Goal: Task Accomplishment & Management: Use online tool/utility

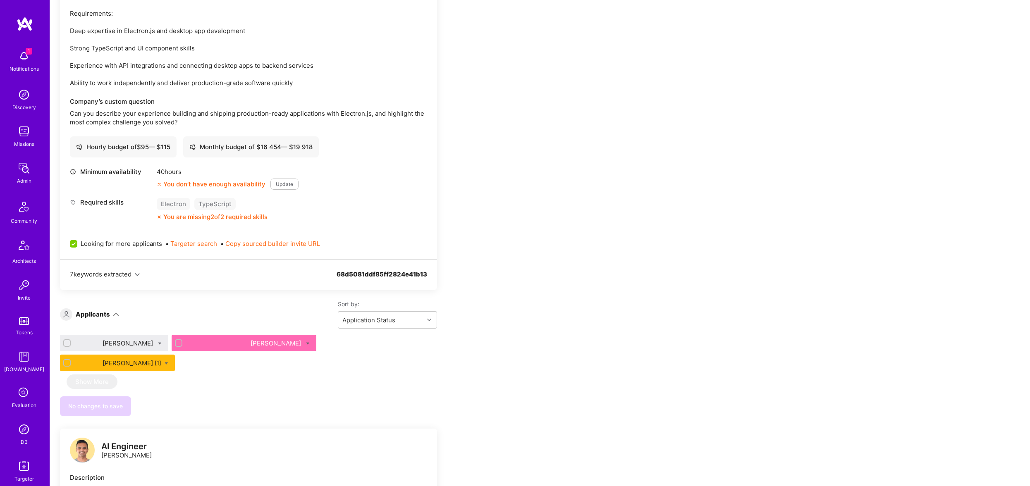
scroll to position [1447, 0]
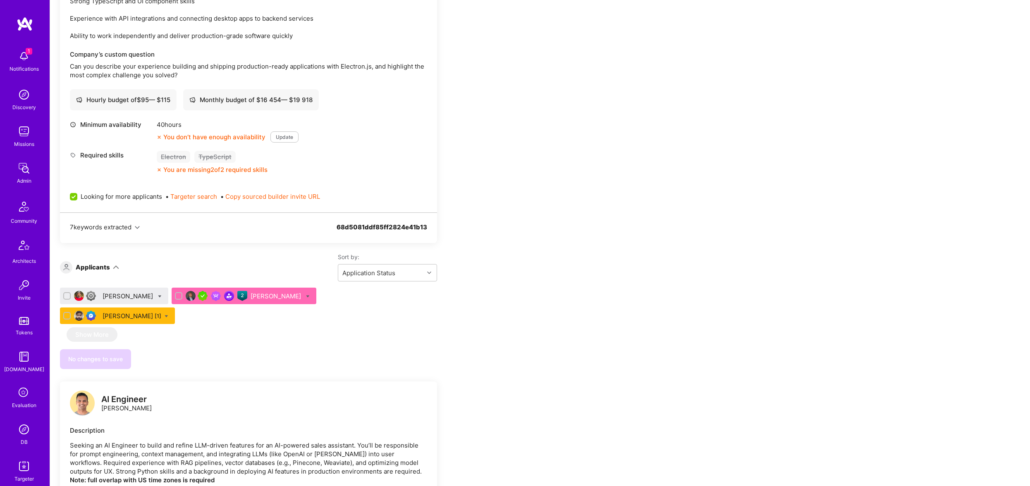
click at [161, 312] on div "[PERSON_NAME] [1]" at bounding box center [132, 316] width 59 height 9
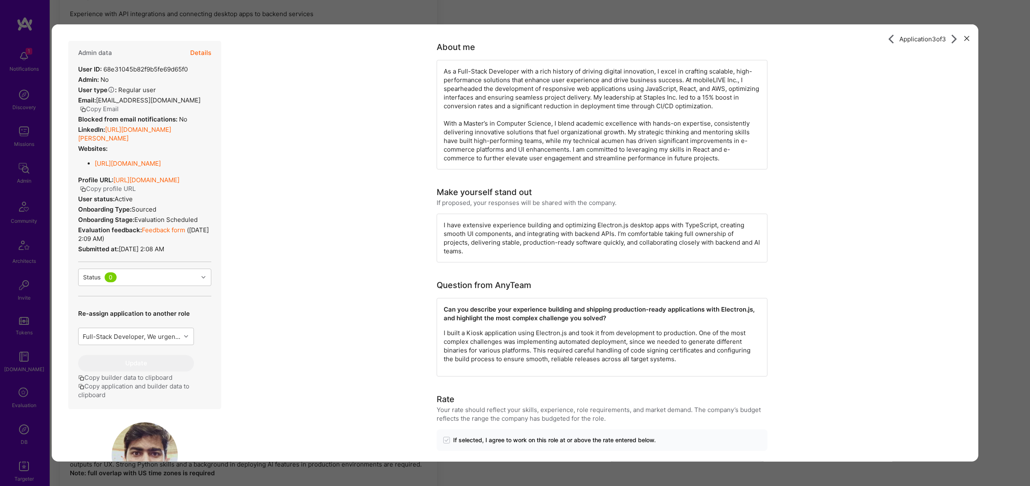
scroll to position [1446, 0]
click at [480, 21] on div "Application 3 of 3 Admin data Details User ID: 68e31045b82f9b5fe69d65f0 Admin: …" at bounding box center [515, 243] width 1030 height 486
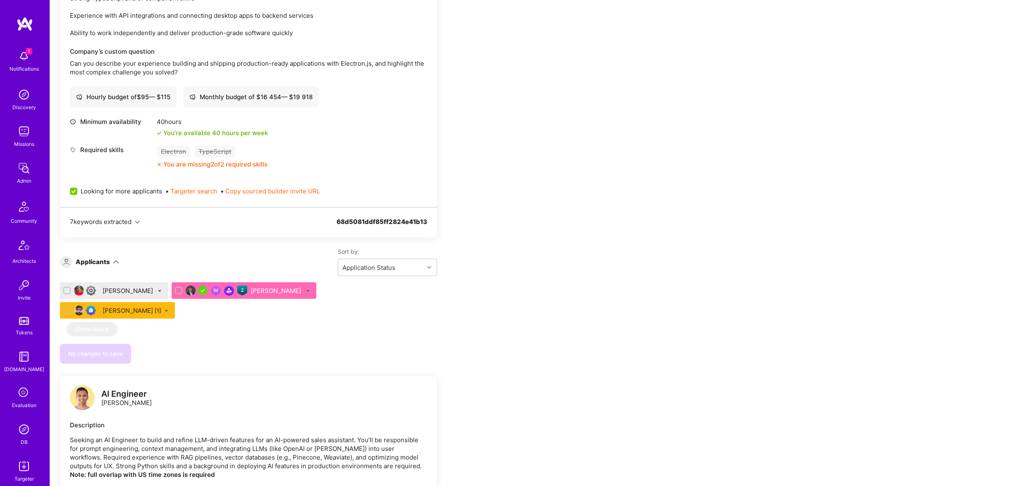
click at [119, 287] on div "Sibtain Ali" at bounding box center [129, 291] width 52 height 9
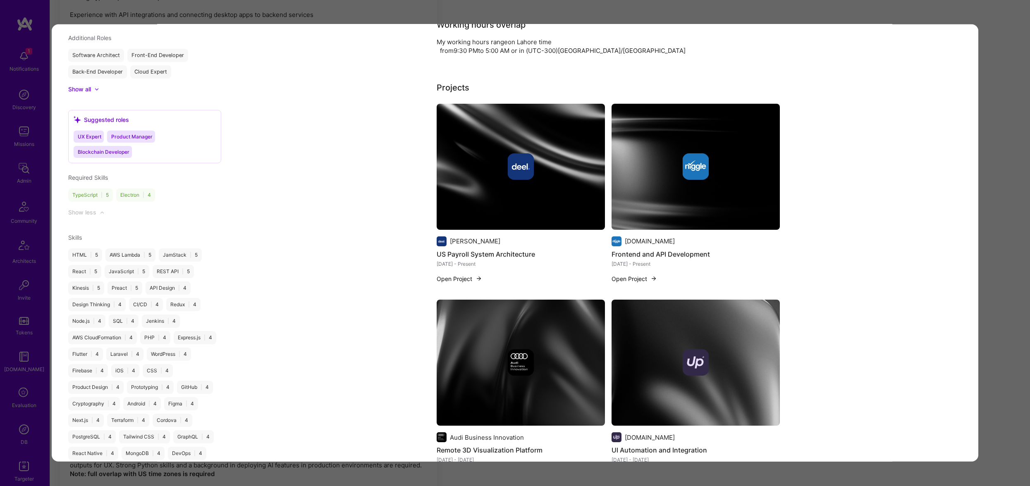
scroll to position [849, 0]
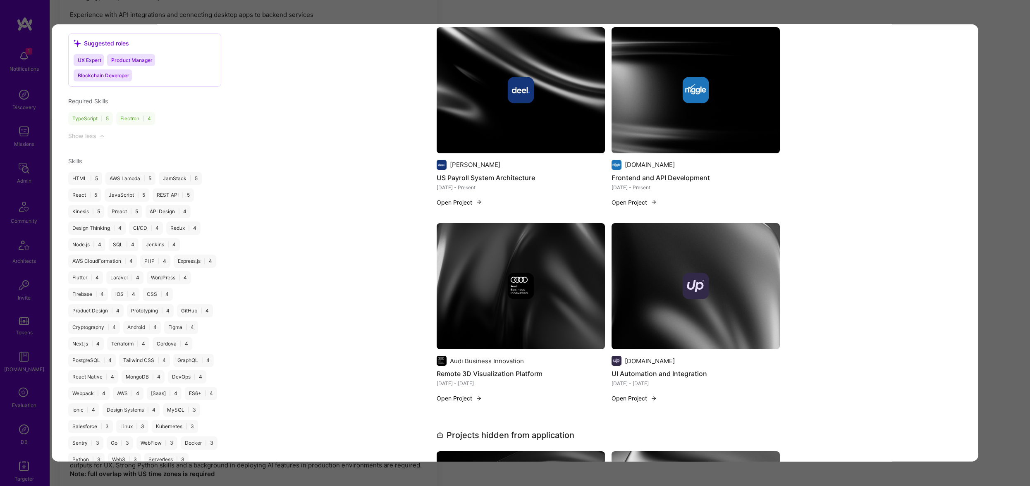
click at [525, 111] on img "modal" at bounding box center [520, 90] width 168 height 126
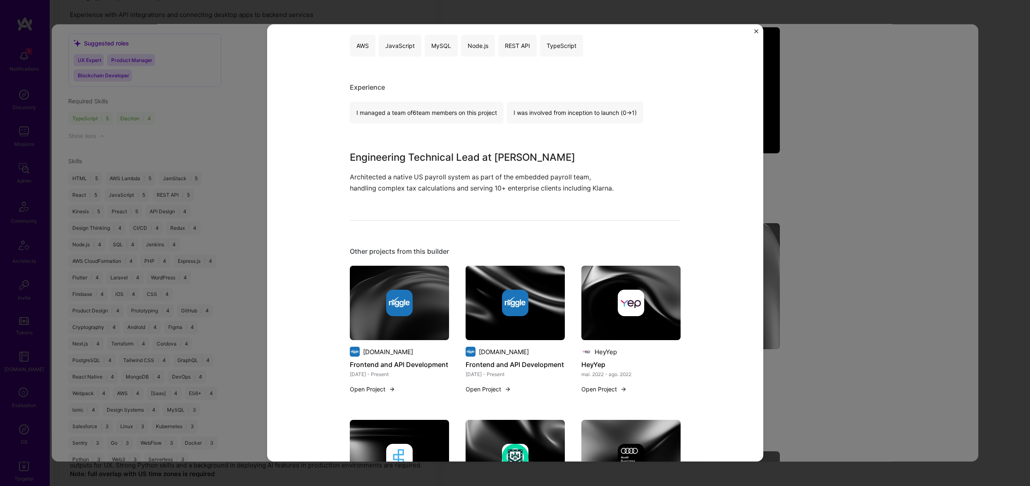
scroll to position [169, 0]
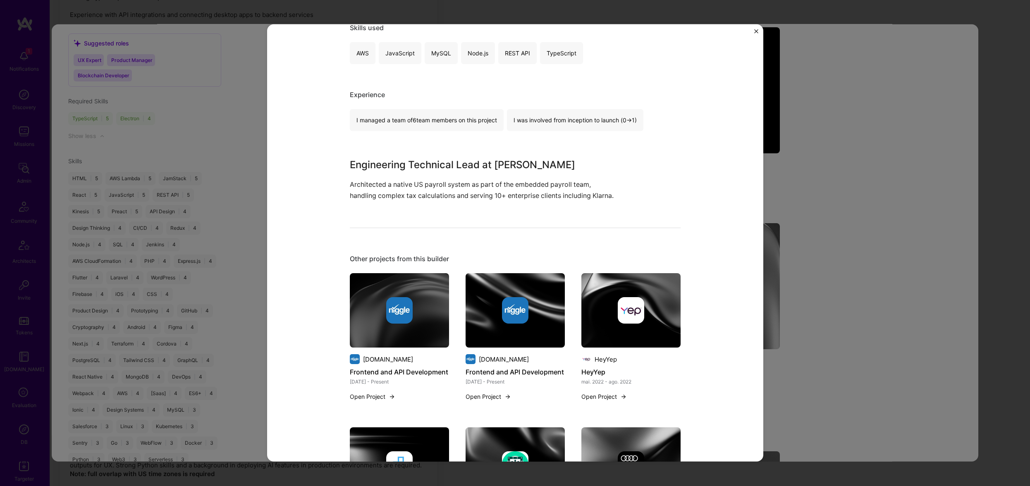
click at [896, 116] on div "US Payroll System Architecture Deel Financial Services / Fintech, Enterprise So…" at bounding box center [515, 243] width 1030 height 486
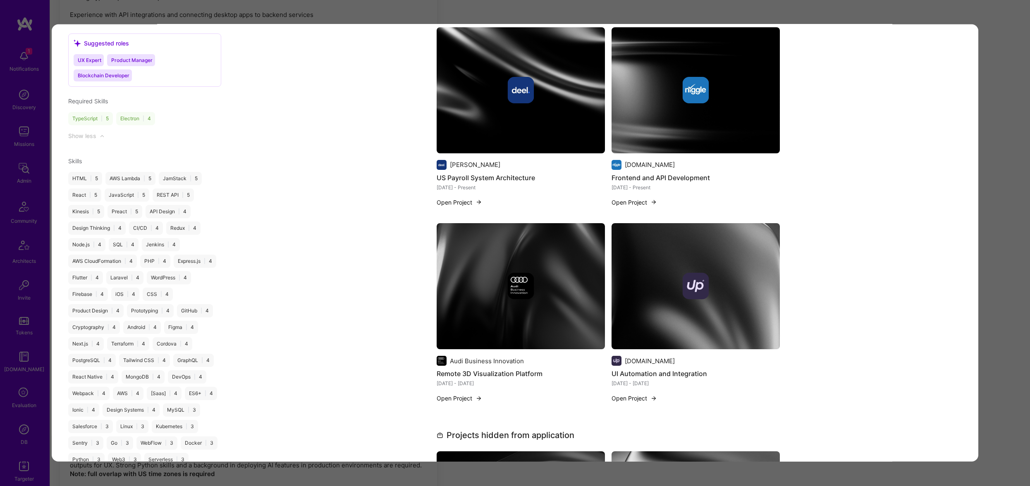
click at [713, 92] on img "modal" at bounding box center [695, 90] width 168 height 126
click at [435, 261] on div "About me From leading the architecture of a native US payroll system at Deel to…" at bounding box center [608, 463] width 741 height 2460
click at [497, 273] on div "modal" at bounding box center [520, 286] width 168 height 26
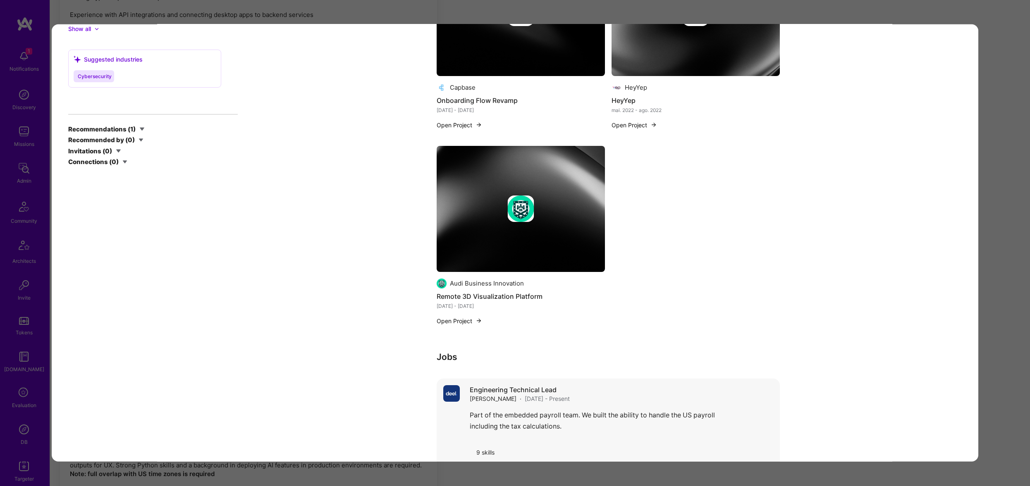
scroll to position [2063, 0]
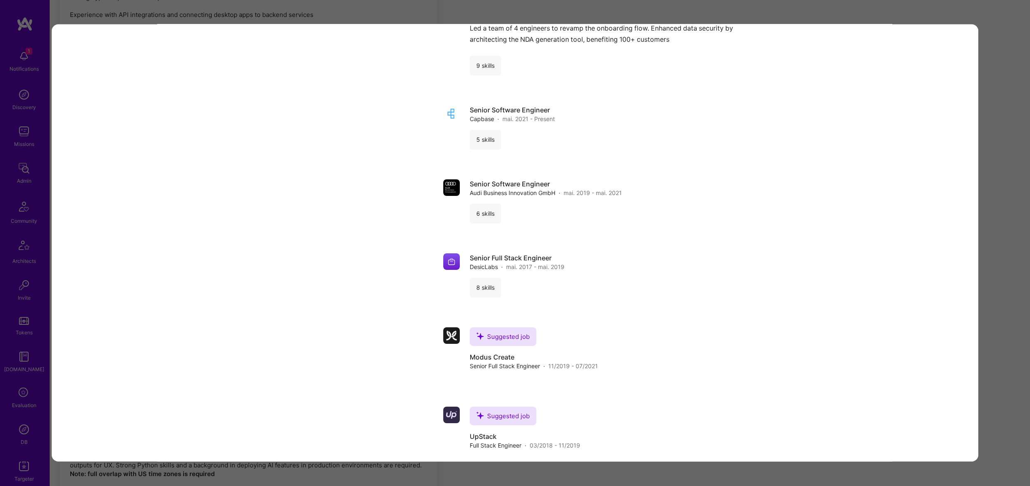
click at [990, 137] on div "Application 1 of 3 Evaluation scores Expertise level Good Interpersonal skills …" at bounding box center [515, 243] width 1030 height 486
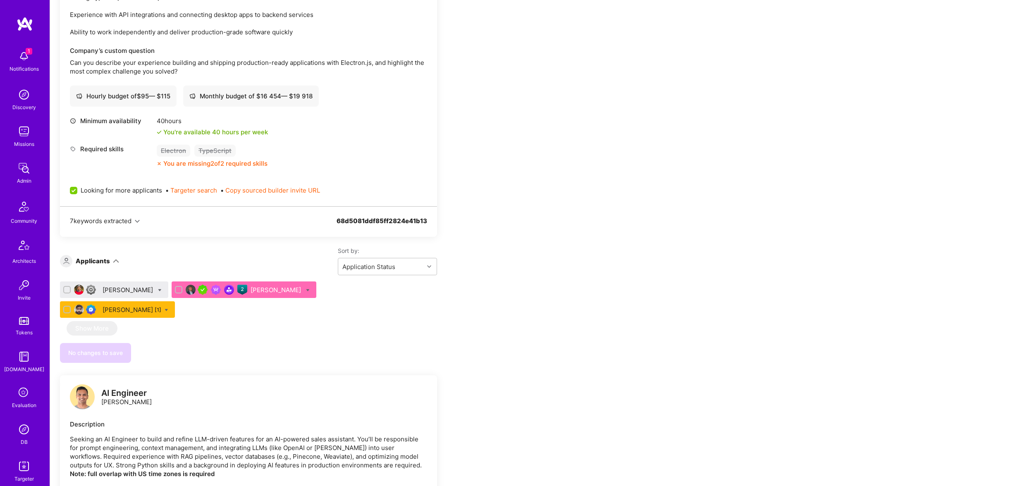
click at [26, 463] on img at bounding box center [24, 466] width 17 height 17
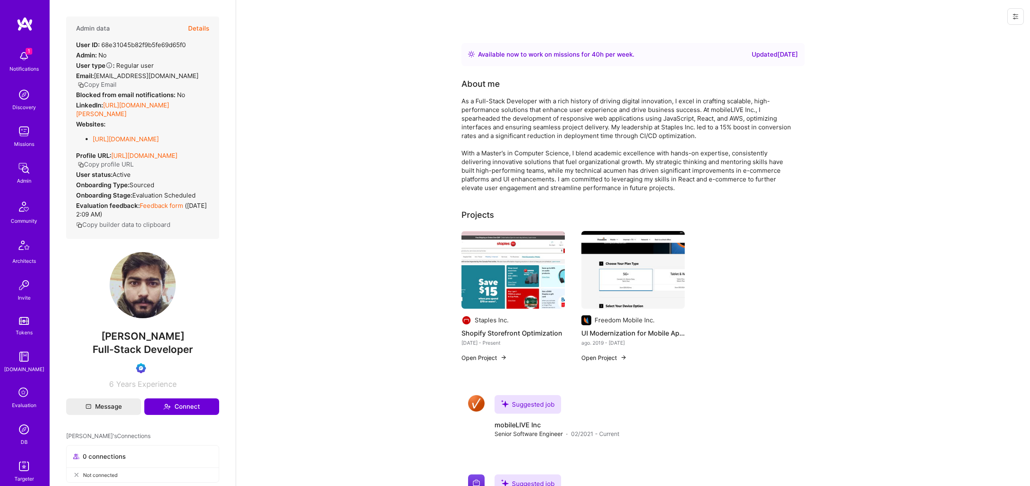
click at [492, 275] on img at bounding box center [512, 270] width 103 height 78
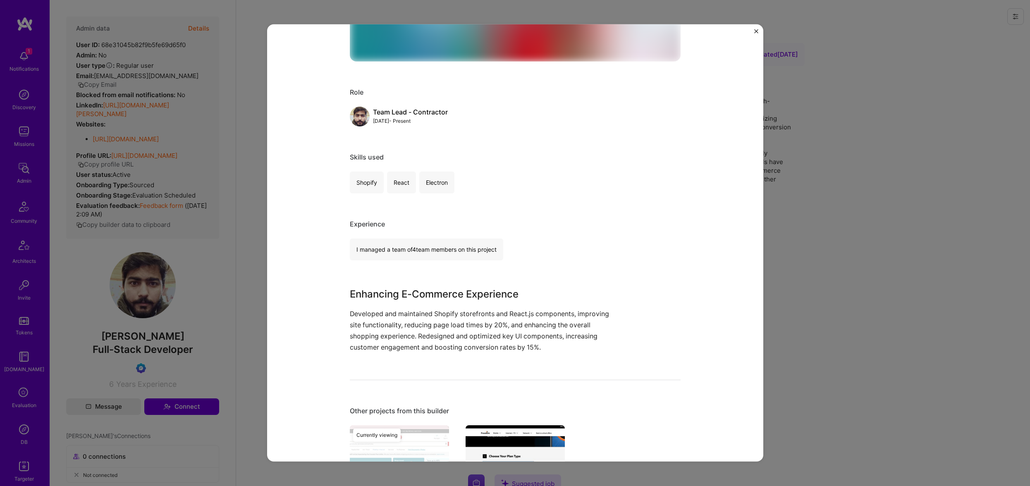
scroll to position [308, 0]
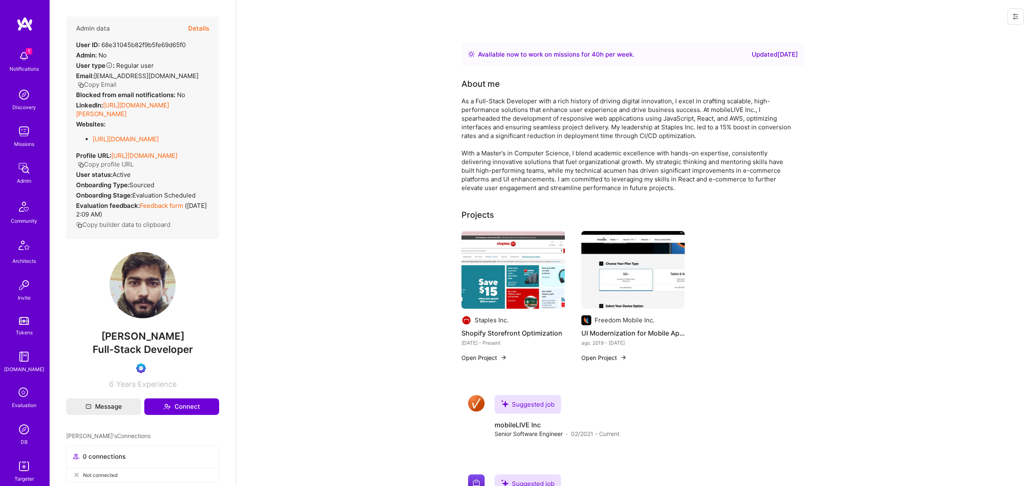
click at [650, 263] on img at bounding box center [632, 270] width 103 height 78
click at [143, 106] on link "[URL][DOMAIN_NAME][PERSON_NAME]" at bounding box center [122, 109] width 93 height 17
click at [22, 167] on img at bounding box center [24, 168] width 17 height 17
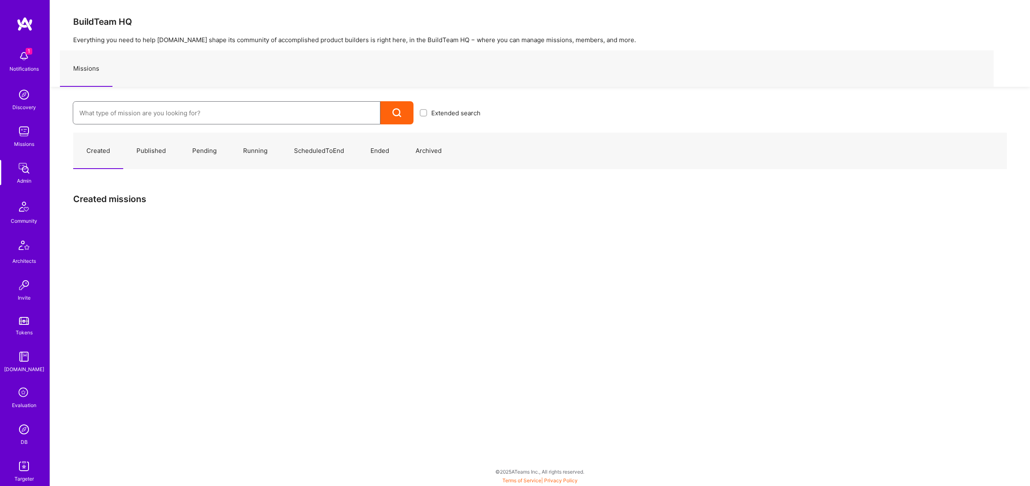
click at [263, 117] on input at bounding box center [226, 113] width 294 height 21
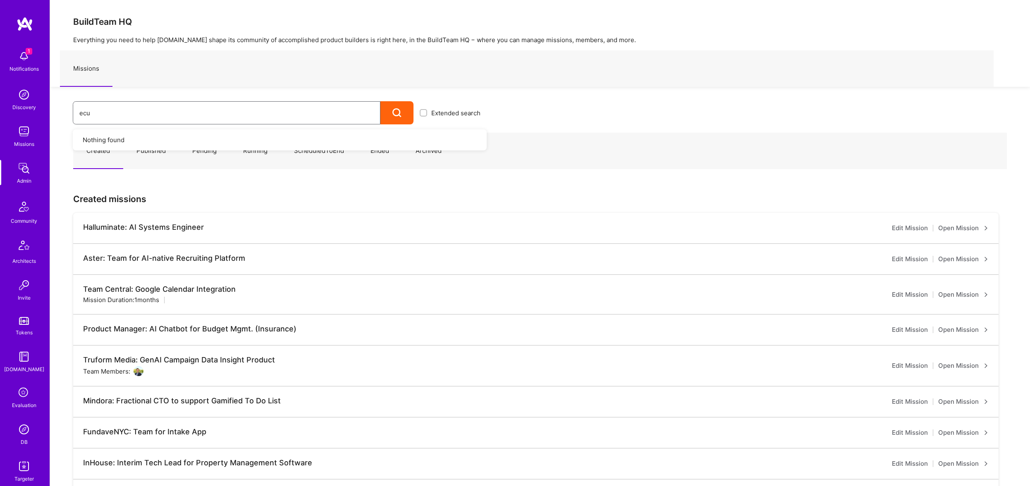
type input "ecue"
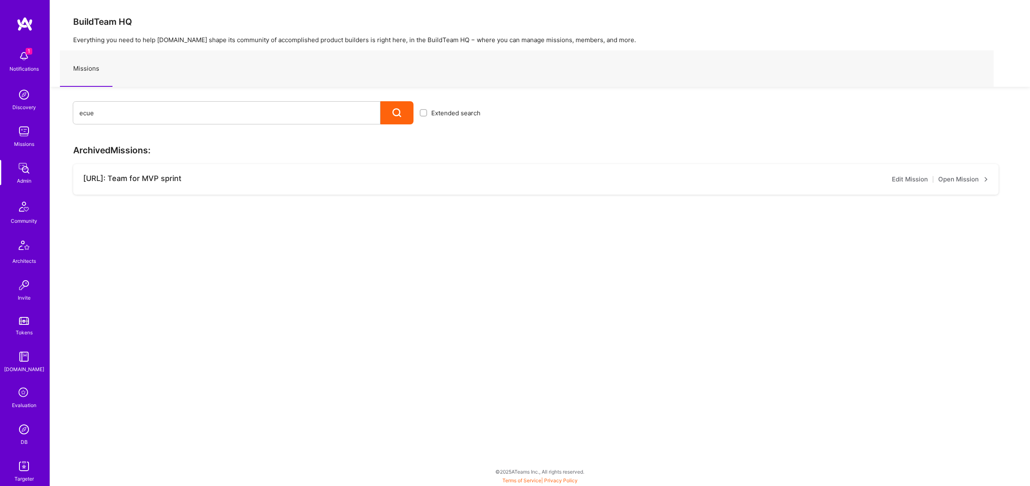
click at [960, 177] on link "Open Mission" at bounding box center [963, 179] width 50 height 10
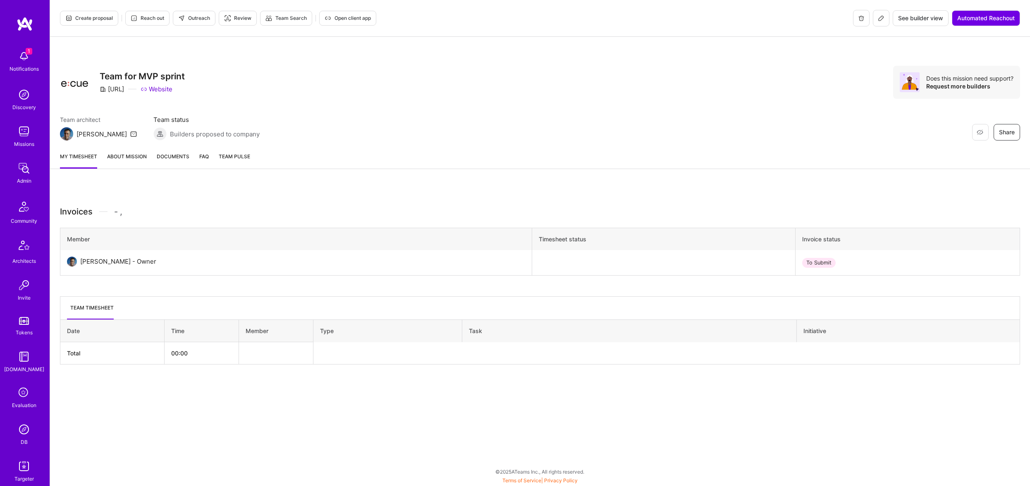
click at [128, 158] on link "About Mission" at bounding box center [127, 160] width 40 height 17
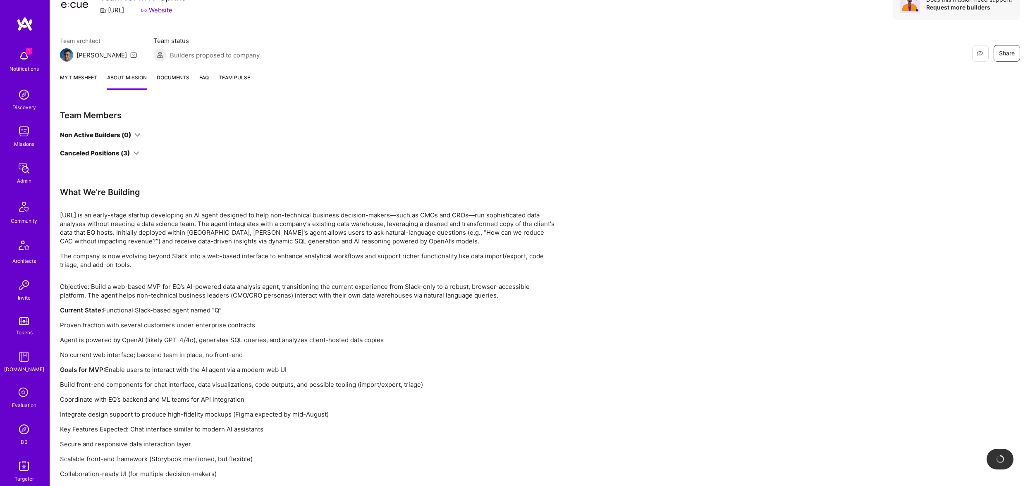
scroll to position [76, 0]
click at [98, 148] on div "Non Active Builders (0) Canceled Positions (3)" at bounding box center [248, 146] width 377 height 27
click at [121, 160] on div "Team Members Non Active Builders (0) Canceled Positions (3)" at bounding box center [248, 150] width 377 height 77
click at [136, 151] on div "Canceled Positions (3)" at bounding box center [99, 155] width 79 height 9
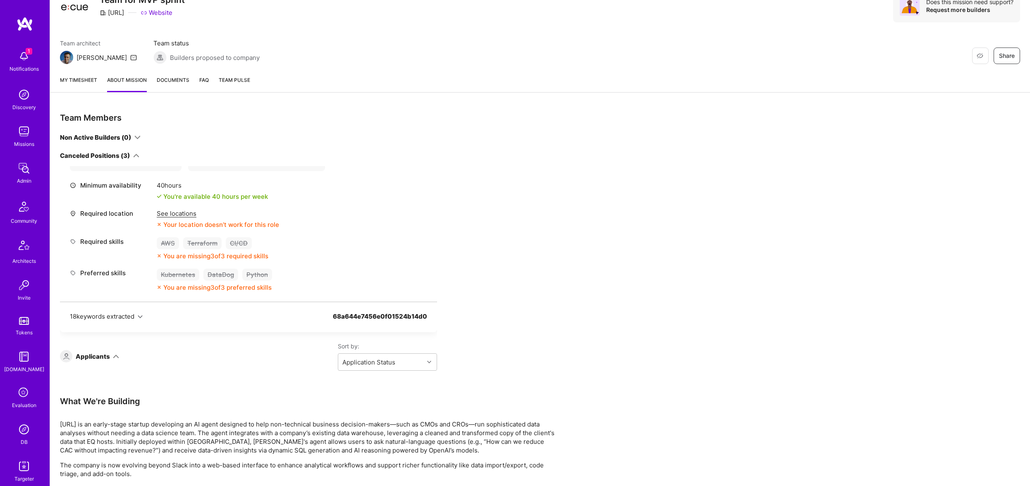
scroll to position [0, 0]
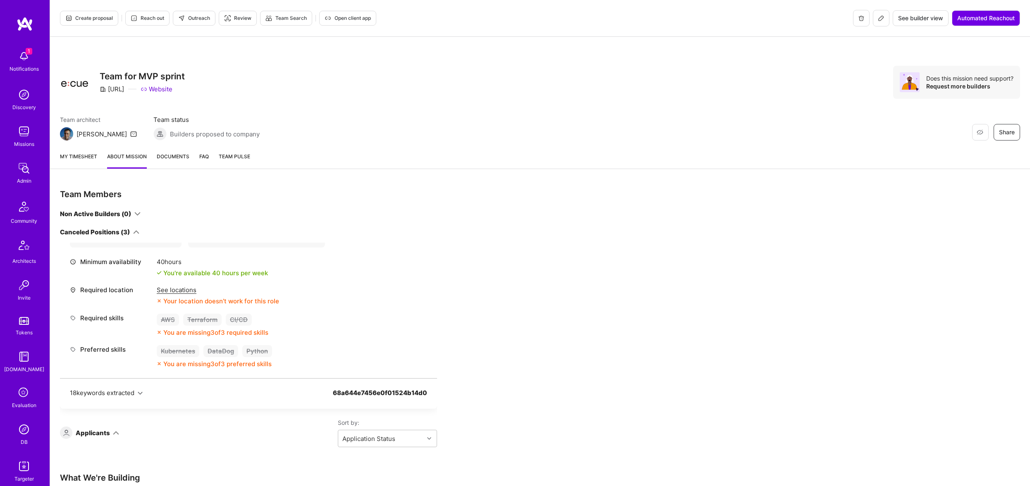
click at [881, 20] on icon at bounding box center [881, 18] width 7 height 7
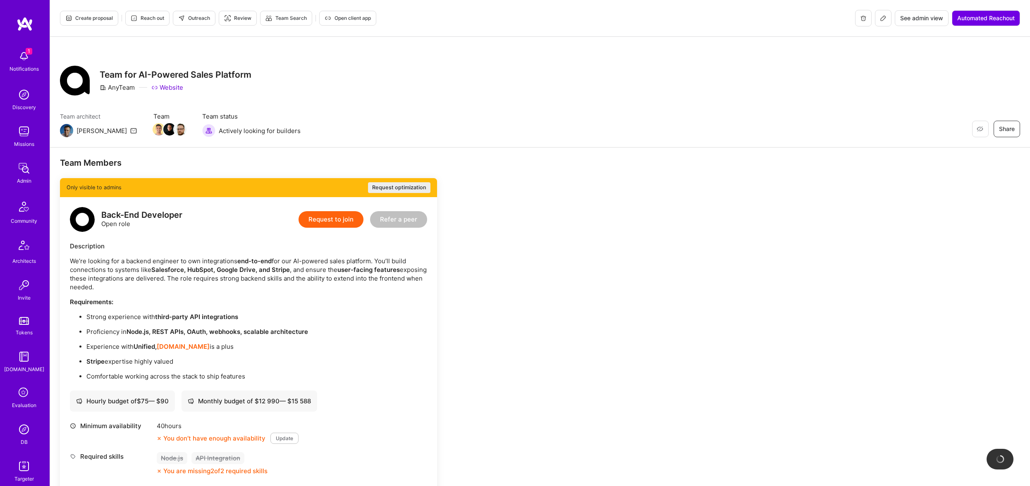
click at [152, 19] on span "Reach out" at bounding box center [147, 17] width 33 height 7
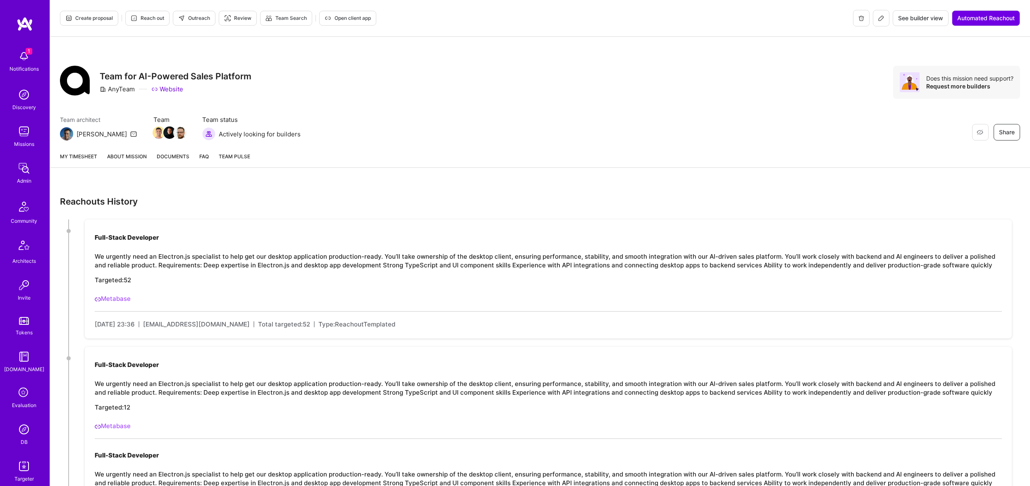
click at [143, 155] on link "About Mission" at bounding box center [127, 159] width 40 height 15
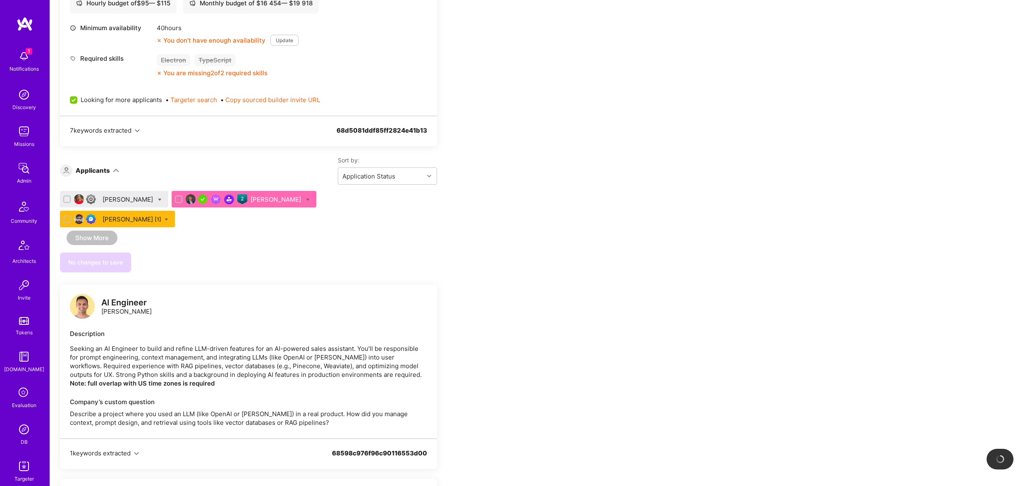
scroll to position [1237, 0]
click at [161, 216] on div "[PERSON_NAME] [1]" at bounding box center [132, 220] width 59 height 9
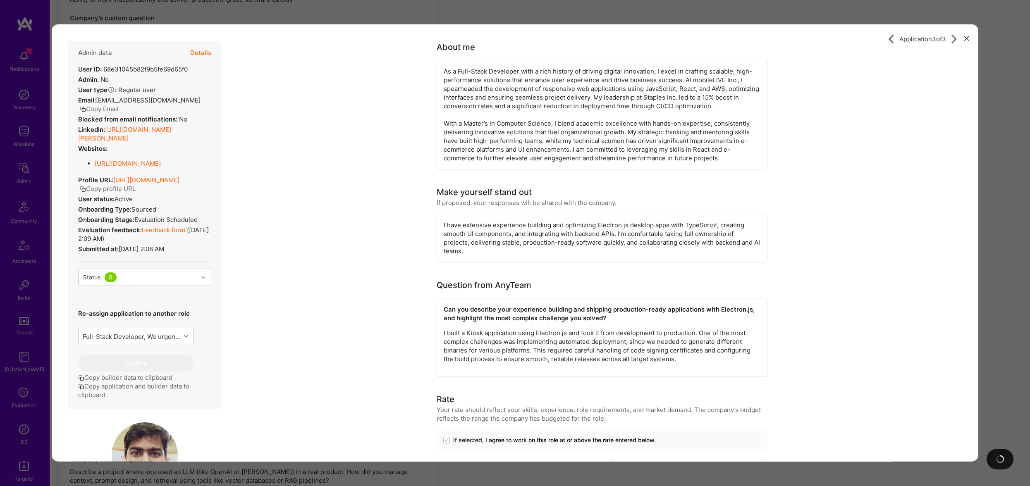
scroll to position [1492, 0]
click at [116, 265] on div "Admin data Details User ID: 68e31045b82f9b5fe69d65f0 Admin: No User type Regula…" at bounding box center [144, 225] width 153 height 368
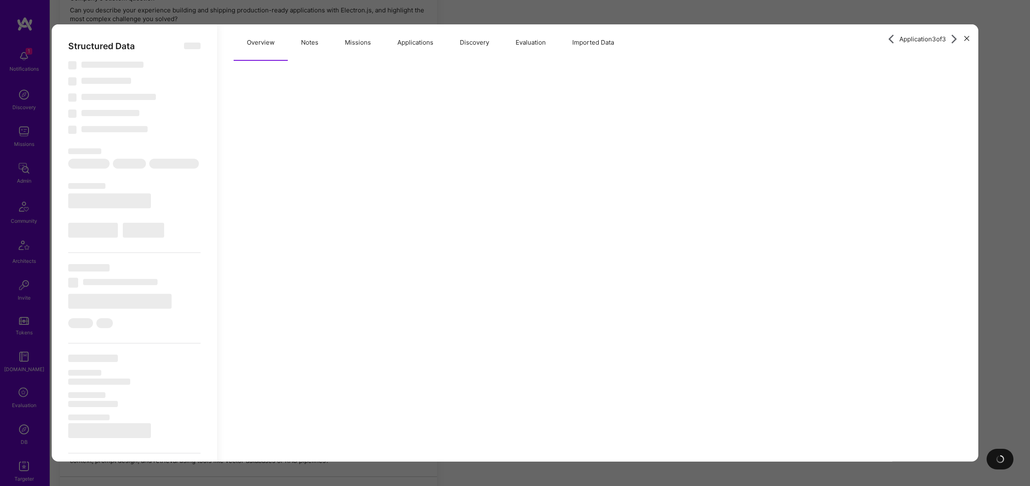
scroll to position [1552, 0]
select select "Right Now"
select select "Verified"
select select "US"
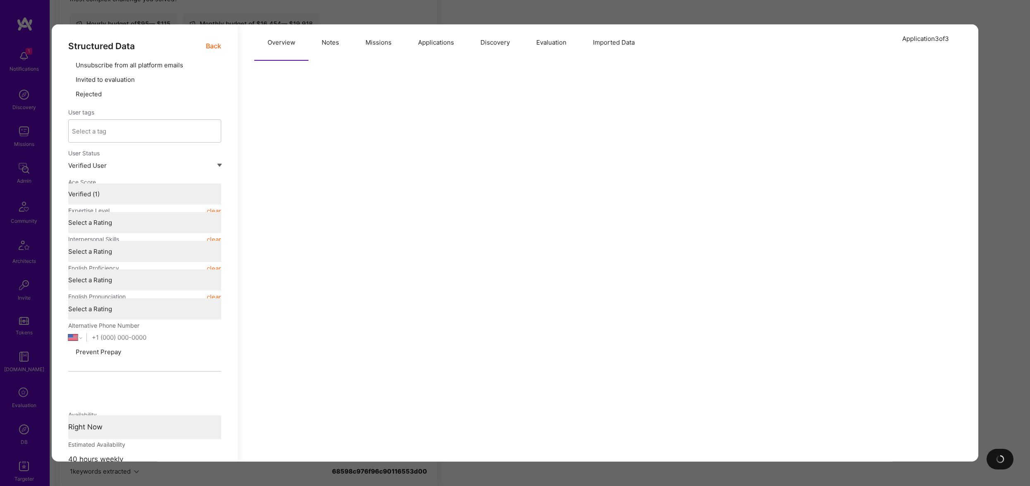
type textarea "x"
select select "Verified"
select select "US"
select select "Right Now"
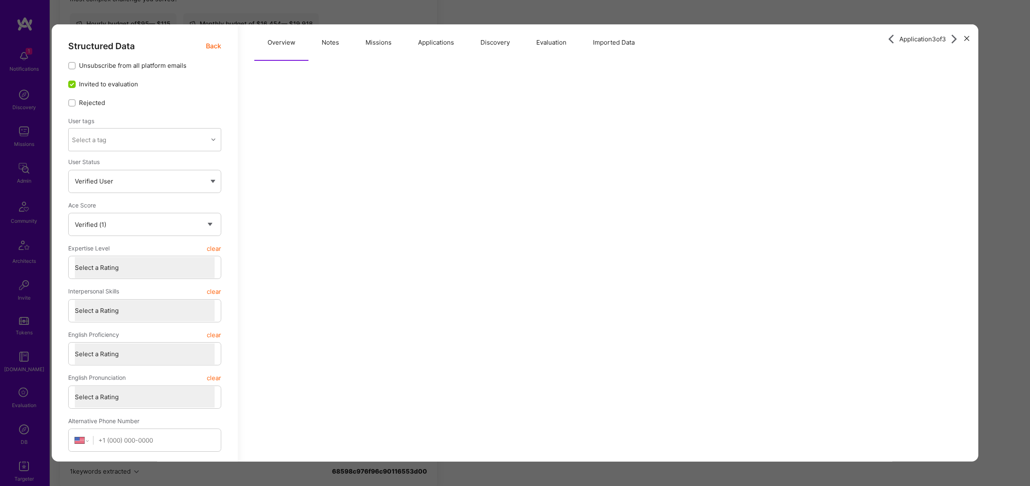
click at [542, 39] on button "Evaluation" at bounding box center [551, 42] width 57 height 36
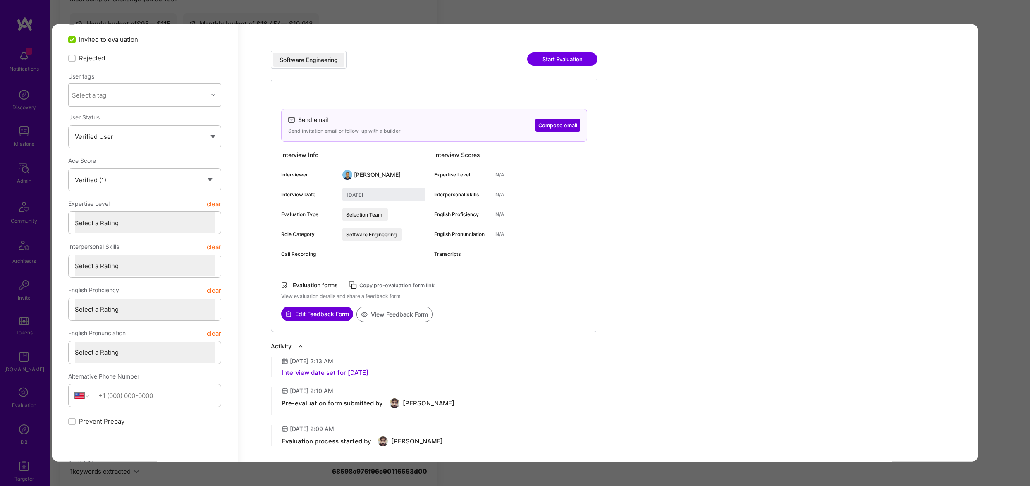
scroll to position [111, 0]
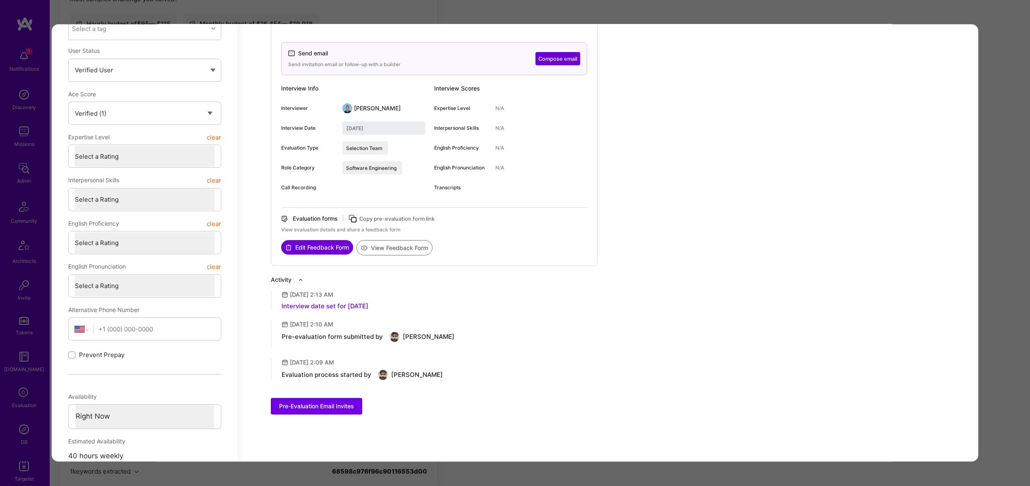
click at [408, 247] on button "View Feedback Form" at bounding box center [394, 247] width 76 height 15
click at [709, 15] on div "Application 3 of 3 Structured Data Back Unsubscribe from all platform emails In…" at bounding box center [515, 243] width 1030 height 486
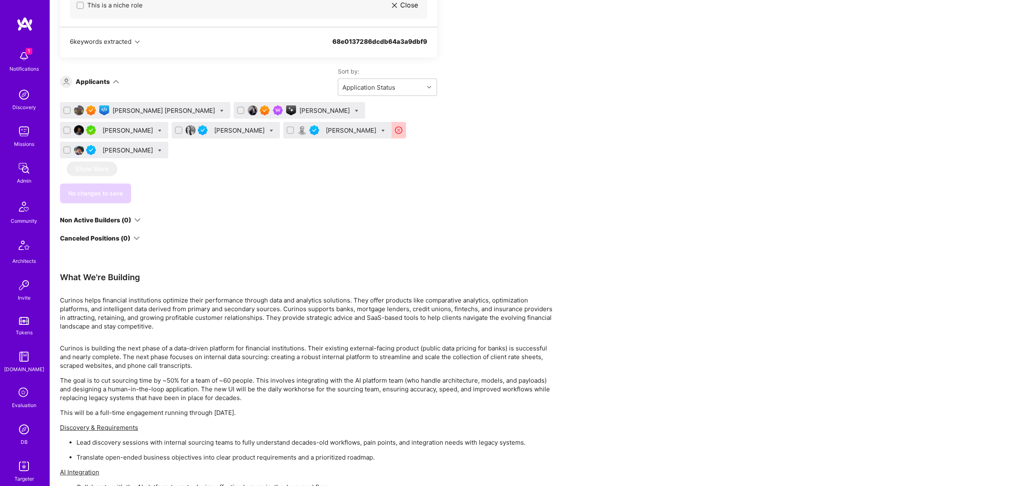
scroll to position [537, 0]
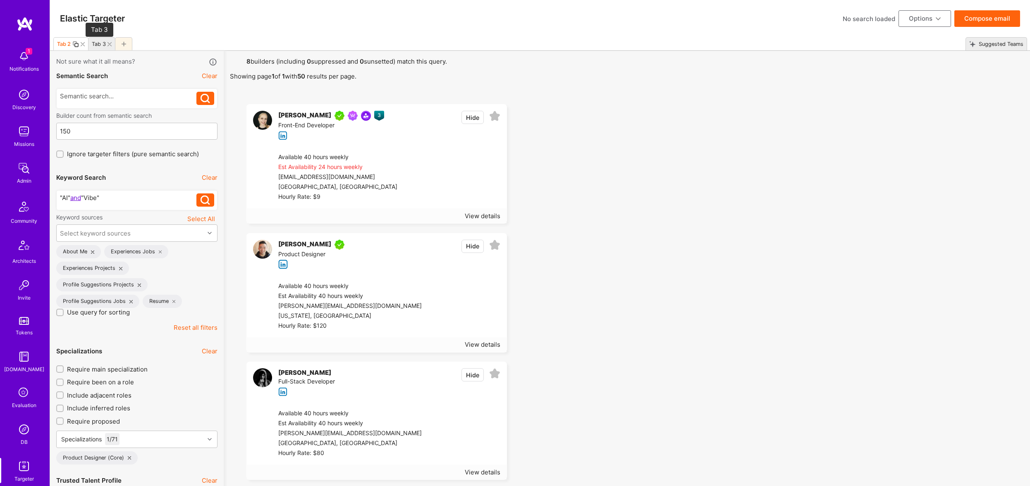
click at [93, 43] on div "Tab 3" at bounding box center [99, 44] width 14 height 6
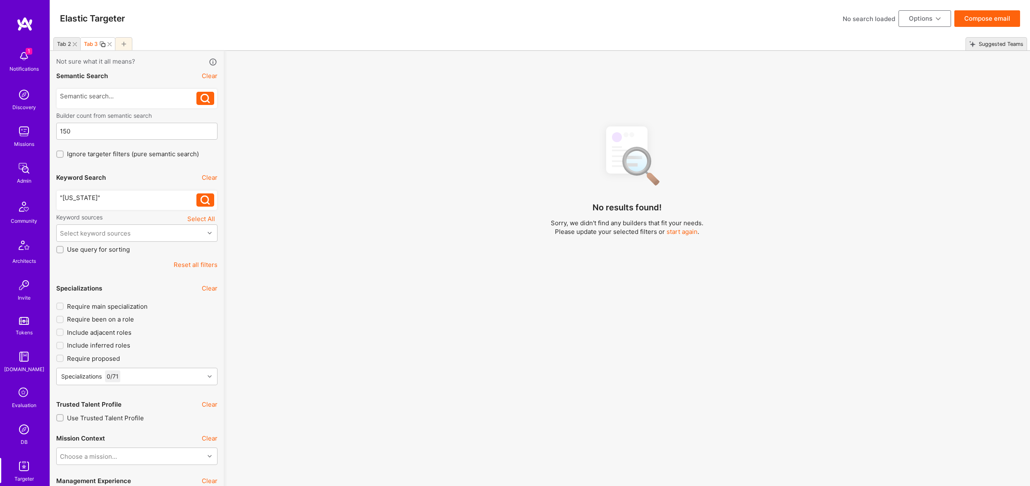
click at [152, 198] on div ""[US_STATE]"" at bounding box center [128, 197] width 137 height 9
click at [152, 229] on div "Select keyword sources" at bounding box center [131, 233] width 148 height 17
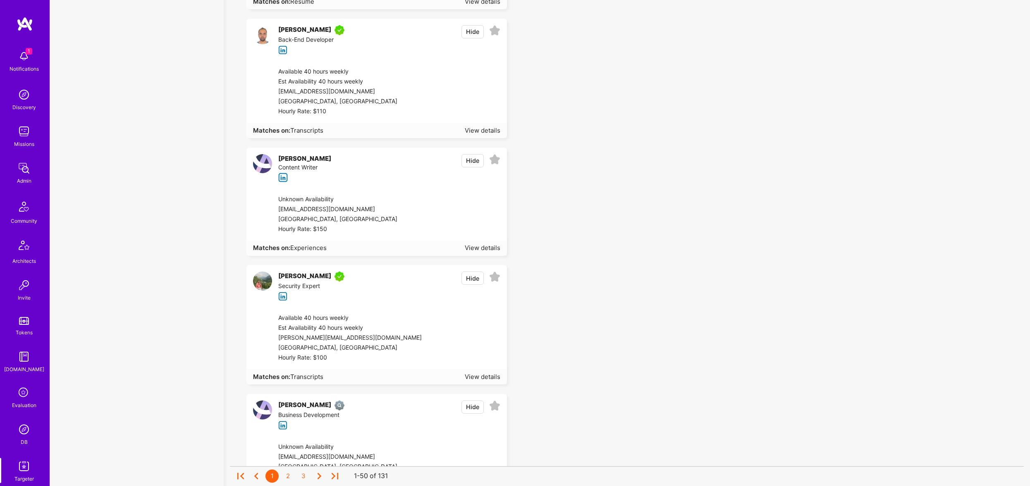
scroll to position [5773, 0]
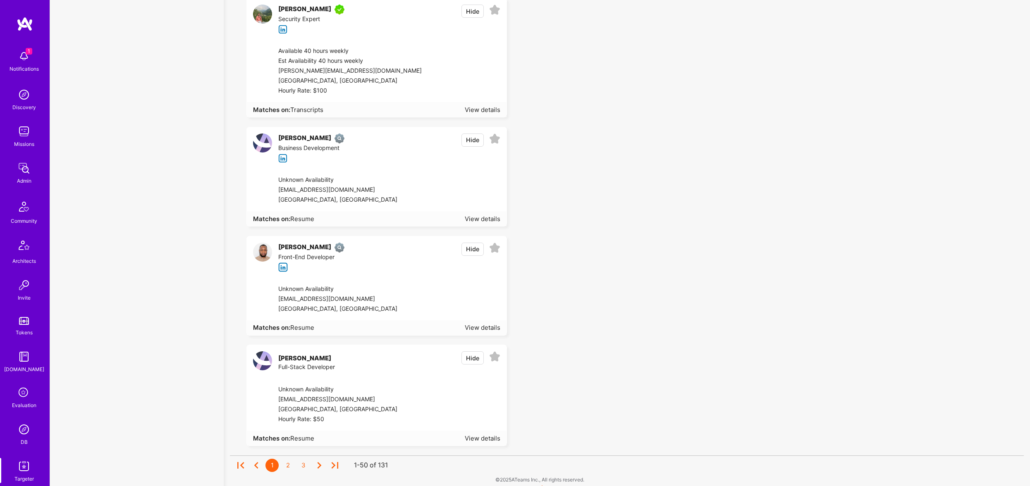
type input "l"
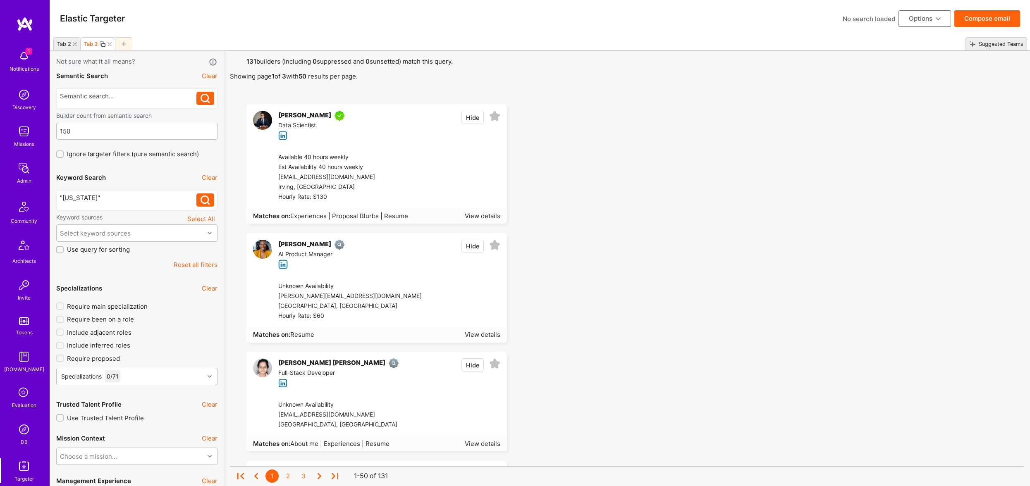
click at [139, 196] on div ""North Carolina"" at bounding box center [128, 197] width 137 height 9
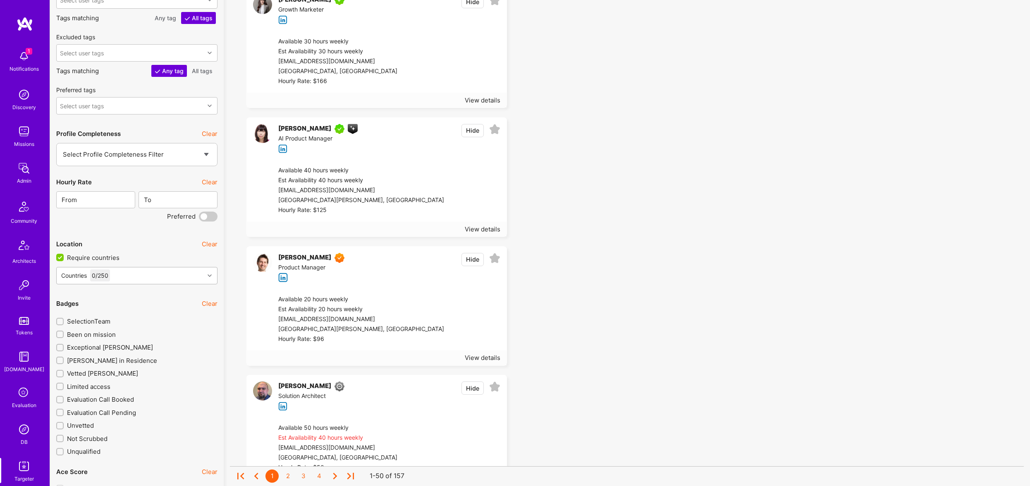
scroll to position [1146, 0]
click at [121, 273] on div "Countries 0 / 250" at bounding box center [131, 276] width 148 height 17
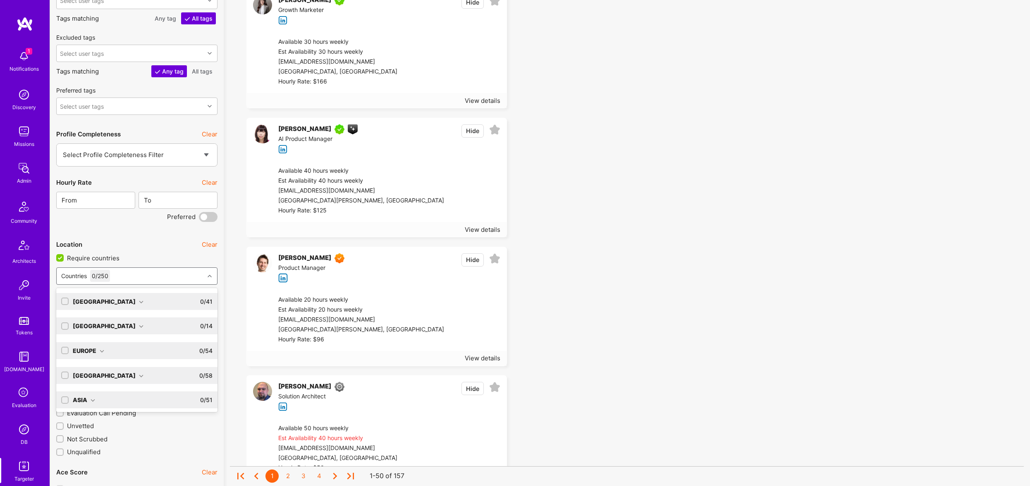
click at [108, 302] on div "North America" at bounding box center [108, 301] width 71 height 9
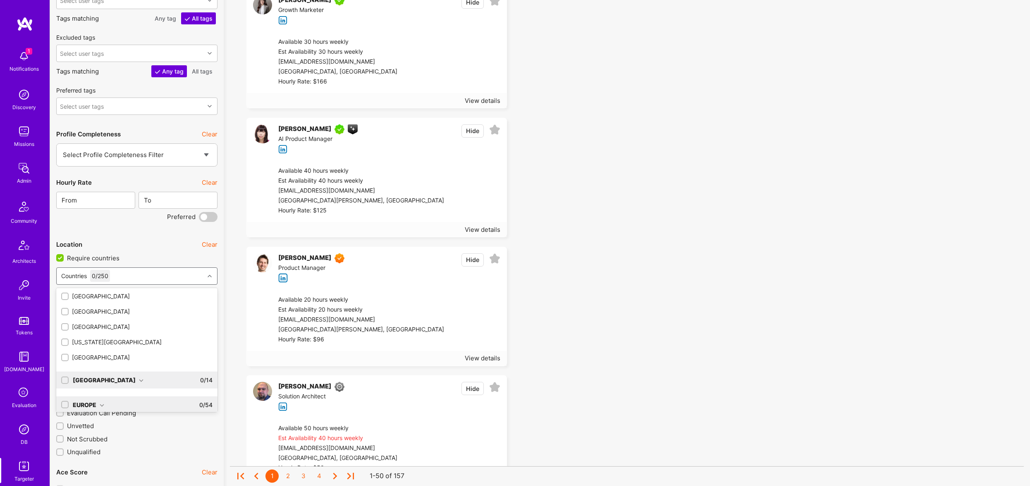
scroll to position [569, 0]
click at [97, 358] on div "[GEOGRAPHIC_DATA]" at bounding box center [136, 361] width 151 height 9
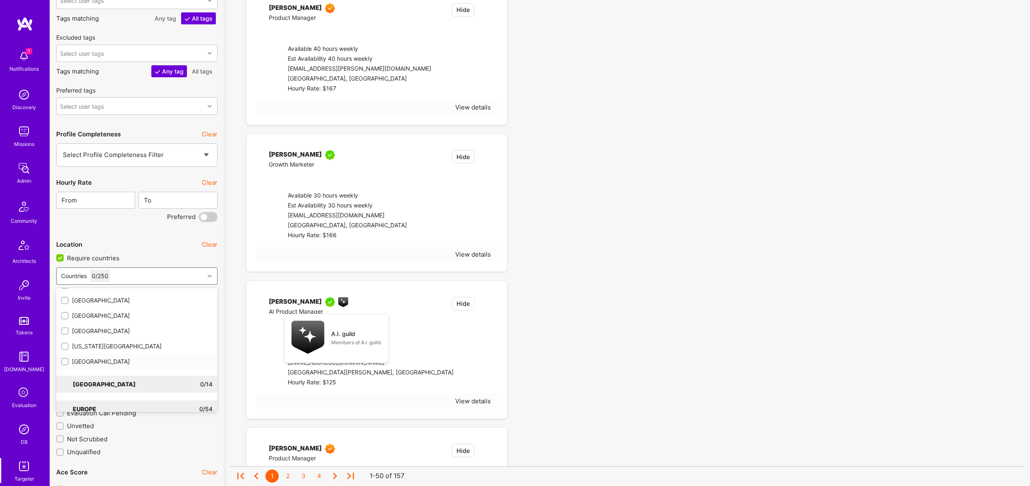
checkbox input "true"
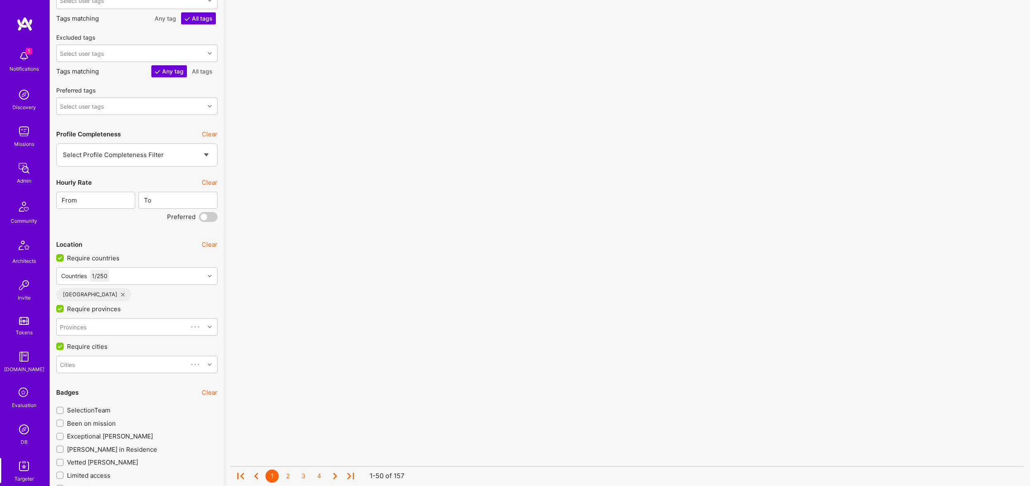
click at [732, 261] on div "No results found! Sorry, we didn't find any builders that fit your needs. Pleas…" at bounding box center [627, 159] width 794 height 2497
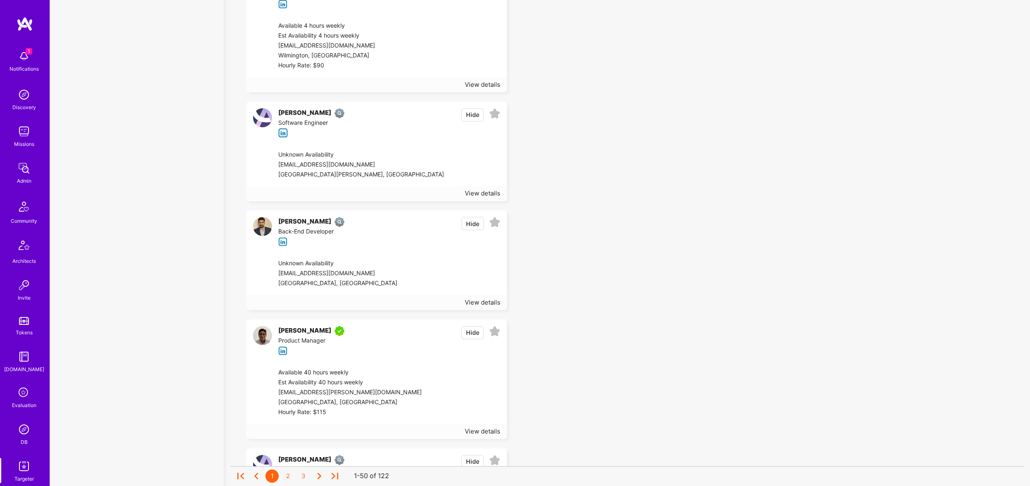
scroll to position [5904, 0]
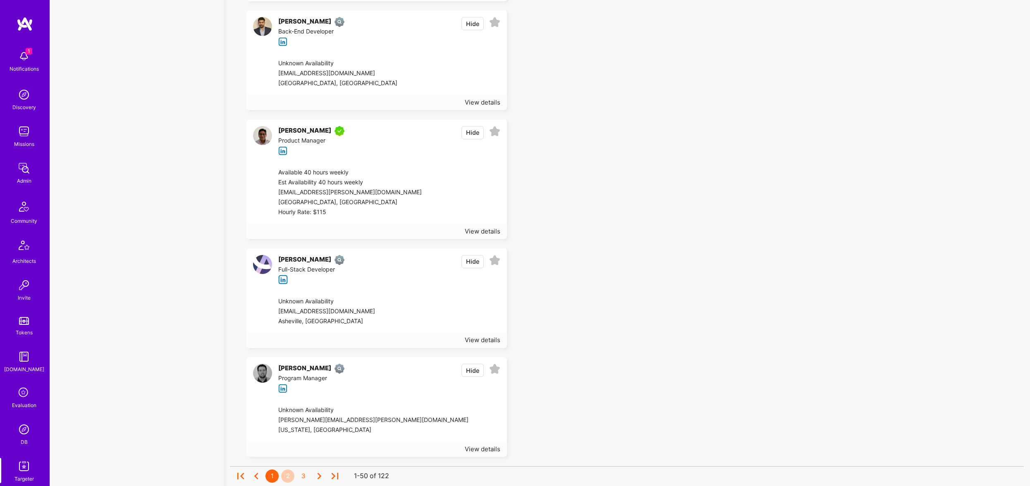
click at [293, 470] on div "2" at bounding box center [287, 476] width 13 height 13
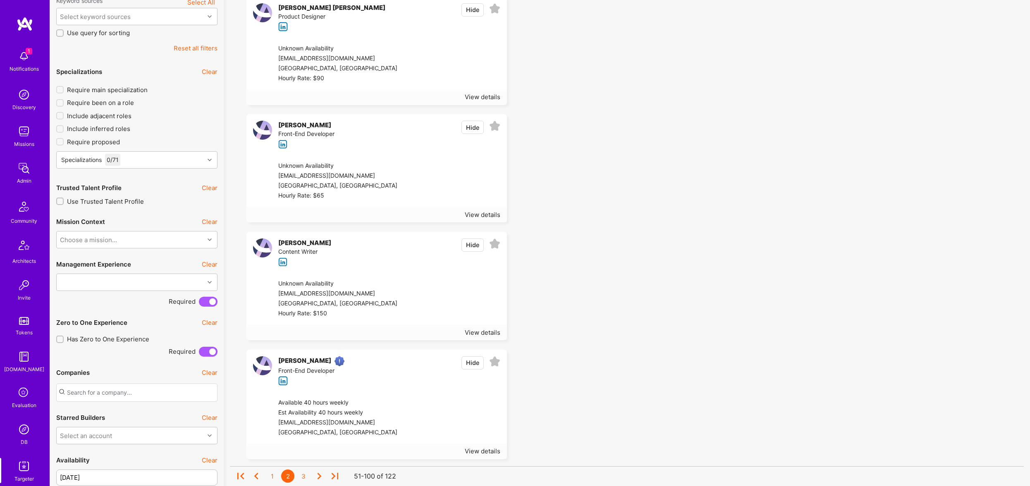
scroll to position [192, 0]
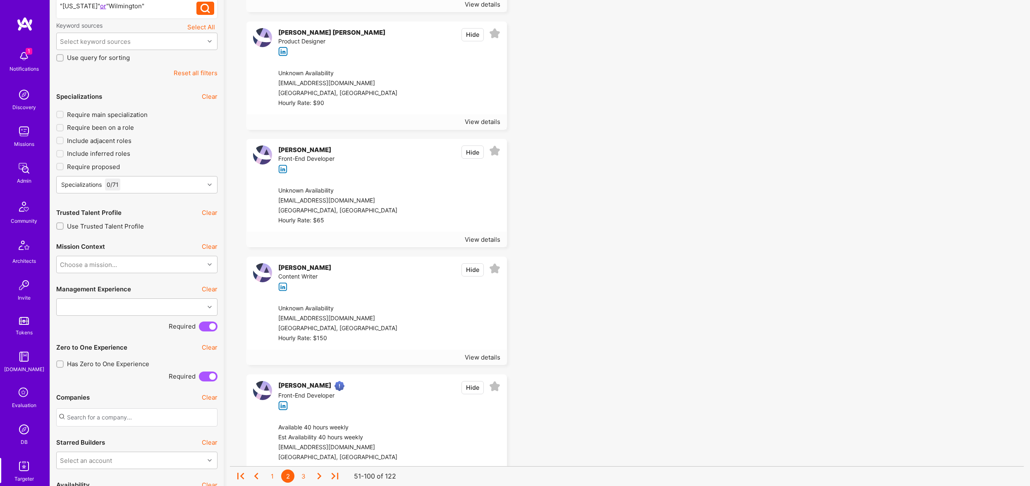
click at [21, 423] on img at bounding box center [24, 429] width 17 height 17
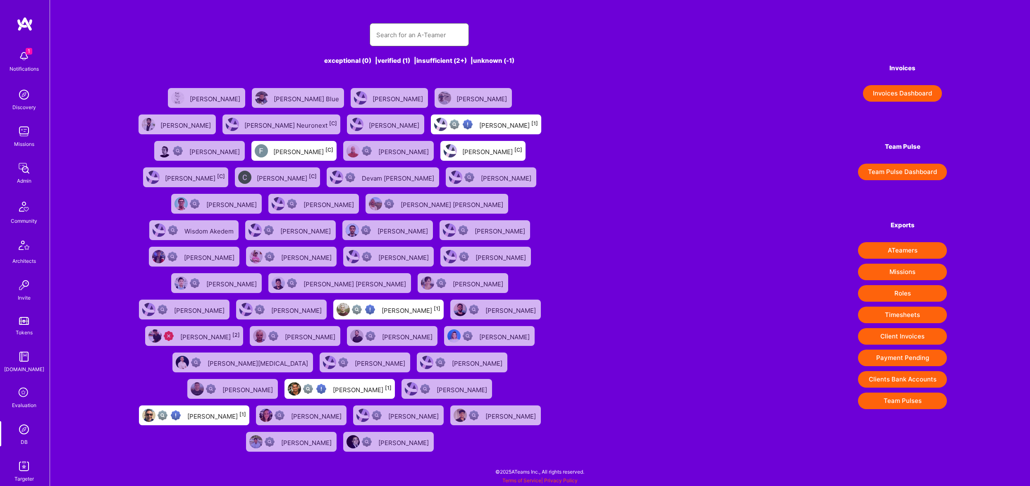
click at [450, 41] on input "text" at bounding box center [419, 34] width 86 height 21
paste input "Benjamin Ekrieff"
type input "Benjamin Ekrieff"
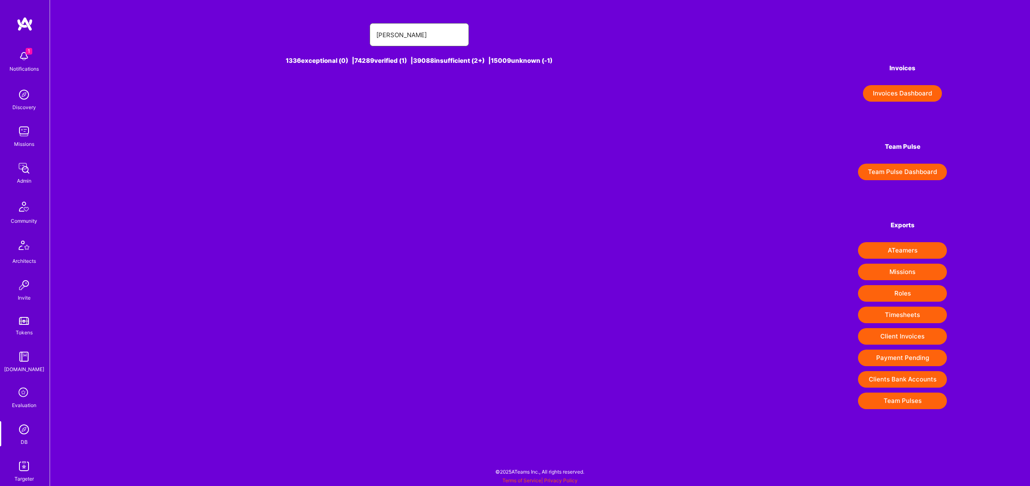
click at [431, 35] on input "Benjamin Ekrieff" at bounding box center [419, 34] width 86 height 21
click at [26, 426] on img at bounding box center [24, 429] width 17 height 17
click at [22, 459] on img at bounding box center [24, 466] width 17 height 17
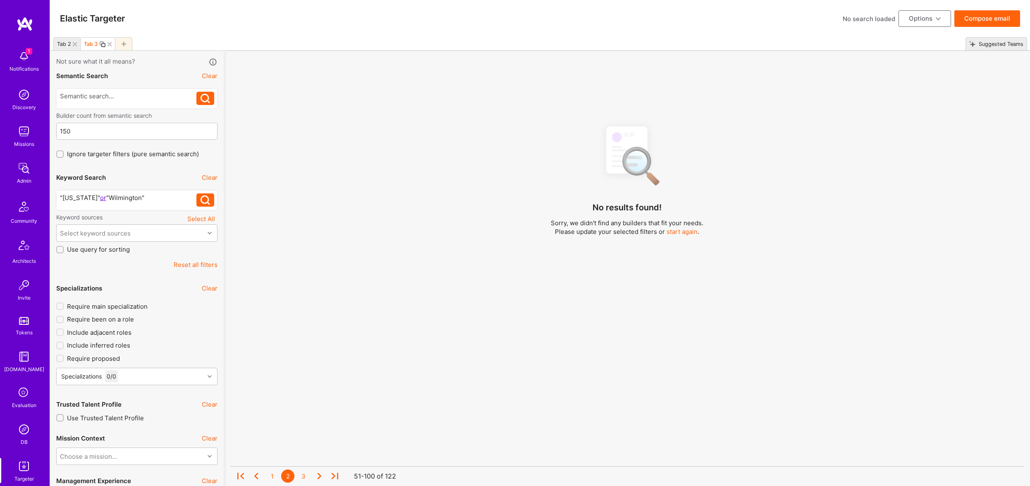
click at [118, 42] on div at bounding box center [123, 43] width 17 height 13
click at [113, 209] on div at bounding box center [136, 200] width 161 height 20
click at [113, 200] on div at bounding box center [128, 197] width 137 height 9
click at [123, 43] on icon at bounding box center [124, 44] width 5 height 5
click at [75, 42] on icon at bounding box center [75, 44] width 4 height 4
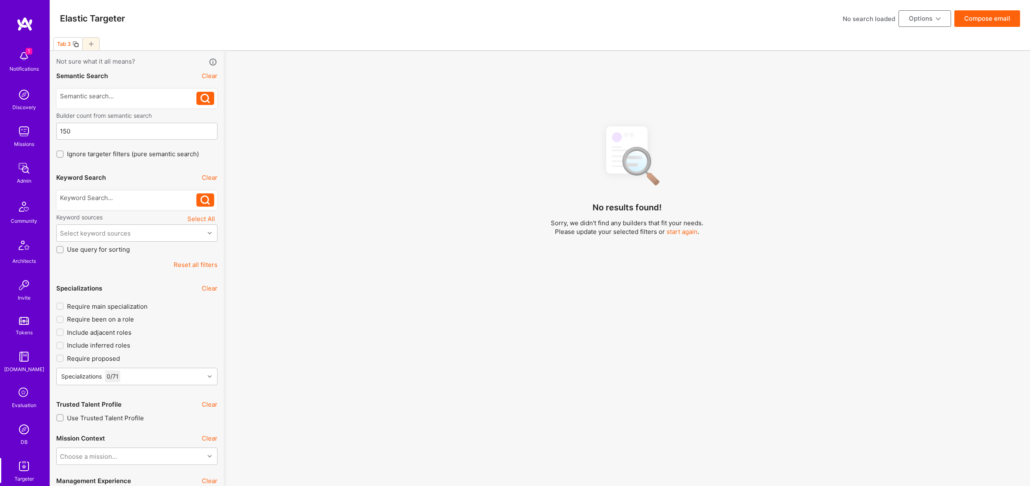
click at [76, 43] on icon at bounding box center [75, 44] width 7 height 7
click at [143, 43] on icon at bounding box center [145, 44] width 5 height 5
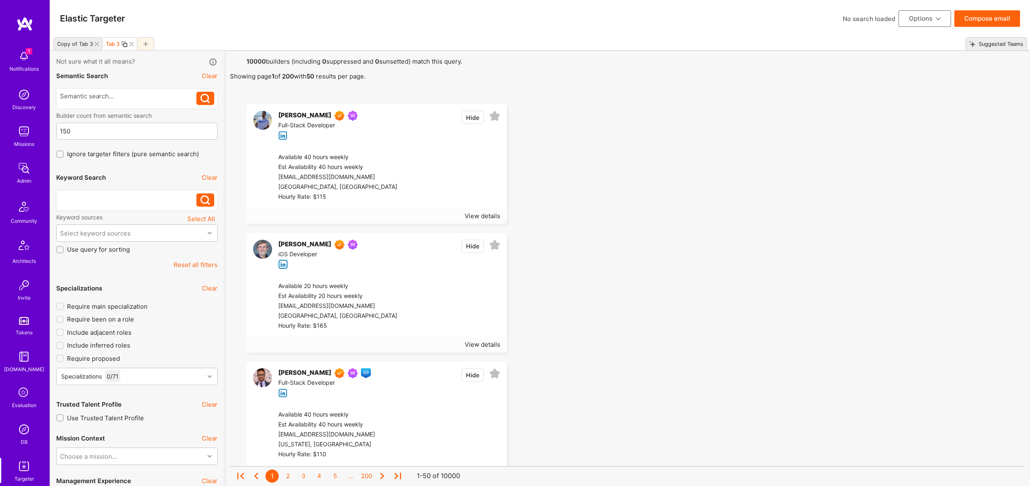
click at [107, 194] on div at bounding box center [128, 197] width 137 height 9
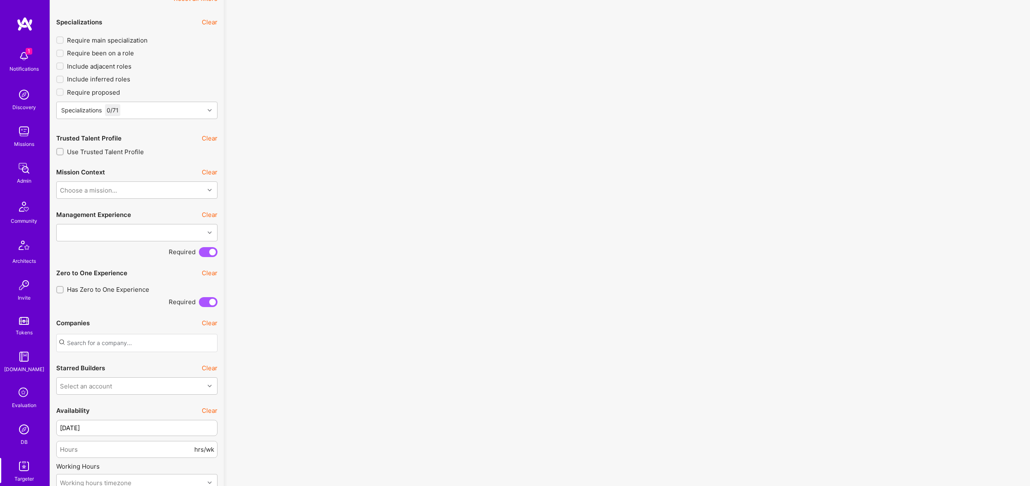
scroll to position [321, 0]
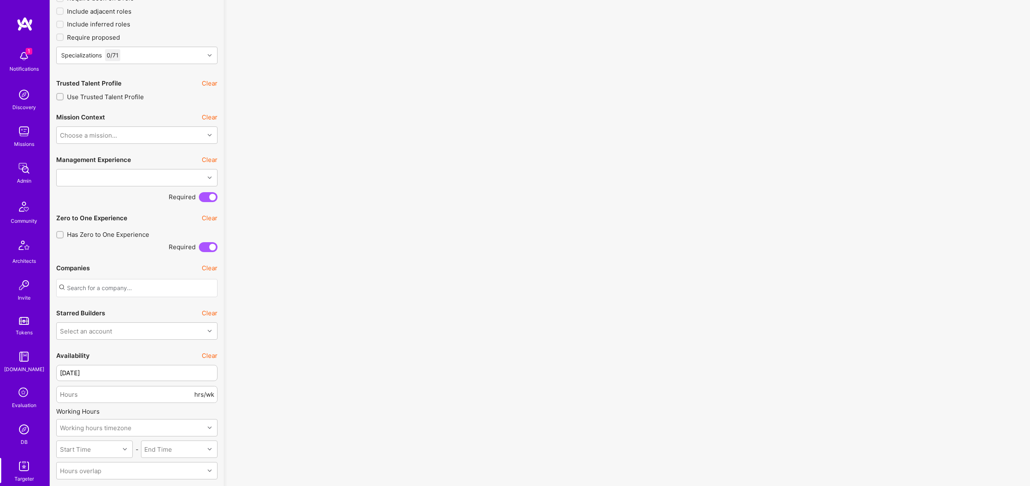
click at [17, 431] on img at bounding box center [24, 429] width 17 height 17
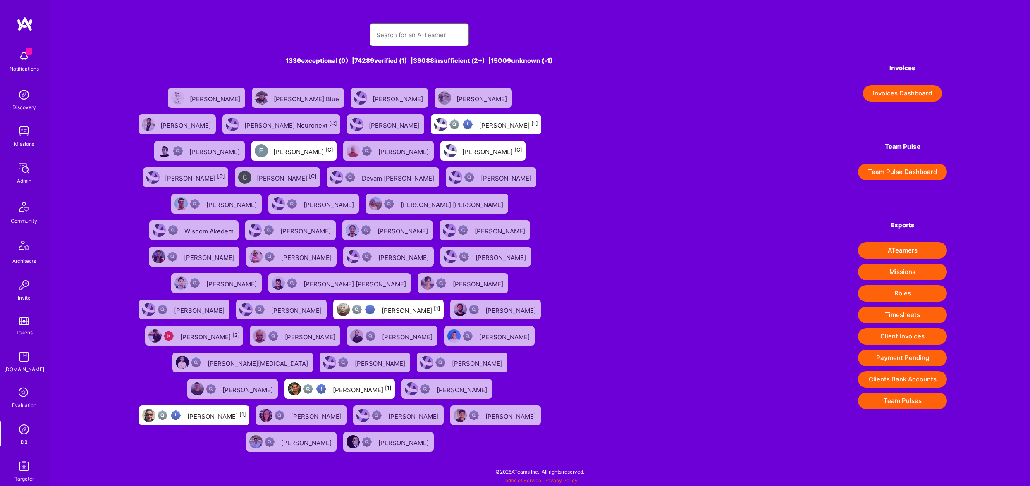
click at [444, 31] on input "text" at bounding box center [419, 34] width 86 height 21
paste input "Benjamin Ekrieff"
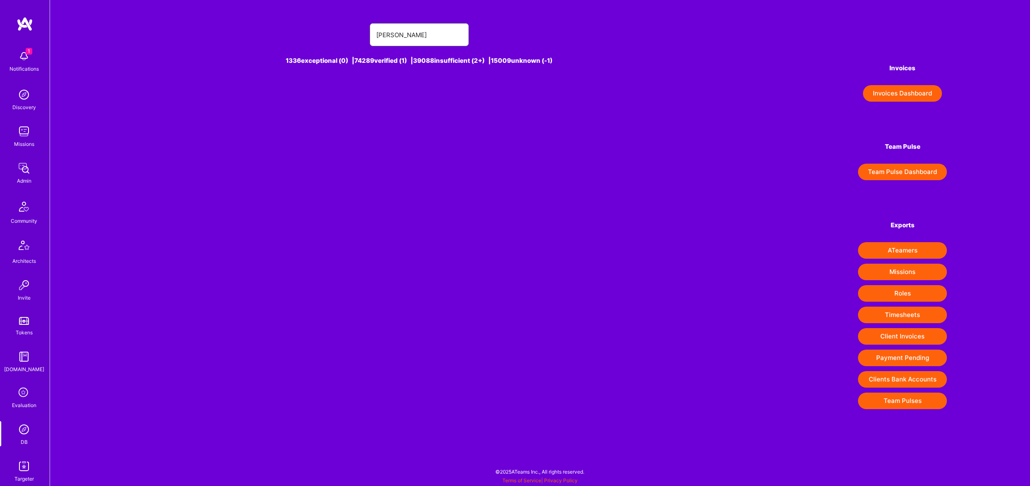
click at [409, 36] on input "Benjamin Ekrieff" at bounding box center [419, 34] width 86 height 21
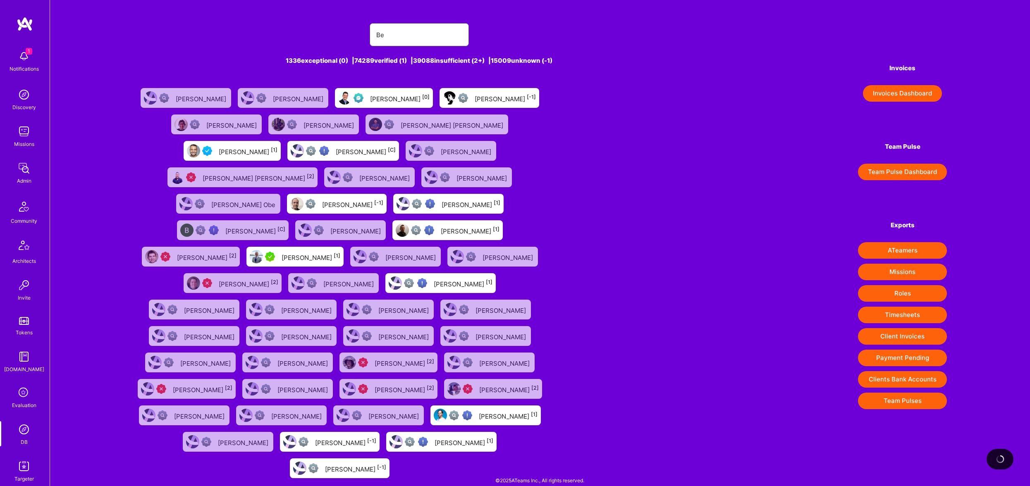
type input "B"
paste input "Benjamin Ekrieff"
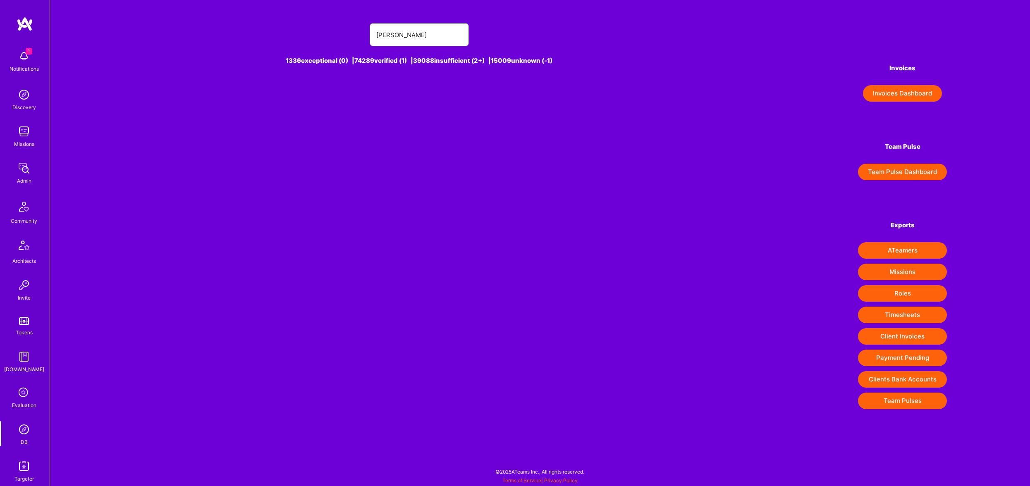
drag, startPoint x: 404, startPoint y: 34, endPoint x: 250, endPoint y: 5, distance: 156.9
click at [256, 6] on div "Benjamin Ekrieff 1336 exceptional (0) | 74289 verified (1) | 39088 insufficient…" at bounding box center [540, 211] width 980 height 423
click at [411, 40] on input "Ekrieff" at bounding box center [419, 34] width 86 height 21
click at [411, 39] on input "Ekrieff" at bounding box center [419, 34] width 86 height 21
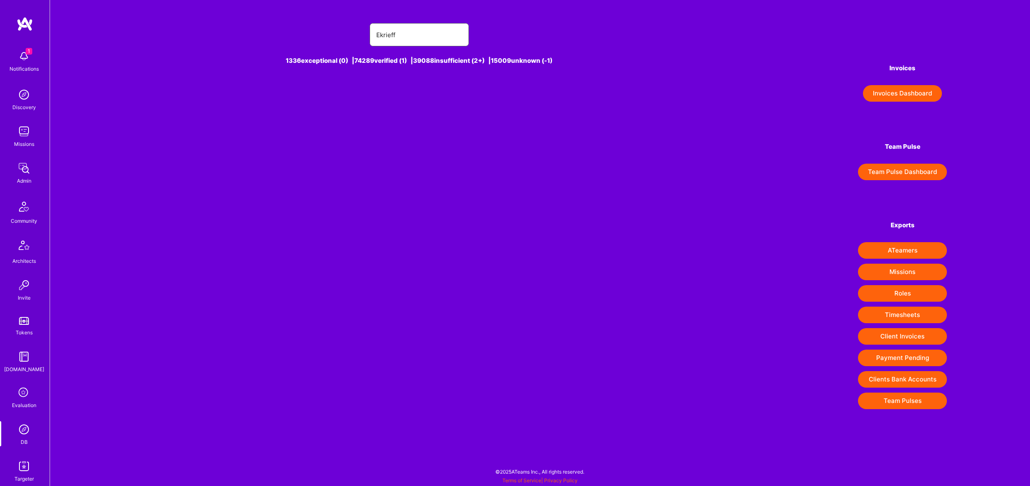
click at [406, 34] on input "Ekrieff" at bounding box center [419, 34] width 86 height 21
paste input "Benjamin"
type input "Benjamin Ekrieff"
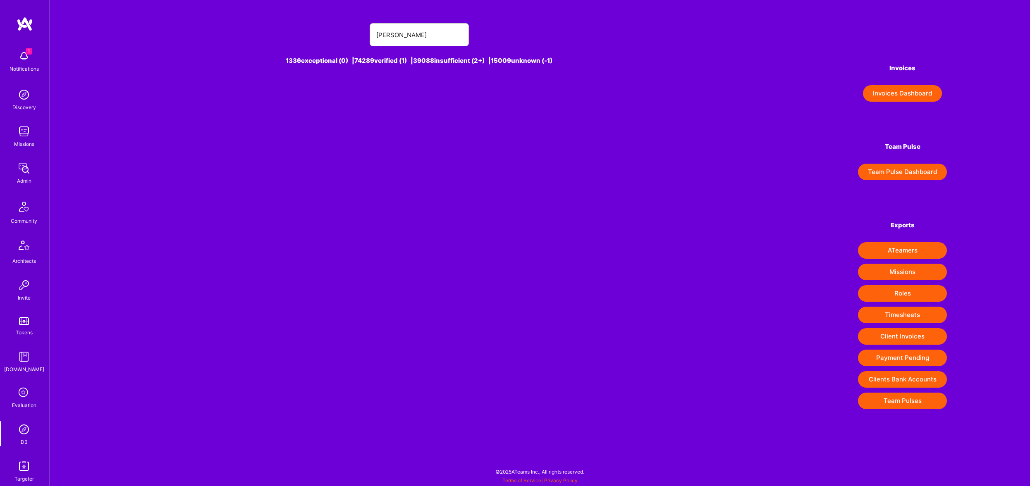
click at [20, 467] on img at bounding box center [24, 466] width 17 height 17
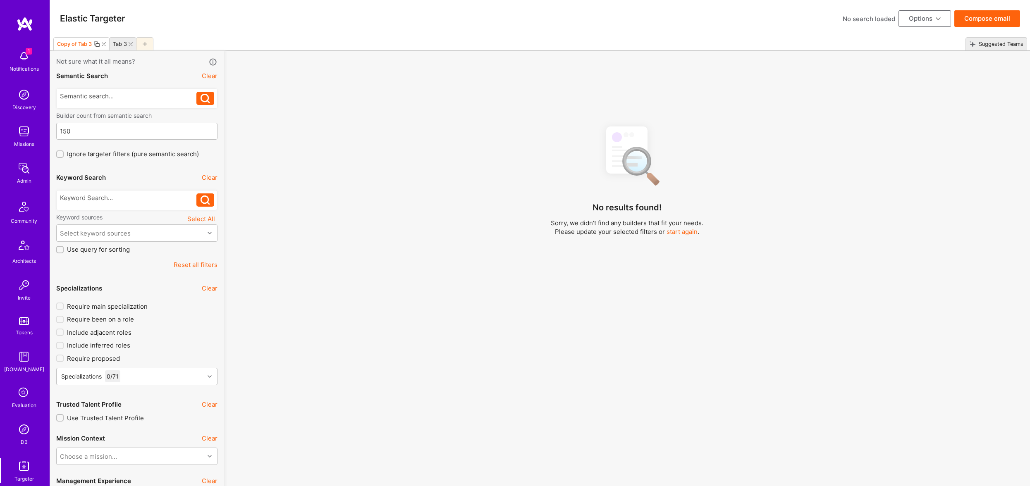
drag, startPoint x: 148, startPoint y: 41, endPoint x: 151, endPoint y: 44, distance: 4.7
click at [148, 41] on div at bounding box center [144, 43] width 17 height 13
drag, startPoint x: 134, startPoint y: 209, endPoint x: 119, endPoint y: 186, distance: 27.3
click at [125, 201] on div at bounding box center [136, 200] width 161 height 20
click at [119, 186] on div "Keyword Search Clear" at bounding box center [136, 177] width 161 height 19
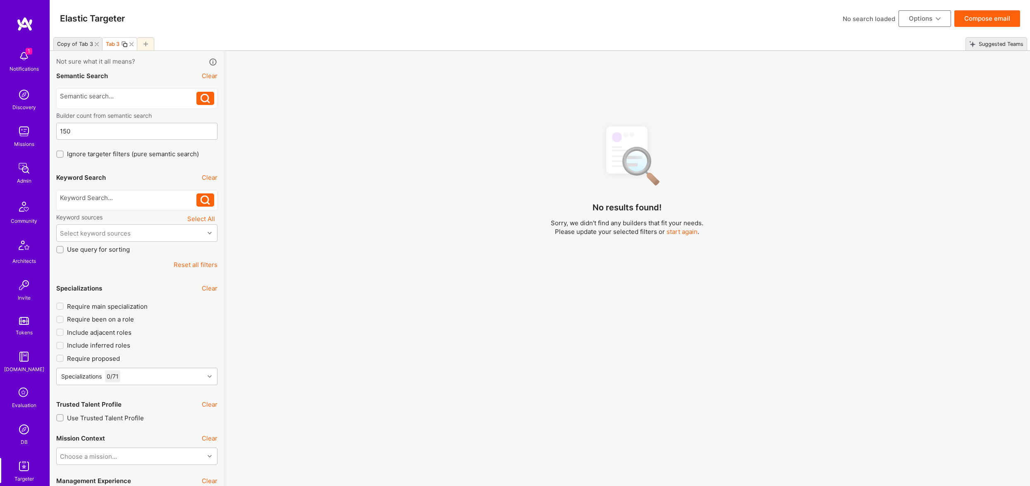
click at [148, 43] on div at bounding box center [145, 43] width 17 height 13
click at [99, 43] on div at bounding box center [98, 44] width 7 height 4
click at [215, 74] on button "Clear" at bounding box center [210, 76] width 16 height 9
click at [209, 183] on div "Keyword Search Clear" at bounding box center [136, 177] width 161 height 19
click at [208, 181] on button "Clear" at bounding box center [210, 177] width 16 height 9
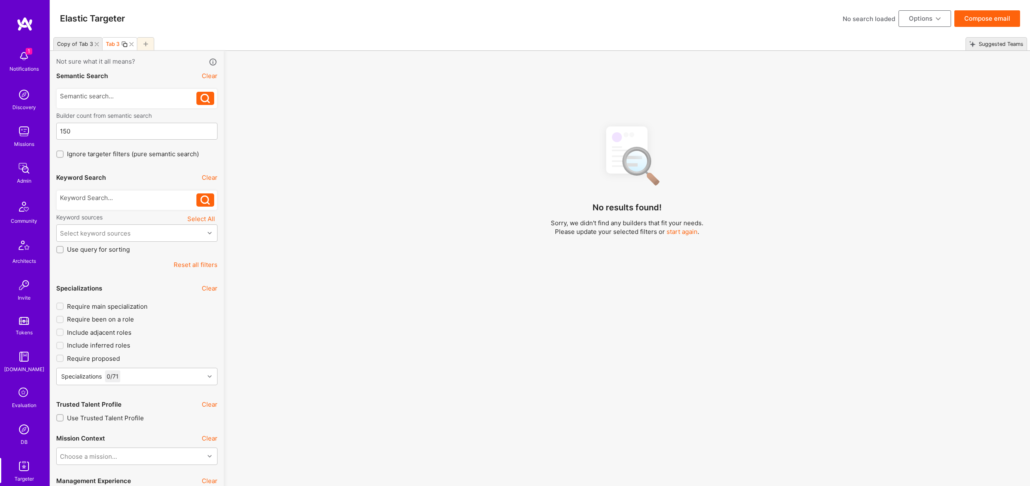
drag, startPoint x: 208, startPoint y: 181, endPoint x: 144, endPoint y: 81, distance: 118.1
click at [208, 179] on button "Clear" at bounding box center [210, 177] width 16 height 9
click at [111, 100] on div at bounding box center [128, 98] width 137 height 13
click at [117, 96] on div at bounding box center [128, 96] width 137 height 9
paste div
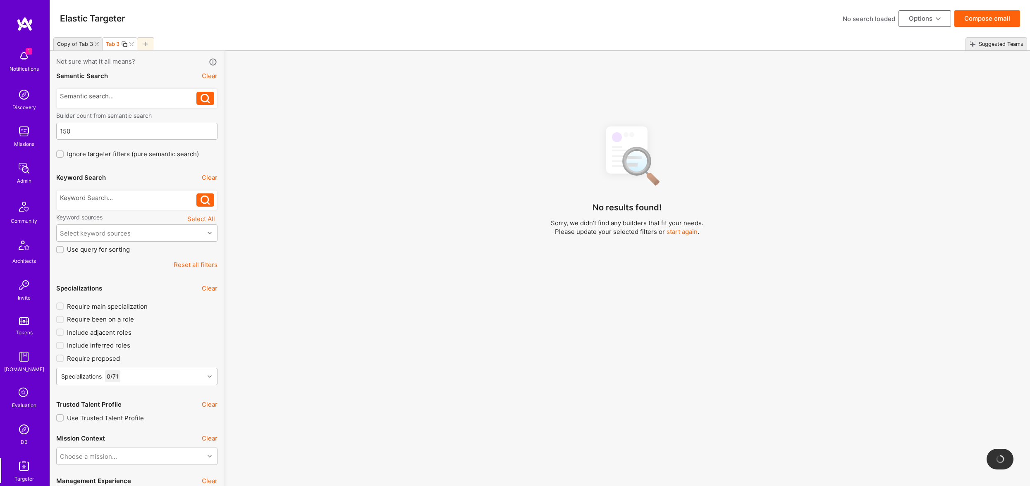
click at [110, 191] on div at bounding box center [136, 200] width 161 height 20
click at [115, 197] on div at bounding box center [128, 197] width 137 height 9
paste div
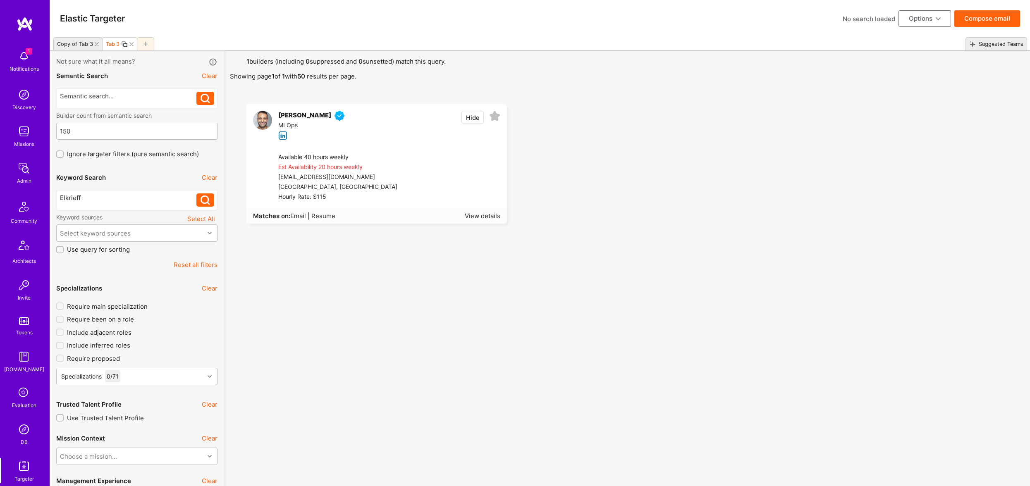
click at [268, 119] on img at bounding box center [262, 120] width 19 height 19
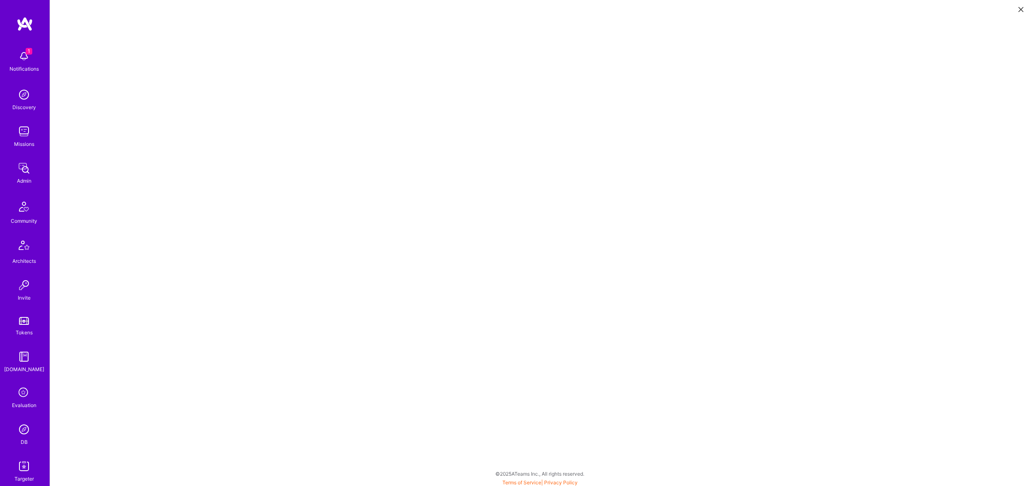
click at [1016, 9] on button at bounding box center [1021, 9] width 10 height 14
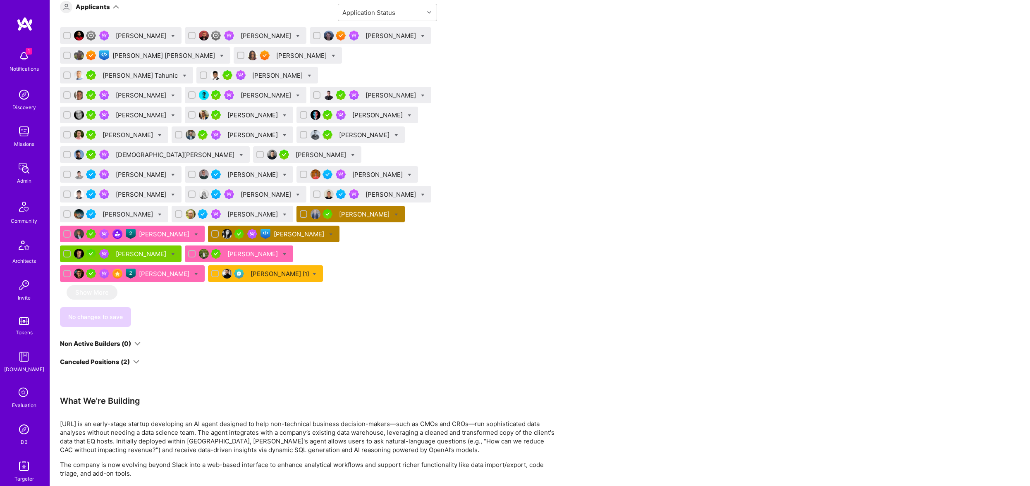
scroll to position [598, 0]
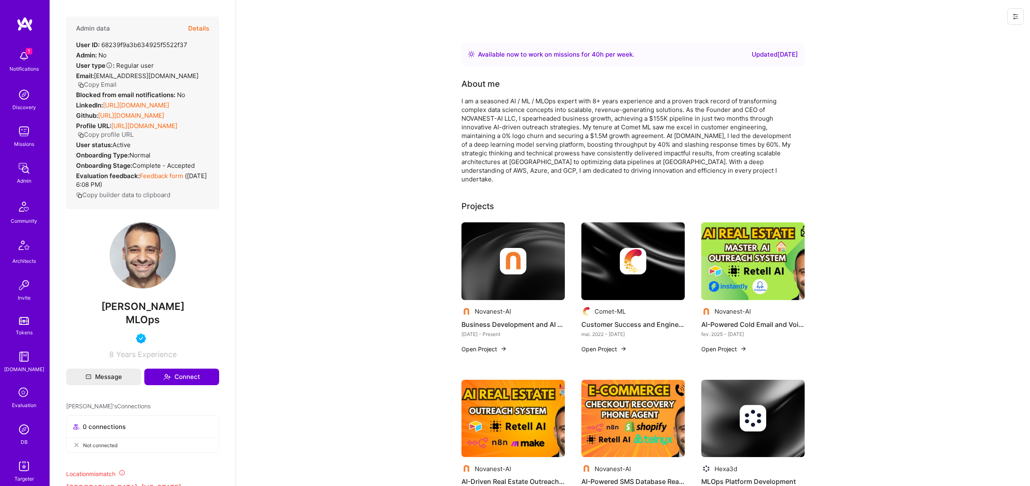
click at [203, 26] on button "Details" at bounding box center [198, 29] width 21 height 24
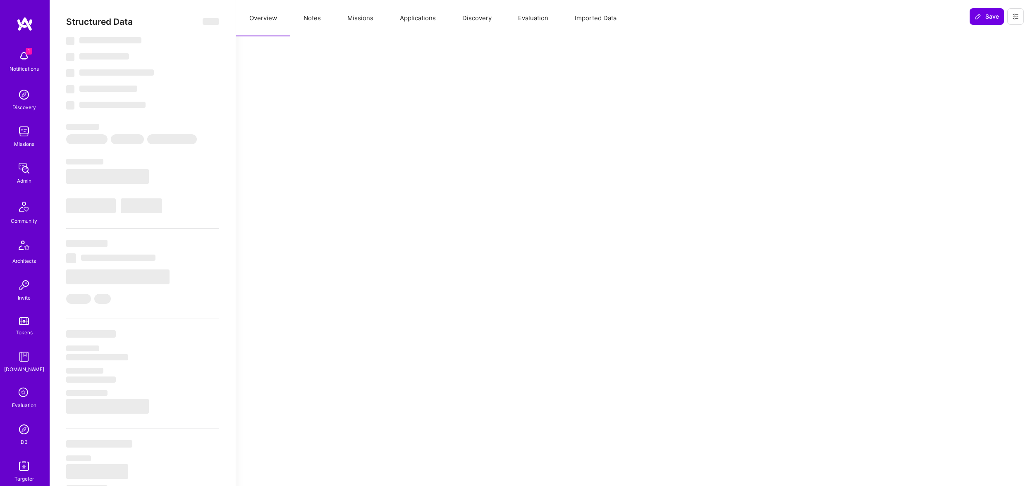
scroll to position [10, 0]
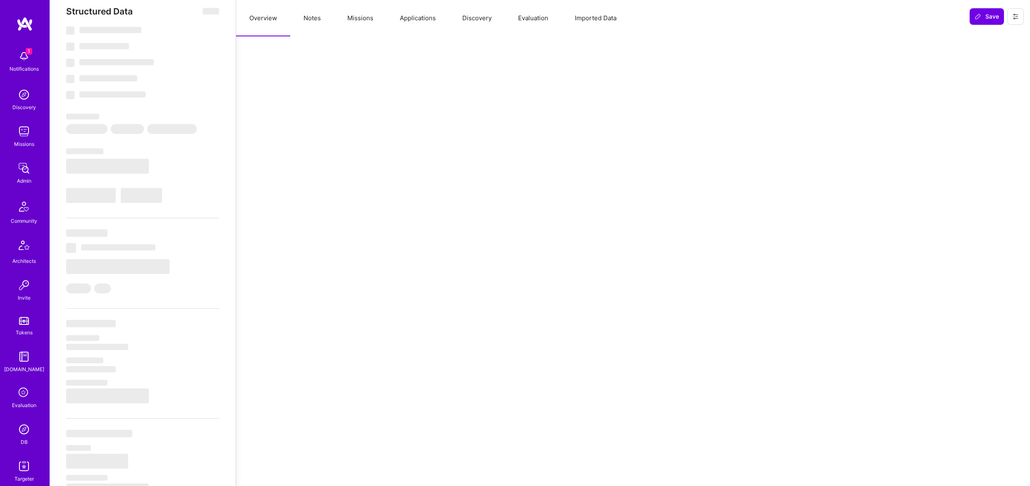
click at [375, 20] on button "Missions" at bounding box center [360, 18] width 53 height 36
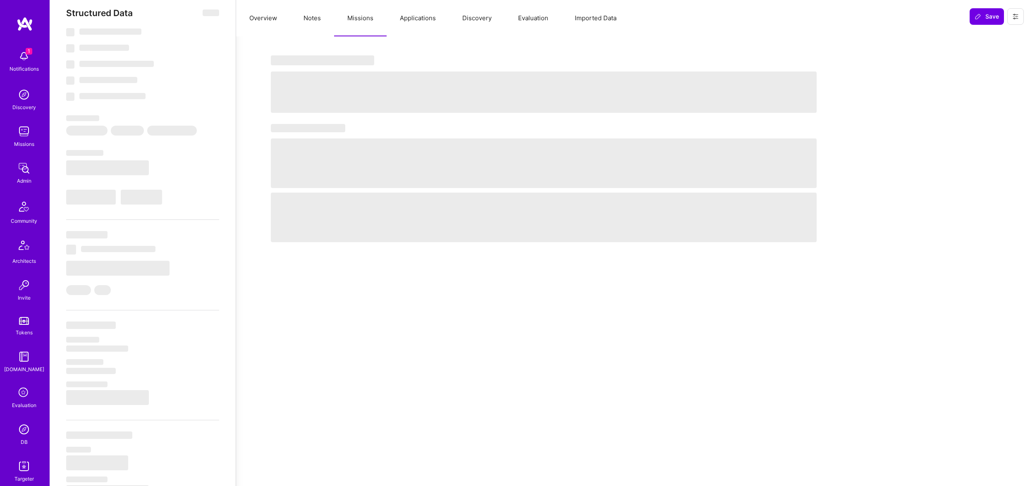
scroll to position [11, 0]
select select "Right Now"
select select "5"
select select "4"
select select "6"
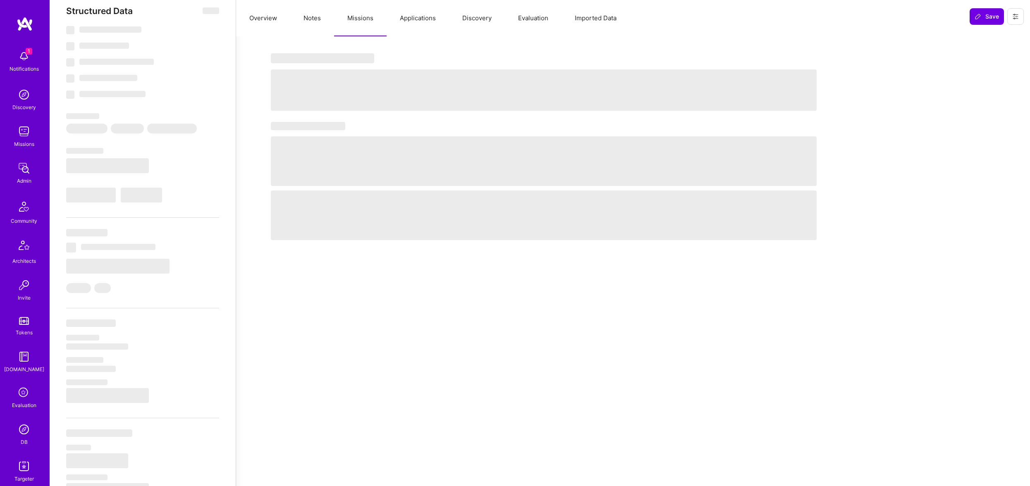
select select "6"
select select "US"
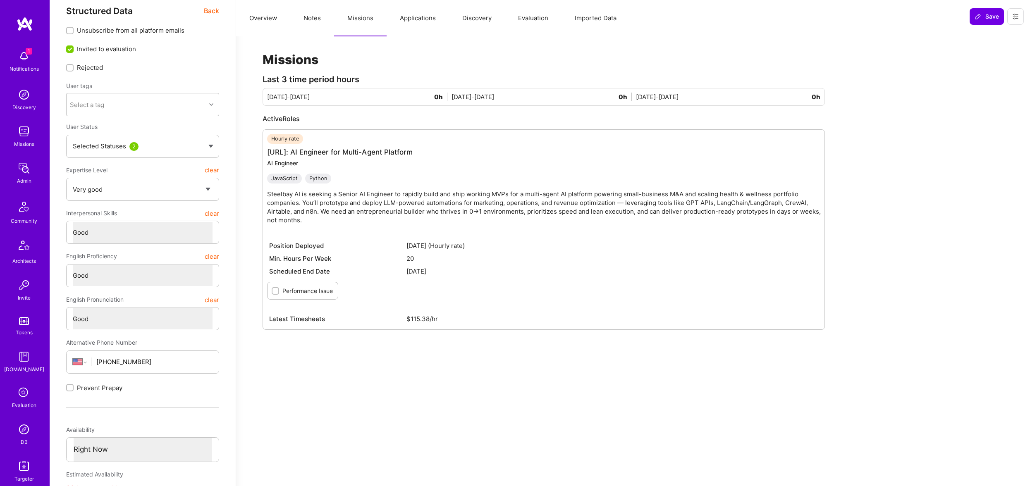
scroll to position [8, 0]
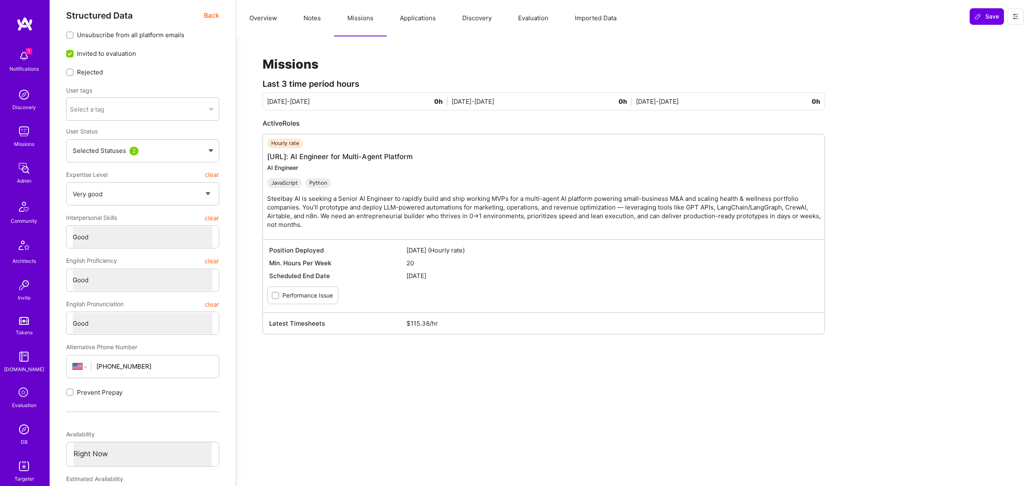
click at [327, 18] on button "Notes" at bounding box center [312, 18] width 44 height 36
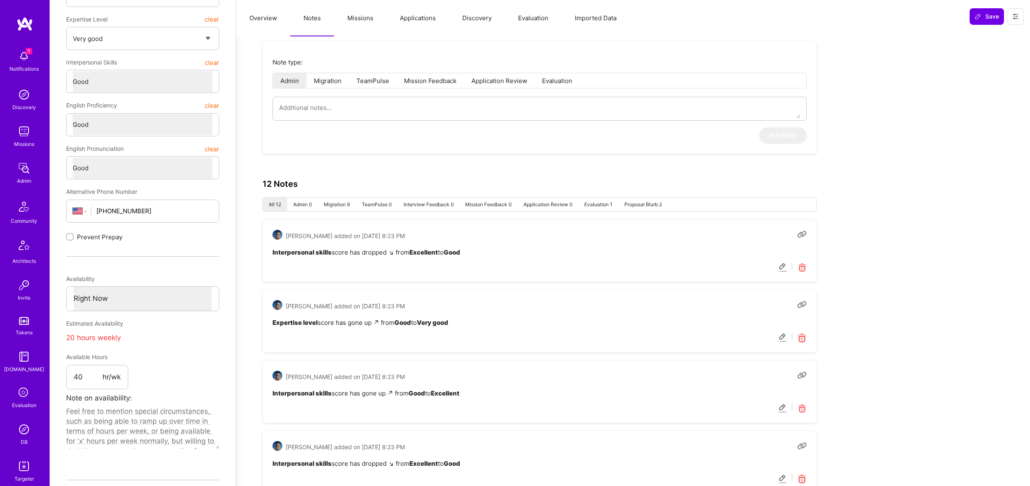
scroll to position [186, 0]
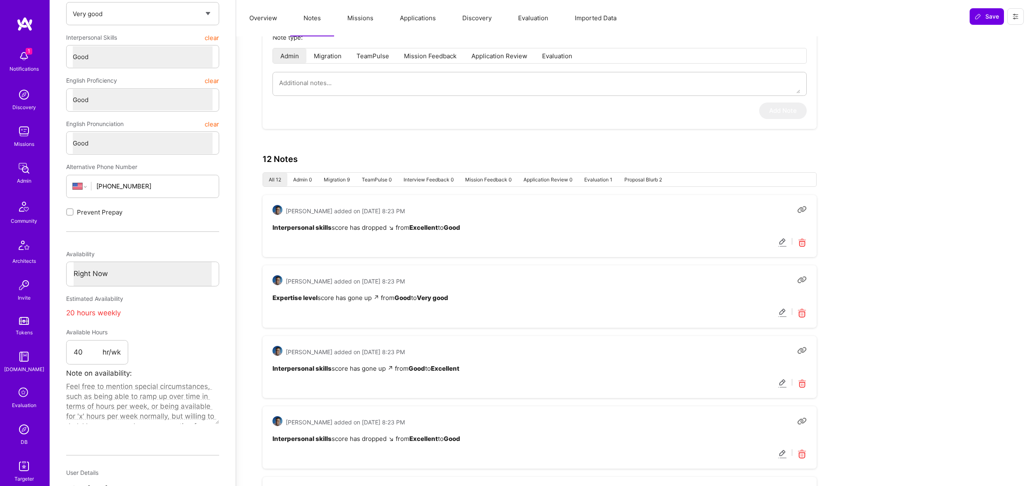
click at [802, 313] on icon at bounding box center [802, 313] width 10 height 10
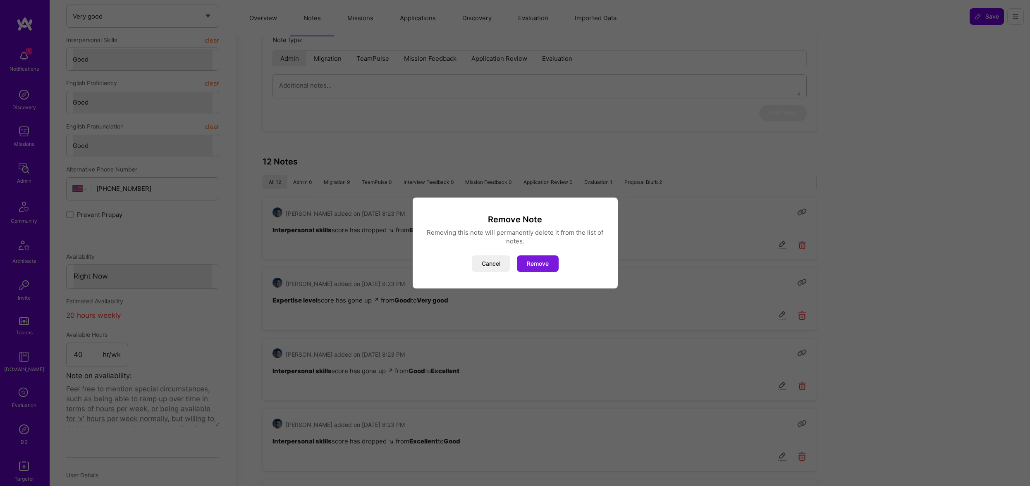
click at [543, 260] on button "Remove" at bounding box center [538, 263] width 42 height 17
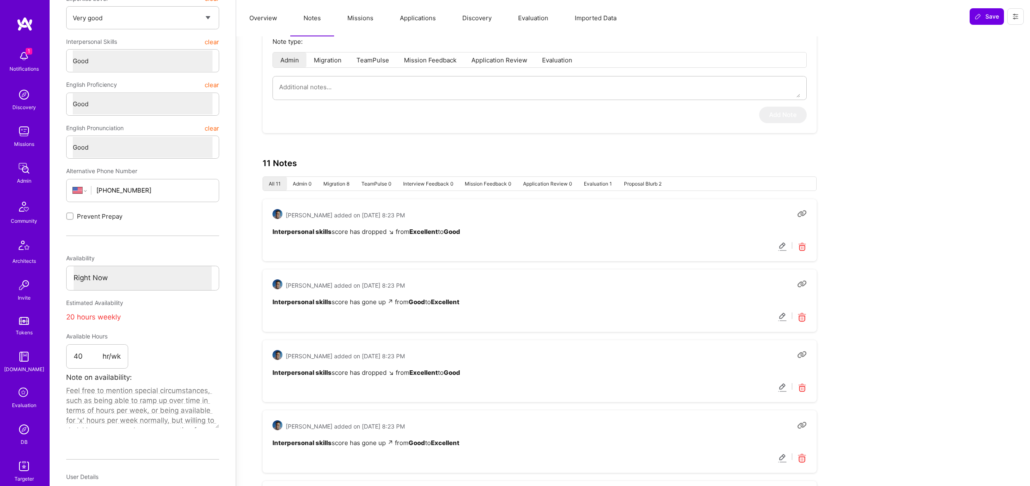
click at [800, 315] on icon at bounding box center [802, 318] width 10 height 10
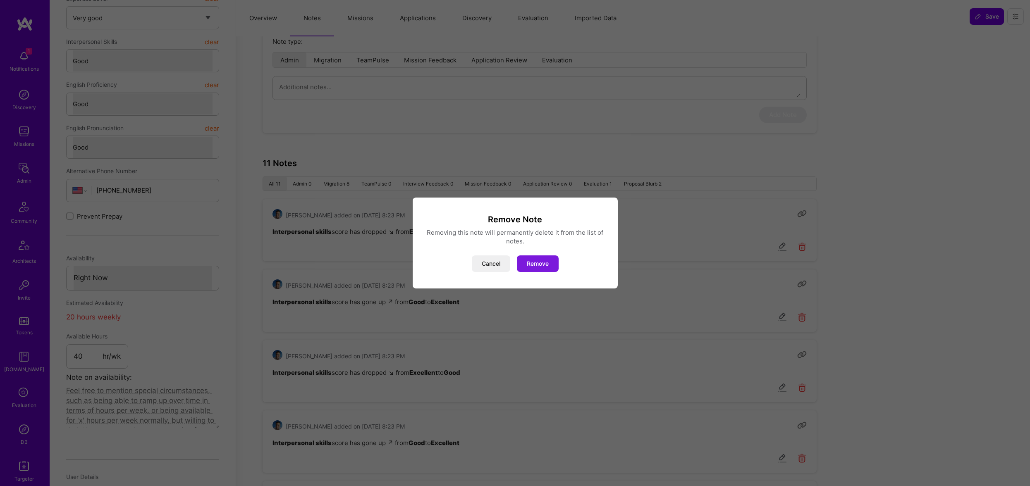
click at [542, 262] on button "Remove" at bounding box center [538, 263] width 42 height 17
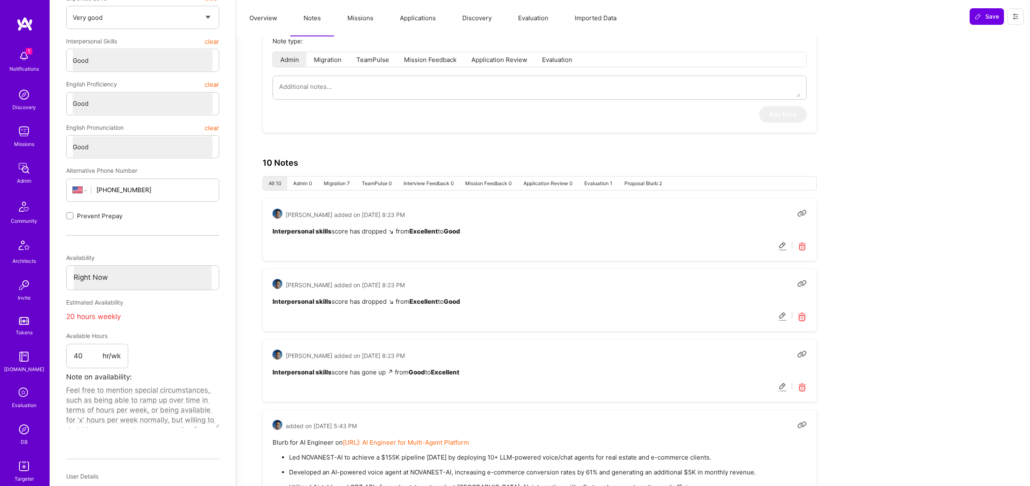
click at [801, 314] on icon at bounding box center [802, 317] width 10 height 10
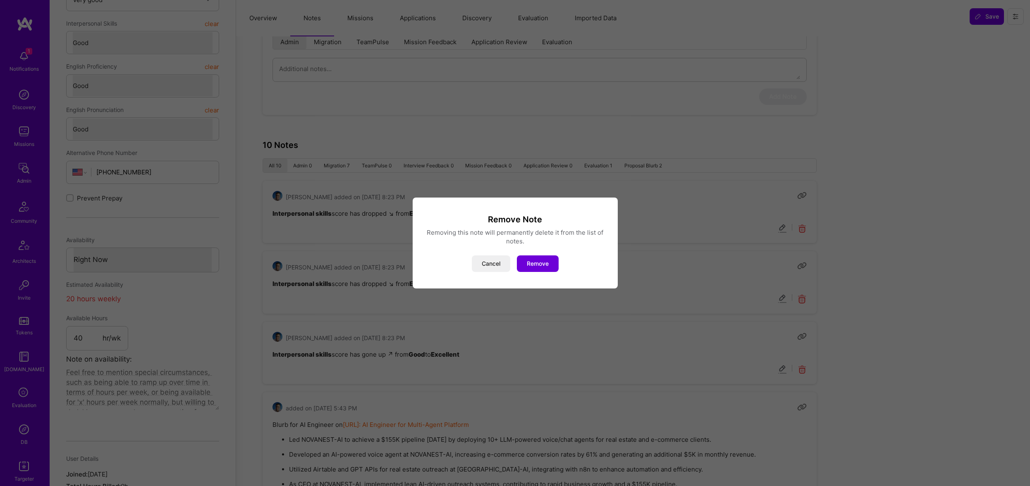
scroll to position [196, 0]
click at [541, 259] on button "Remove" at bounding box center [538, 263] width 42 height 17
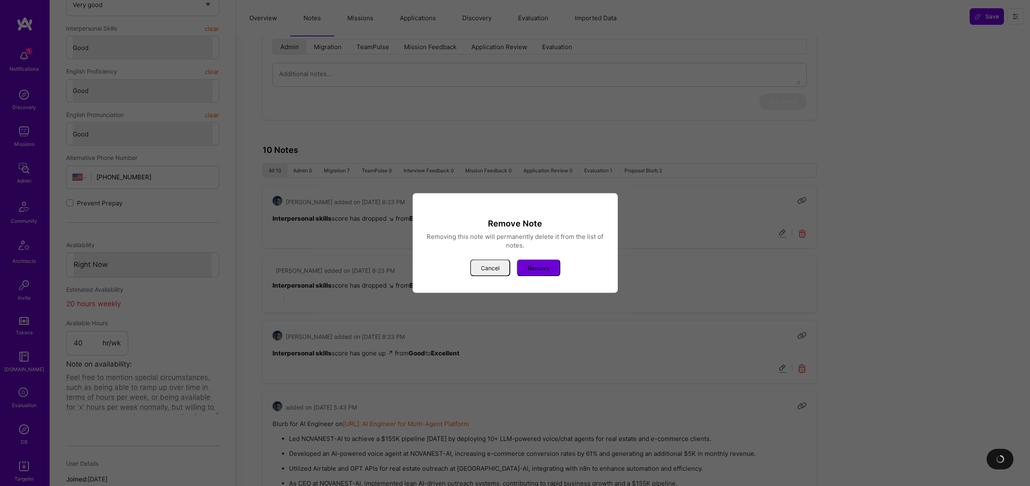
scroll to position [198, 0]
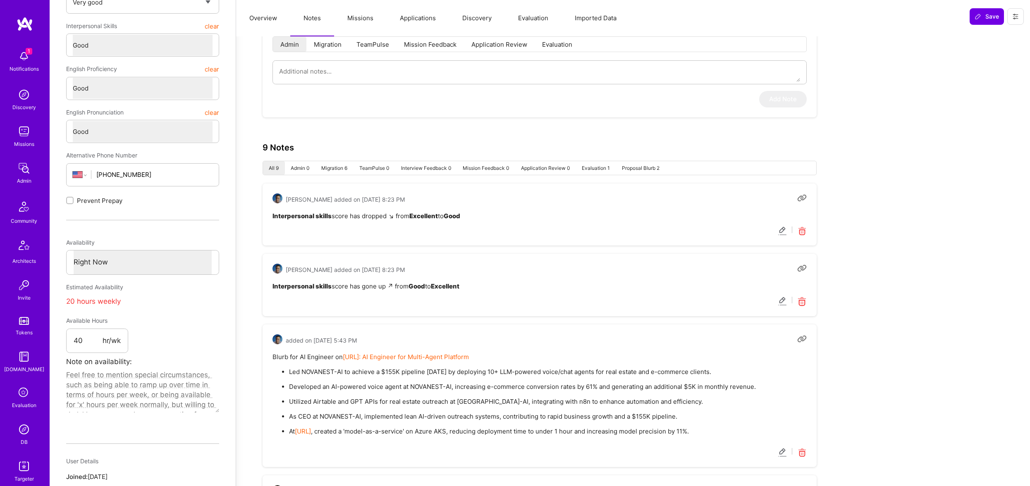
click at [803, 301] on icon at bounding box center [802, 302] width 10 height 10
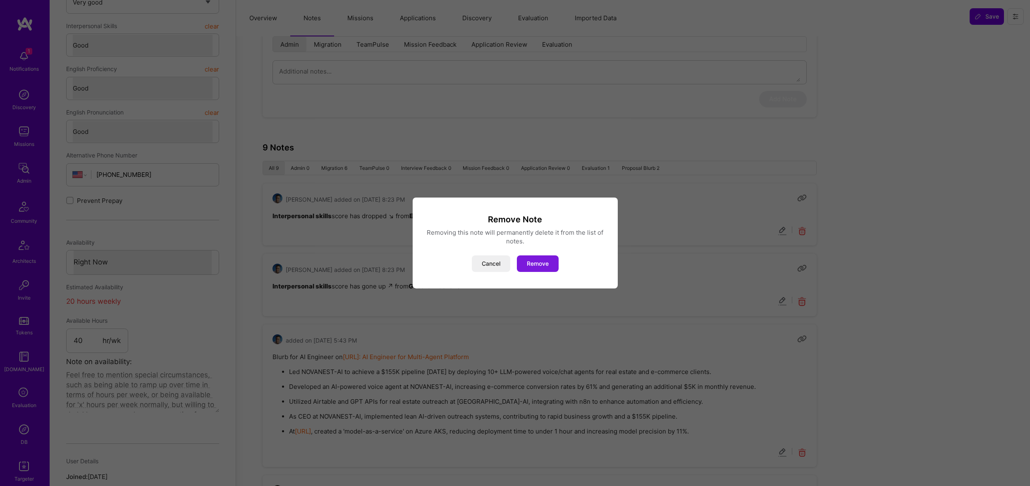
click at [549, 265] on button "Remove" at bounding box center [538, 263] width 42 height 17
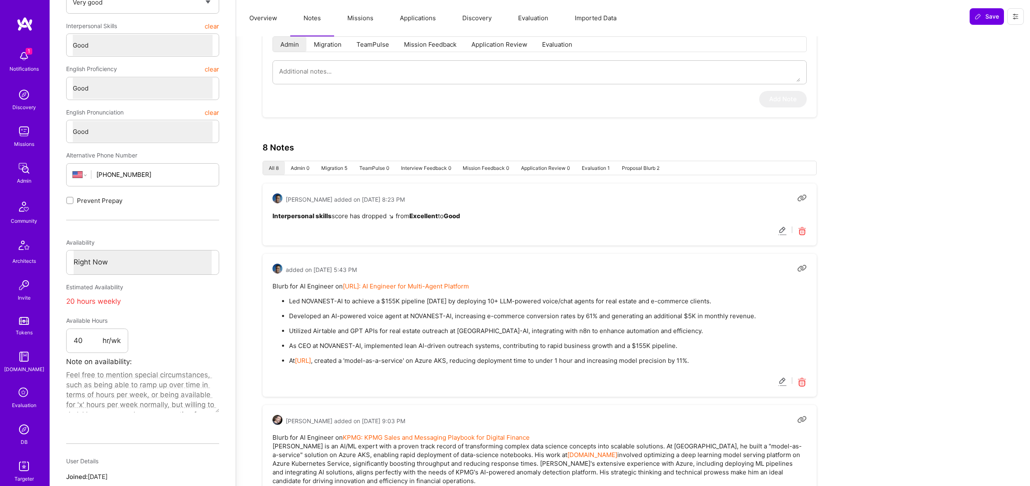
click at [802, 230] on icon at bounding box center [802, 232] width 10 height 10
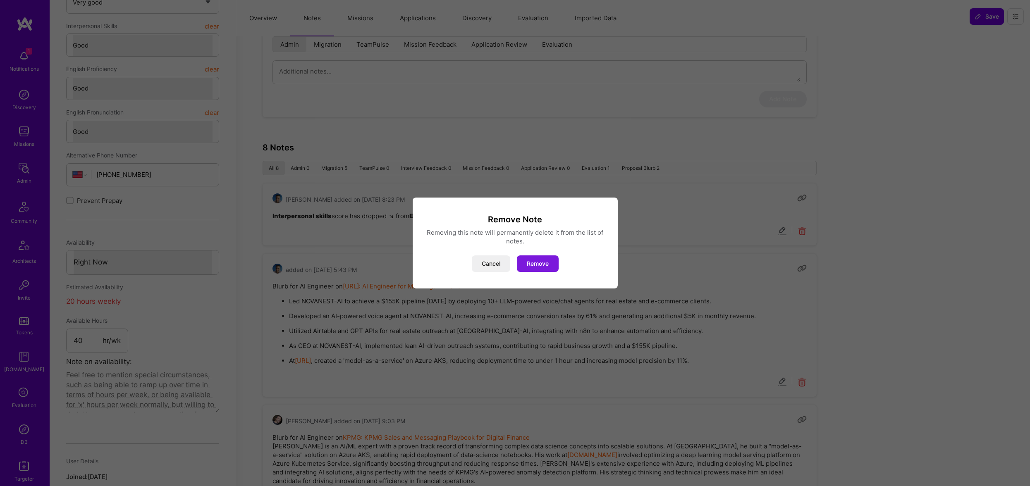
click at [544, 265] on button "Remove" at bounding box center [538, 263] width 42 height 17
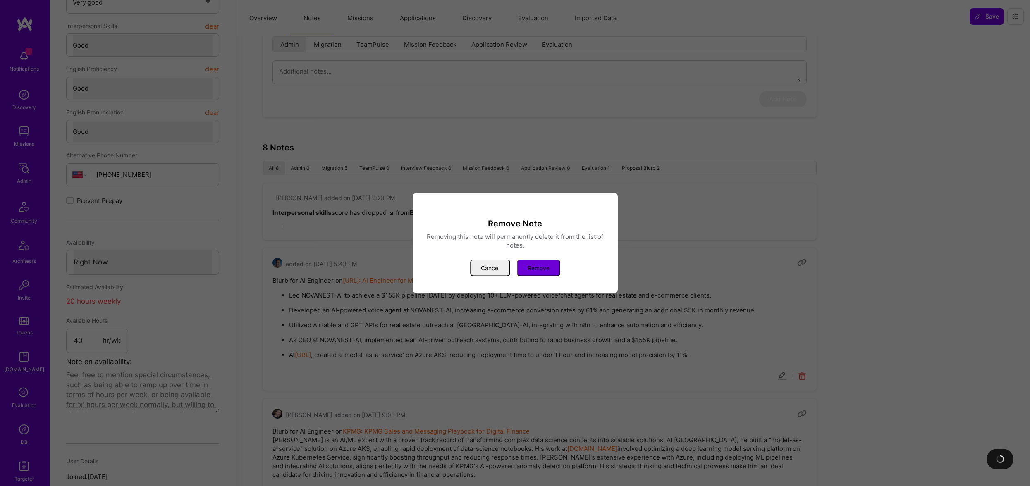
type textarea "x"
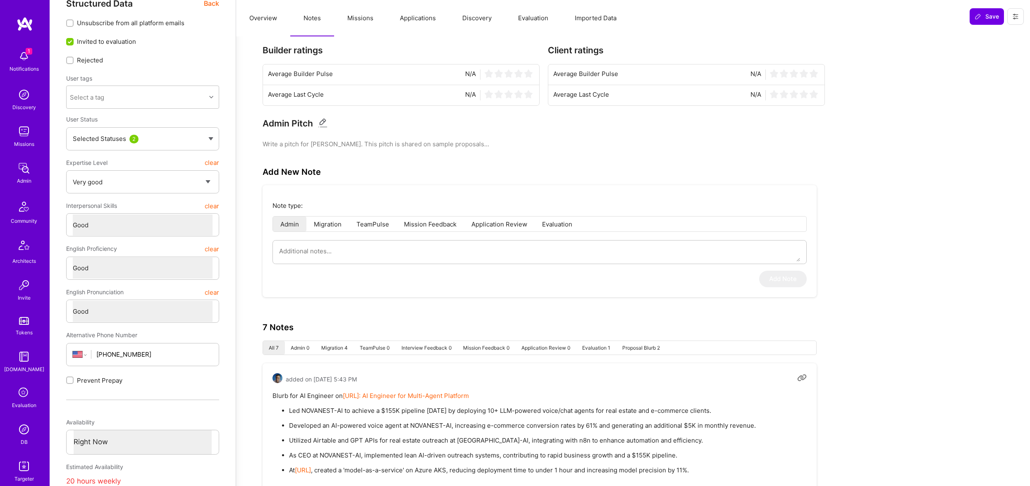
scroll to position [48, 0]
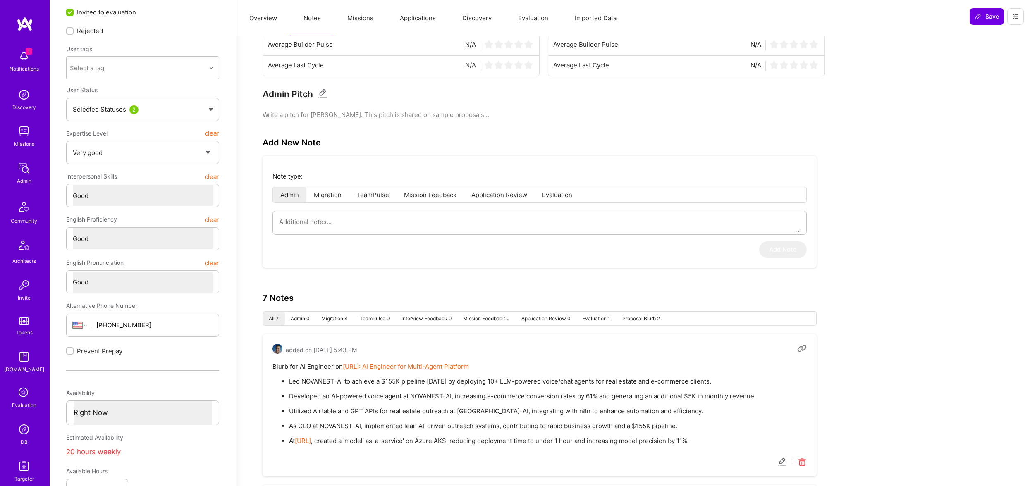
click at [364, 369] on link "[URL]: AI Engineer for Multi-Agent Platform" at bounding box center [406, 367] width 126 height 8
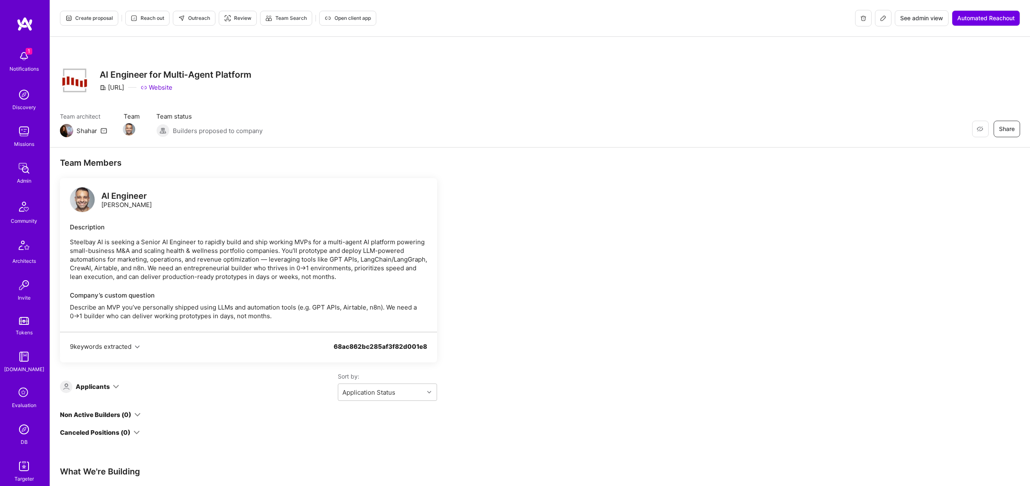
click at [106, 394] on div "Applicants Sort by: Application Status" at bounding box center [248, 386] width 377 height 29
click at [118, 385] on icon at bounding box center [116, 387] width 6 height 6
click at [103, 385] on div "Applicants" at bounding box center [93, 386] width 34 height 9
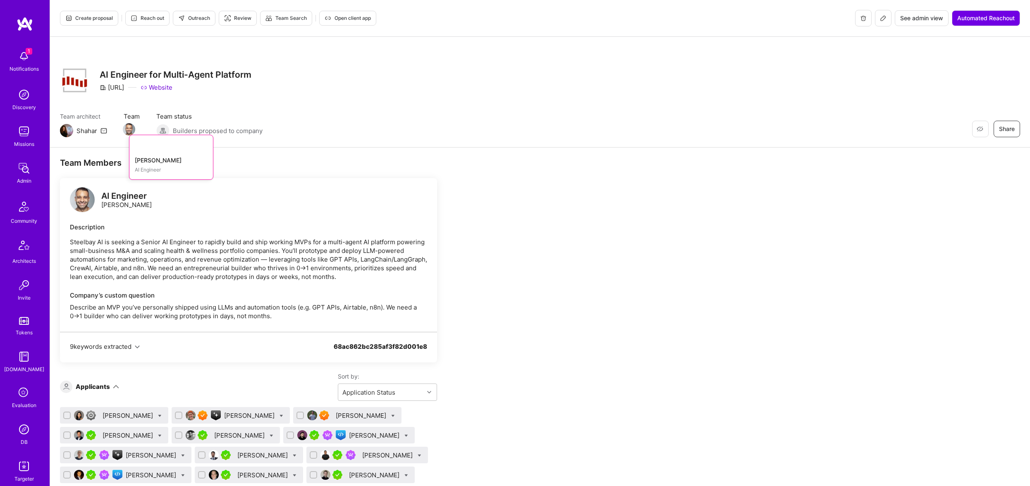
click at [136, 129] on div "[PERSON_NAME] AI Engineer" at bounding box center [132, 129] width 16 height 11
drag, startPoint x: 276, startPoint y: 279, endPoint x: 249, endPoint y: 328, distance: 56.2
click at [277, 316] on div "AI Engineer [PERSON_NAME] Description Steelbay AI is seeking a Senior AI Engine…" at bounding box center [248, 255] width 377 height 154
click at [207, 303] on p "Describe an MVP you’ve personally shipped using LLMs and automation tools (e.g.…" at bounding box center [248, 311] width 357 height 17
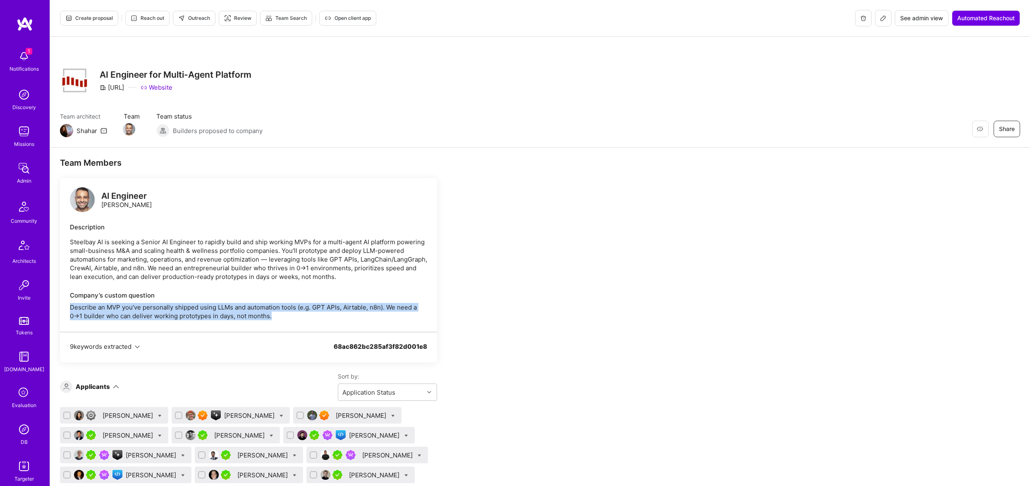
click at [207, 303] on p "Describe an MVP you’ve personally shipped using LLMs and automation tools (e.g.…" at bounding box center [248, 311] width 357 height 17
drag, startPoint x: 207, startPoint y: 303, endPoint x: 401, endPoint y: 318, distance: 194.4
click at [207, 303] on p "Describe an MVP you’ve personally shipped using LLMs and automation tools (e.g.…" at bounding box center [248, 311] width 357 height 17
click at [94, 197] on div at bounding box center [82, 200] width 25 height 27
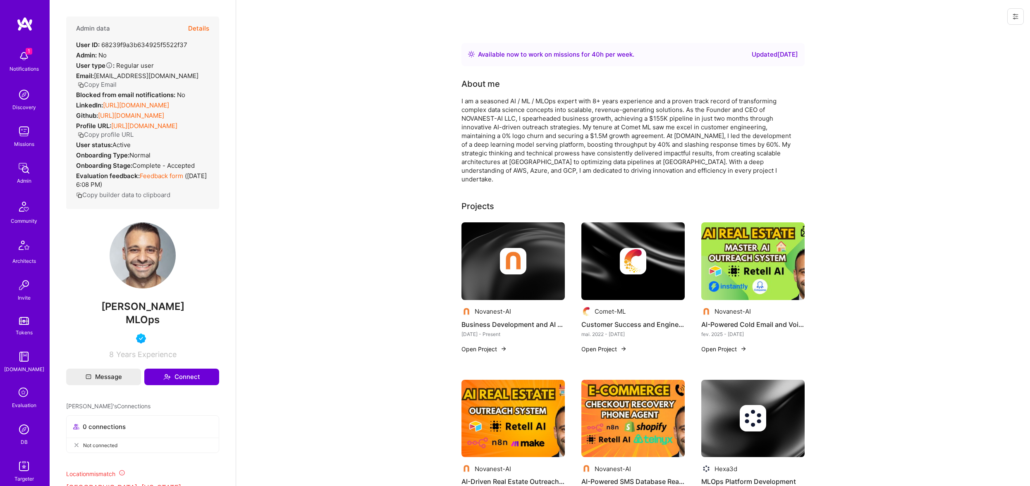
click at [205, 30] on button "Details" at bounding box center [198, 29] width 21 height 24
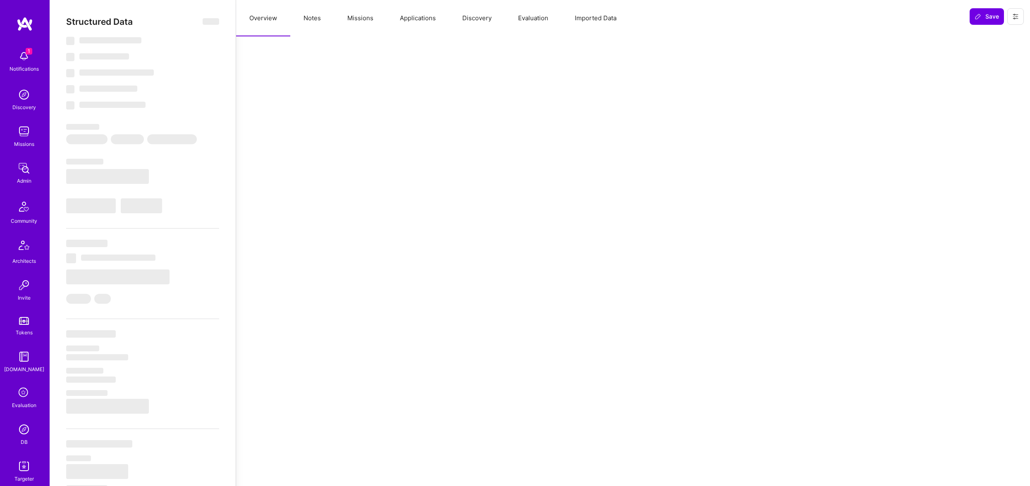
click at [323, 12] on button "Notes" at bounding box center [312, 18] width 44 height 36
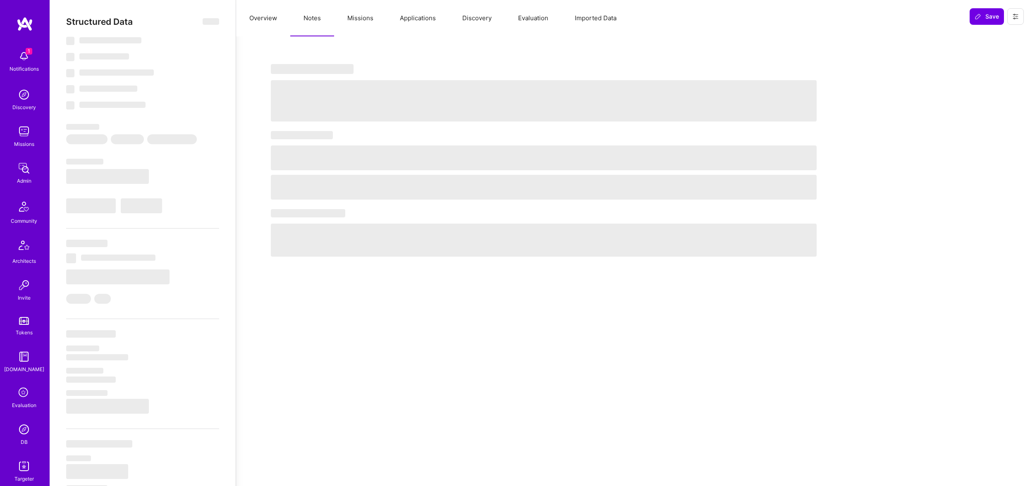
click at [366, 16] on button "Missions" at bounding box center [360, 18] width 53 height 36
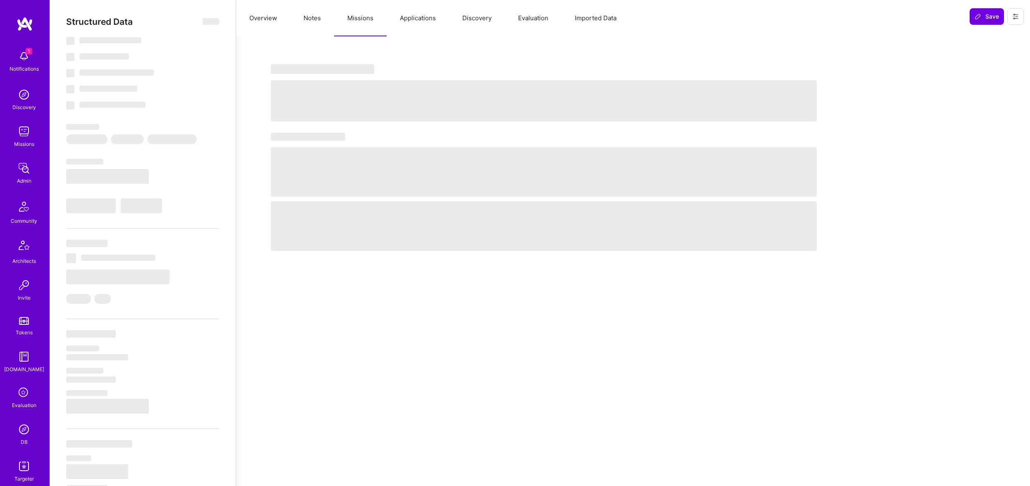
select select "Right Now"
select select "5"
select select "4"
select select "6"
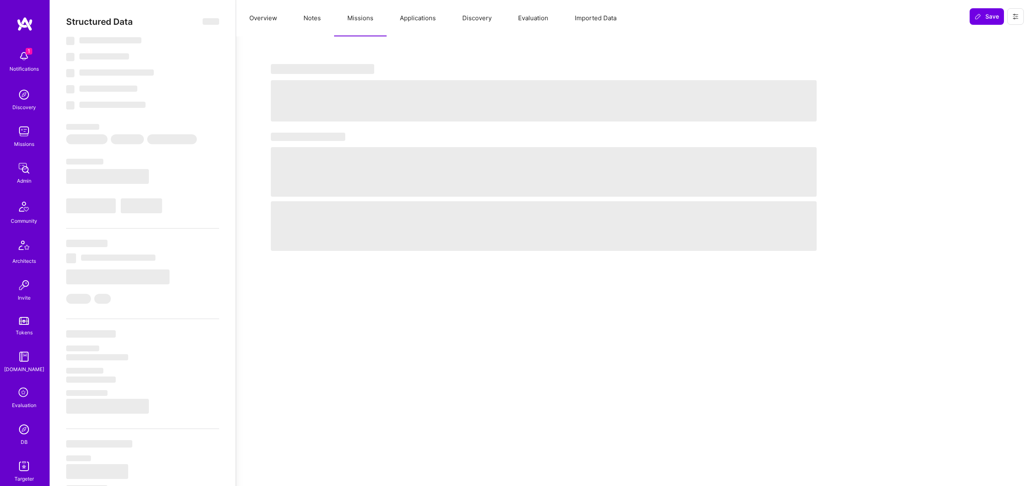
select select "US"
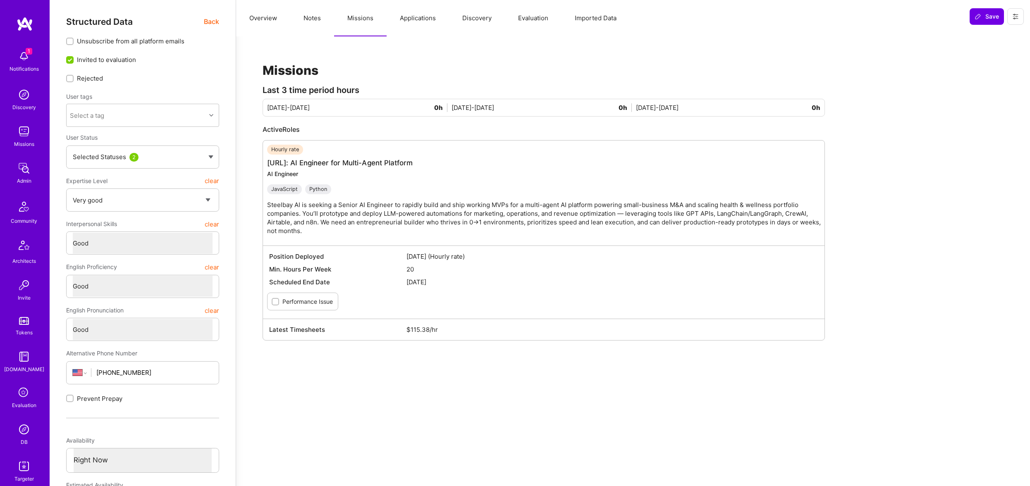
click at [423, 7] on button "Applications" at bounding box center [418, 18] width 62 height 36
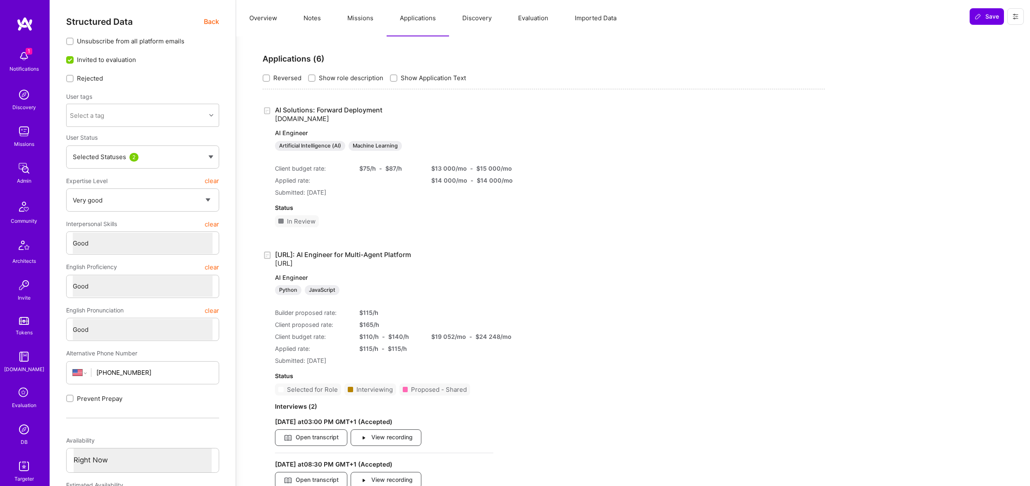
drag, startPoint x: 312, startPoint y: 23, endPoint x: 345, endPoint y: 17, distance: 33.5
click at [314, 23] on button "Notes" at bounding box center [312, 18] width 44 height 36
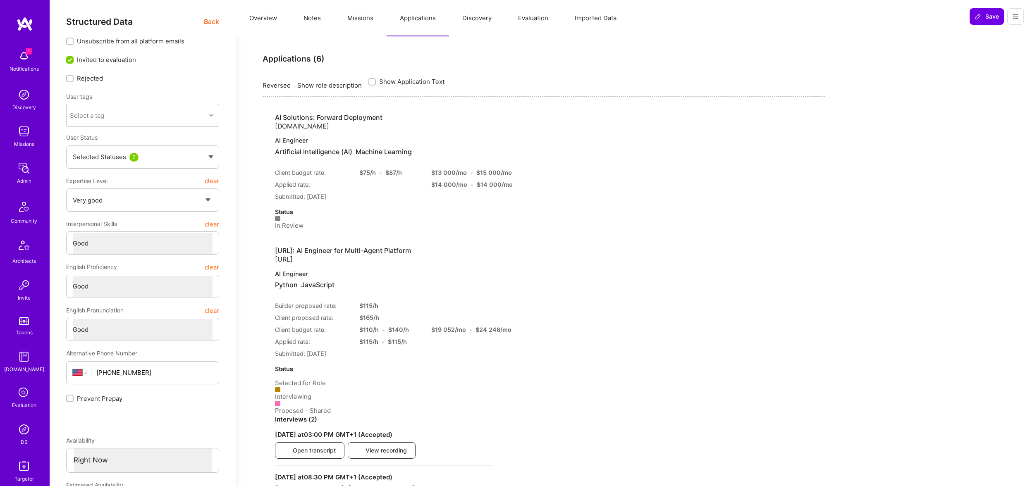
type textarea "x"
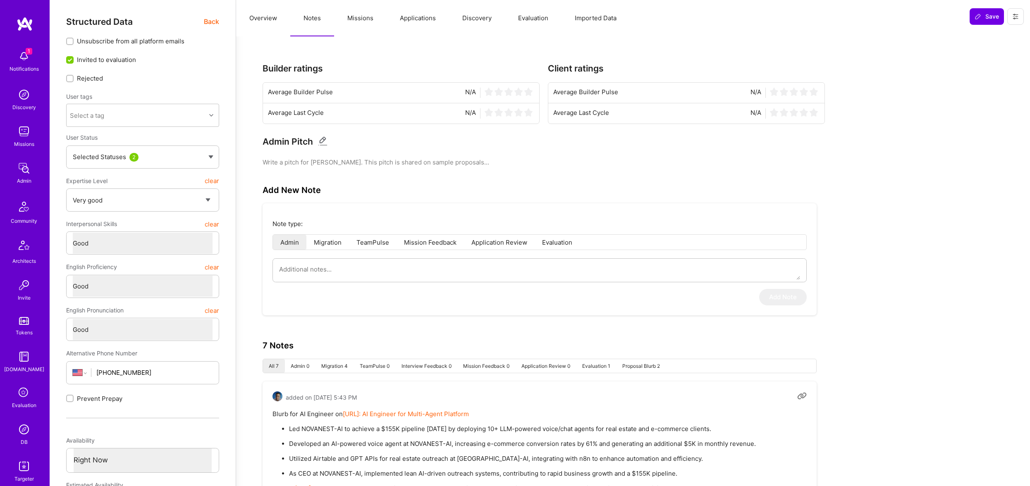
click at [345, 17] on button "Missions" at bounding box center [360, 18] width 53 height 36
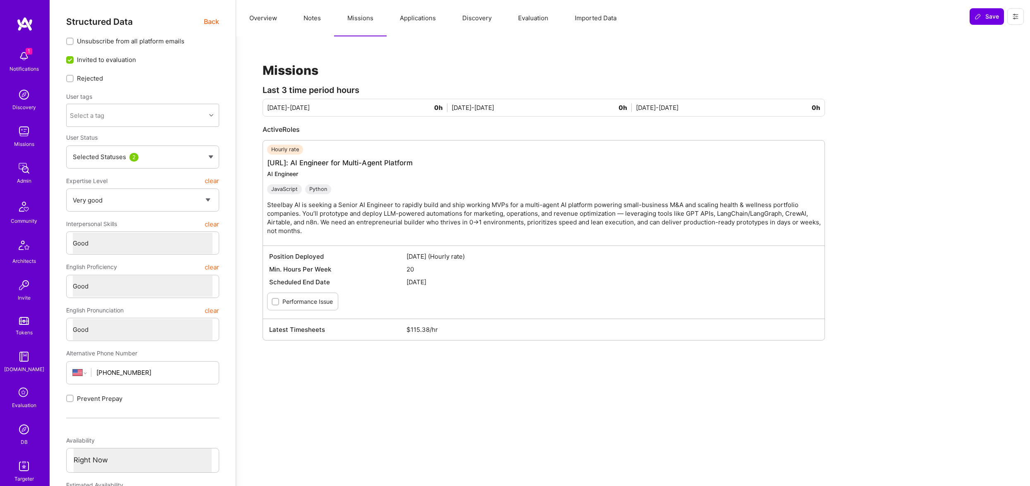
click at [350, 157] on div "Hourly rate [URL]: AI Engineer for Multi-Agent Platform AI Engineer JavaScript …" at bounding box center [547, 193] width 561 height 97
click at [356, 160] on link "[URL]: AI Engineer for Multi-Agent Platform" at bounding box center [340, 163] width 146 height 8
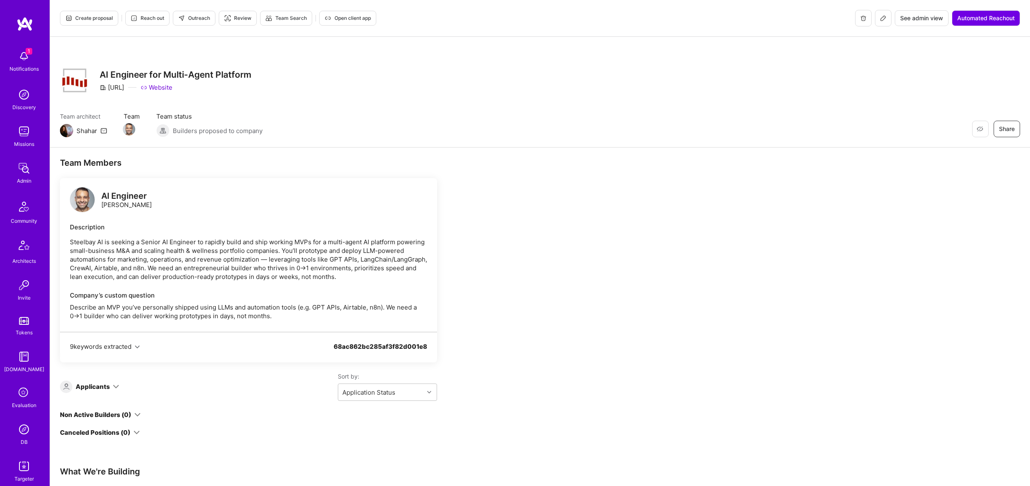
click at [103, 18] on span "Create proposal" at bounding box center [89, 17] width 48 height 7
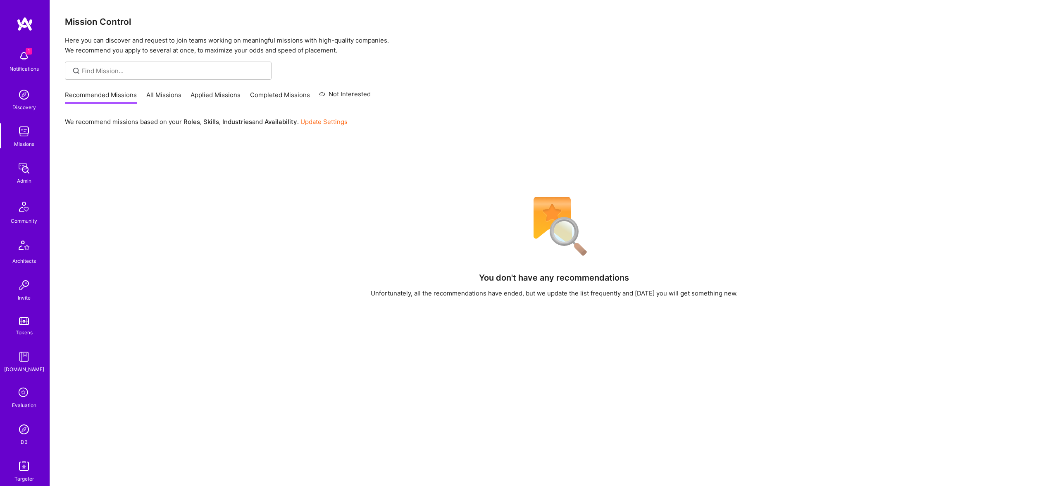
click at [24, 427] on img at bounding box center [24, 429] width 17 height 17
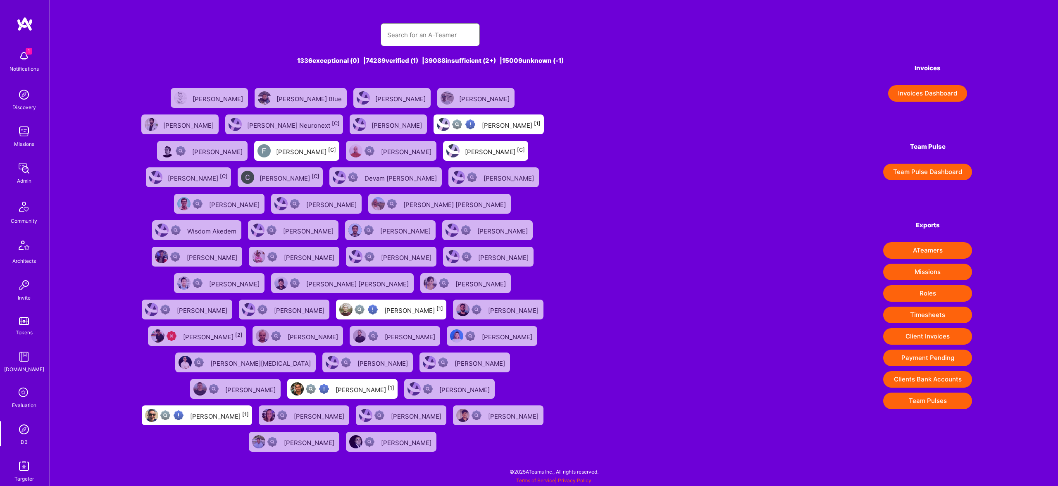
click at [429, 37] on input "text" at bounding box center [430, 34] width 86 height 21
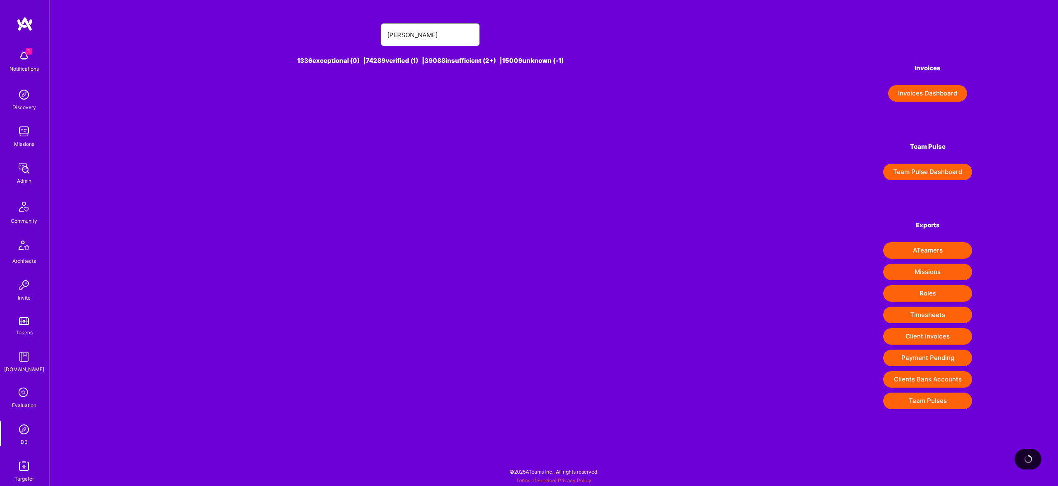
type input "dylan"
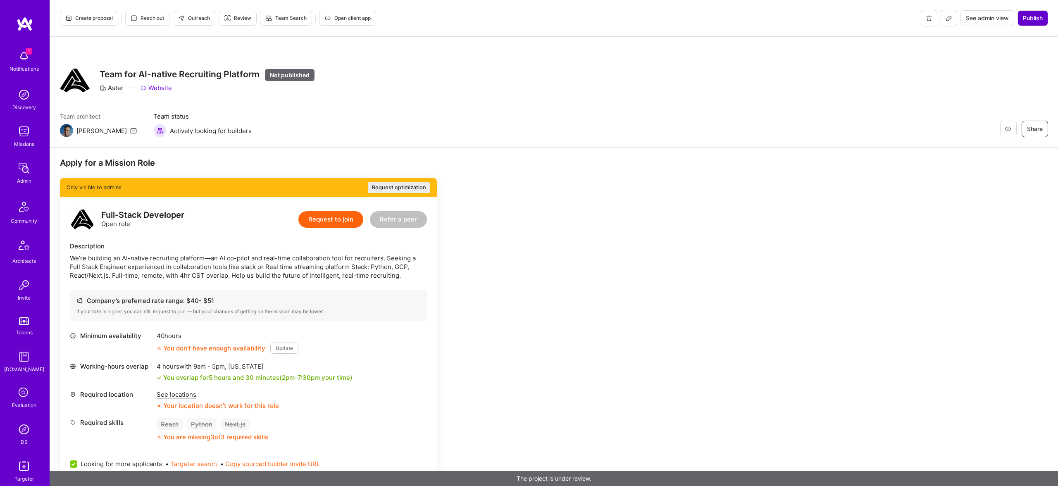
click at [1028, 19] on span "Publish" at bounding box center [1033, 18] width 20 height 8
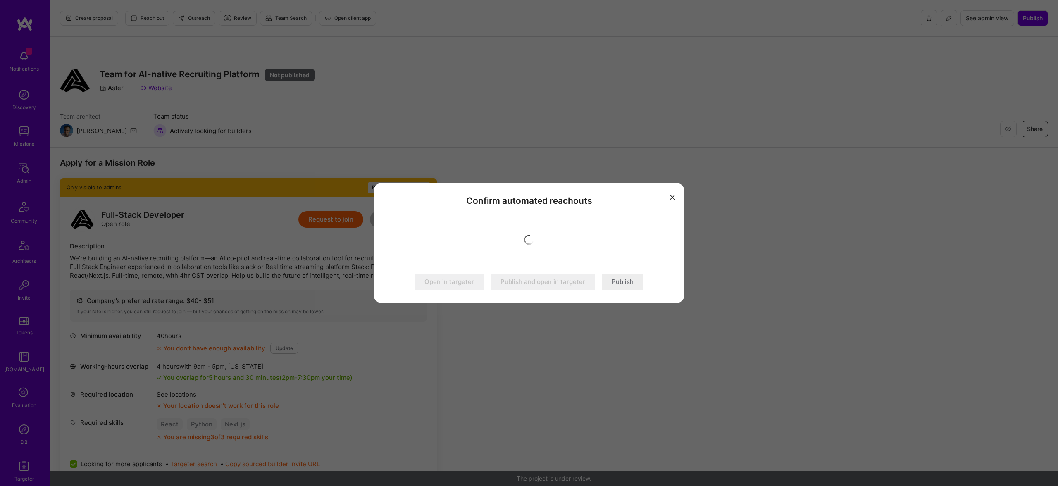
click at [624, 285] on button "Publish" at bounding box center [623, 282] width 42 height 17
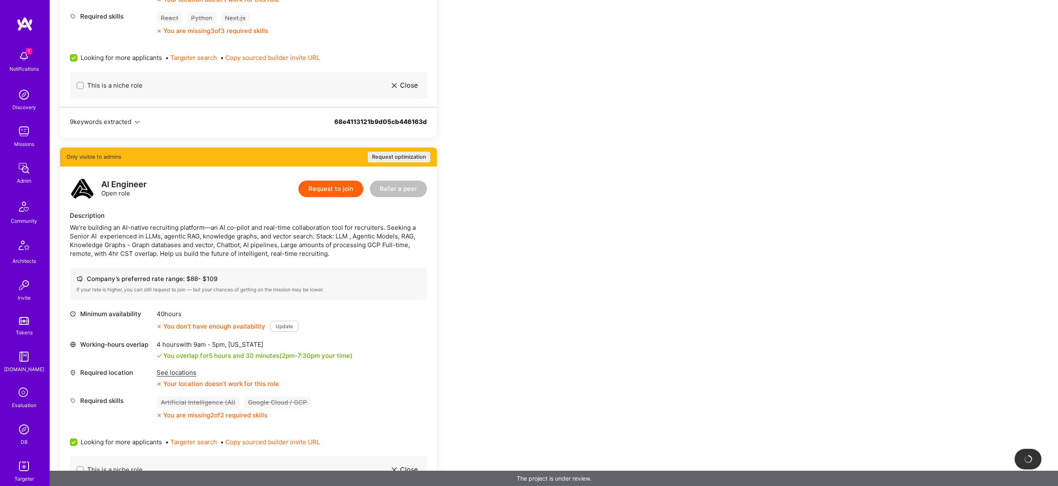
scroll to position [649, 0]
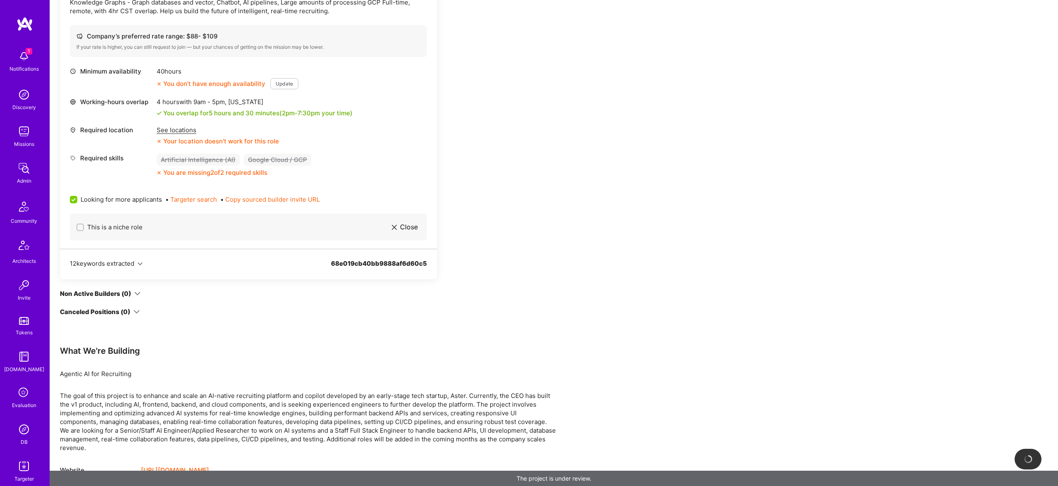
drag, startPoint x: 498, startPoint y: 417, endPoint x: 541, endPoint y: 436, distance: 47.2
click at [505, 420] on div "The goal of this project is to enhance and scale an AI-native recruiting platfo…" at bounding box center [308, 422] width 496 height 61
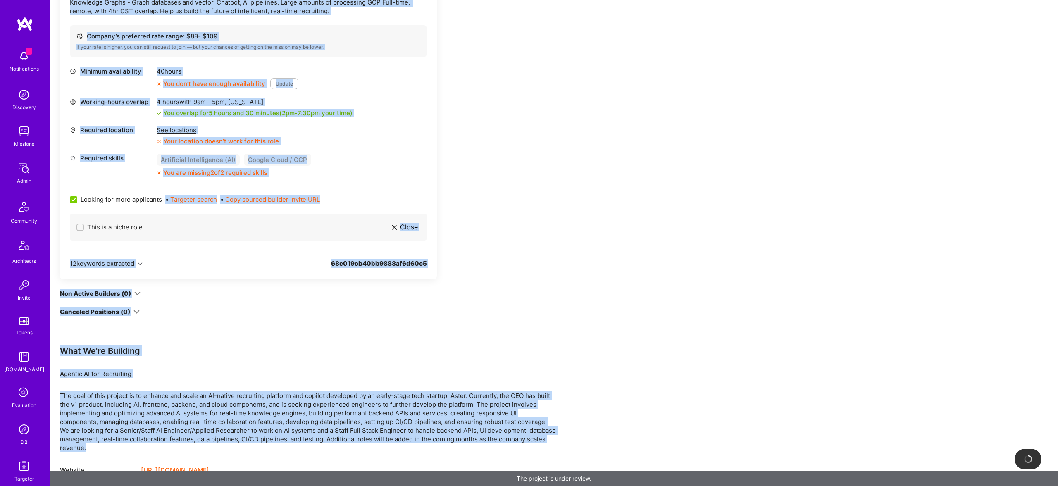
scroll to position [0, 0]
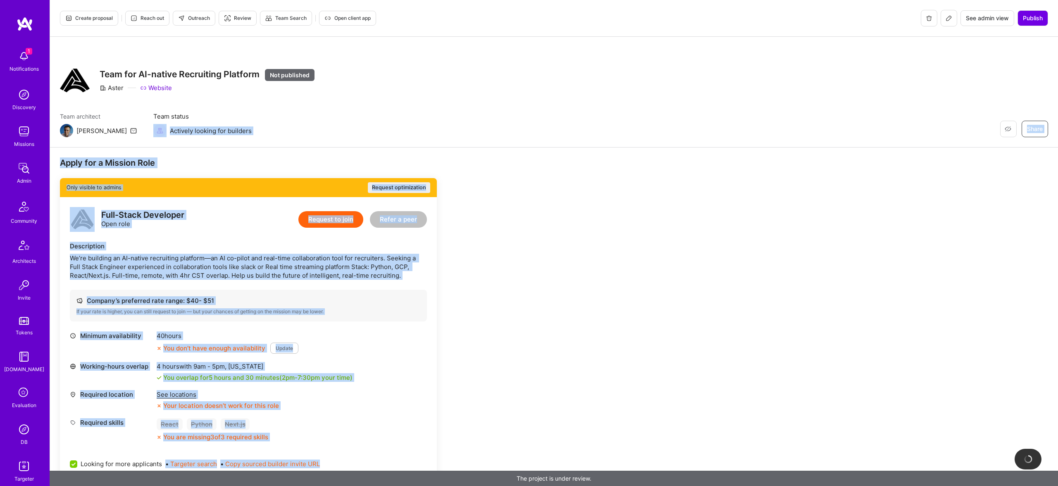
drag, startPoint x: 541, startPoint y: 437, endPoint x: 541, endPoint y: 122, distance: 315.0
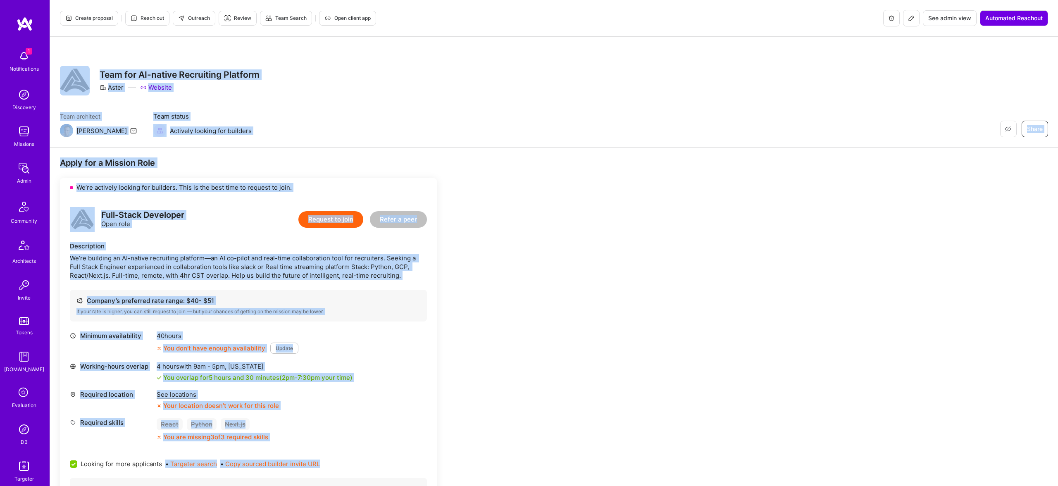
drag, startPoint x: 542, startPoint y: 440, endPoint x: 70, endPoint y: 62, distance: 605.0
copy div "Restore Not Interested Share Team for AI-native Recruiting Platform Aster Websi…"
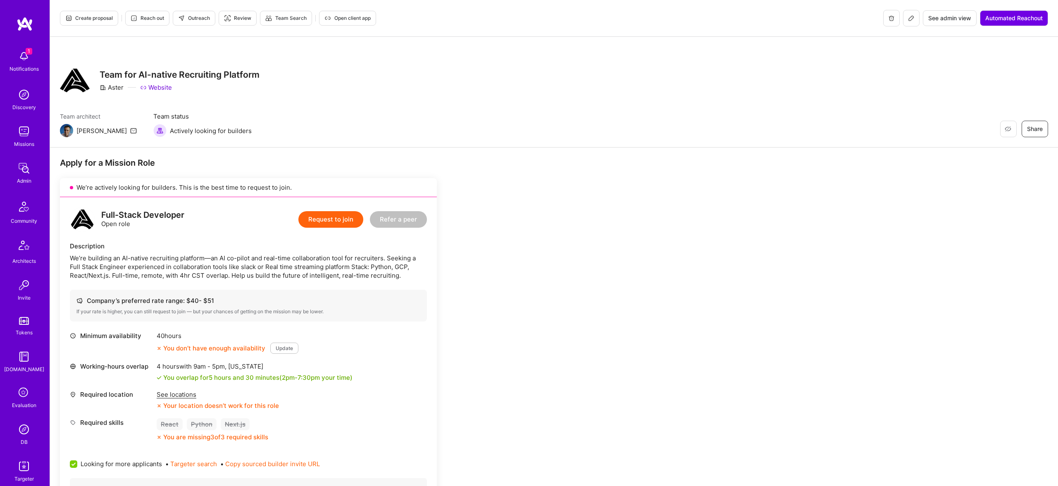
drag, startPoint x: 82, startPoint y: 69, endPoint x: 86, endPoint y: 71, distance: 5.0
click at [152, 63] on div "Restore Not Interested Share Team for AI-native Recruiting Platform Aster Websi…" at bounding box center [554, 92] width 1008 height 111
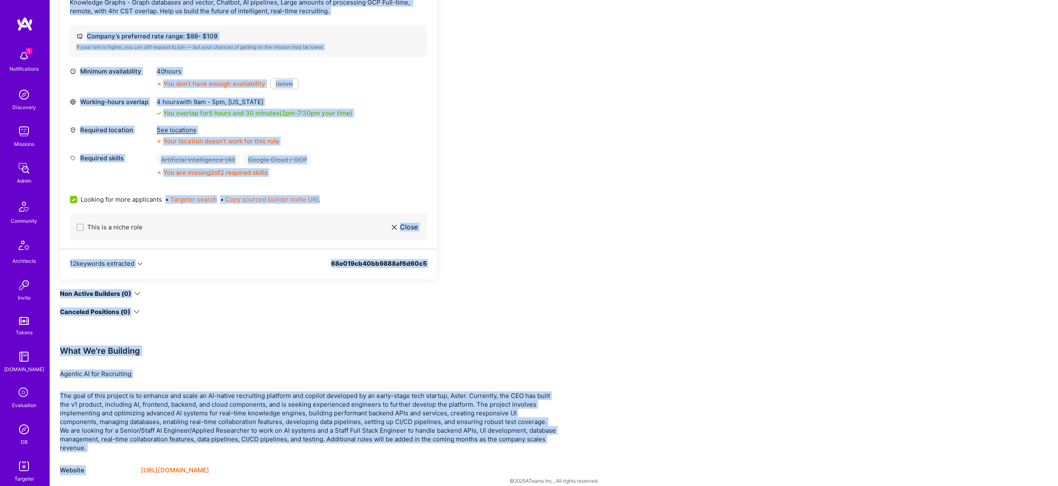
scroll to position [649, 0]
drag, startPoint x: 100, startPoint y: 73, endPoint x: 566, endPoint y: 438, distance: 592.5
copy div "Team for AI-native Recruiting Platform Aster Website Team architect Luis Team s…"
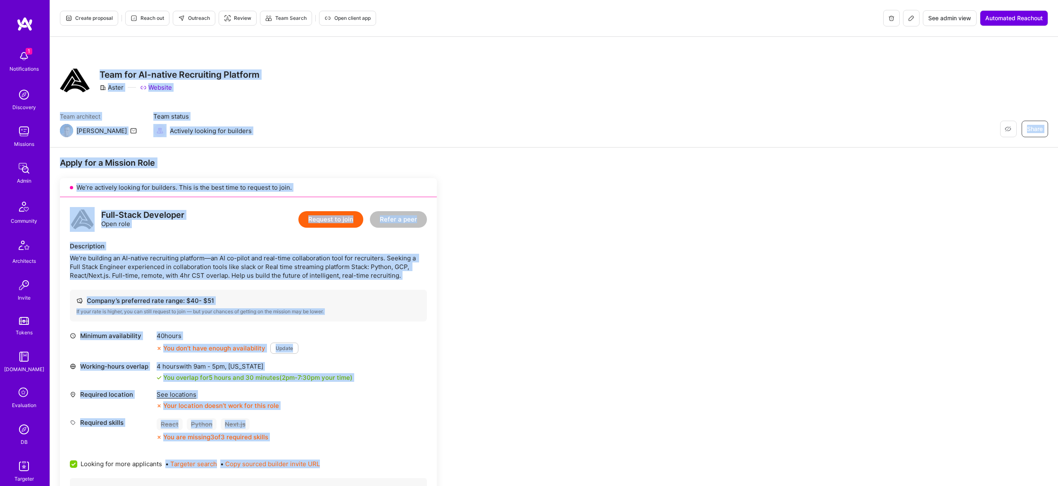
click at [208, 50] on div "Restore Not Interested Share Team for AI-native Recruiting Platform Aster Websi…" at bounding box center [554, 92] width 1008 height 111
click at [197, 17] on span "Outreach" at bounding box center [194, 17] width 32 height 7
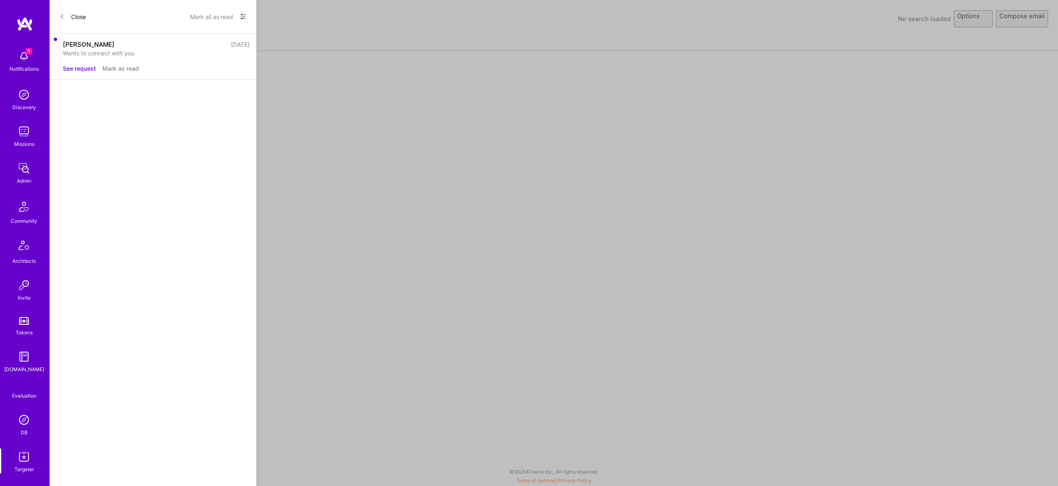
select select "rich-reachout"
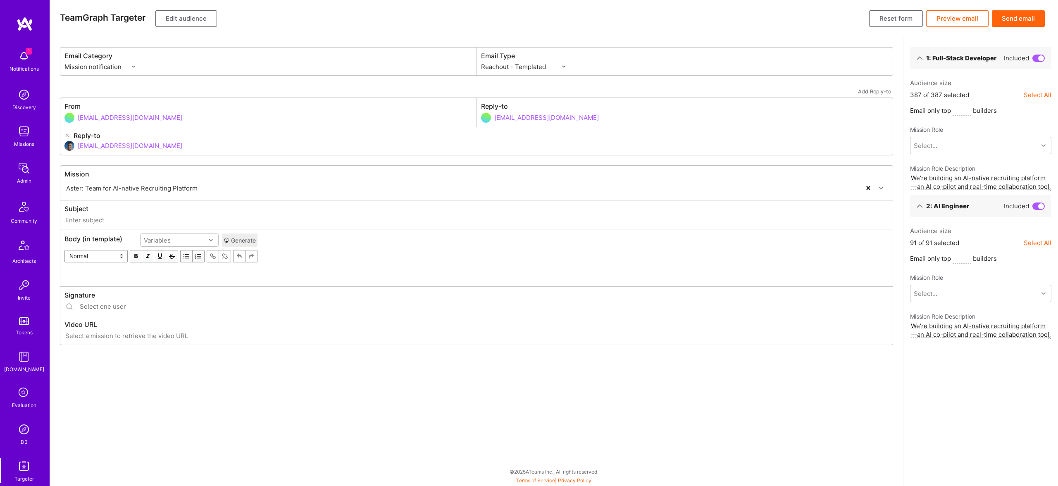
type input "[DOMAIN_NAME] // Aster: Team for AI-native Recruiting Platform"
type input "[EMAIL_ADDRESS][DOMAIN_NAME]"
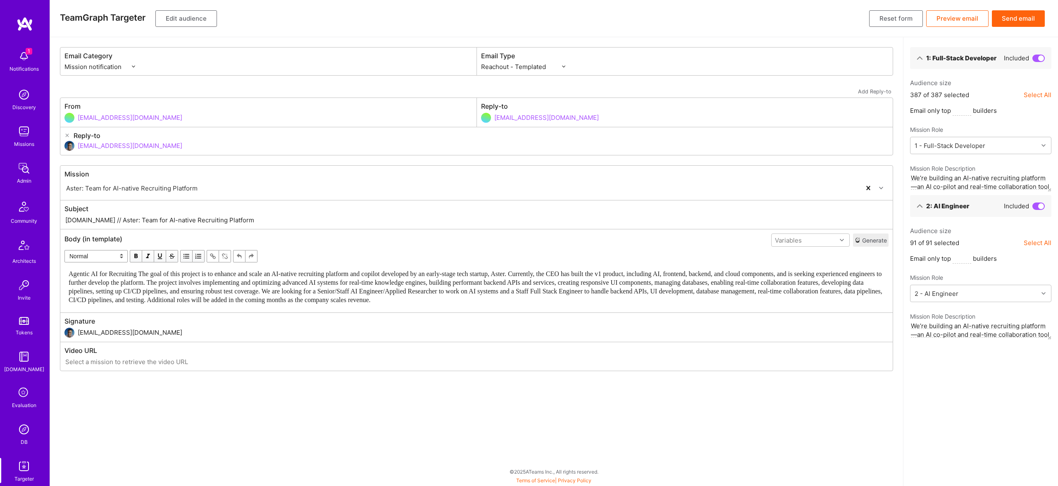
click at [290, 276] on span "Agentic AI for Recruiting The goal of this project is to enhance and scale an A…" at bounding box center [477, 286] width 816 height 33
click at [332, 280] on span "Agentic AI for Recruiting The goal of this project is to enhance and scale an A…" at bounding box center [477, 286] width 816 height 33
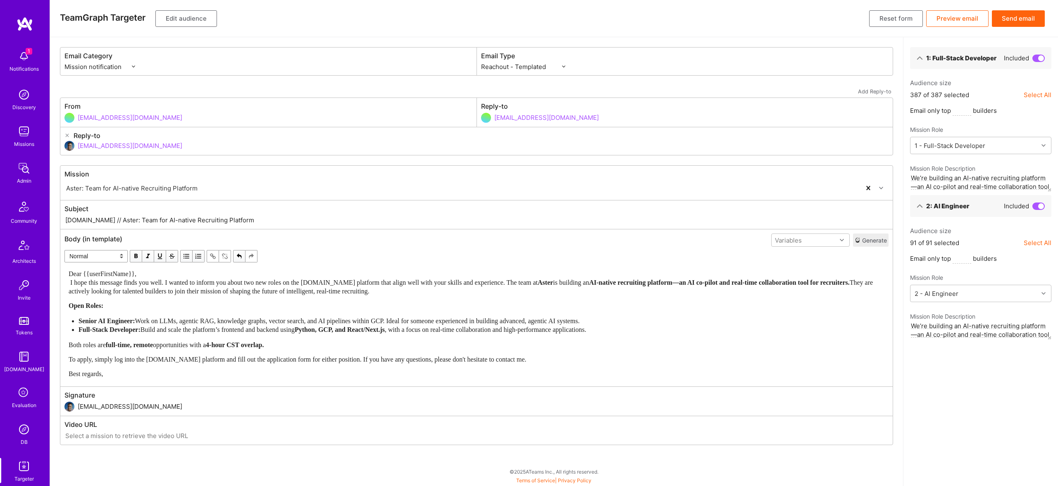
click at [173, 273] on div "Dear {{userFirstName}}, I hope this message finds you well. I wanted to inform …" at bounding box center [477, 283] width 816 height 26
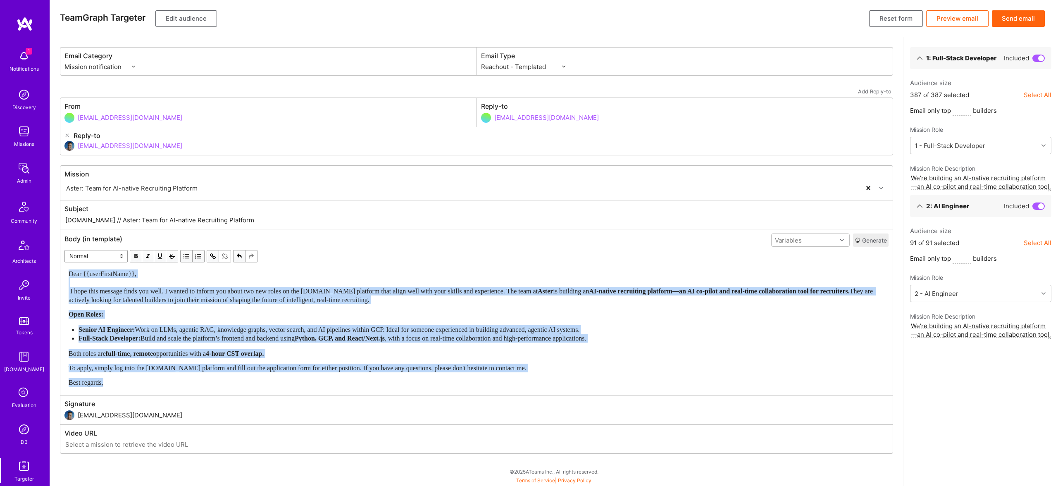
click at [138, 255] on span "button" at bounding box center [135, 256] width 9 height 9
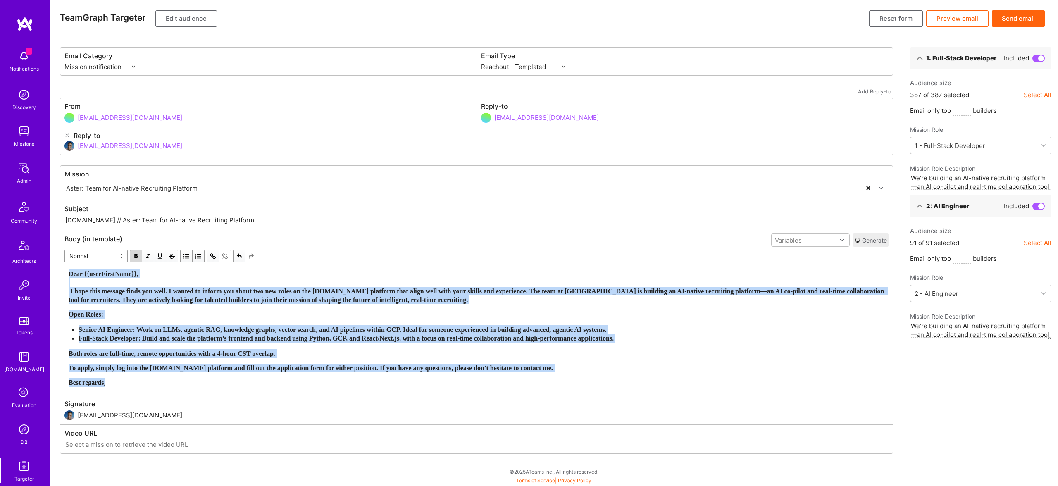
click at [138, 255] on span "button" at bounding box center [135, 256] width 9 height 9
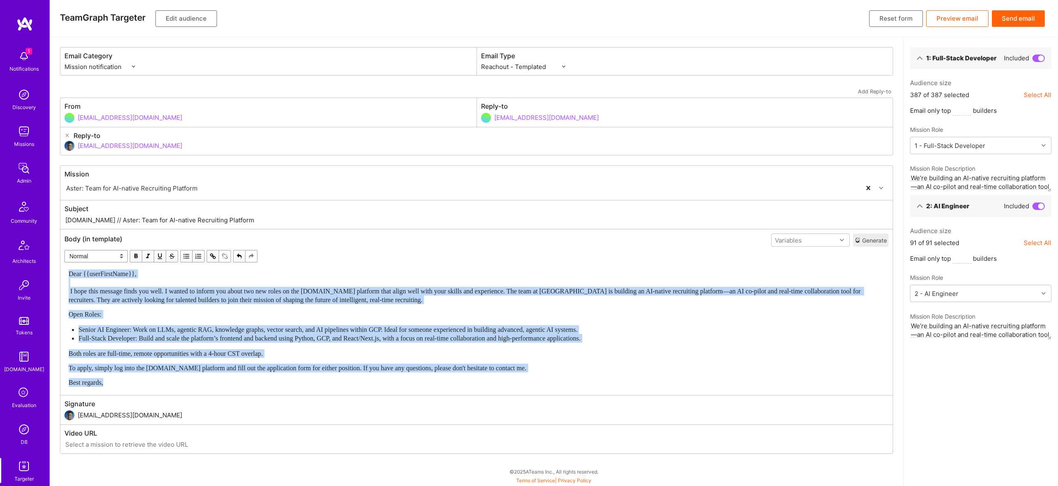
click at [224, 334] on div "Senior AI Engineer: Work on LLMs, agentic RAG, knowledge graphs, vector search,…" at bounding box center [482, 329] width 806 height 9
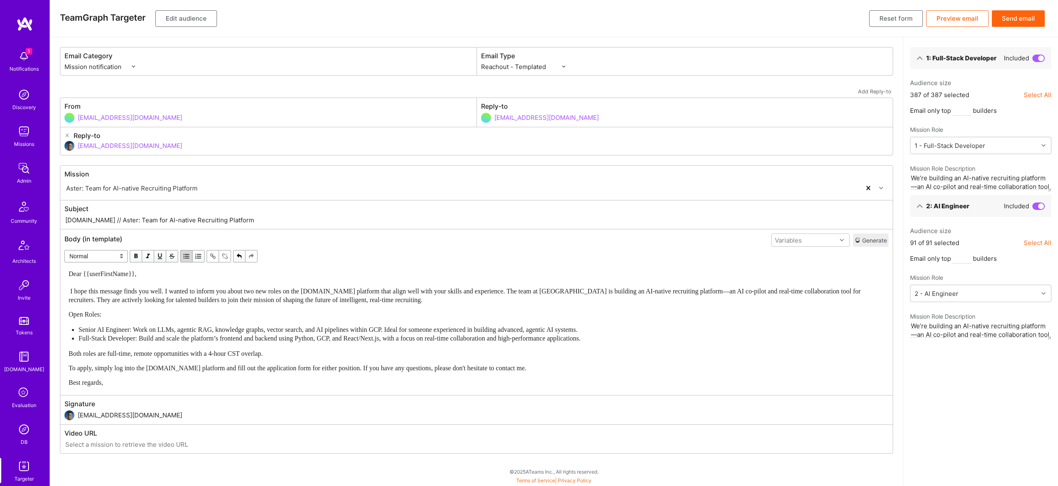
drag, startPoint x: 96, startPoint y: 218, endPoint x: 257, endPoint y: 217, distance: 161.2
click at [257, 217] on input "A.Team // Aster: Team for AI-native Recruiting Platform" at bounding box center [476, 220] width 824 height 10
paste input "Exciting New AI & Full-Stack Opportunities with Aster on A.Tea"
type input "A.Team // Exciting New AI & Full-Stack Opportunities with Aster on A.Team"
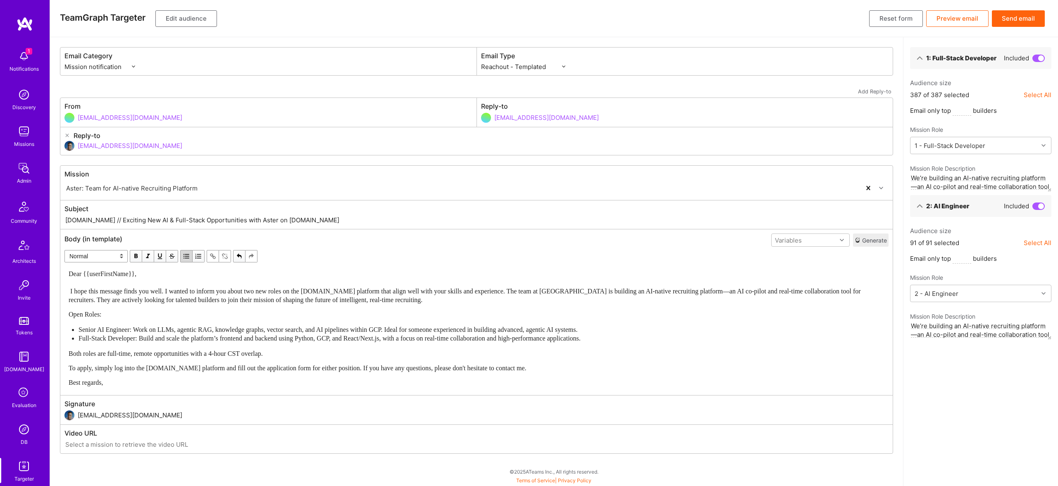
click at [181, 13] on button "Edit audience" at bounding box center [186, 18] width 62 height 17
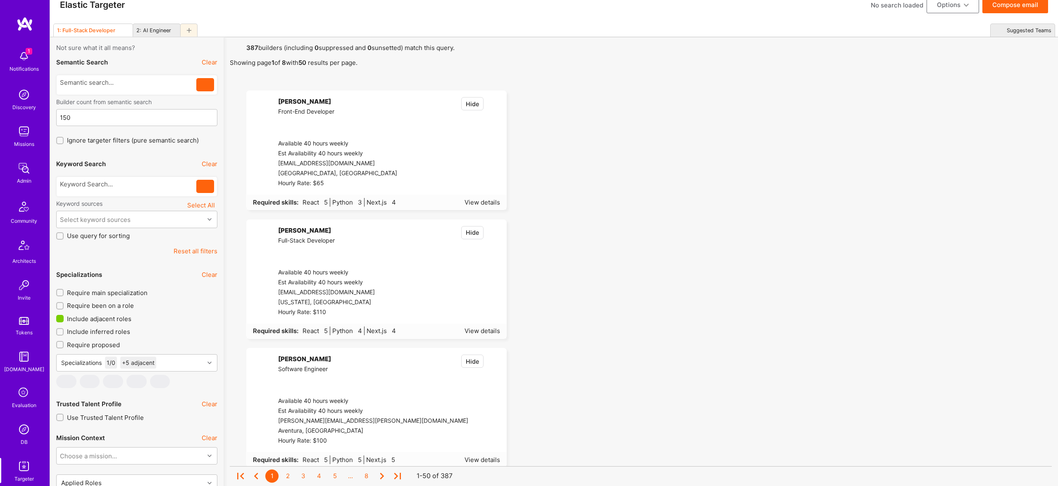
scroll to position [14, 0]
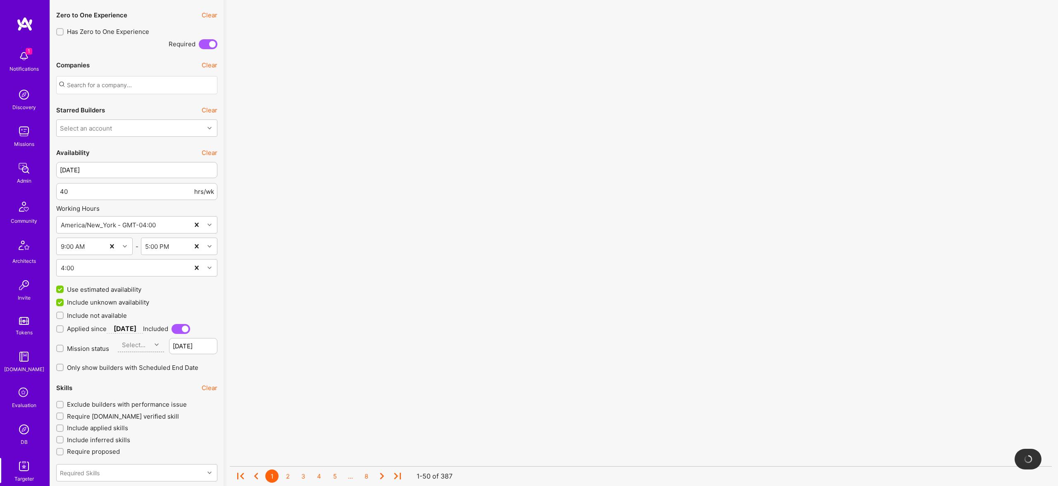
scroll to position [1431, 0]
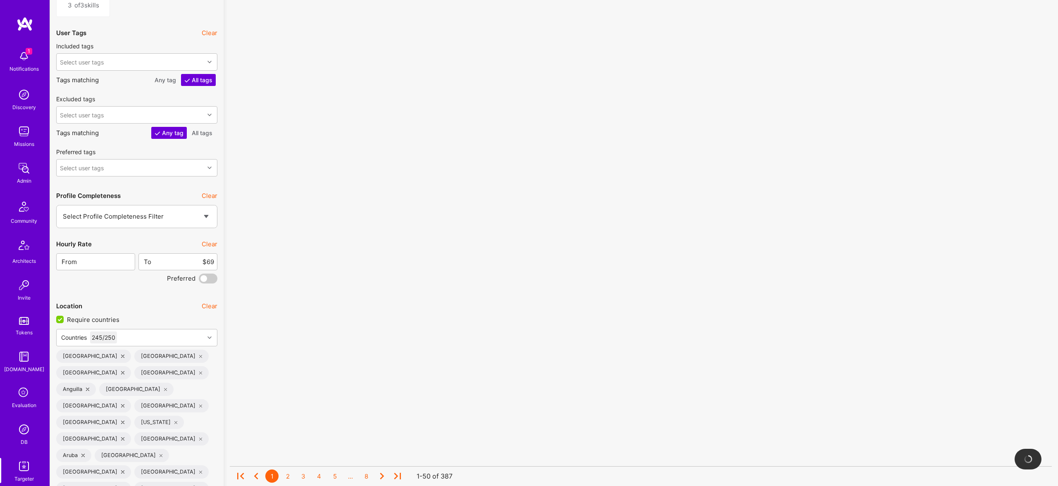
click at [210, 280] on span at bounding box center [208, 279] width 19 height 10
click at [201, 280] on input "checkbox" at bounding box center [201, 280] width 0 height 0
click at [209, 257] on input "$69" at bounding box center [183, 261] width 62 height 21
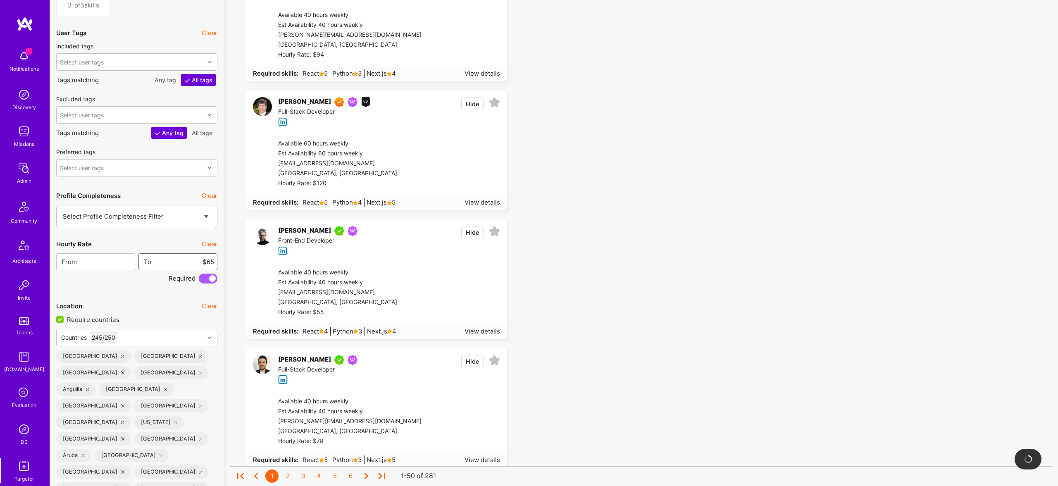
type input "$65"
drag, startPoint x: 710, startPoint y: 191, endPoint x: 697, endPoint y: 192, distance: 13.3
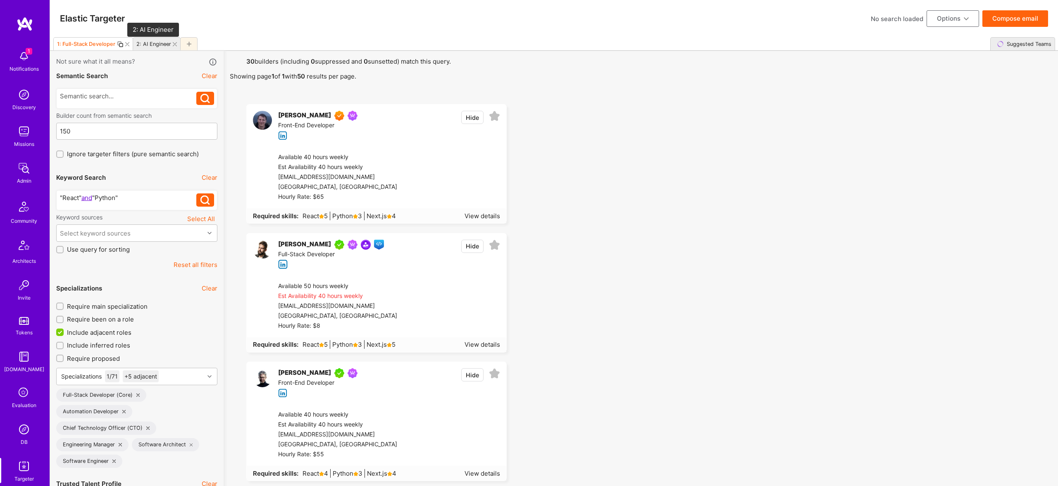
click at [154, 41] on div "2: AI Engineer" at bounding box center [153, 44] width 35 height 6
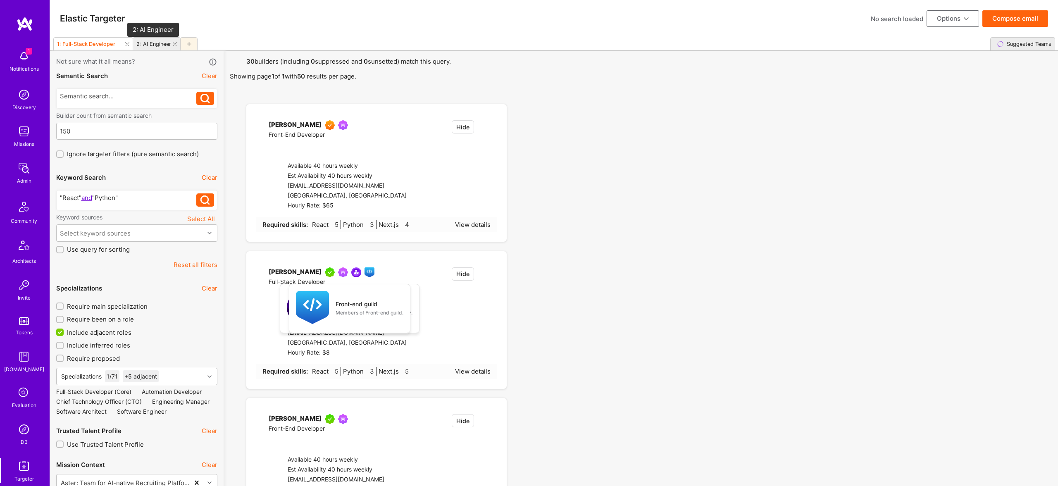
type input "2"
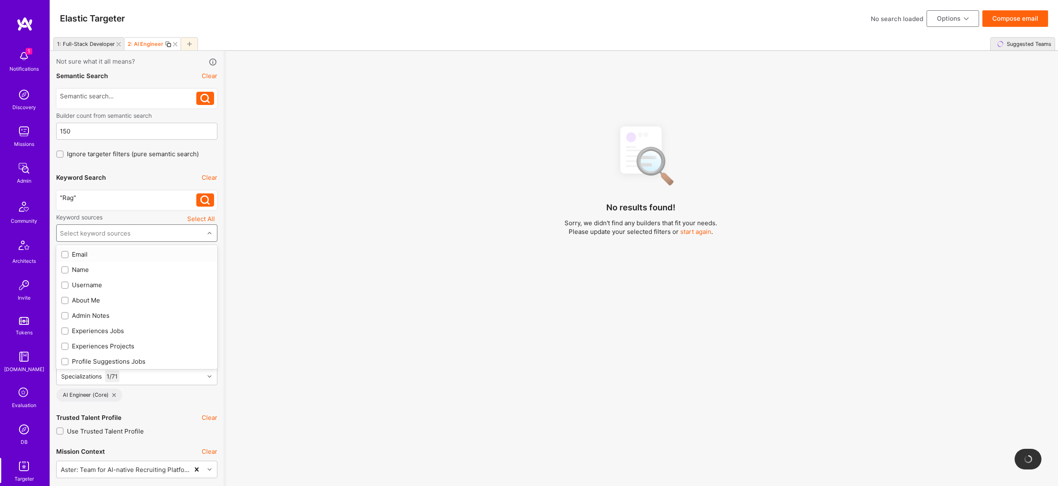
click at [122, 227] on div "Select keyword sources" at bounding box center [131, 233] width 148 height 17
click at [88, 298] on div "About Me" at bounding box center [136, 300] width 151 height 9
click at [105, 323] on div "Experiences Jobs" at bounding box center [136, 330] width 161 height 15
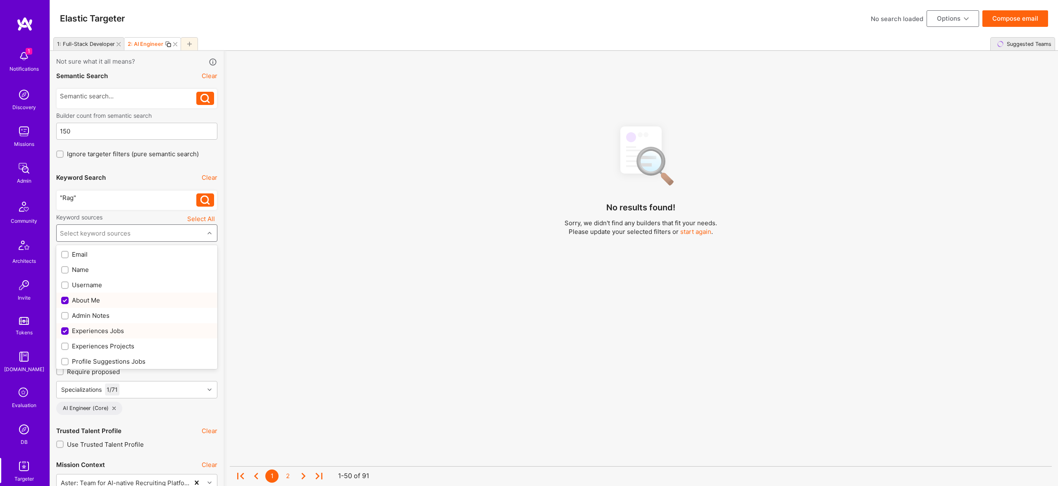
checkbox input "true"
click at [118, 347] on div "Experiences Projects" at bounding box center [136, 346] width 151 height 9
checkbox input "true"
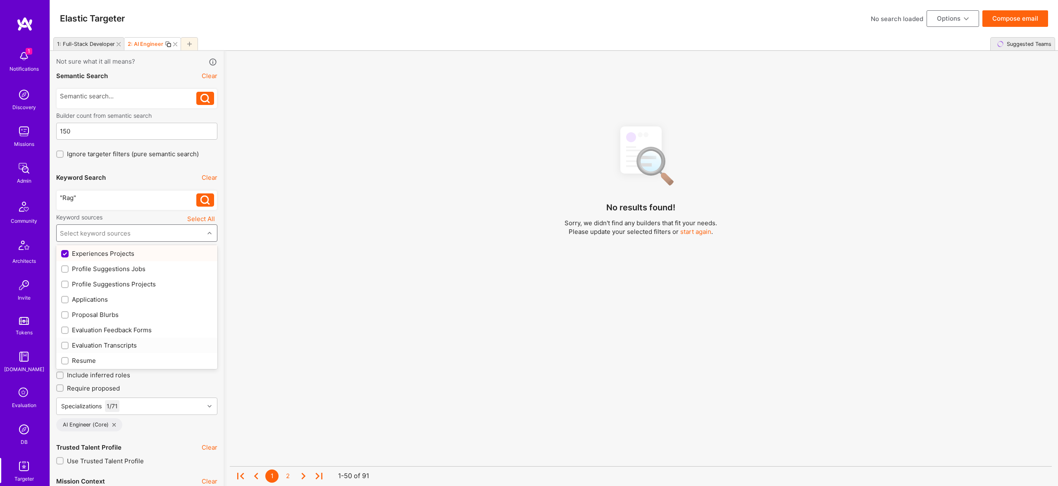
scroll to position [98, 0]
click at [129, 280] on div "Profile Suggestions Projects" at bounding box center [136, 279] width 151 height 9
checkbox input "true"
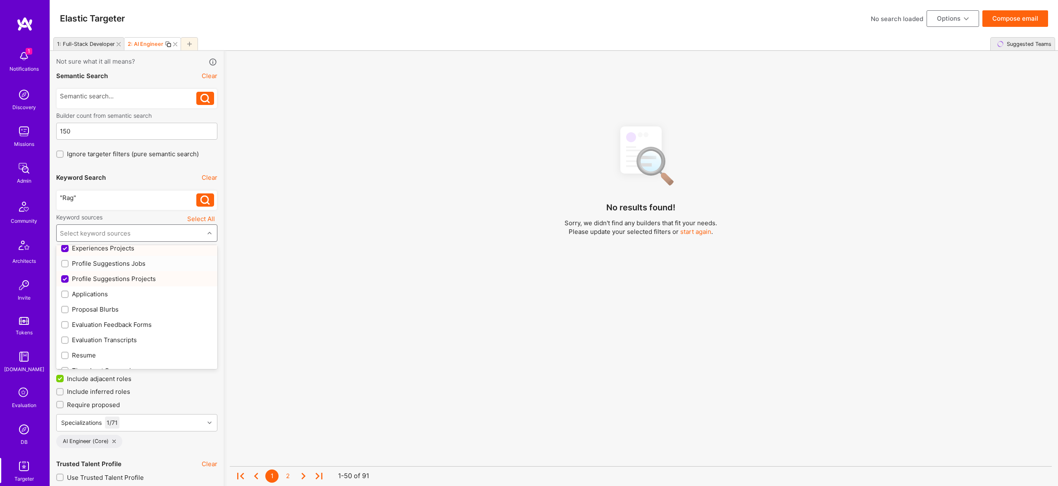
click at [129, 267] on div "Profile Suggestions Jobs" at bounding box center [136, 263] width 151 height 9
checkbox input "true"
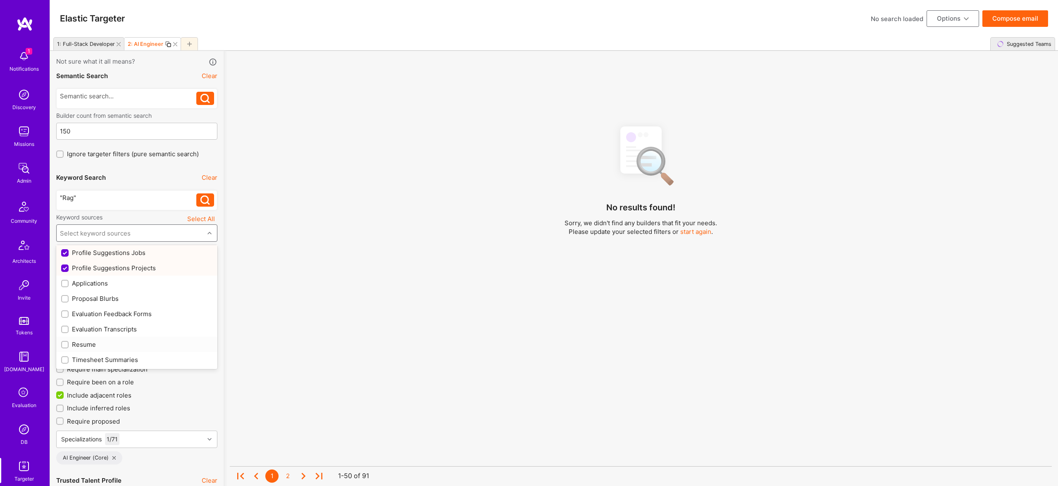
drag, startPoint x: 87, startPoint y: 346, endPoint x: 241, endPoint y: 333, distance: 154.4
click at [87, 346] on div "Resume" at bounding box center [136, 344] width 151 height 9
checkbox input "true"
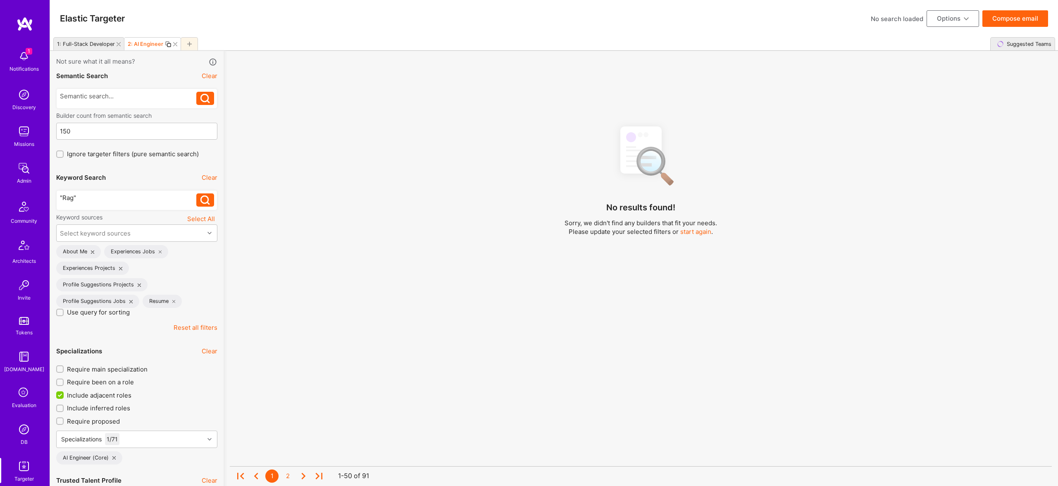
click at [361, 301] on div "No results found! Sorry, we didn't find any builders that fit your needs. Pleas…" at bounding box center [641, 313] width 822 height 389
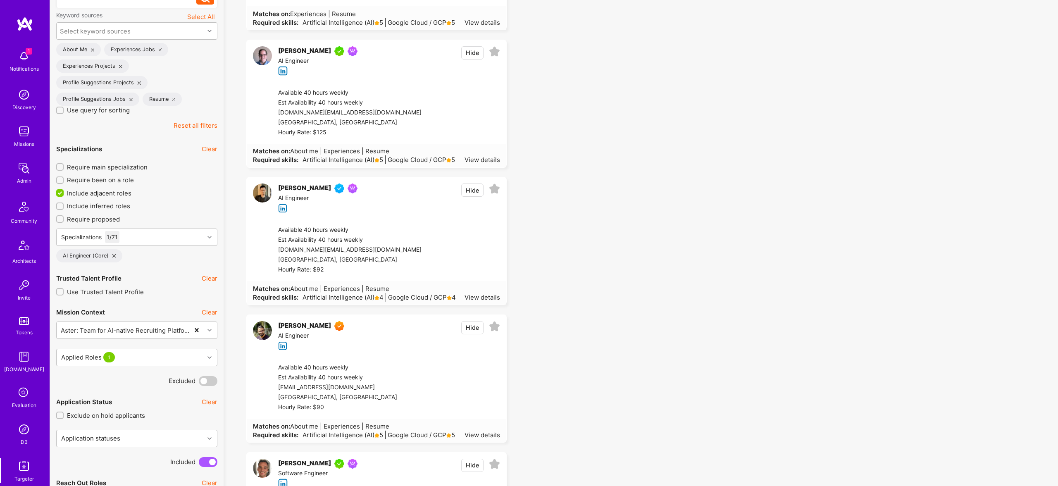
scroll to position [201, 0]
click at [487, 192] on div "Hide" at bounding box center [480, 199] width 39 height 29
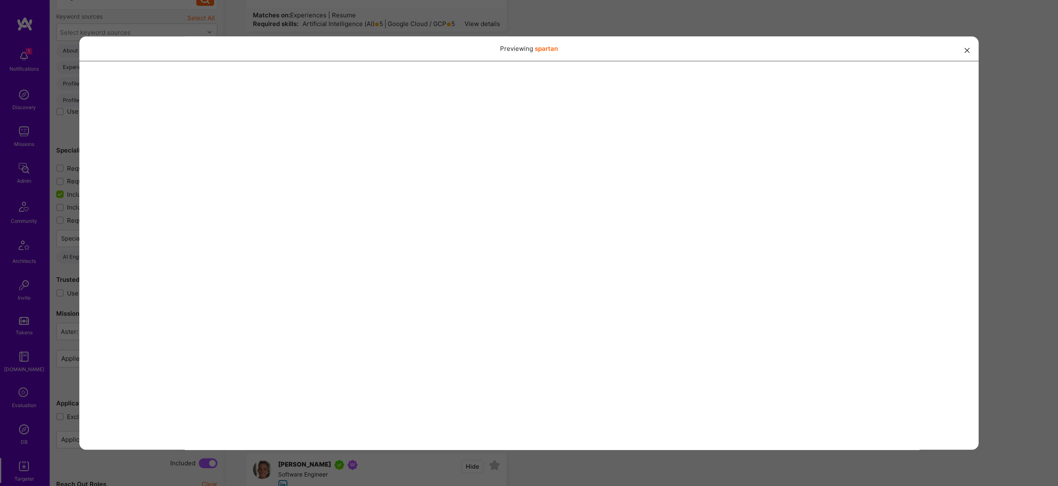
click at [810, 26] on div "Previewing spartan" at bounding box center [529, 243] width 1058 height 486
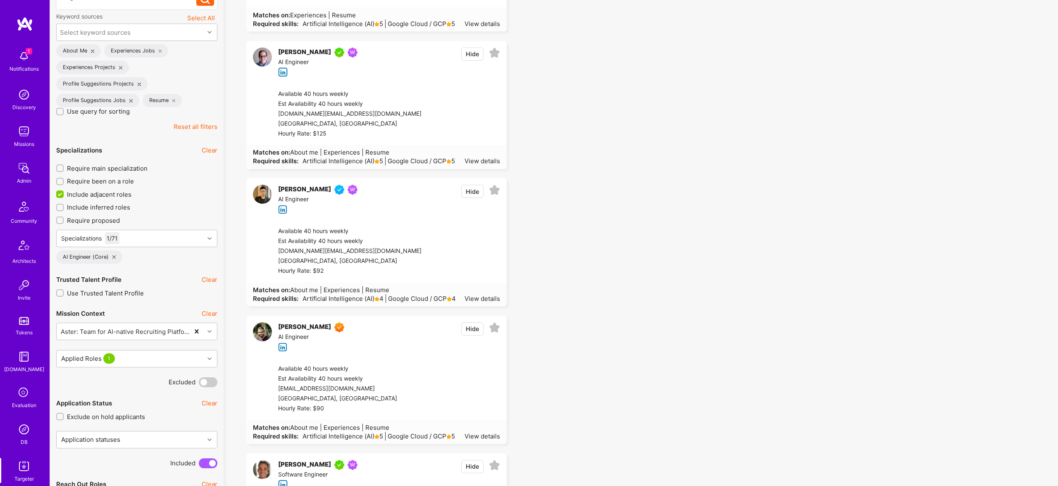
click at [468, 195] on button "Hide" at bounding box center [472, 191] width 22 height 13
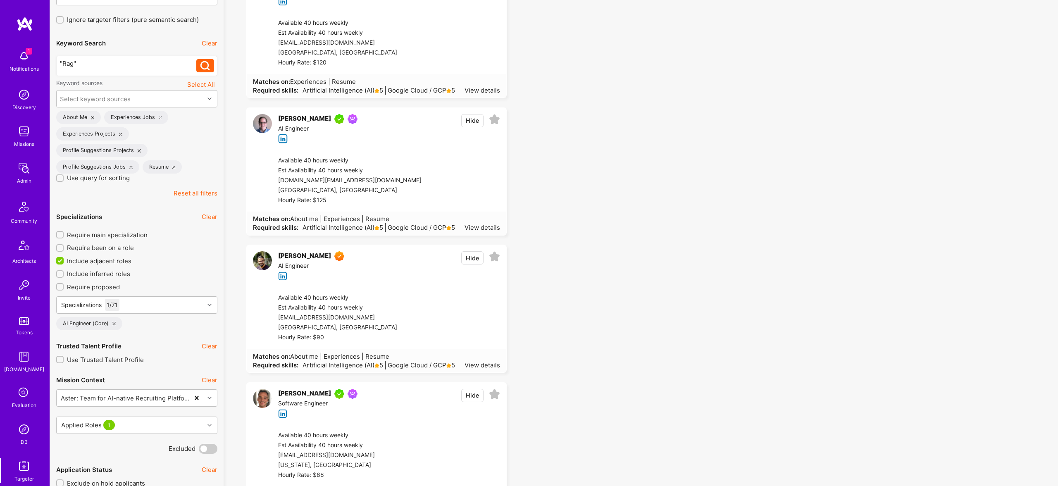
scroll to position [165, 0]
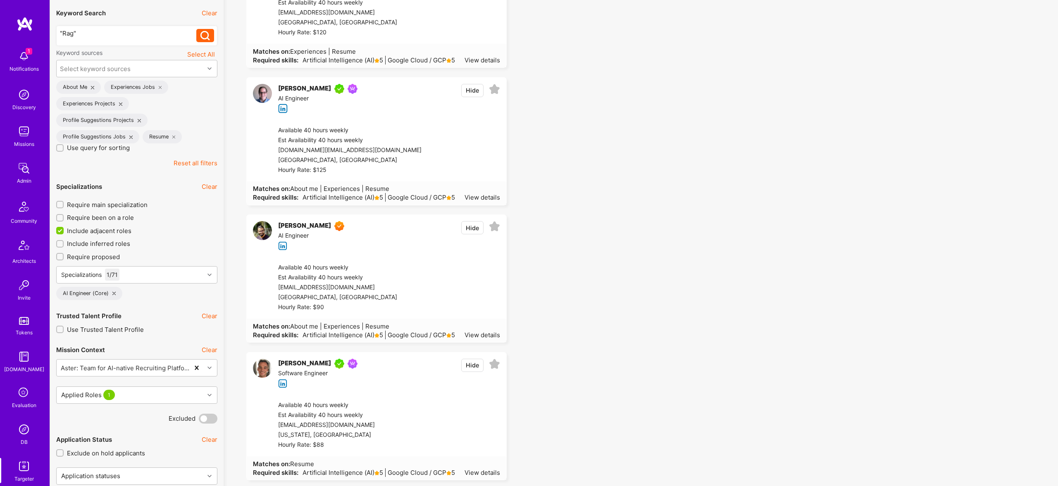
click at [471, 229] on button "Hide" at bounding box center [472, 227] width 22 height 13
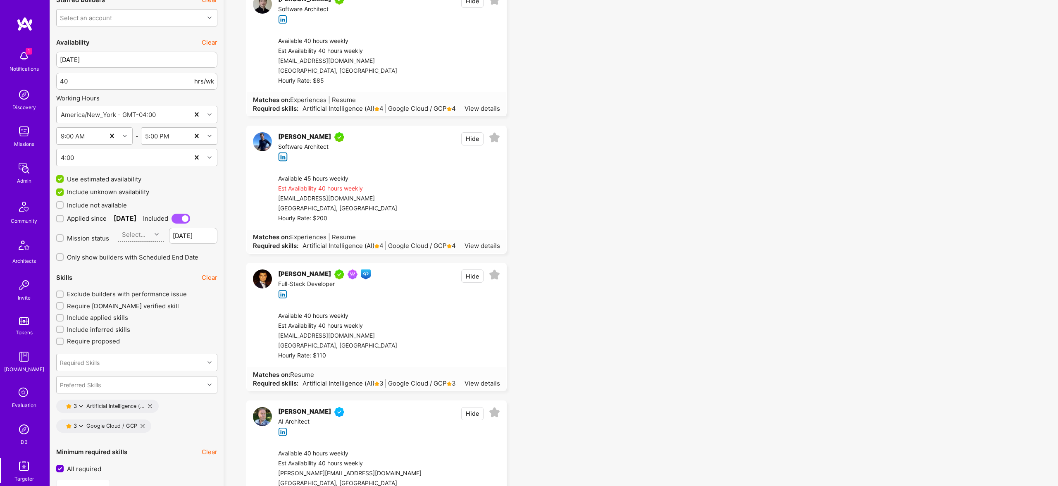
scroll to position [910, 0]
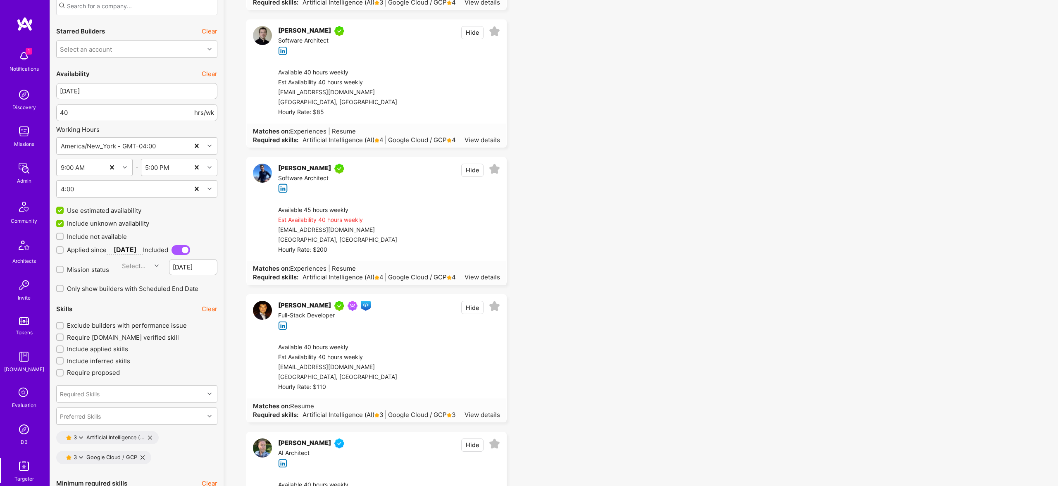
drag, startPoint x: 467, startPoint y: 307, endPoint x: 535, endPoint y: 337, distance: 74.8
click at [467, 307] on button "Hide" at bounding box center [472, 307] width 22 height 13
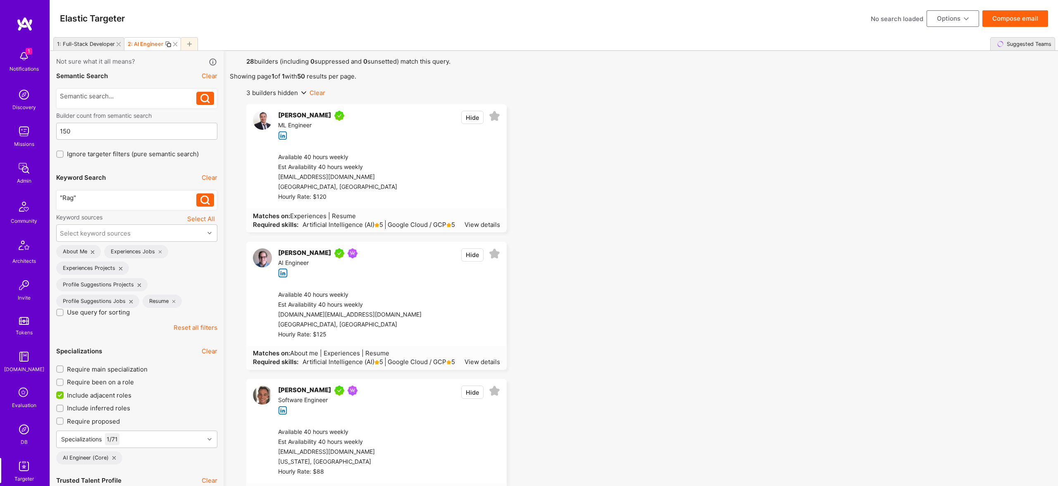
scroll to position [1, 0]
click at [1007, 14] on button "Compose email" at bounding box center [1016, 17] width 66 height 17
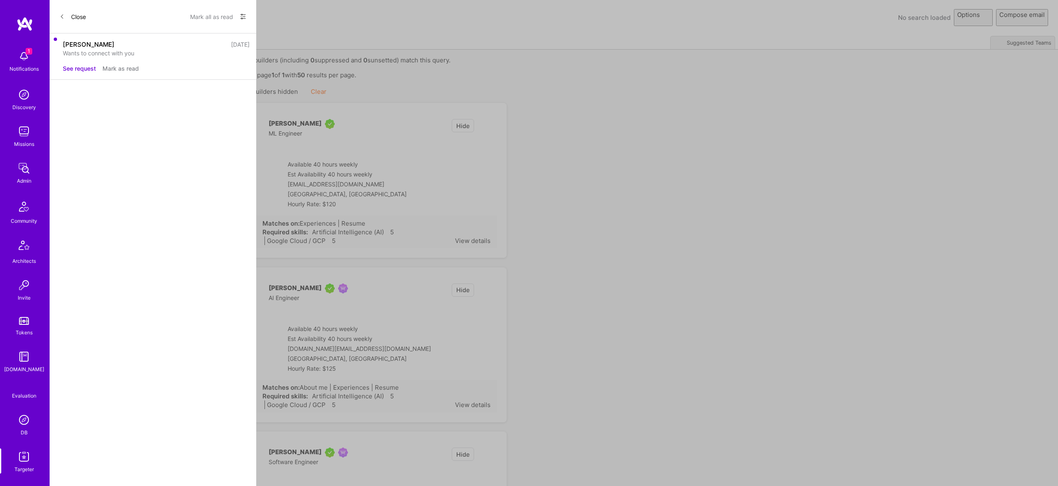
select select "rich-reachout"
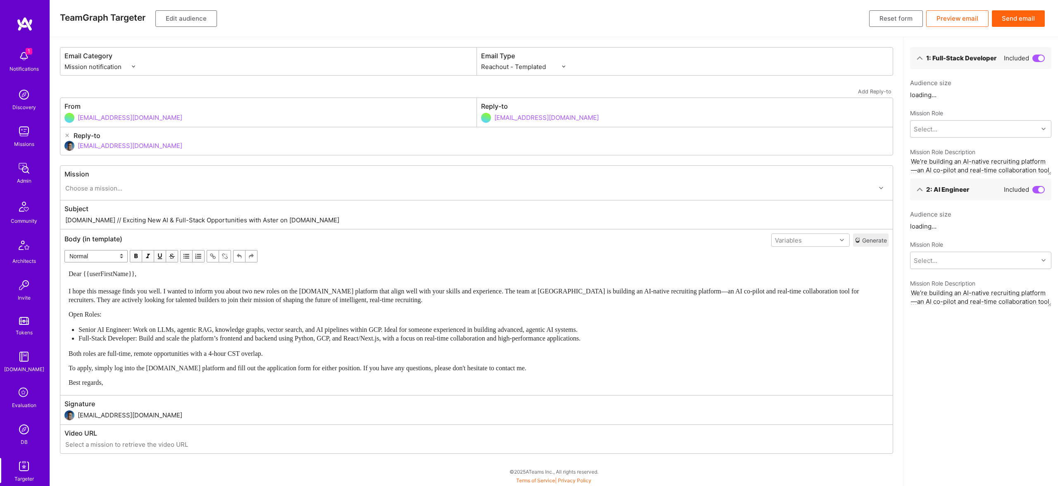
scroll to position [0, 0]
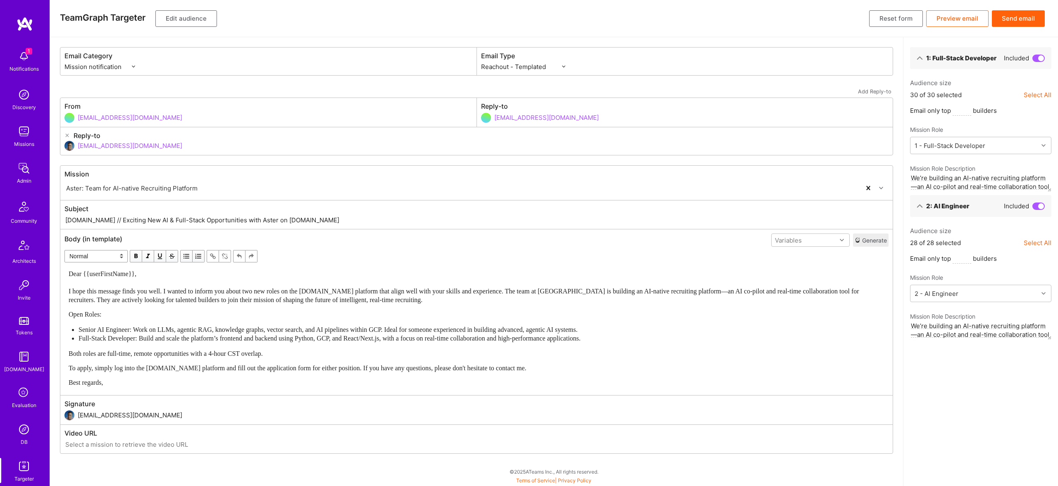
click at [1019, 15] on button "Send email" at bounding box center [1018, 18] width 53 height 17
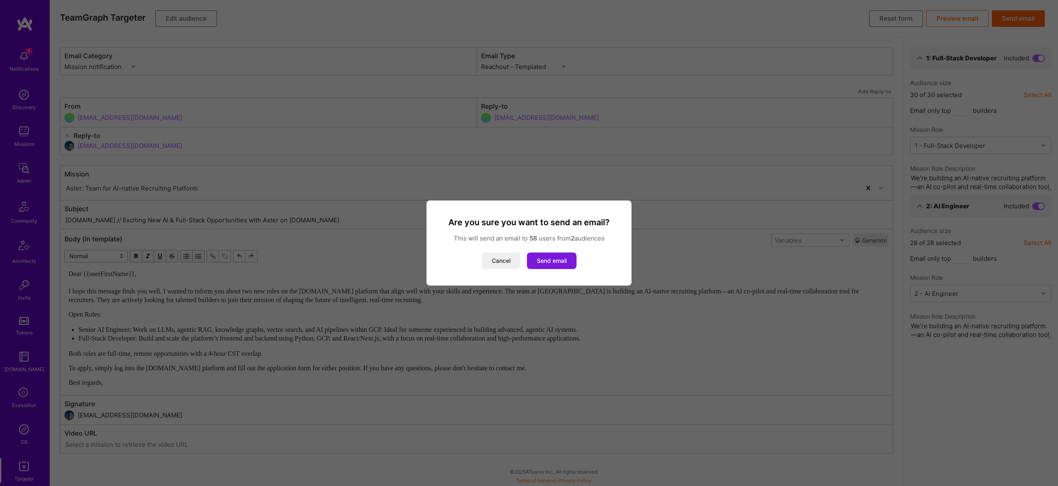
click at [552, 261] on button "Send email" at bounding box center [552, 261] width 50 height 17
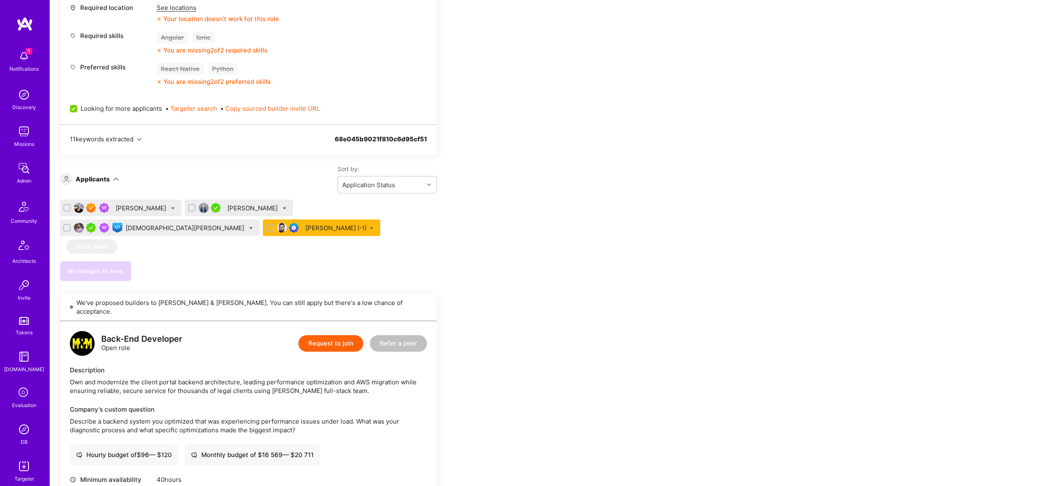
scroll to position [396, 0]
click at [306, 226] on div "[PERSON_NAME] [-1]" at bounding box center [336, 227] width 61 height 9
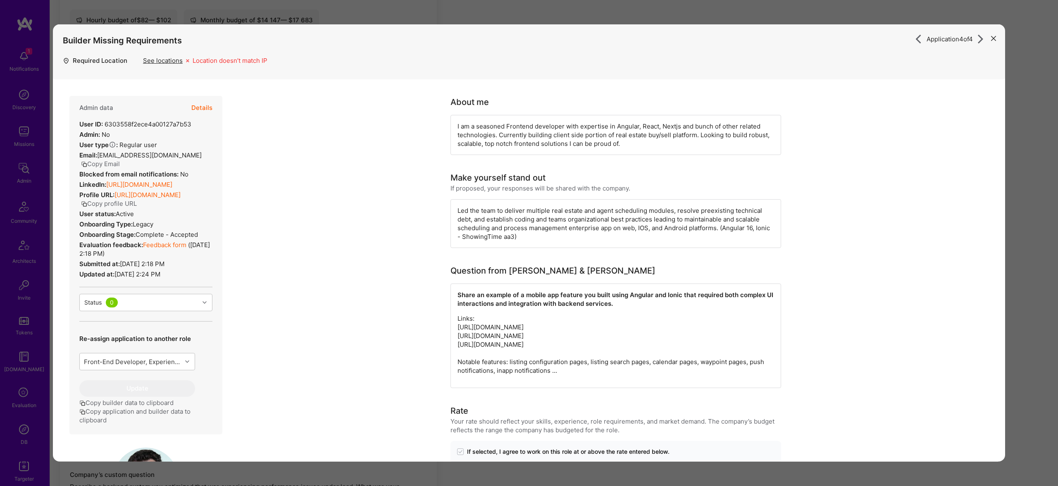
scroll to position [1, 0]
click at [165, 185] on link "[URL][DOMAIN_NAME]" at bounding box center [139, 184] width 66 height 8
click at [550, 18] on div "Application 4 of 4 Builder Missing Requirements Required Location See locations…" at bounding box center [529, 243] width 1058 height 486
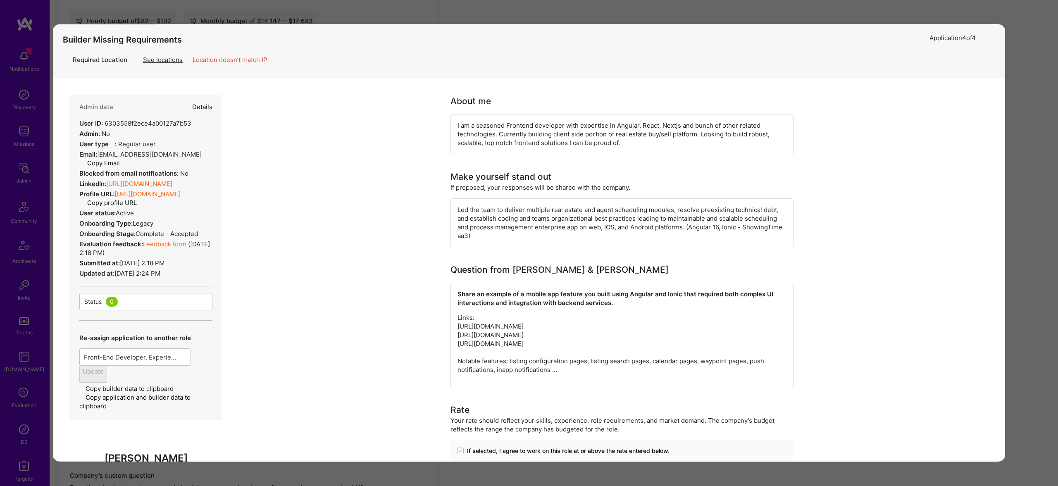
scroll to position [329, 0]
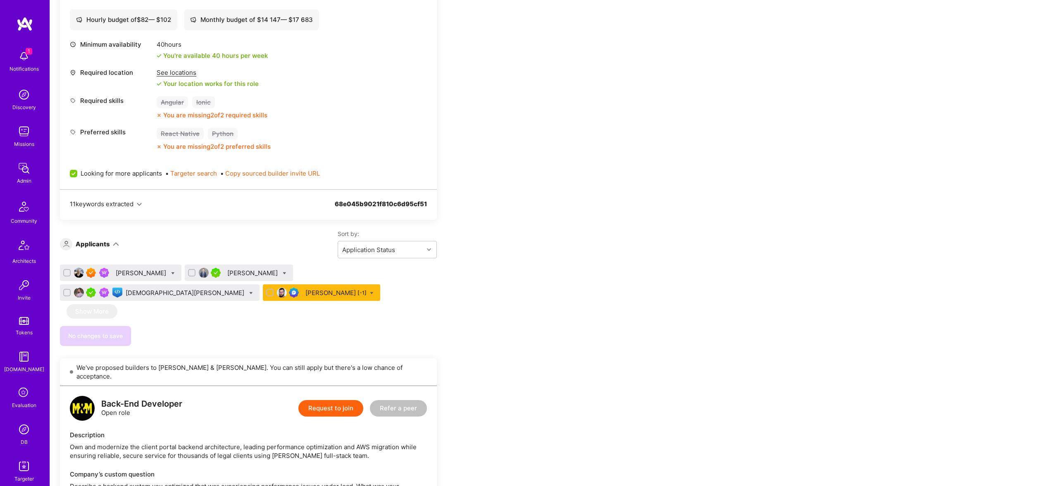
click at [123, 272] on div "[PERSON_NAME]" at bounding box center [142, 273] width 52 height 9
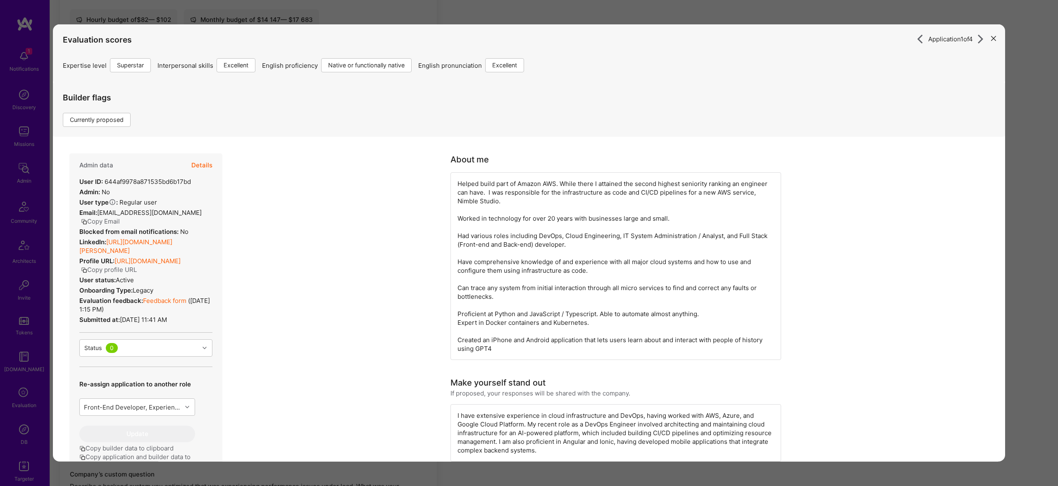
click at [651, 22] on div "Application 1 of 4 Evaluation scores Expertise level Superstar Interpersonal sk…" at bounding box center [529, 243] width 1058 height 486
click at [649, 18] on div "Application 1 of 4 Evaluation scores Expertise level Superstar Interpersonal sk…" at bounding box center [529, 243] width 1058 height 486
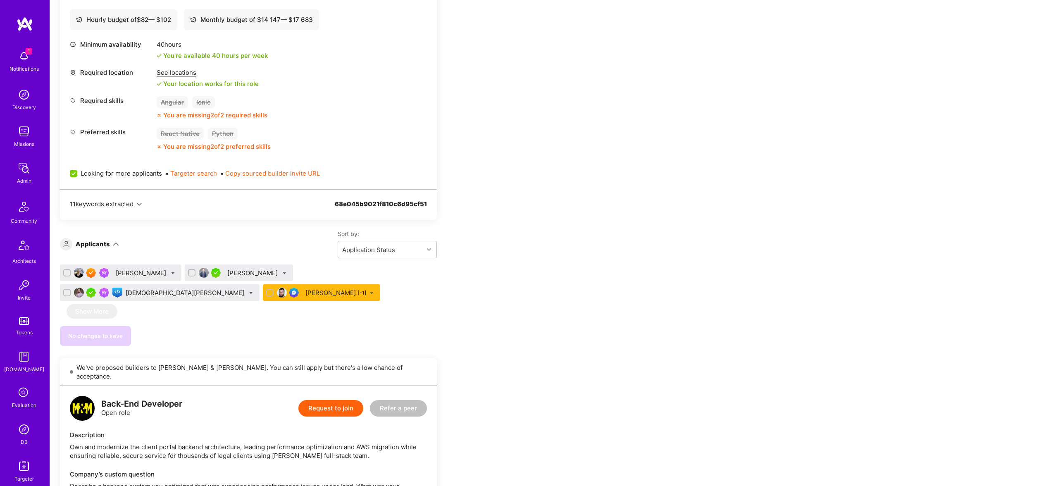
click at [152, 272] on div "[PERSON_NAME]" at bounding box center [121, 273] width 122 height 17
click at [171, 275] on icon at bounding box center [173, 274] width 4 height 4
checkbox input "true"
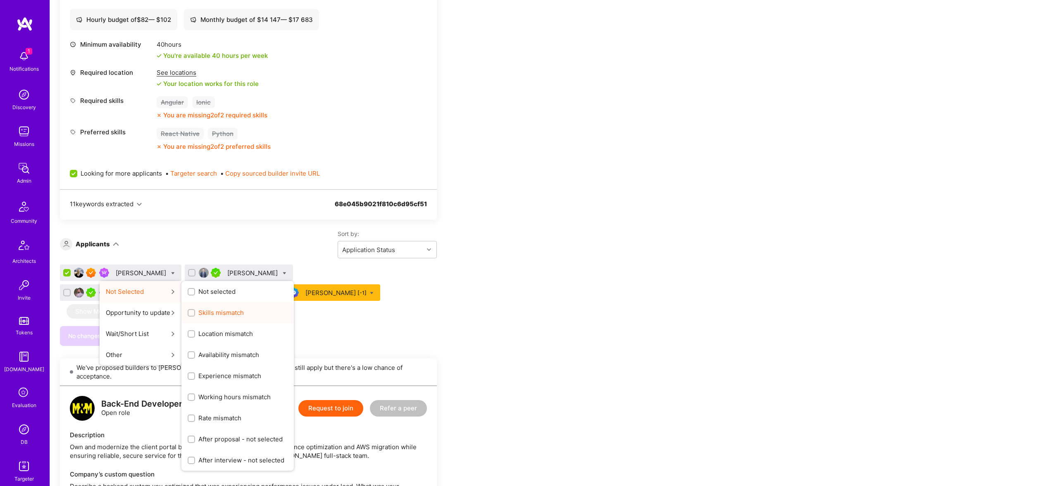
click at [215, 314] on span "Skills mismatch" at bounding box center [220, 312] width 45 height 9
click at [195, 314] on input "Skills mismatch" at bounding box center [192, 313] width 6 height 6
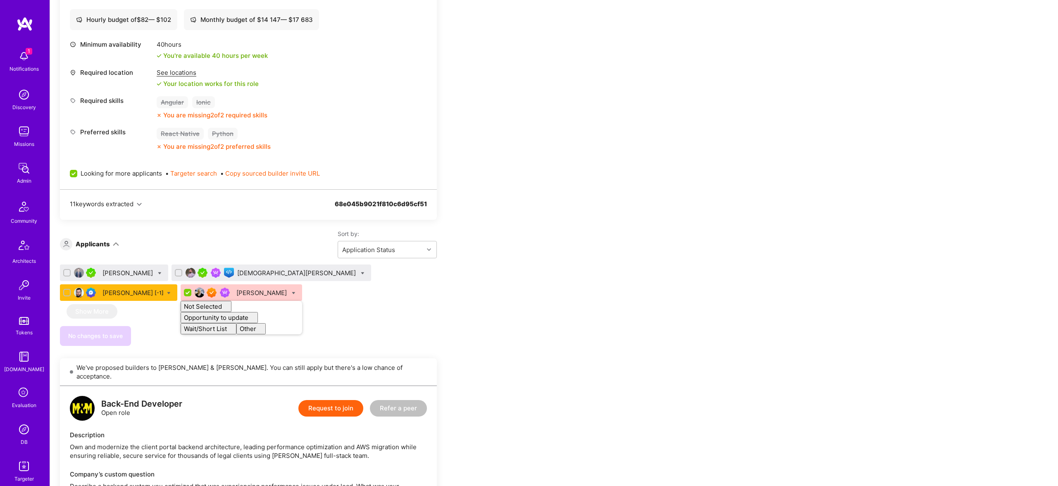
checkbox input "false"
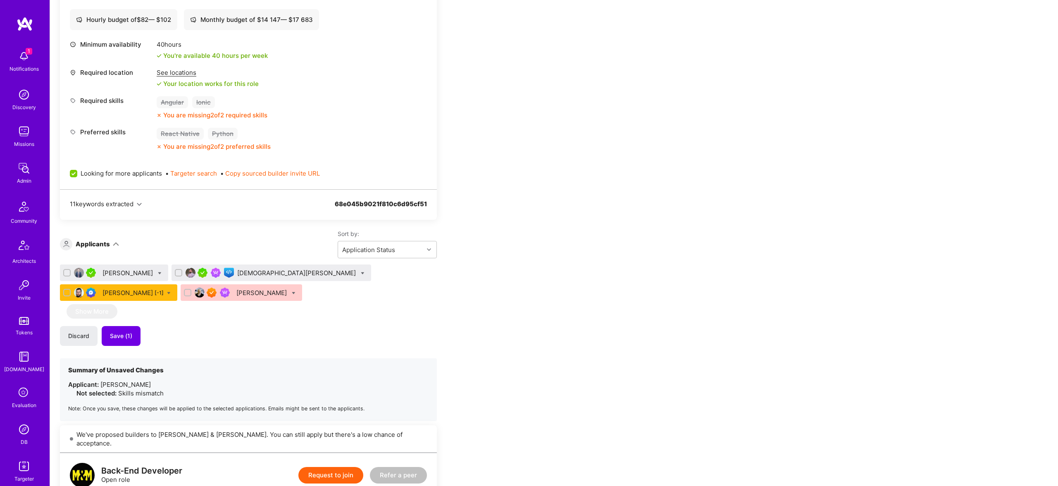
drag, startPoint x: 344, startPoint y: 319, endPoint x: 173, endPoint y: 344, distance: 172.9
click at [329, 318] on div "[PERSON_NAME] [DEMOGRAPHIC_DATA][PERSON_NAME] [PERSON_NAME] [-1] [PERSON_NAME] …" at bounding box center [248, 343] width 377 height 157
click at [127, 341] on button "Save (1)" at bounding box center [121, 336] width 39 height 20
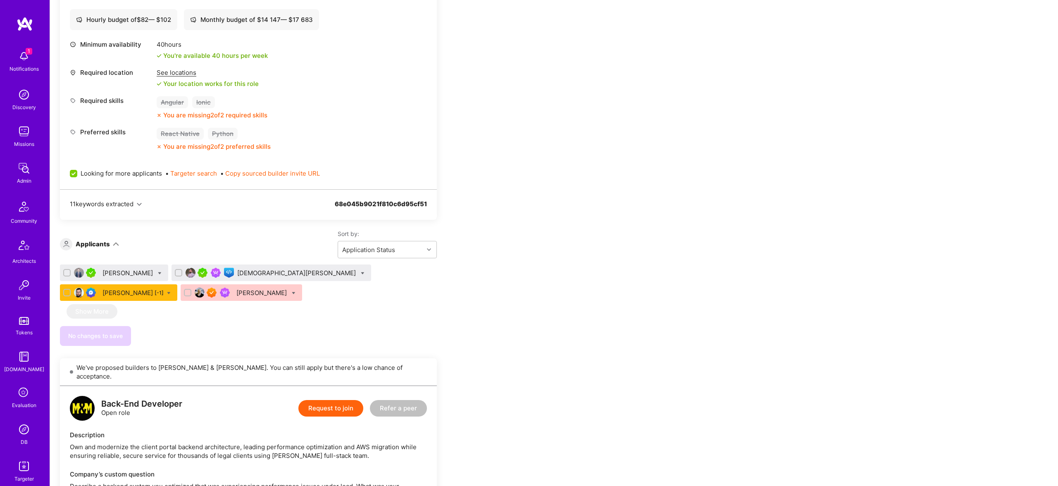
click at [164, 289] on div "Dragan Roganovic [-1]" at bounding box center [133, 293] width 61 height 9
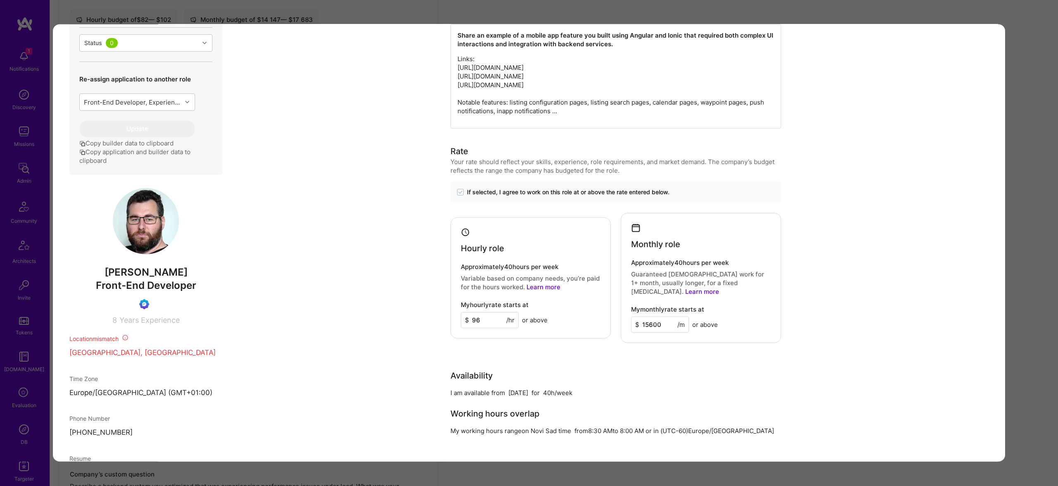
scroll to position [307, 0]
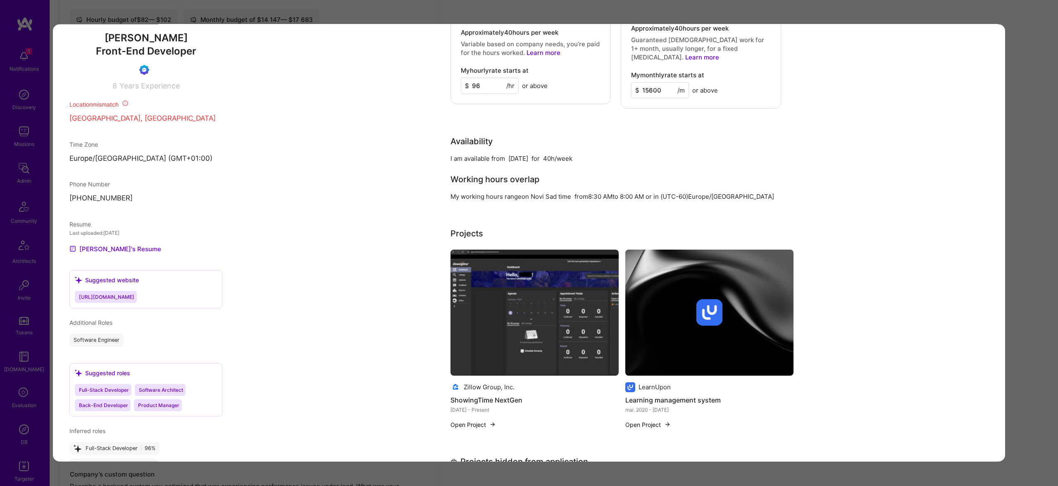
click at [143, 44] on span "Dragan Roganovic" at bounding box center [145, 38] width 153 height 12
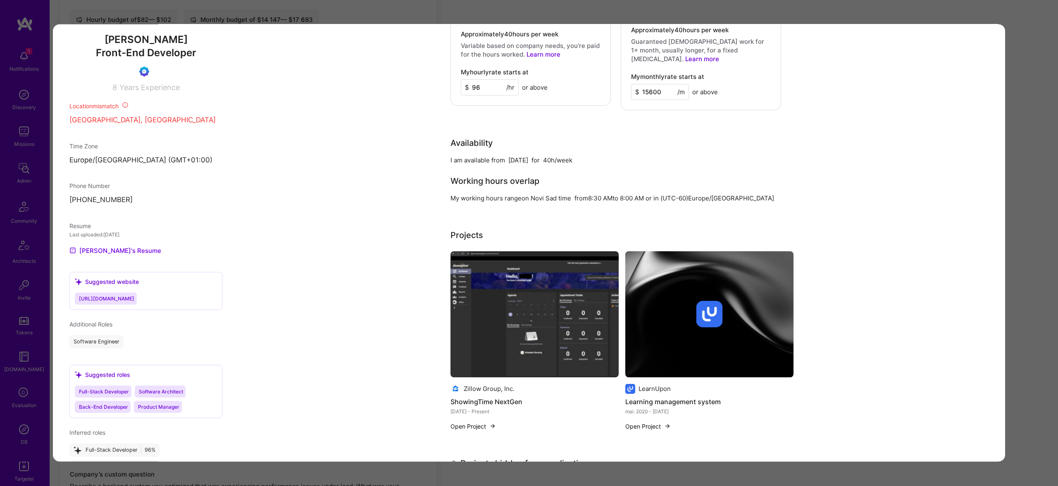
click at [143, 46] on span "Dragan Roganovic" at bounding box center [145, 39] width 153 height 12
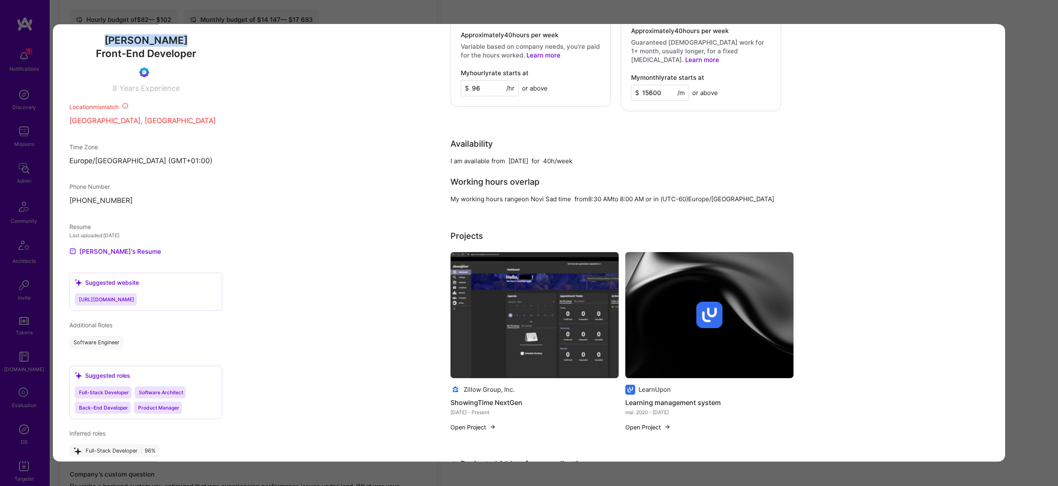
click at [143, 47] on span "Dragan Roganovic" at bounding box center [145, 40] width 153 height 12
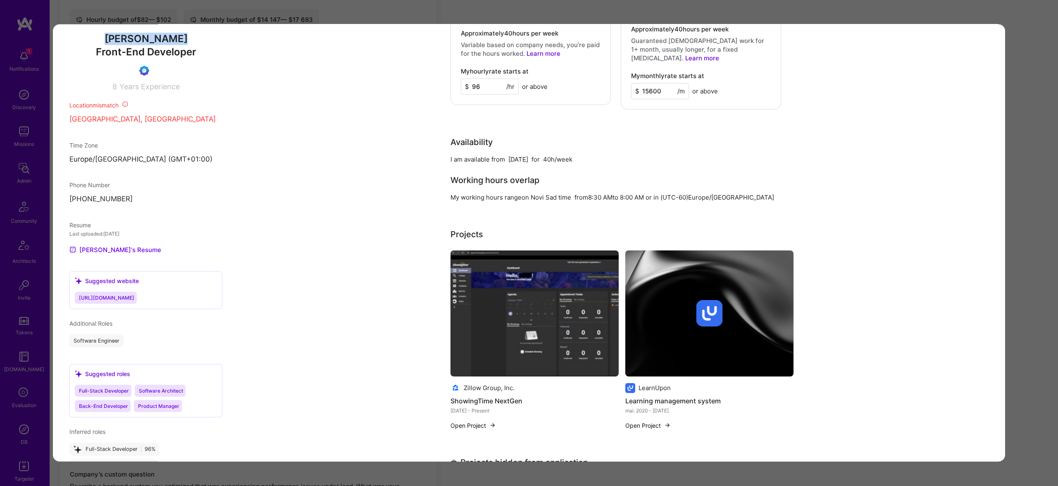
copy span "Dragan Roganovic"
click at [325, 19] on div "Application 3 of 4 Builder Missing Requirements Required Location See locations…" at bounding box center [529, 243] width 1058 height 486
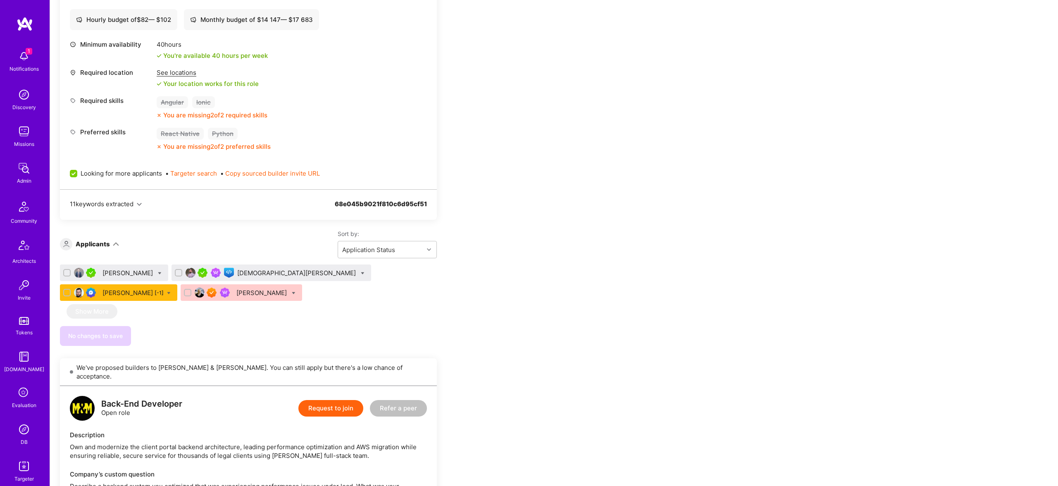
click at [177, 284] on div "Dragan Roganovic [-1]" at bounding box center [118, 292] width 117 height 17
click at [171, 291] on icon at bounding box center [169, 293] width 4 height 4
checkbox input "true"
click at [220, 370] on span "Shortlist" at bounding box center [206, 374] width 25 height 9
click at [191, 372] on input "Shortlist" at bounding box center [188, 375] width 6 height 6
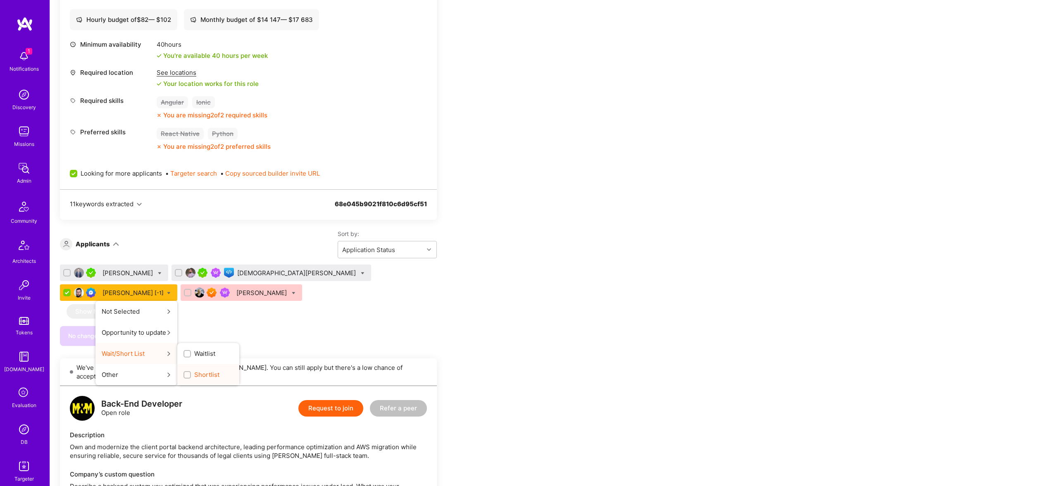
checkbox input "true"
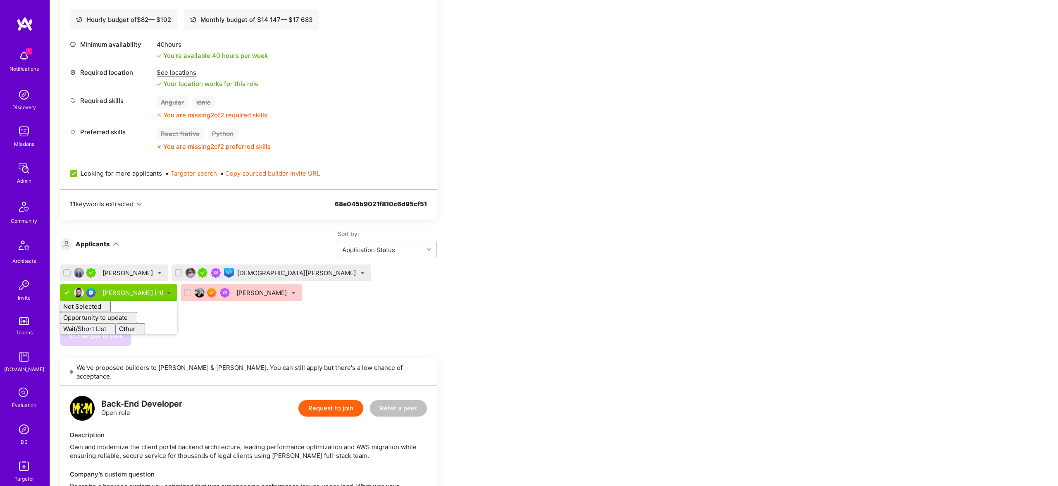
checkbox input "false"
click at [265, 301] on div "Tom Lesperance Muhammad Umer Dragan Roganovic [-1] Not Selected Not selected Sk…" at bounding box center [248, 285] width 377 height 40
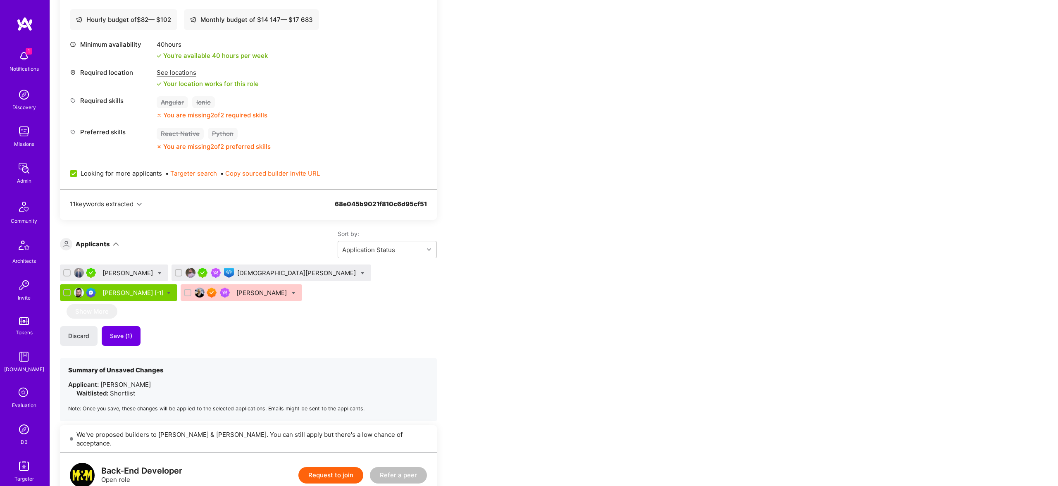
drag, startPoint x: 294, startPoint y: 275, endPoint x: 284, endPoint y: 276, distance: 10.1
click at [361, 274] on icon at bounding box center [363, 274] width 4 height 4
checkbox input "true"
click at [371, 360] on div "Shortlist" at bounding box center [402, 354] width 62 height 21
drag, startPoint x: 425, startPoint y: 313, endPoint x: 421, endPoint y: 312, distance: 4.2
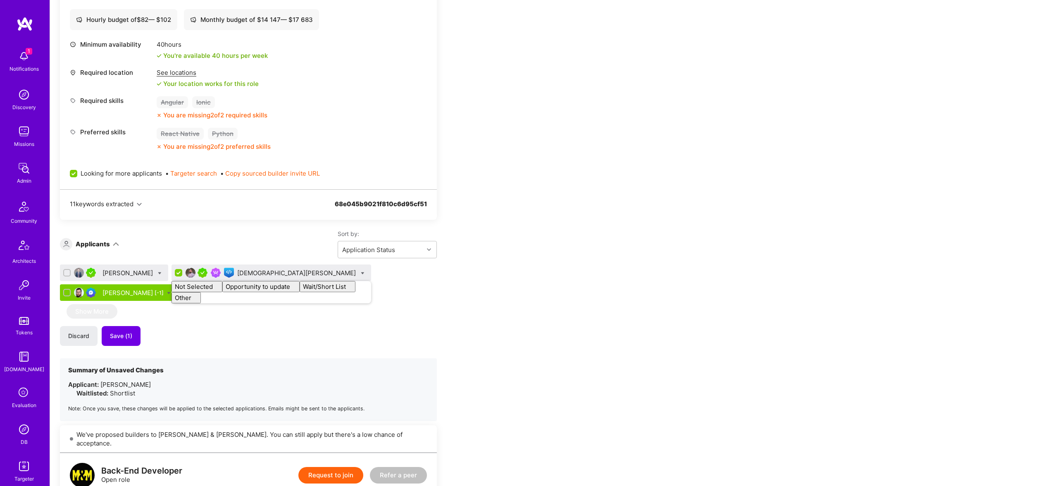
click at [424, 313] on div "Tom Lesperance Muhammad Umer Not Selected Not selected Skills mismatch Location…" at bounding box center [248, 343] width 377 height 157
click at [98, 271] on div at bounding box center [92, 273] width 13 height 10
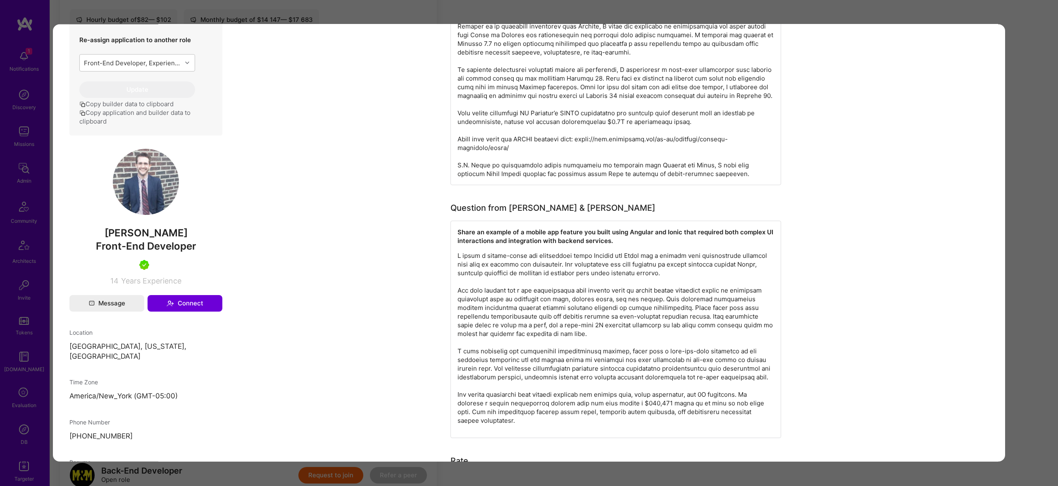
scroll to position [604, 0]
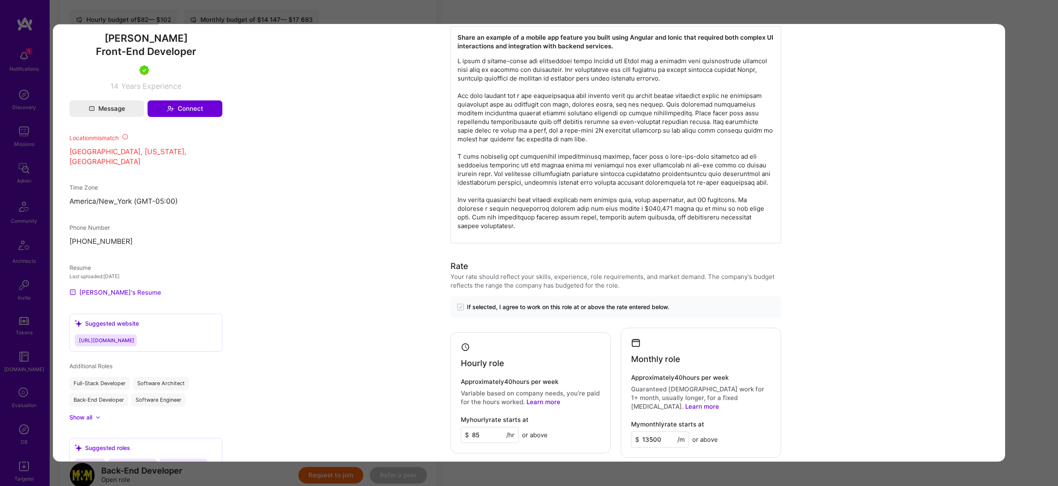
click at [111, 287] on link "Tom's Resume" at bounding box center [115, 292] width 92 height 10
click at [406, 6] on div "Application 1 of 4 Builder Missing Requirements Required Location See locations…" at bounding box center [529, 243] width 1058 height 486
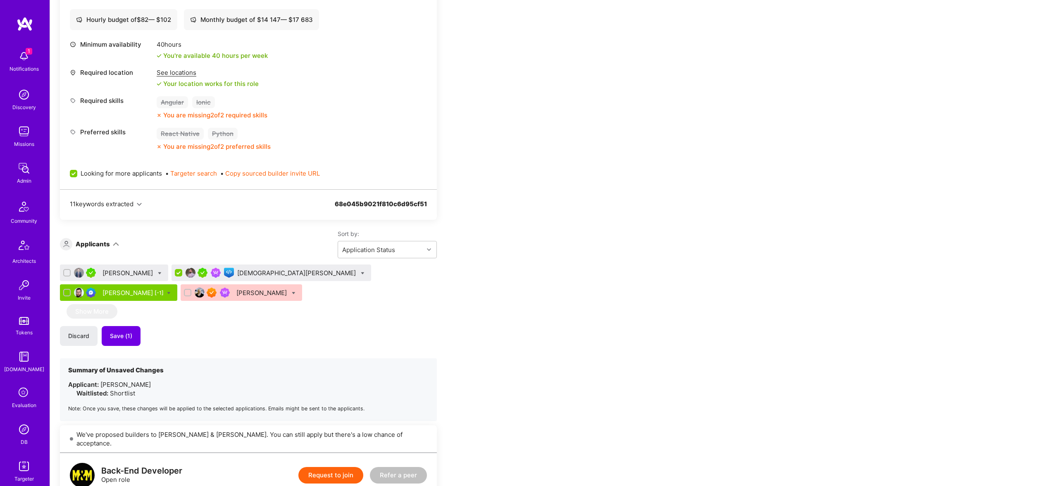
click at [158, 272] on icon at bounding box center [160, 274] width 4 height 4
checkbox input "true"
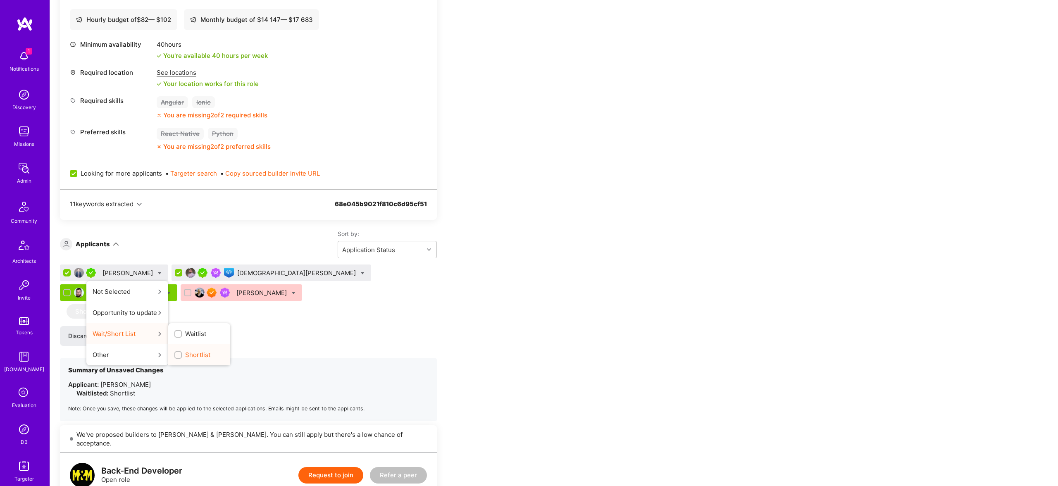
click at [193, 351] on span "Shortlist" at bounding box center [197, 355] width 25 height 9
click at [182, 353] on input "Shortlist" at bounding box center [179, 356] width 6 height 6
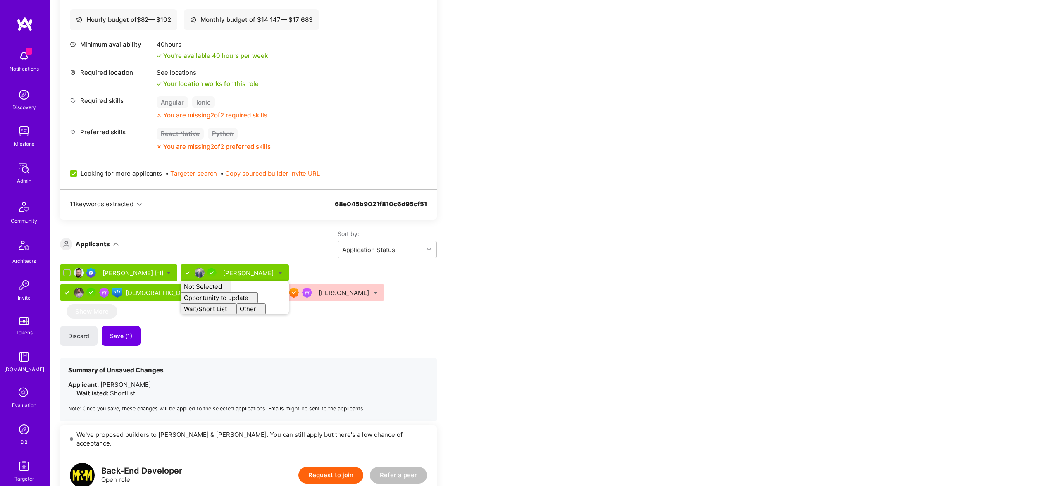
checkbox input "false"
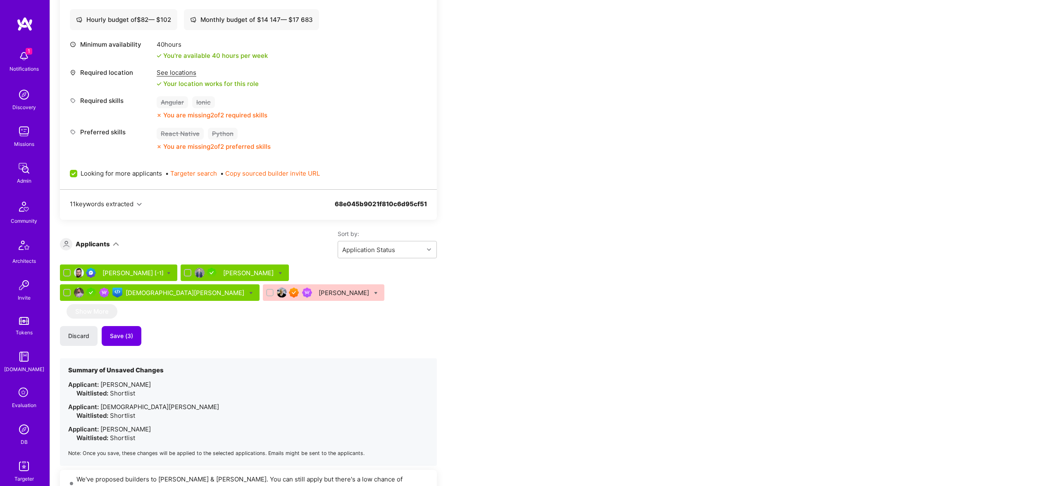
click at [436, 277] on div "Dragan Roganovic [-1] Tom Lesperance Muhammad Umer Tom Quinn" at bounding box center [248, 285] width 377 height 40
click at [116, 336] on span "Save (3)" at bounding box center [121, 336] width 23 height 8
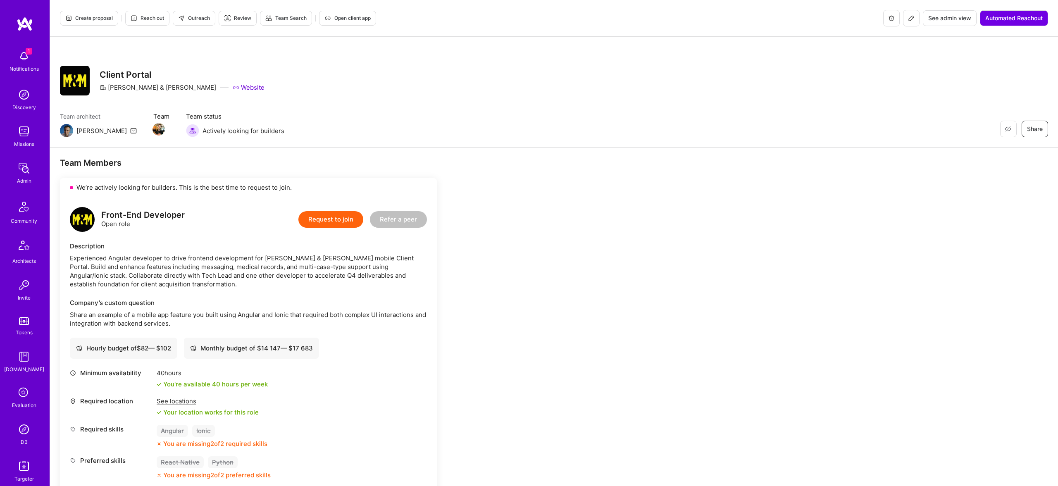
click at [97, 19] on span "Create proposal" at bounding box center [89, 17] width 48 height 7
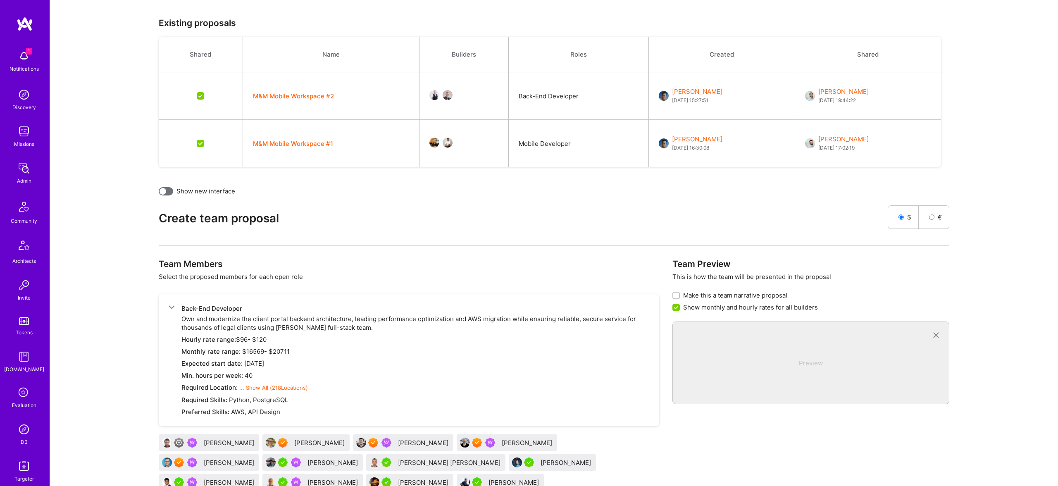
scroll to position [508, 0]
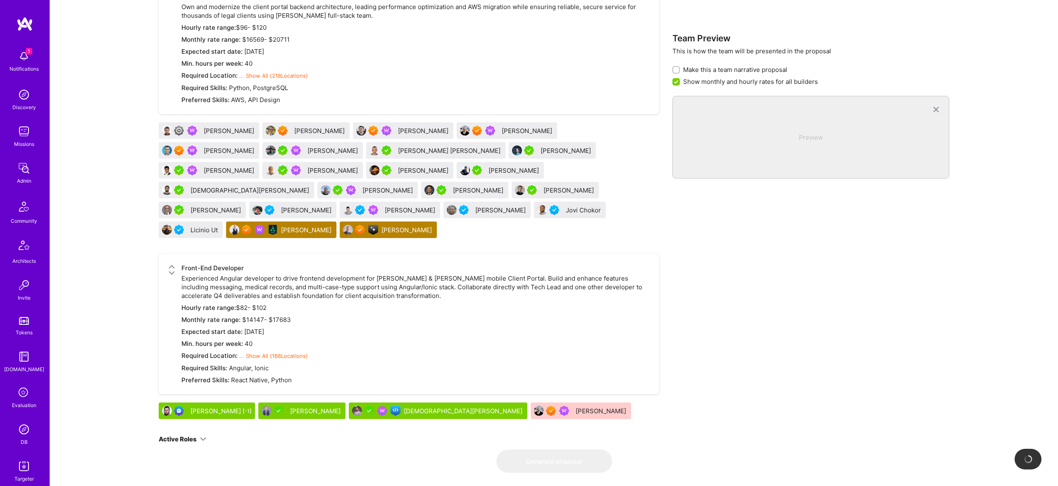
checkbox input "false"
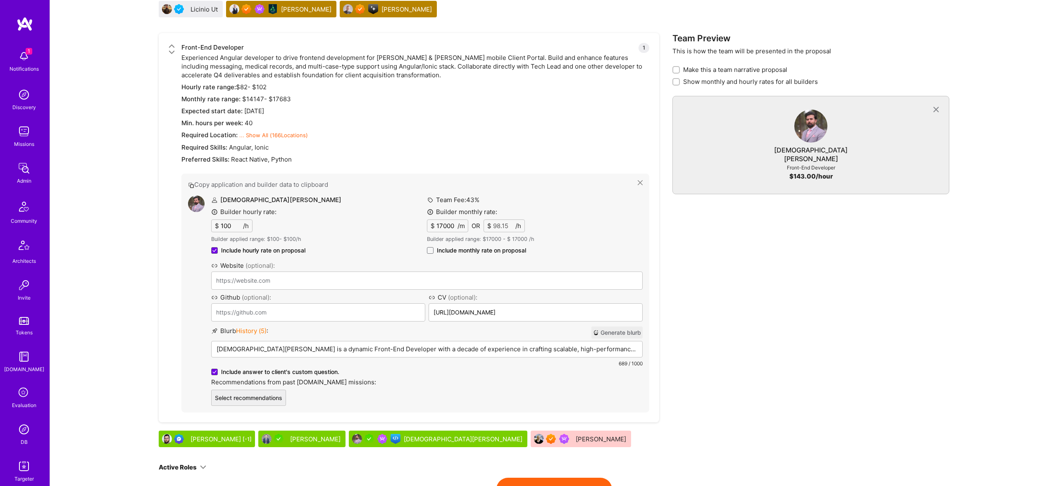
scroll to position [757, 0]
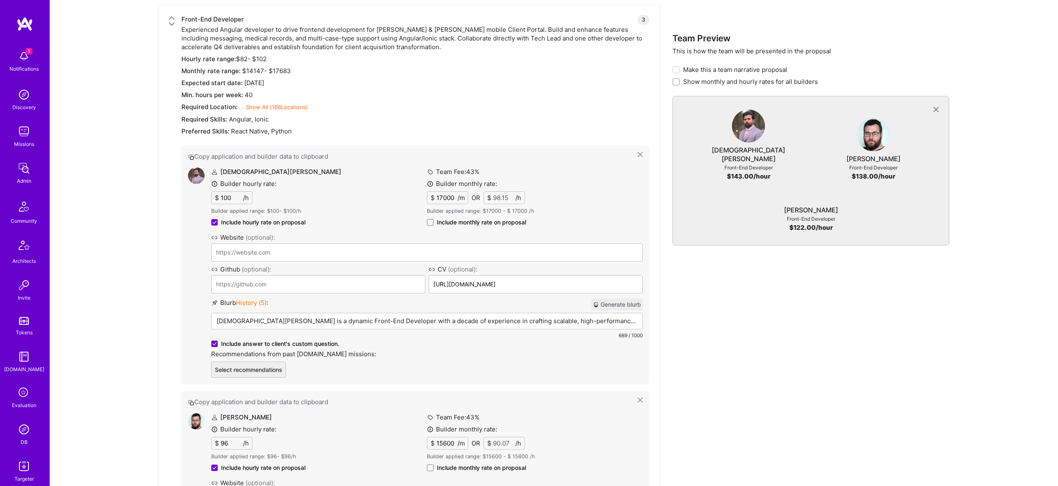
drag, startPoint x: 322, startPoint y: 391, endPoint x: 573, endPoint y: 60, distance: 415.4
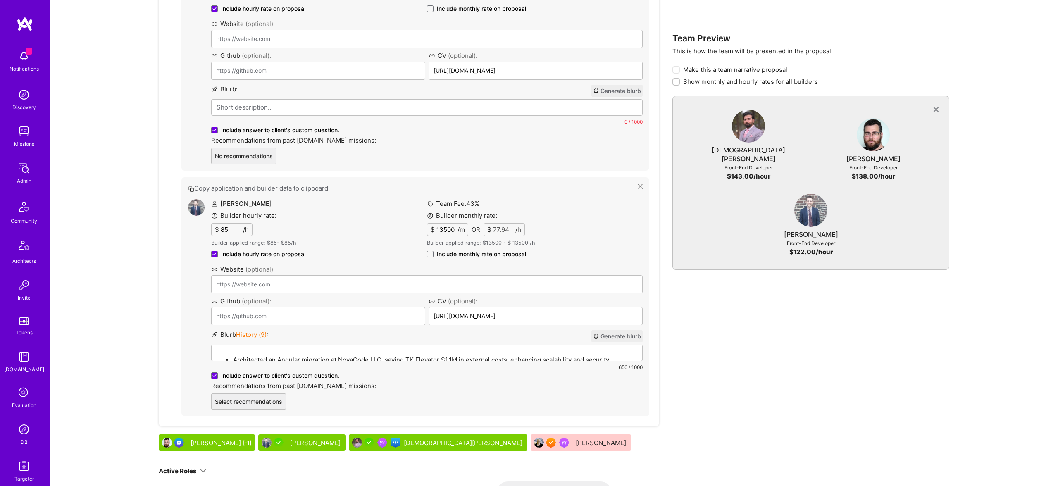
scroll to position [1238, 0]
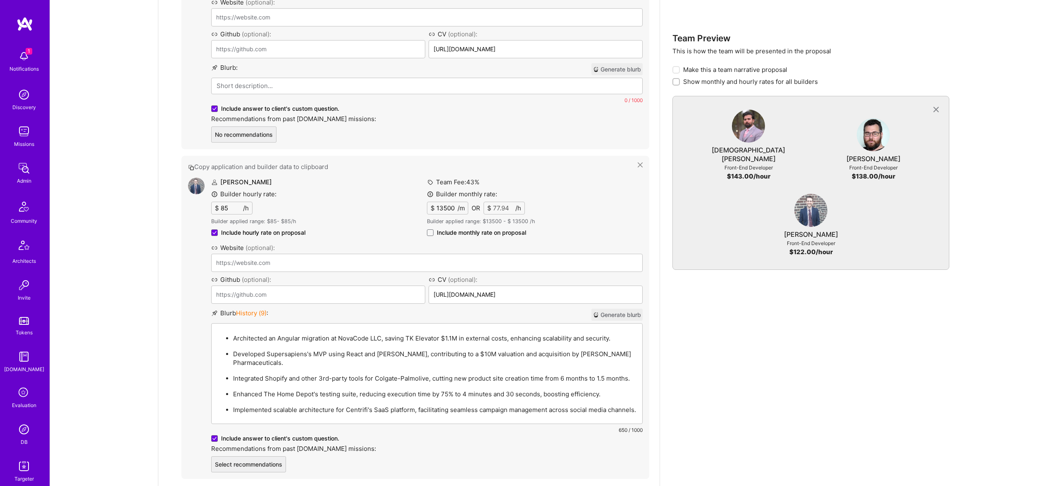
click at [321, 334] on p "Architected an Angular migration at NovaCode LLC, saving TK Elevator $1.1M in e…" at bounding box center [435, 338] width 404 height 9
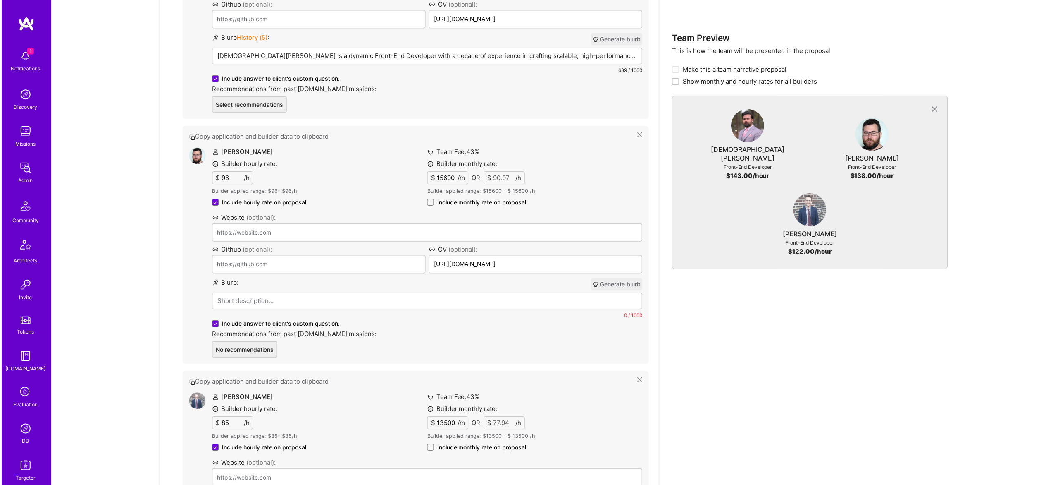
scroll to position [1015, 0]
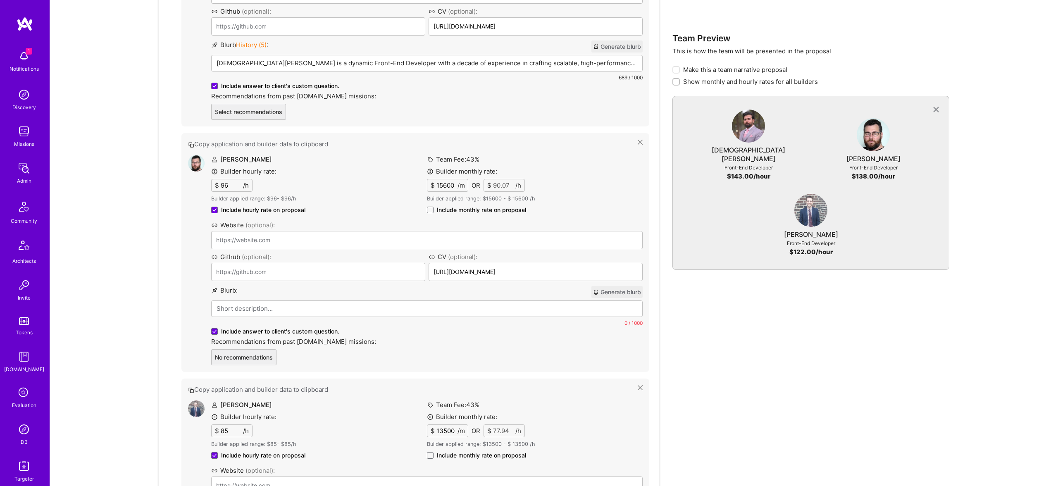
click at [315, 304] on p at bounding box center [427, 308] width 421 height 9
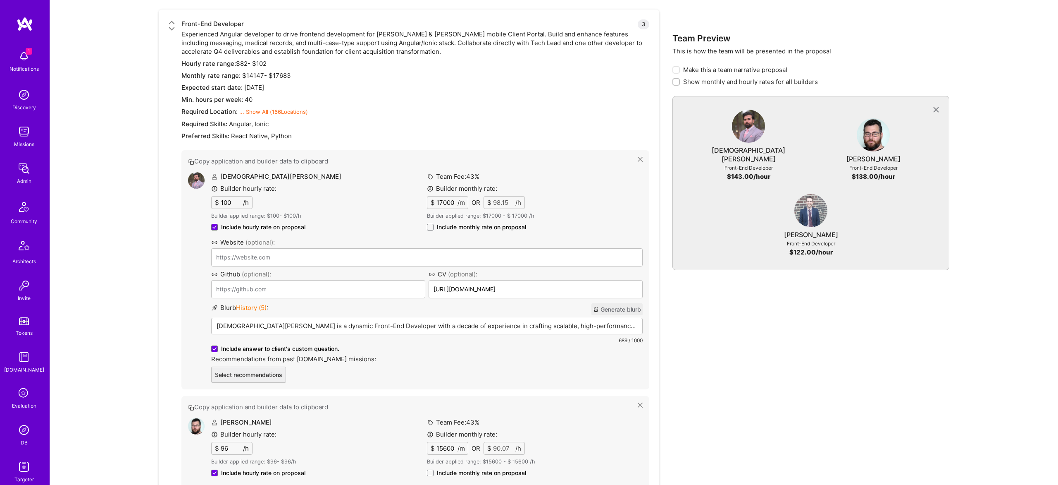
scroll to position [752, 0]
click at [325, 322] on p "Muhammad Umer is a dynamic Front-End Developer with a decade of experience in c…" at bounding box center [427, 326] width 421 height 9
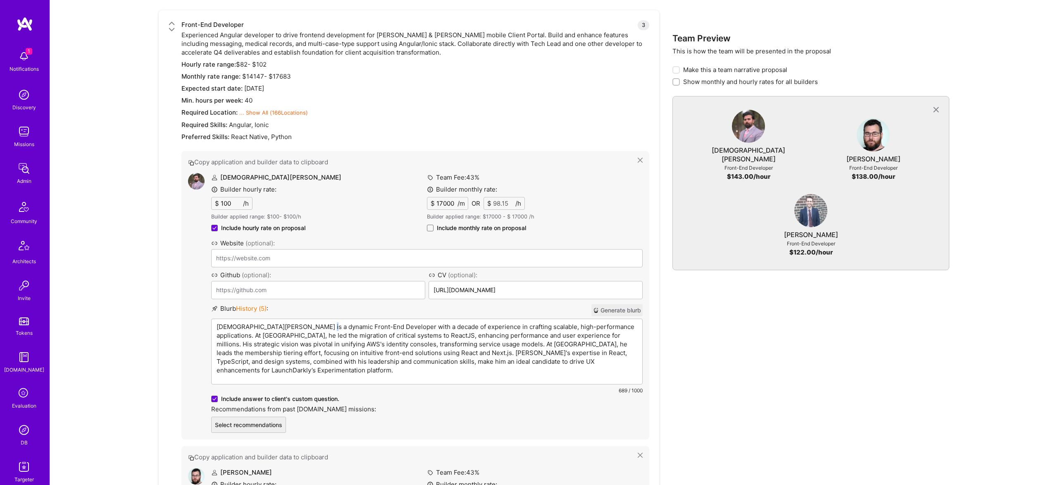
click at [325, 322] on p "Muhammad Umer is a dynamic Front-End Developer with a decade of experience in c…" at bounding box center [427, 348] width 421 height 52
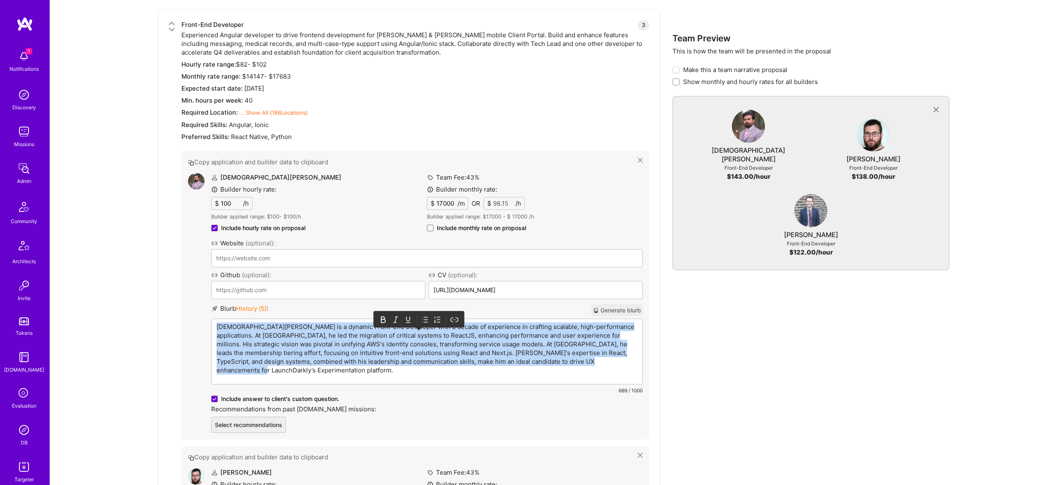
click at [324, 322] on p "Muhammad Umer is a dynamic Front-End Developer with a decade of experience in c…" at bounding box center [427, 348] width 421 height 52
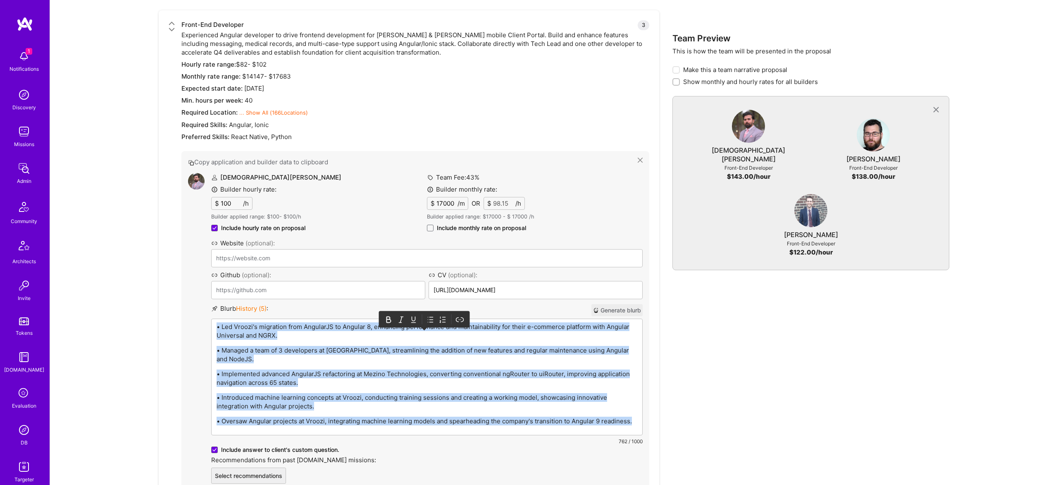
click at [428, 313] on div at bounding box center [425, 319] width 84 height 12
click at [428, 315] on icon at bounding box center [431, 319] width 8 height 8
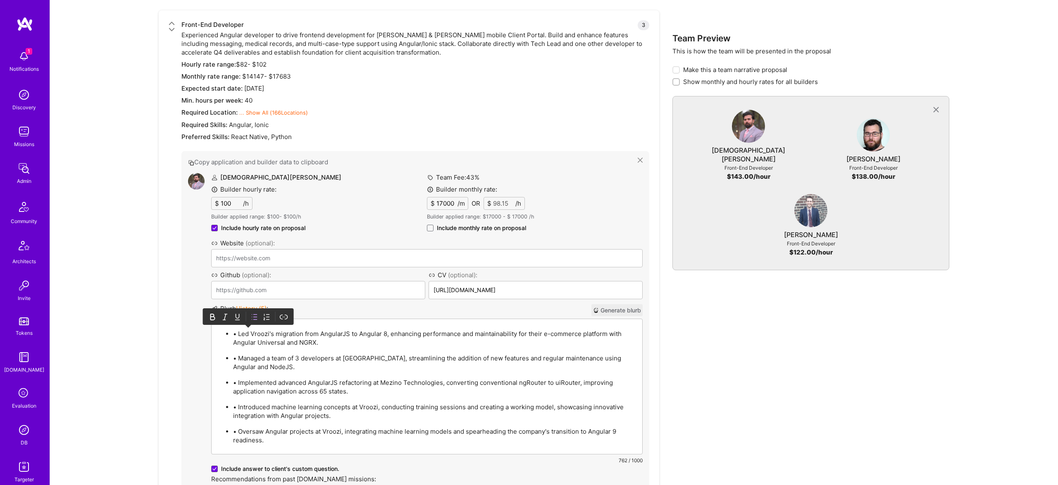
click at [244, 329] on p "• Led Vroozi's migration from AngularJS to Angular 8, enhancing performance and…" at bounding box center [435, 337] width 404 height 17
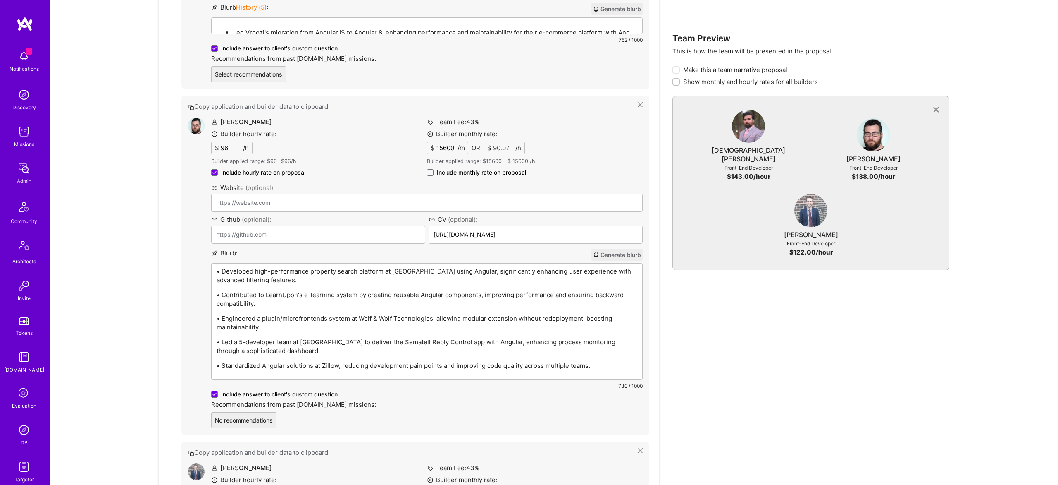
scroll to position [941, 0]
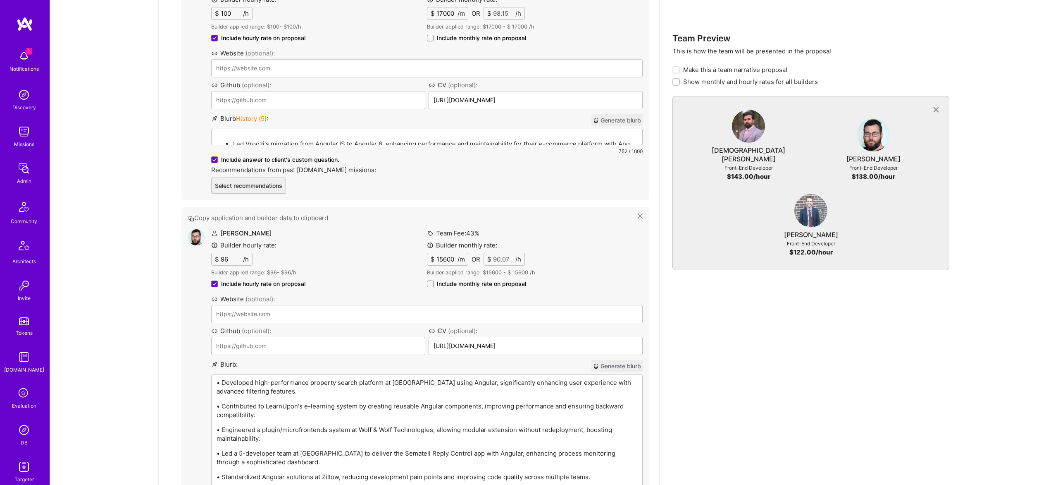
click at [239, 375] on div "• Developed high-performance property search platform at Zillow using Angular, …" at bounding box center [427, 433] width 431 height 116
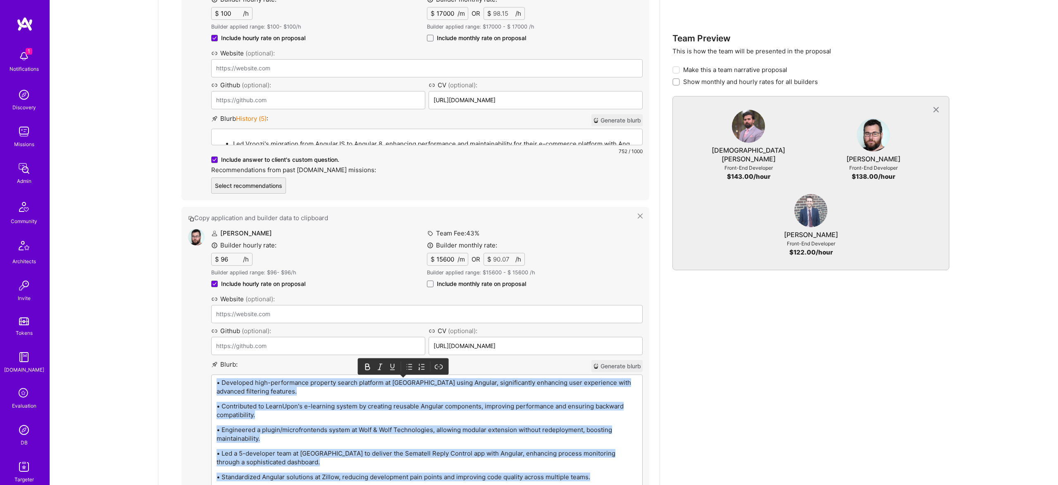
click at [412, 362] on icon at bounding box center [410, 366] width 8 height 8
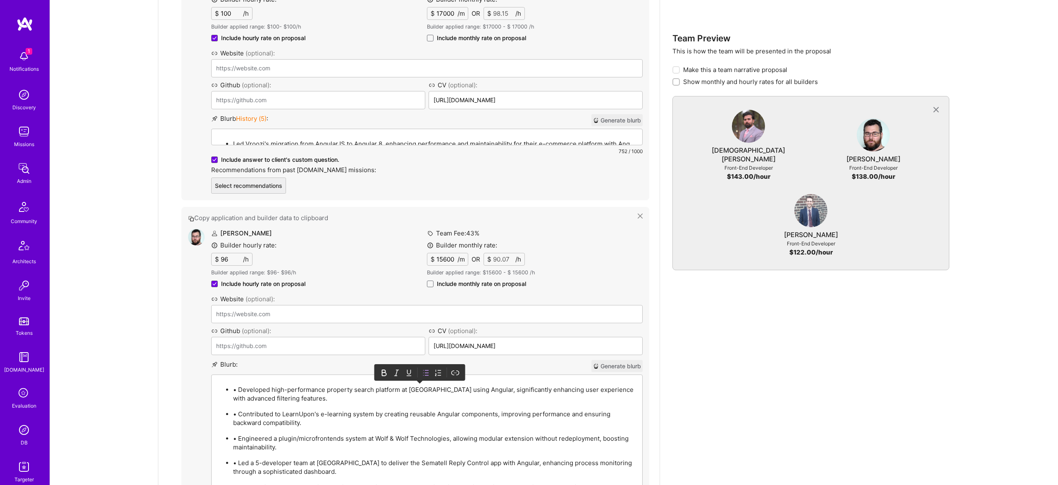
click at [237, 385] on p "• Developed high-performance property search platform at Zillow using Angular, …" at bounding box center [435, 393] width 404 height 17
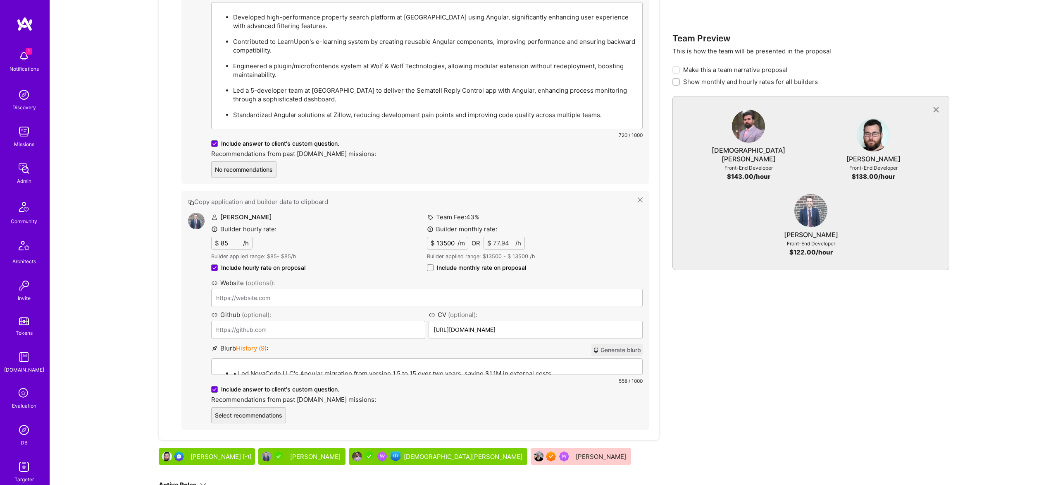
scroll to position [1202, 0]
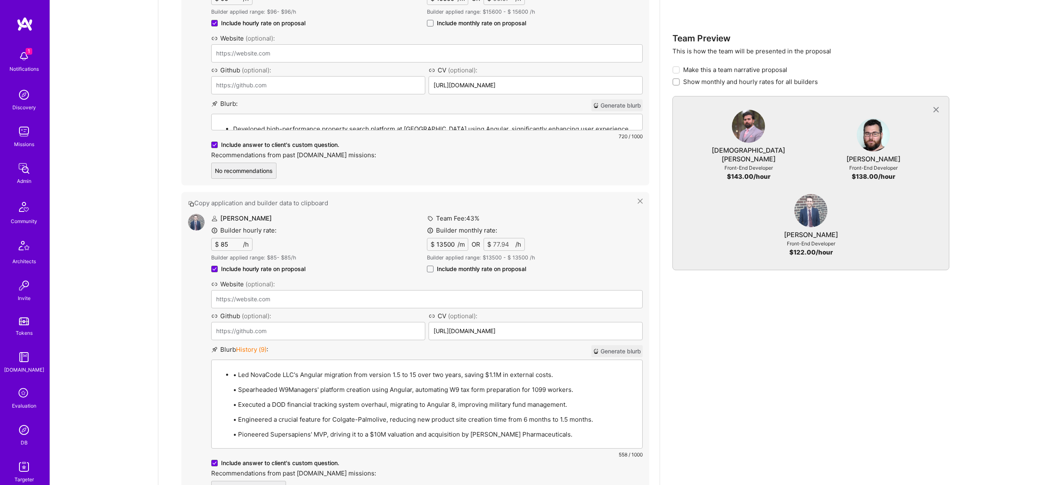
click at [283, 370] on p "• Led NovaCode LLC's Angular migration from version 1.5 to 15 over two years, s…" at bounding box center [435, 374] width 404 height 9
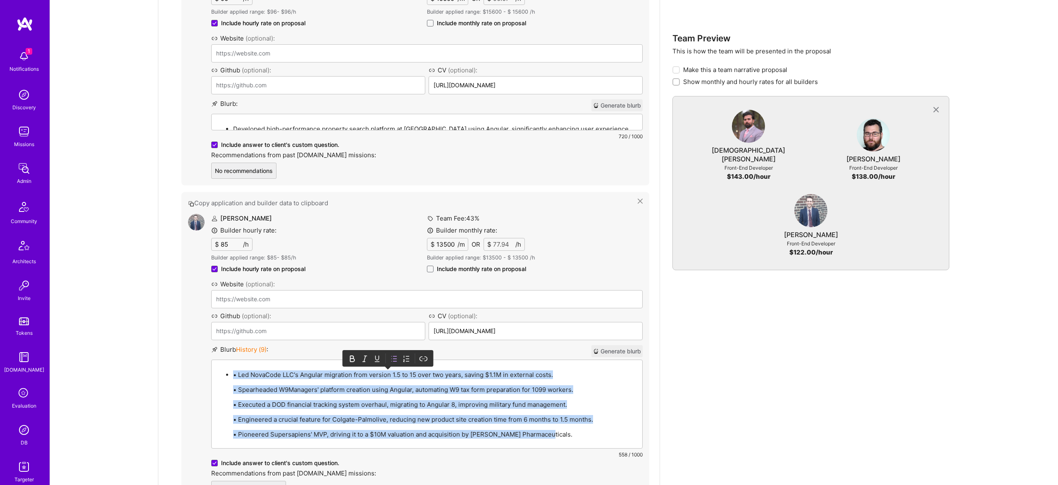
click at [396, 356] on icon at bounding box center [395, 358] width 3 height 5
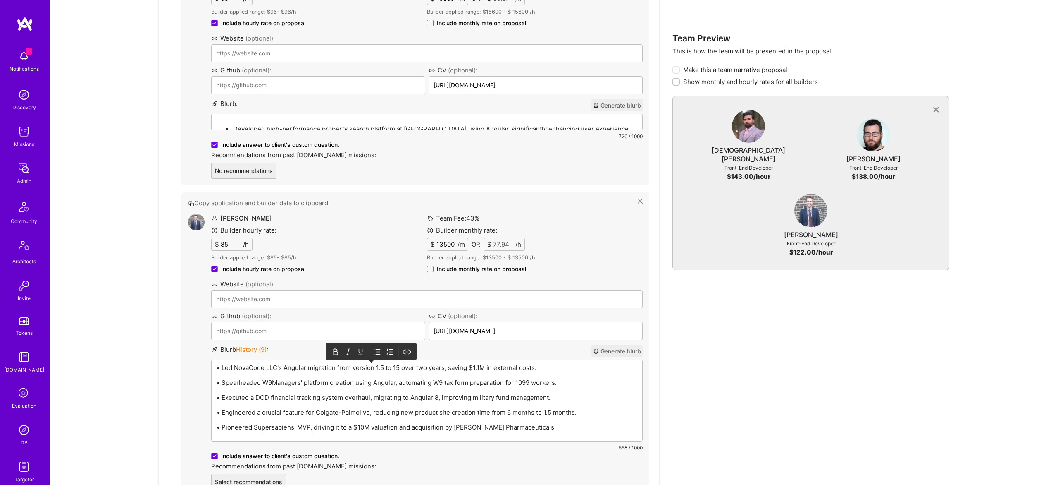
drag, startPoint x: 378, startPoint y: 328, endPoint x: 361, endPoint y: 342, distance: 22.3
click at [378, 347] on icon at bounding box center [378, 351] width 8 height 8
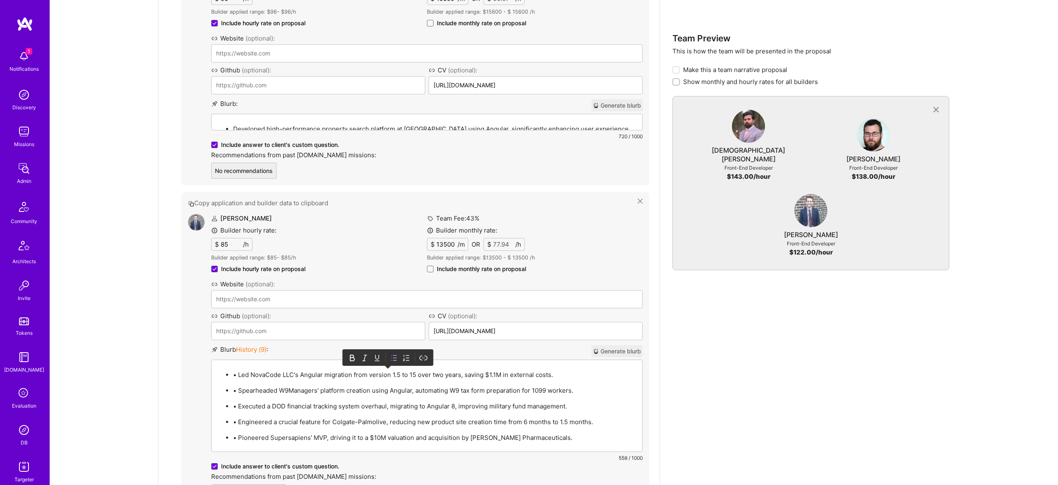
click at [238, 370] on p "• Led NovaCode LLC's Angular migration from version 1.5 to 15 over two years, s…" at bounding box center [435, 374] width 404 height 9
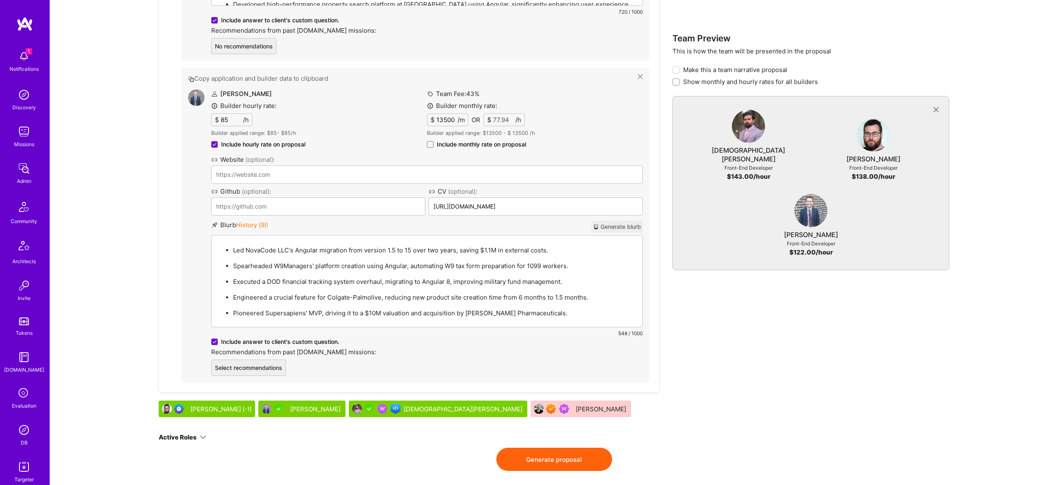
click at [564, 447] on button "Generate proposal" at bounding box center [555, 458] width 116 height 23
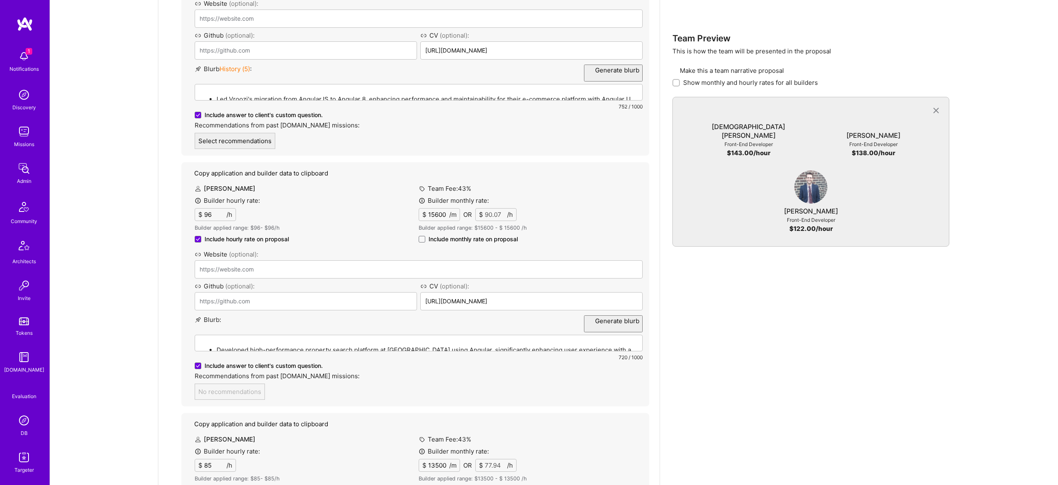
scroll to position [0, 0]
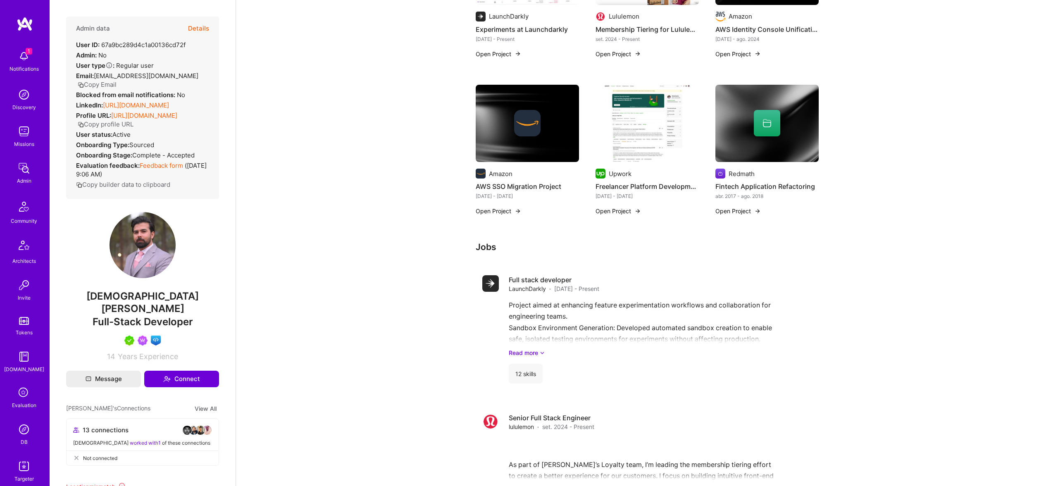
drag, startPoint x: 207, startPoint y: 14, endPoint x: 208, endPoint y: 24, distance: 10.4
click at [208, 14] on div "Admin data Details User ID: 67a9bc289d4c1a00136cd72f Admin: No User type Regula…" at bounding box center [143, 243] width 186 height 486
click at [208, 26] on button "Details" at bounding box center [198, 29] width 21 height 24
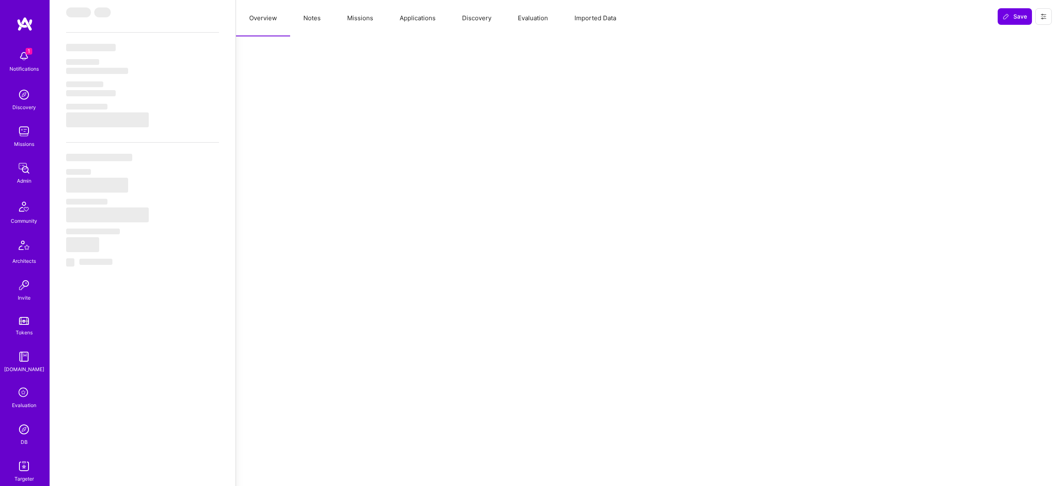
click at [311, 18] on button "Notes" at bounding box center [312, 18] width 44 height 36
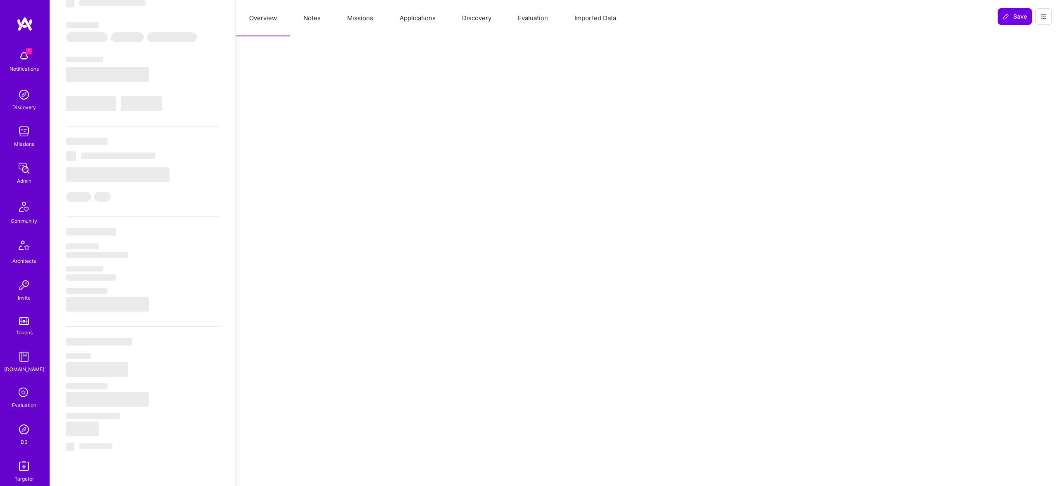
select select "Right Now"
select select "5"
select select "7"
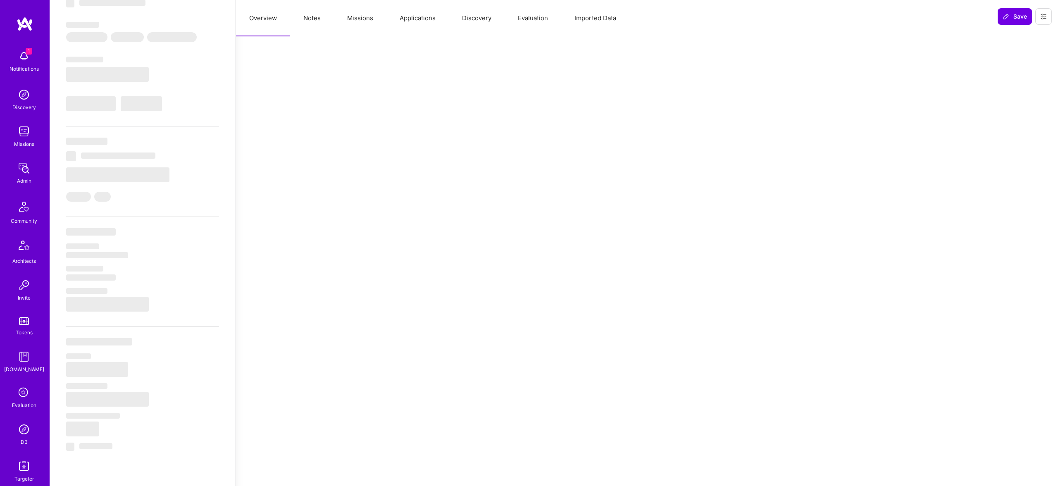
select select "CA"
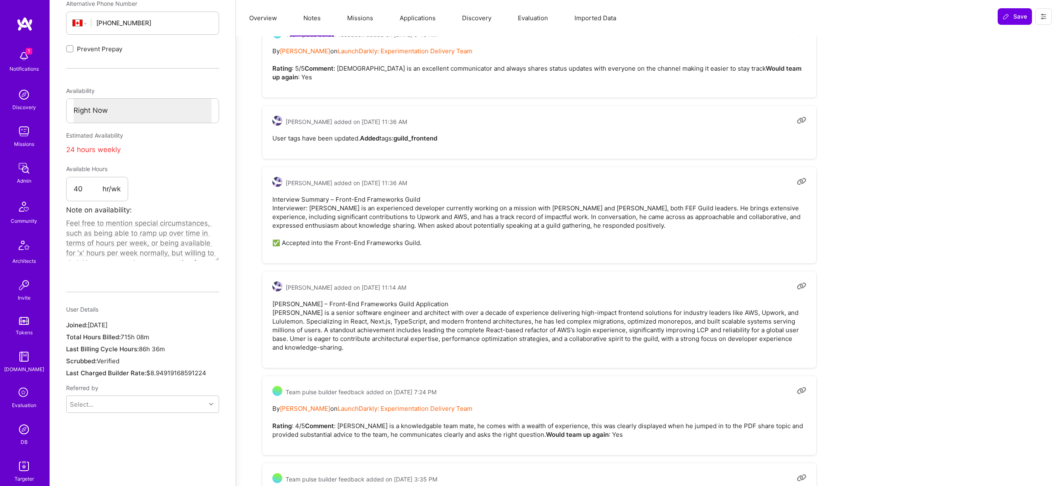
scroll to position [0, 0]
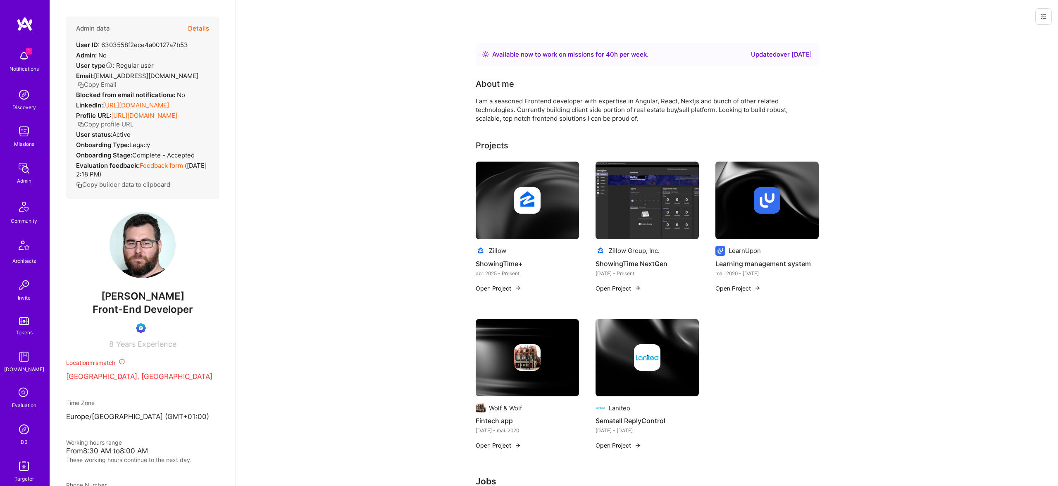
click at [133, 110] on div "LinkedIn: [URL][DOMAIN_NAME]" at bounding box center [122, 105] width 93 height 9
click at [133, 108] on link "[URL][DOMAIN_NAME]" at bounding box center [136, 105] width 66 height 8
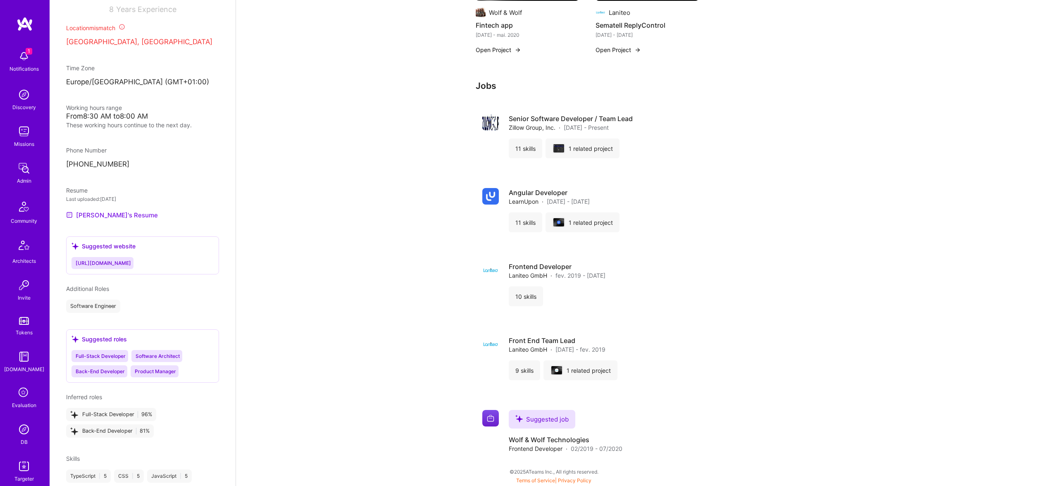
scroll to position [334, 0]
click at [103, 221] on link "[PERSON_NAME]'s Resume" at bounding box center [112, 216] width 92 height 10
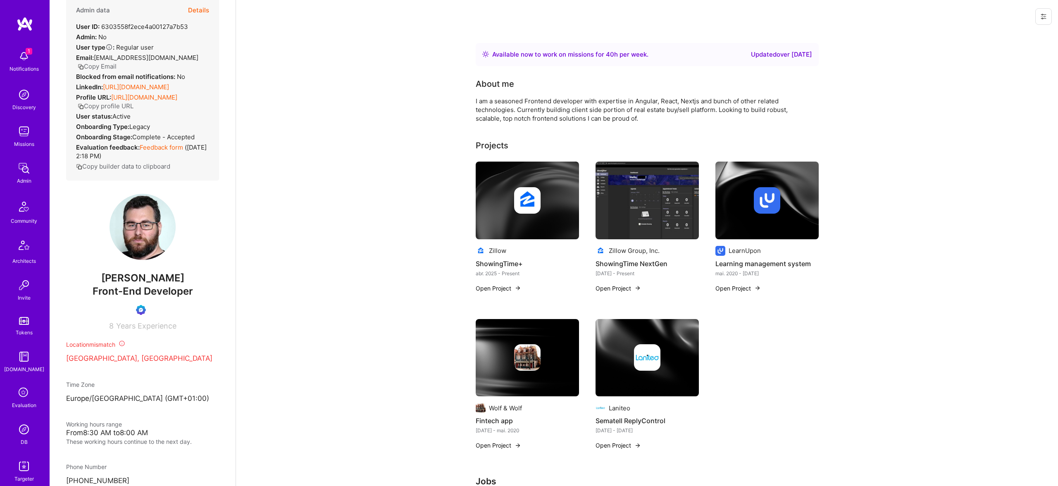
scroll to position [0, 0]
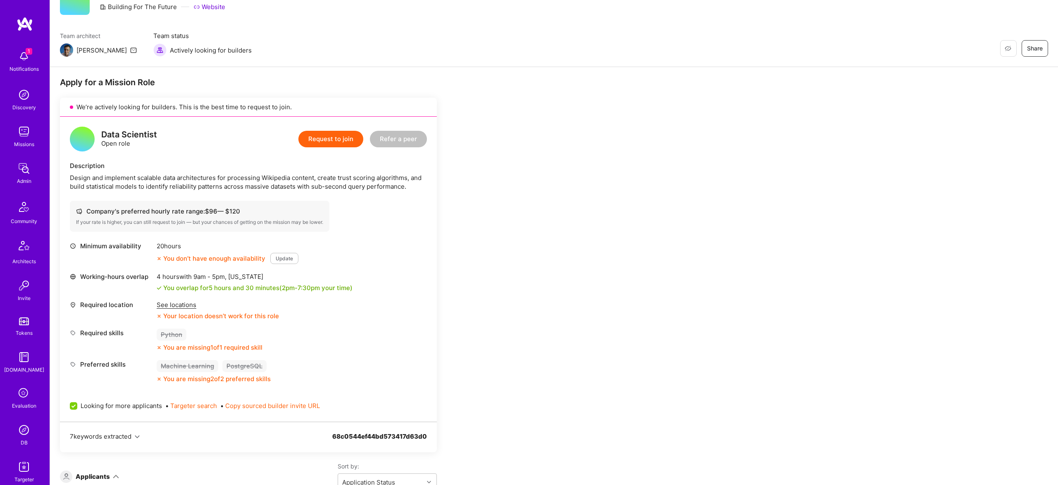
scroll to position [59, 0]
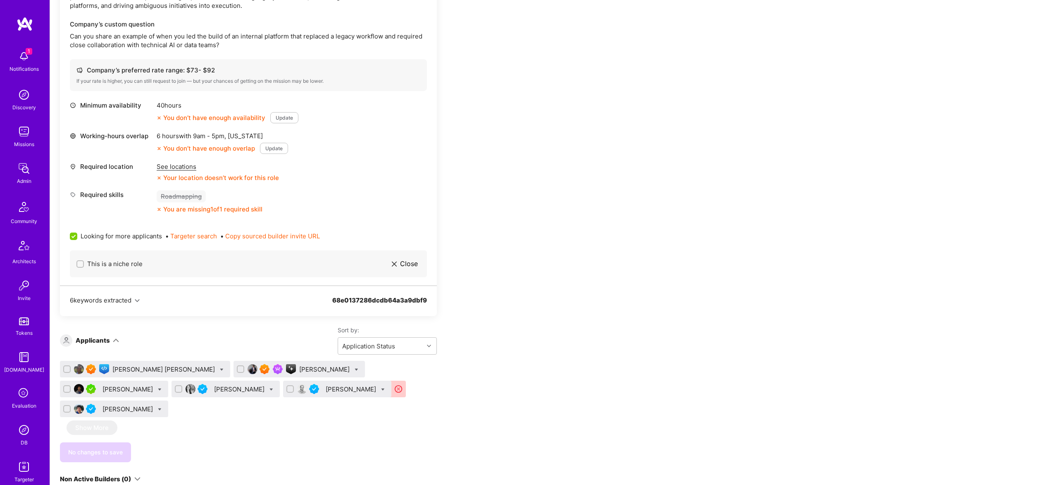
scroll to position [273, 0]
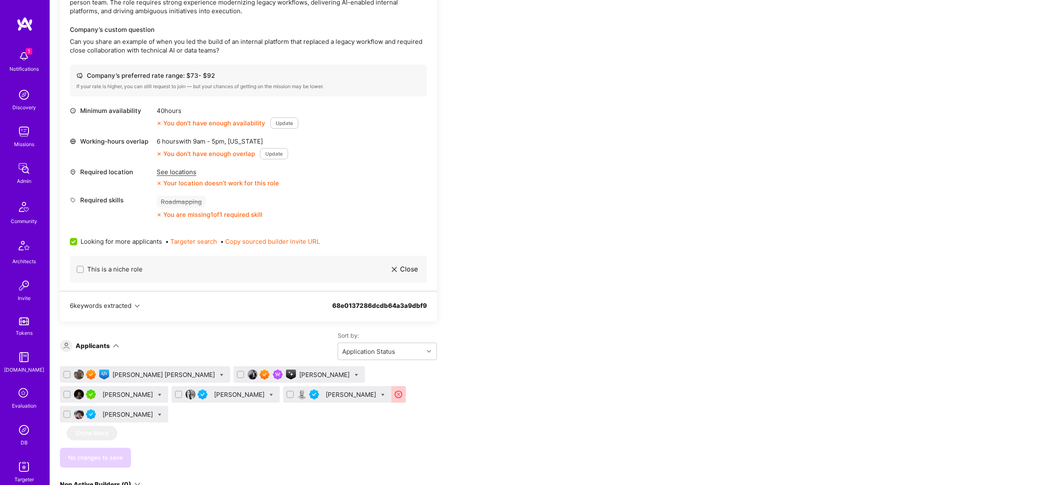
click at [214, 392] on div "[PERSON_NAME]" at bounding box center [240, 394] width 52 height 9
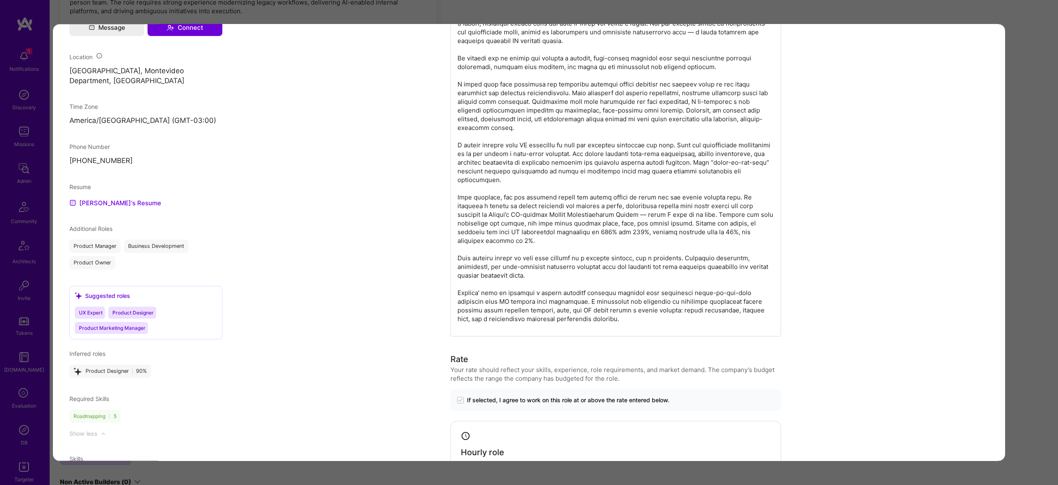
scroll to position [568, 0]
click at [114, 207] on link "[PERSON_NAME]'s Resume" at bounding box center [115, 202] width 92 height 10
click at [346, 7] on div "Application 4 of 6 Evaluation scores Expertise level Good Interpersonal skills …" at bounding box center [529, 242] width 1058 height 485
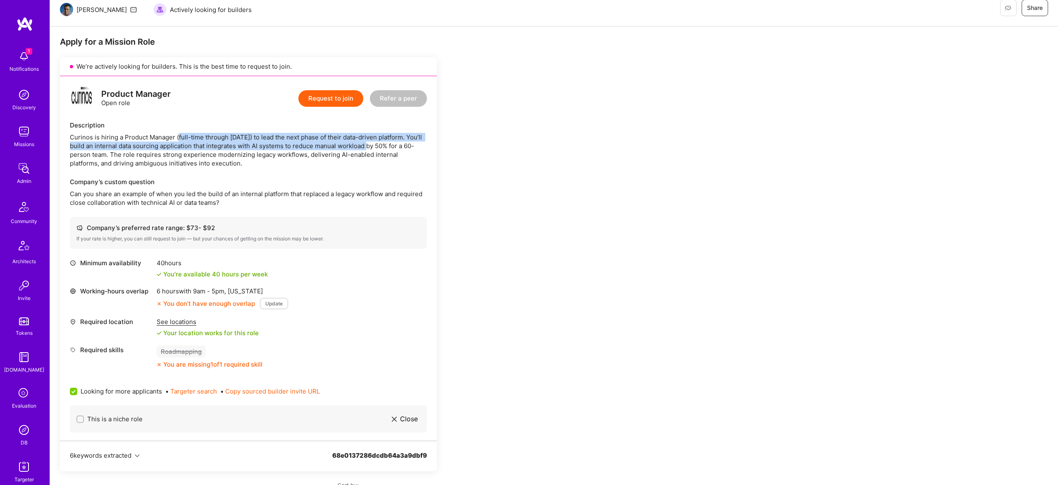
scroll to position [120, 0]
drag, startPoint x: 235, startPoint y: 139, endPoint x: 375, endPoint y: 148, distance: 140.4
click at [375, 148] on div "Curinos is hiring a Product Manager (full-time through [DATE]) to lead the next…" at bounding box center [248, 151] width 357 height 35
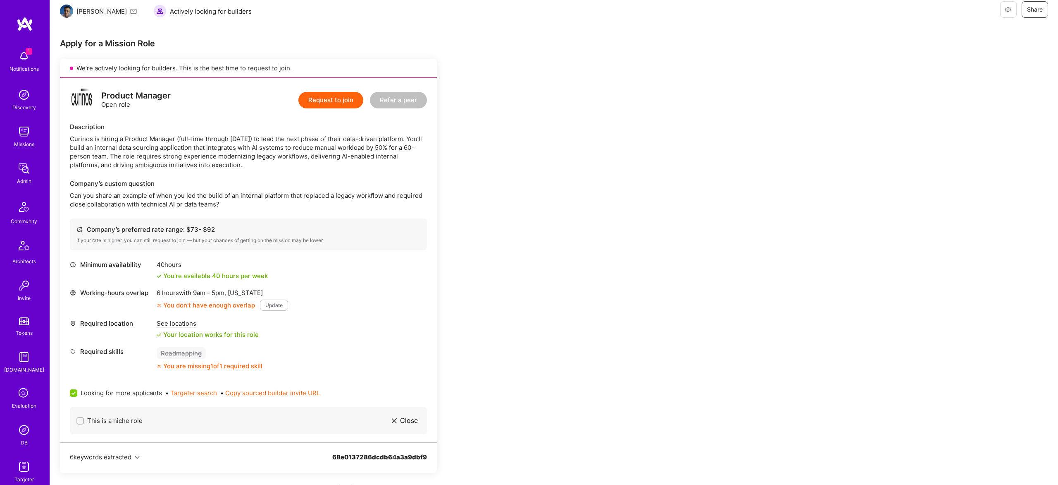
click at [310, 152] on div "Curinos is hiring a Product Manager (full-time through [DATE]) to lead the next…" at bounding box center [248, 151] width 357 height 35
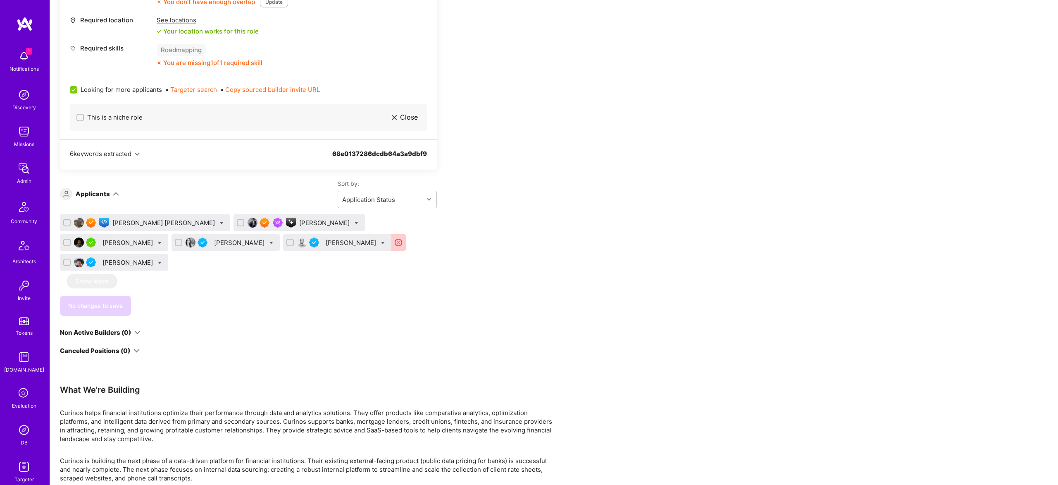
scroll to position [405, 0]
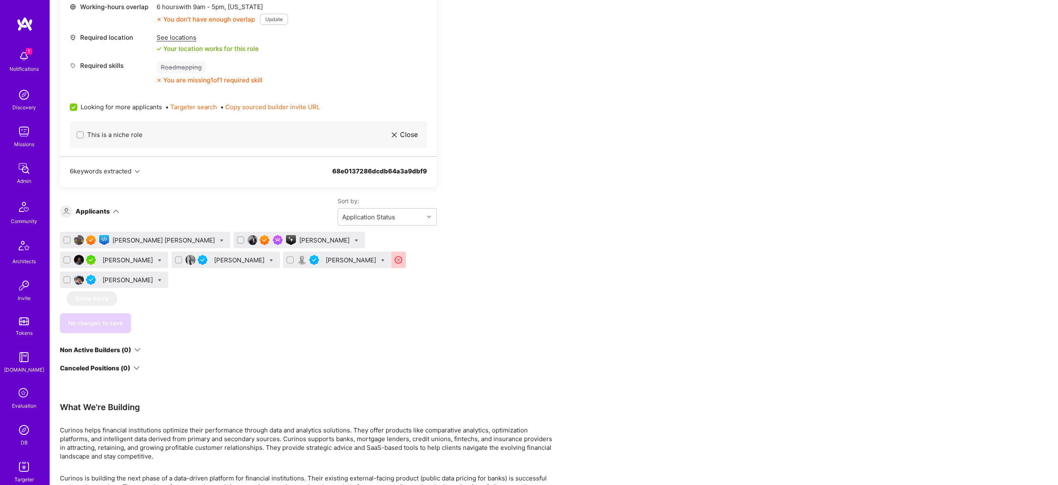
click at [270, 260] on icon at bounding box center [272, 260] width 4 height 4
checkbox input "true"
click at [297, 339] on span "Shortlist" at bounding box center [309, 341] width 25 height 9
click at [288, 339] on input "Shortlist" at bounding box center [291, 342] width 6 height 6
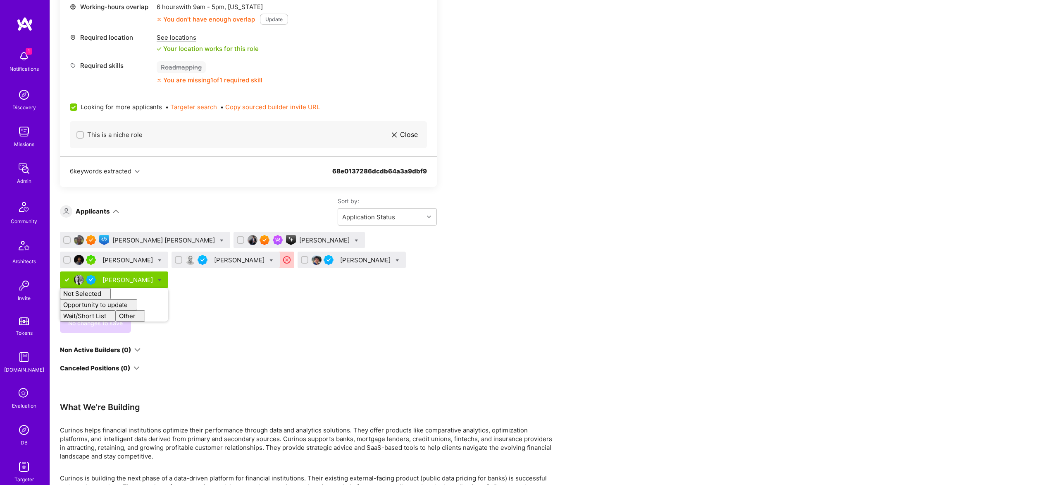
checkbox input "false"
click at [199, 314] on div "We’re actively looking for builders. This is the best time to request to join. …" at bounding box center [248, 72] width 377 height 599
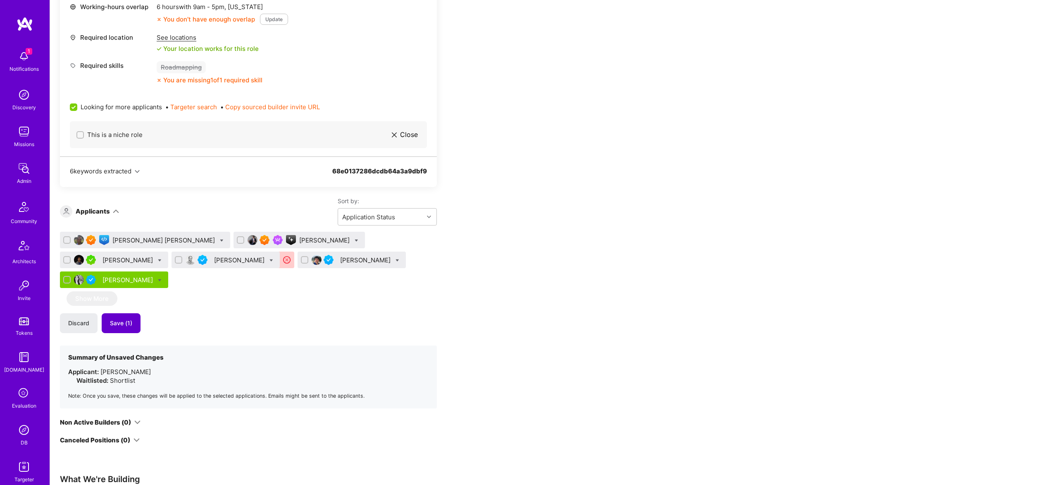
click at [127, 319] on span "Save (1)" at bounding box center [121, 323] width 22 height 8
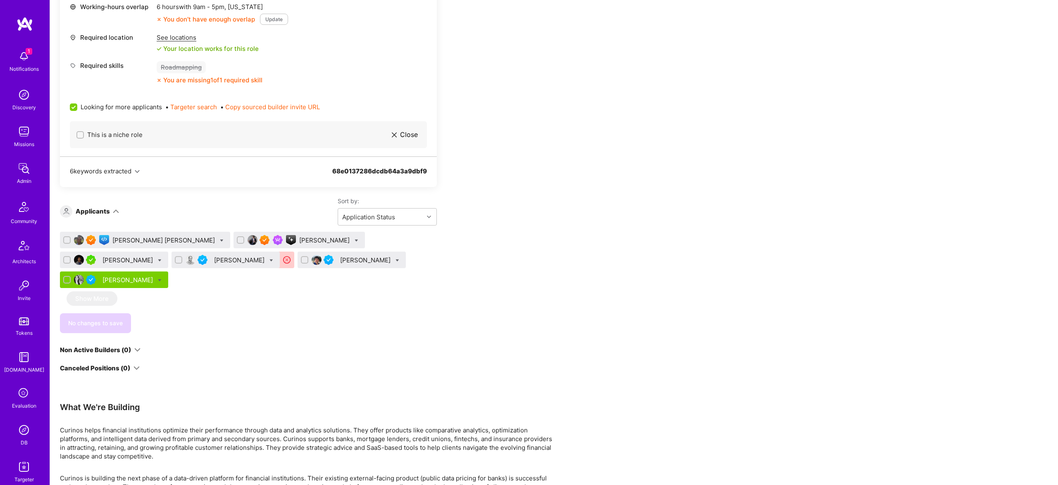
click at [299, 239] on div "[PERSON_NAME]" at bounding box center [325, 240] width 52 height 9
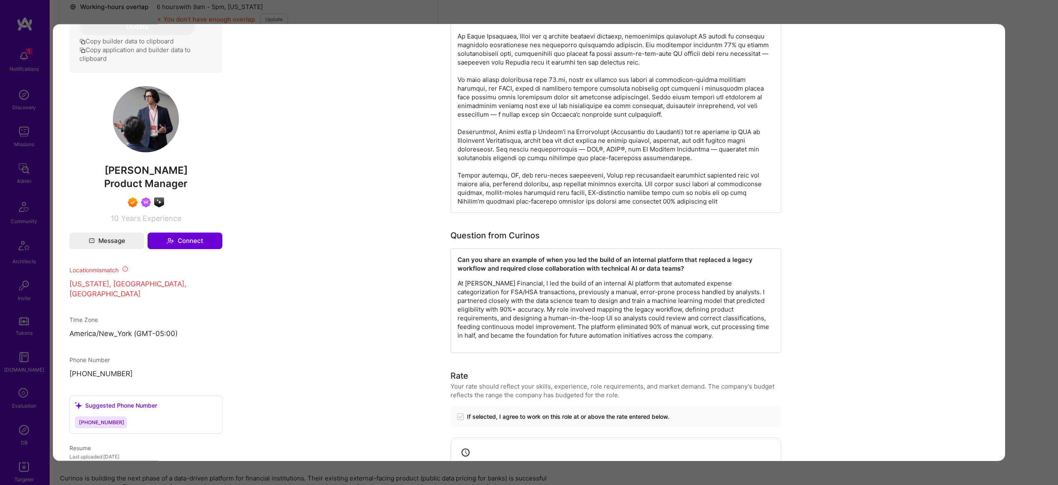
scroll to position [494, 0]
click at [1047, 210] on div "Application 2 of 6 Builder Missing Requirements Required Location See locations…" at bounding box center [529, 242] width 1058 height 485
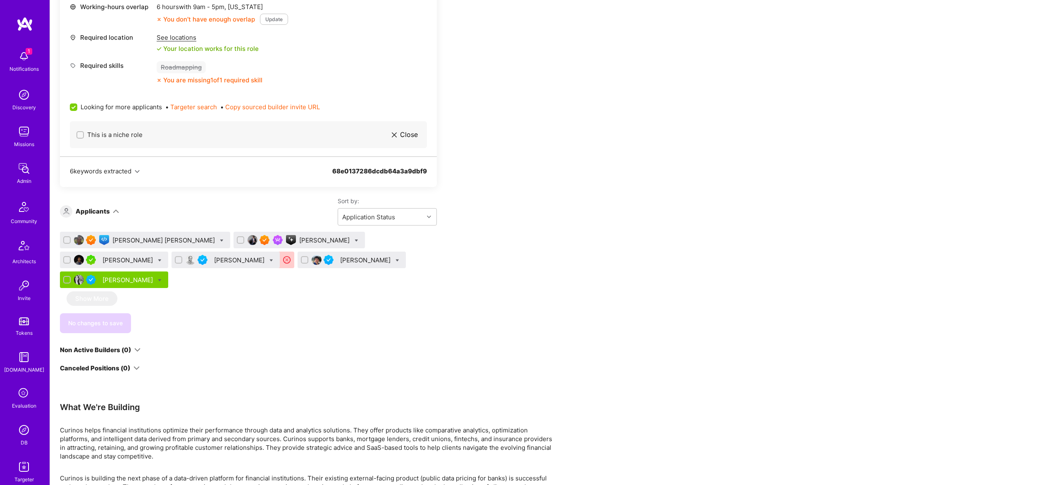
click at [340, 261] on div "Maurizio Morri" at bounding box center [366, 259] width 52 height 9
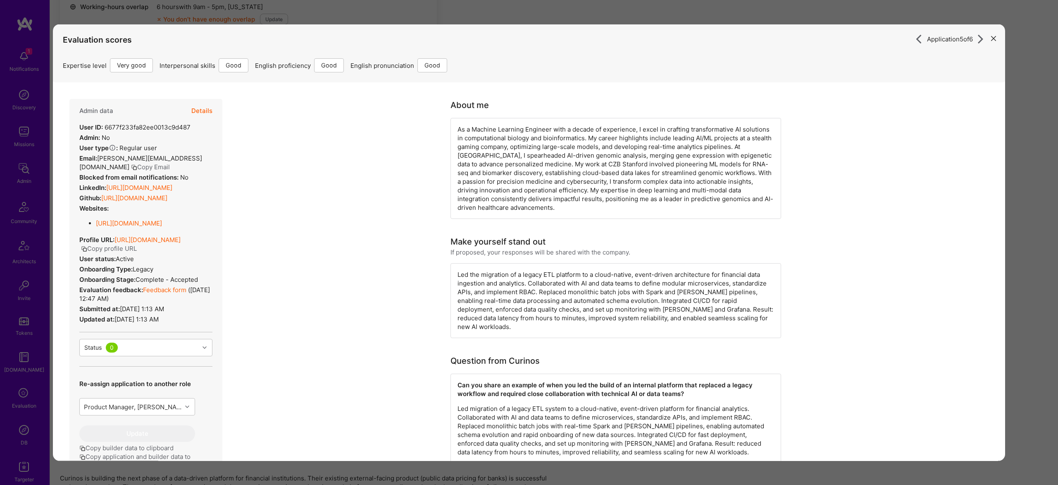
scroll to position [248, 0]
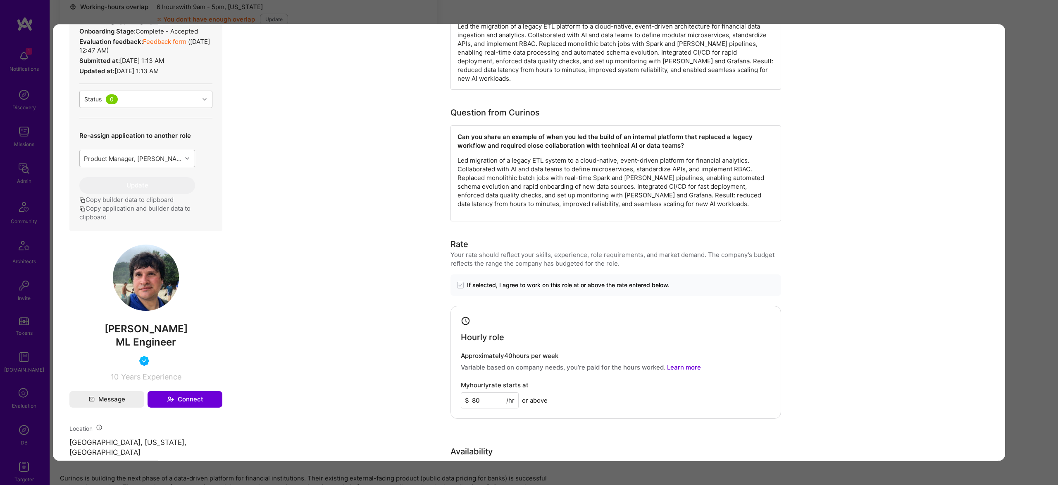
click at [1045, 238] on div "Application 5 of 6 Evaluation scores Expertise level Very good Interpersonal sk…" at bounding box center [529, 242] width 1058 height 485
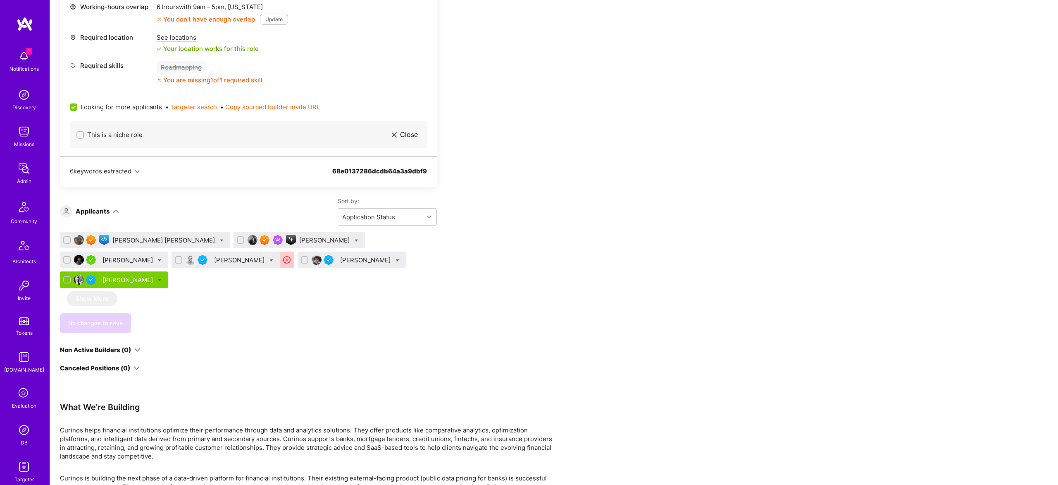
click at [396, 263] on div at bounding box center [398, 259] width 4 height 9
checkbox input "true"
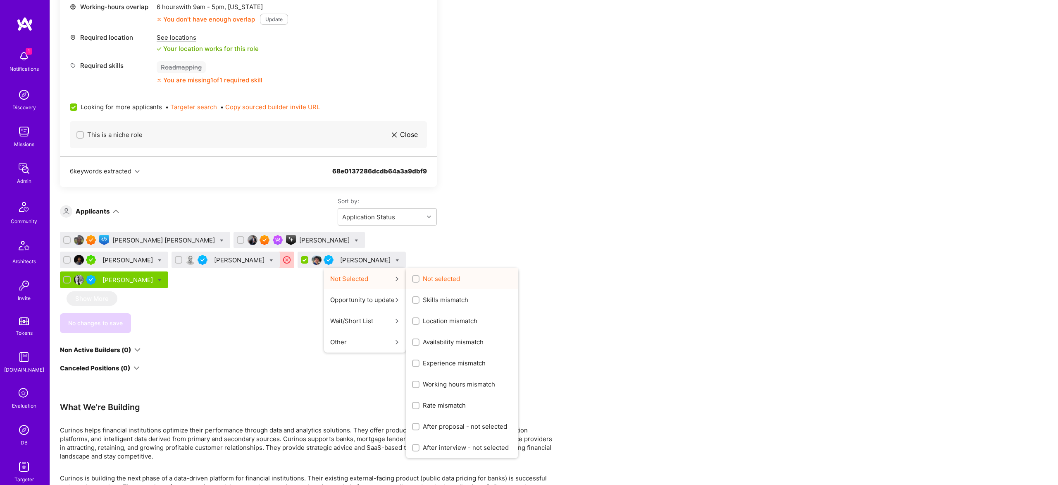
click at [406, 278] on div "Not selected" at bounding box center [462, 278] width 112 height 21
click at [406, 367] on div "Experience mismatch" at bounding box center [462, 362] width 112 height 21
click at [423, 303] on span "Skills mismatch" at bounding box center [445, 299] width 45 height 9
click at [414, 303] on input "Skills mismatch" at bounding box center [417, 300] width 6 height 6
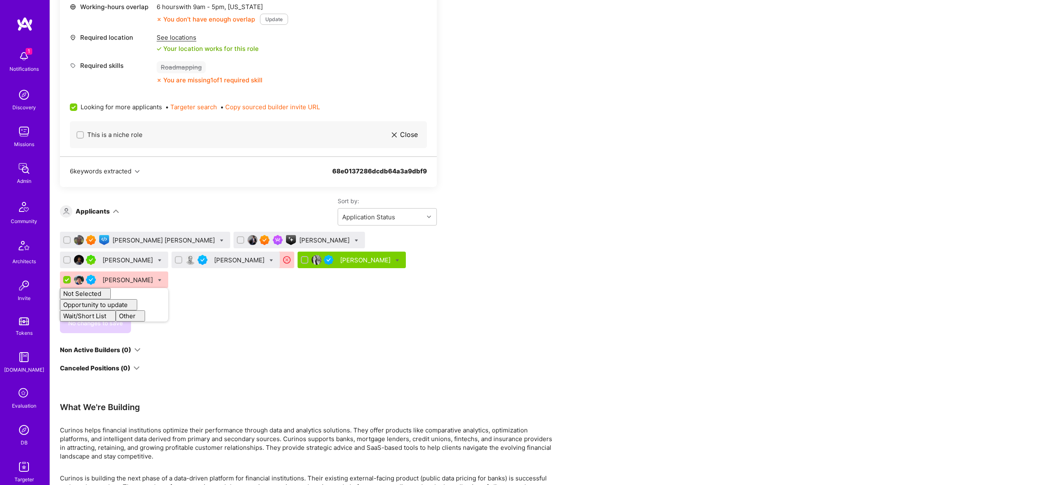
checkbox input "false"
drag, startPoint x: 262, startPoint y: 310, endPoint x: 187, endPoint y: 299, distance: 75.7
click at [262, 313] on div "No changes to save" at bounding box center [248, 323] width 377 height 20
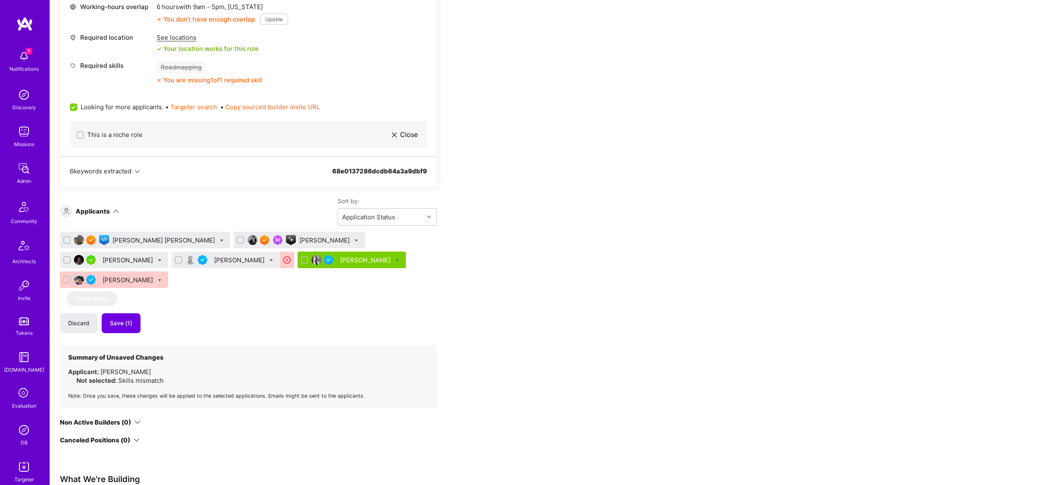
click at [214, 259] on div "Jatin Kamat" at bounding box center [240, 259] width 52 height 9
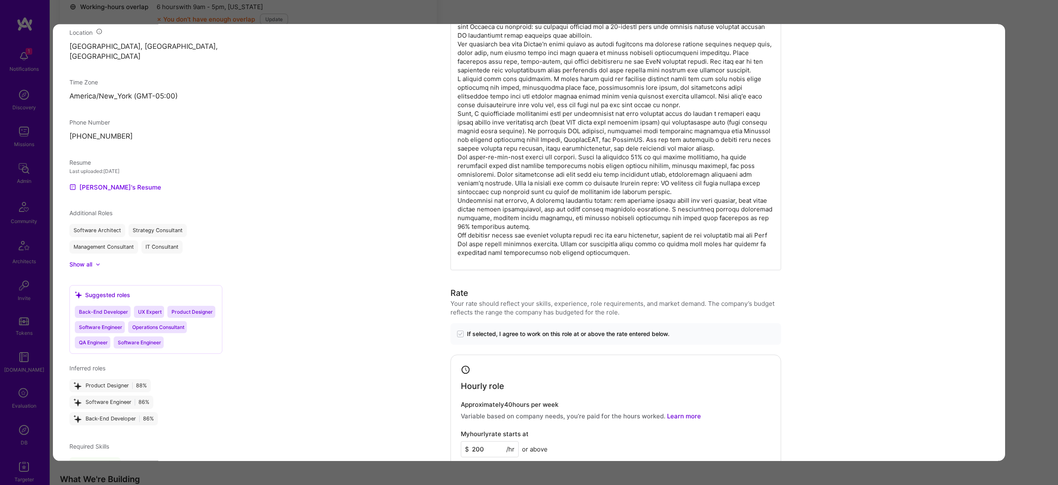
scroll to position [639, 0]
click at [1051, 254] on div "Application 4 of 6 Builder Missing Requirements Rate $ 73 - $ 92 User set $ 200…" at bounding box center [529, 242] width 1058 height 485
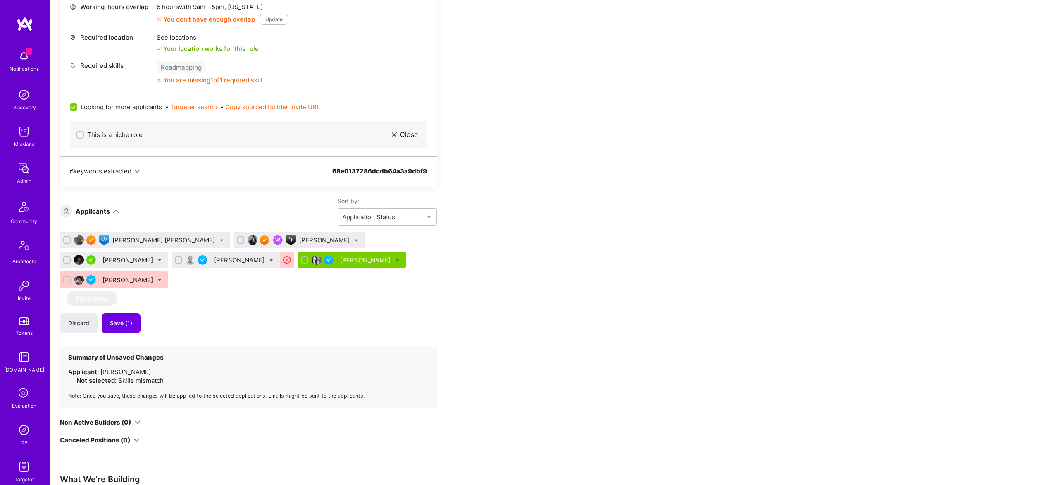
click at [270, 258] on icon at bounding box center [272, 260] width 4 height 4
checkbox input "true"
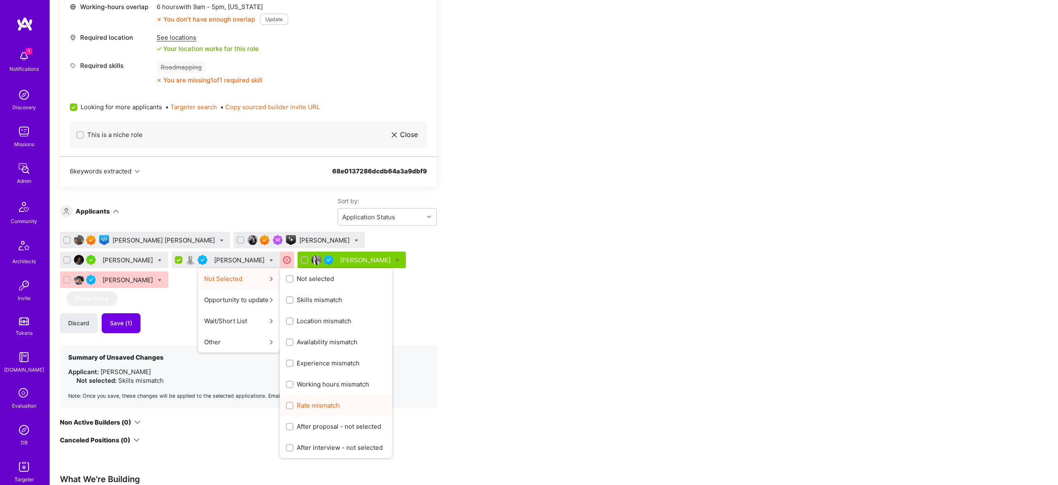
click at [297, 402] on span "Rate mismatch" at bounding box center [318, 405] width 43 height 9
click at [288, 403] on input "Rate mismatch" at bounding box center [291, 406] width 6 height 6
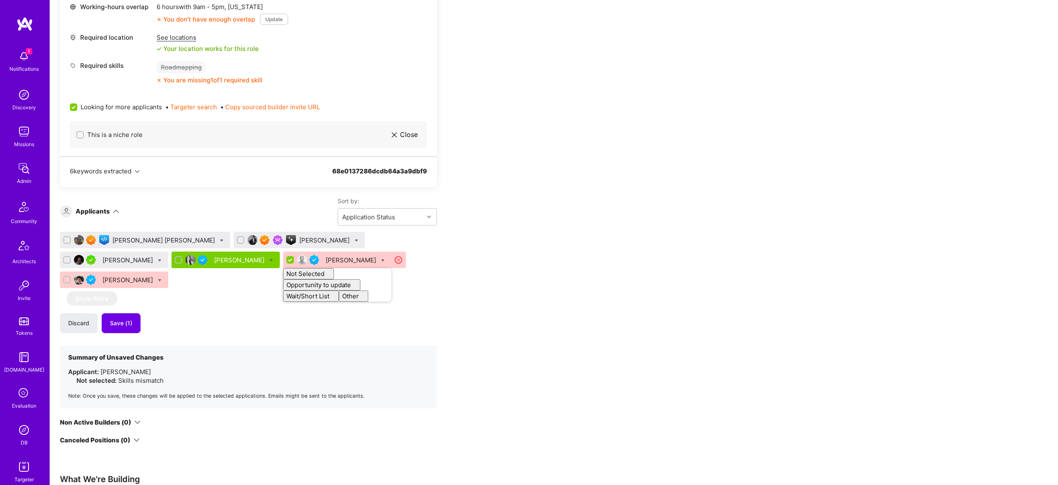
checkbox input "false"
click at [413, 313] on div "Discard Save (1)" at bounding box center [248, 323] width 377 height 20
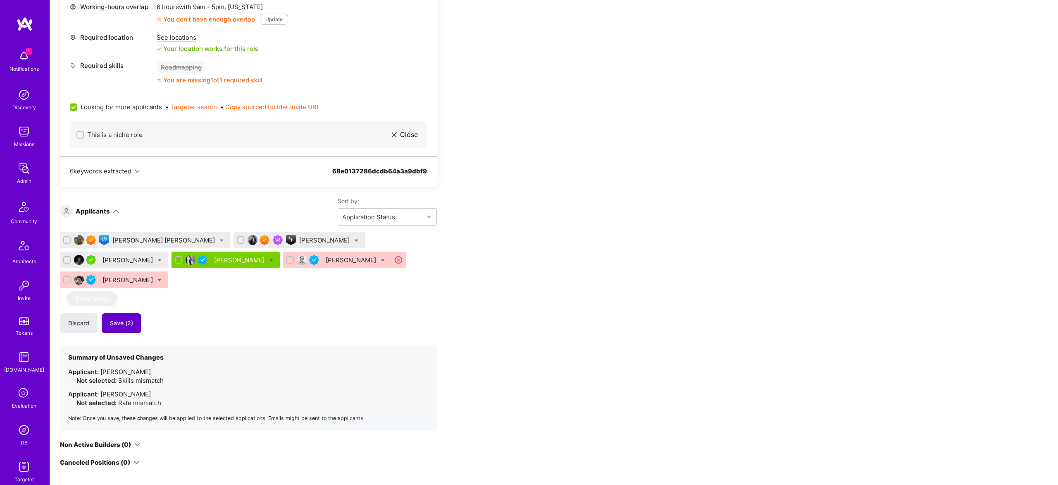
click at [113, 319] on span "Save (2)" at bounding box center [121, 323] width 23 height 8
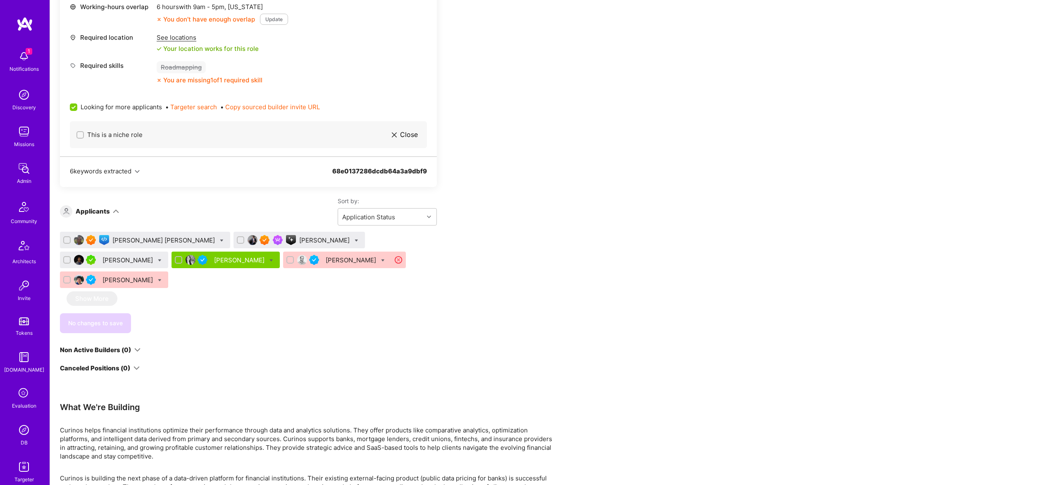
click at [157, 240] on div "Gorka Ludlow" at bounding box center [145, 240] width 170 height 17
click at [220, 241] on icon at bounding box center [222, 241] width 4 height 4
checkbox input "true"
click at [247, 302] on span "Waitlist" at bounding box center [257, 300] width 21 height 9
click at [238, 302] on input "Waitlist" at bounding box center [241, 301] width 6 height 6
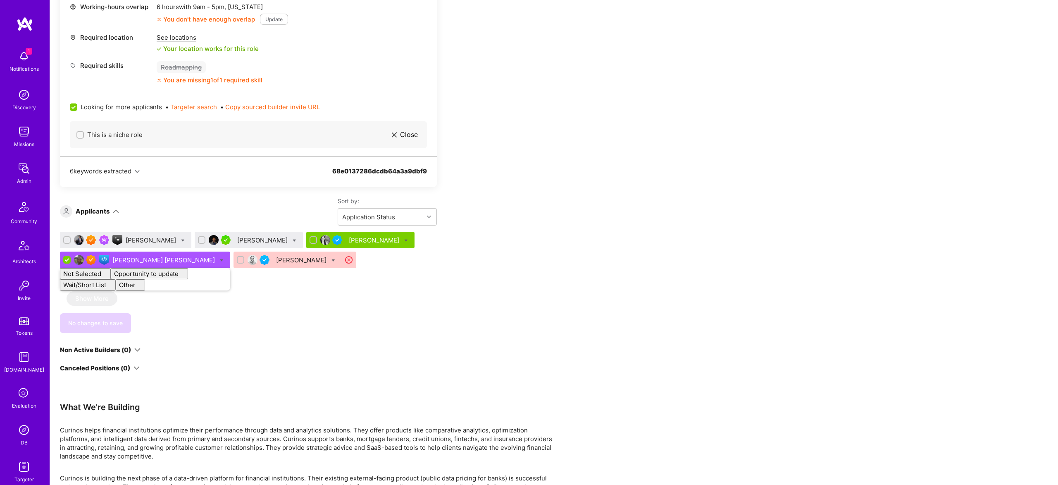
checkbox input "false"
drag, startPoint x: 381, startPoint y: 325, endPoint x: 278, endPoint y: 320, distance: 103.5
click at [377, 325] on div "We’re actively looking for builders. This is the best time to request to join. …" at bounding box center [248, 72] width 377 height 599
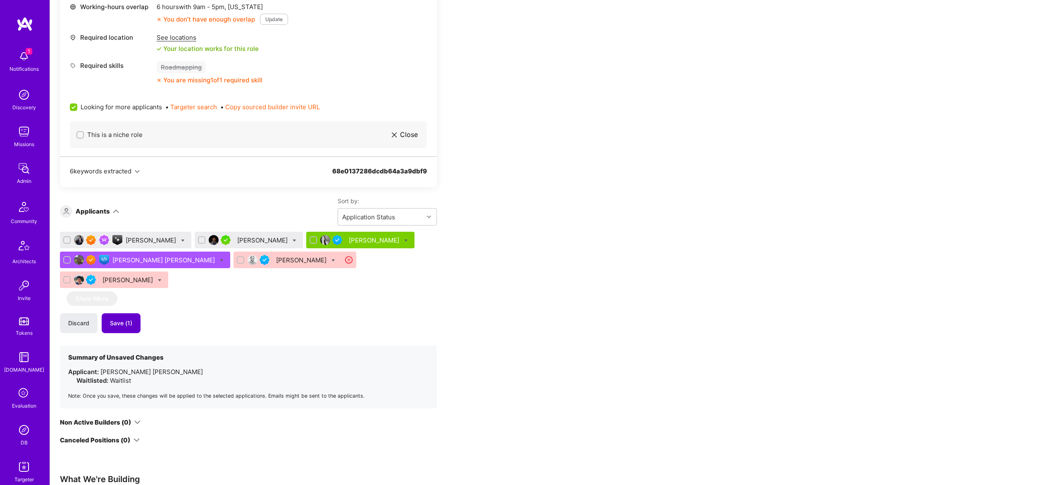
click at [122, 313] on button "Save (1)" at bounding box center [121, 323] width 39 height 20
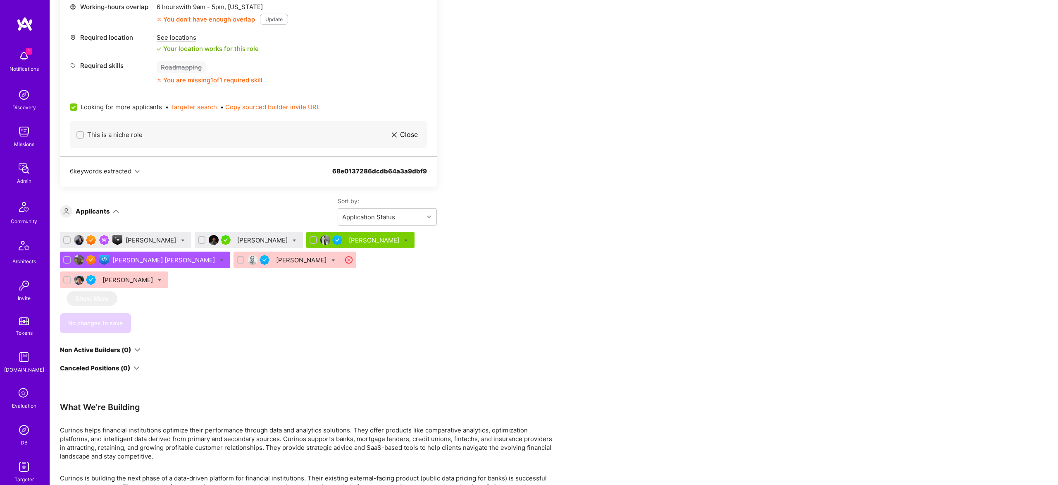
click at [181, 237] on div at bounding box center [183, 240] width 4 height 9
checkbox input "true"
click at [220, 330] on div "Shortlist" at bounding box center [222, 321] width 62 height 21
click at [217, 325] on span "Shortlist" at bounding box center [220, 322] width 25 height 9
click at [205, 325] on input "Shortlist" at bounding box center [202, 323] width 6 height 6
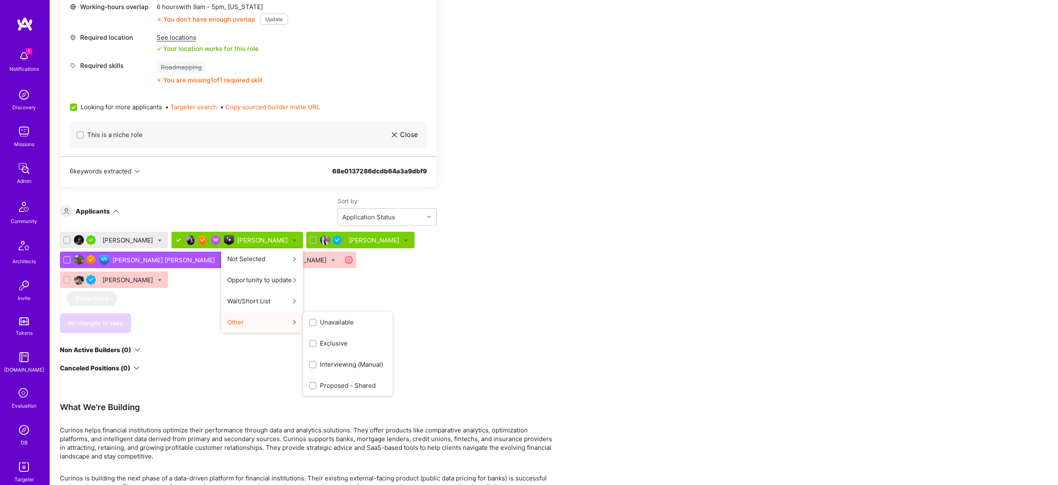
drag, startPoint x: 321, startPoint y: 333, endPoint x: 501, endPoint y: 300, distance: 182.4
click at [500, 300] on div "Apply for a Mission Role We’re actively looking for builders. This is the best …" at bounding box center [308, 279] width 496 height 1055
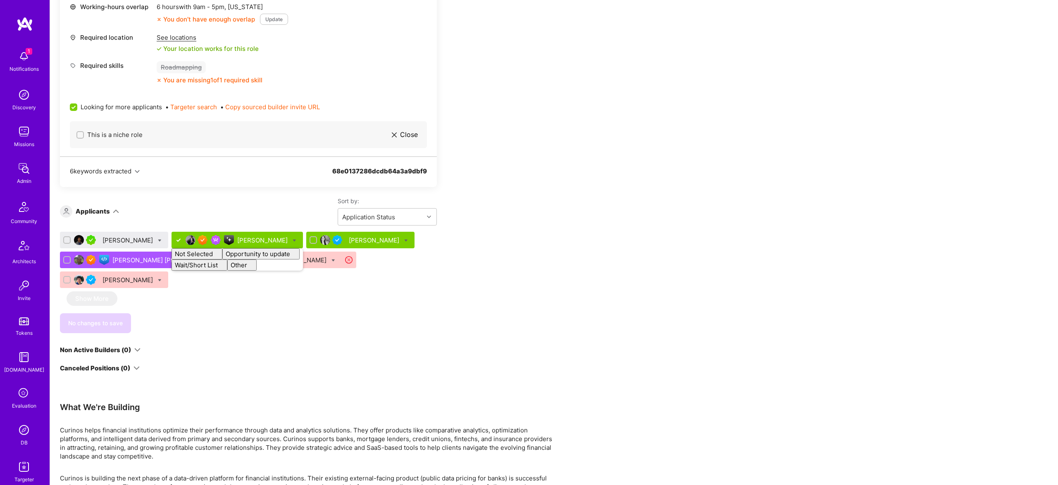
checkbox input "false"
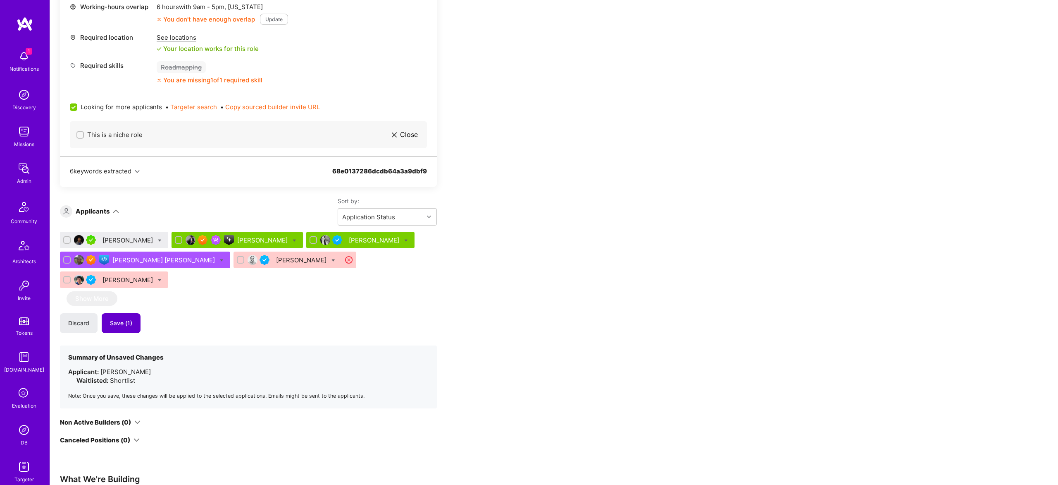
drag, startPoint x: 499, startPoint y: 300, endPoint x: 124, endPoint y: 313, distance: 375.6
click at [486, 298] on div "Apply for a Mission Role We’re actively looking for builders. This is the best …" at bounding box center [308, 315] width 496 height 1127
click at [123, 319] on span "Save (1)" at bounding box center [121, 323] width 22 height 8
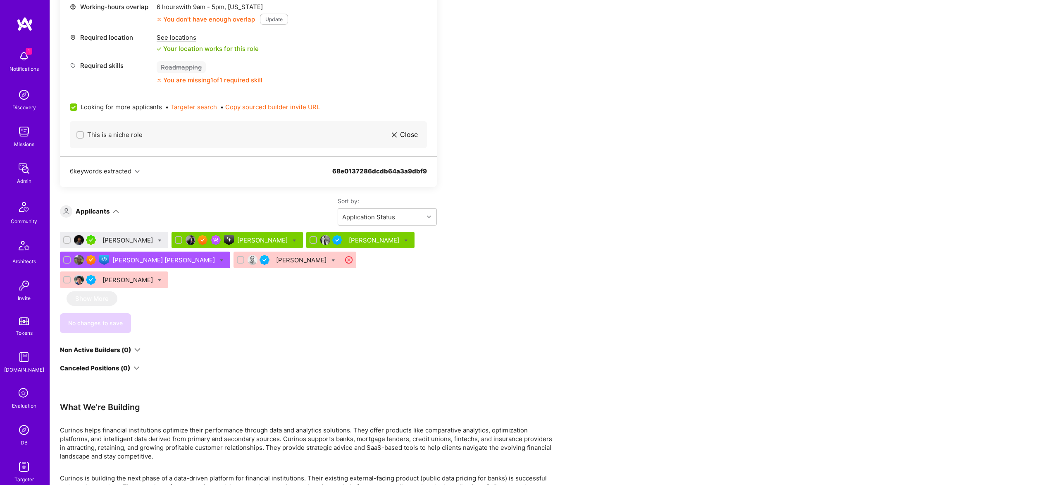
click at [140, 239] on div "[PERSON_NAME]" at bounding box center [129, 240] width 52 height 9
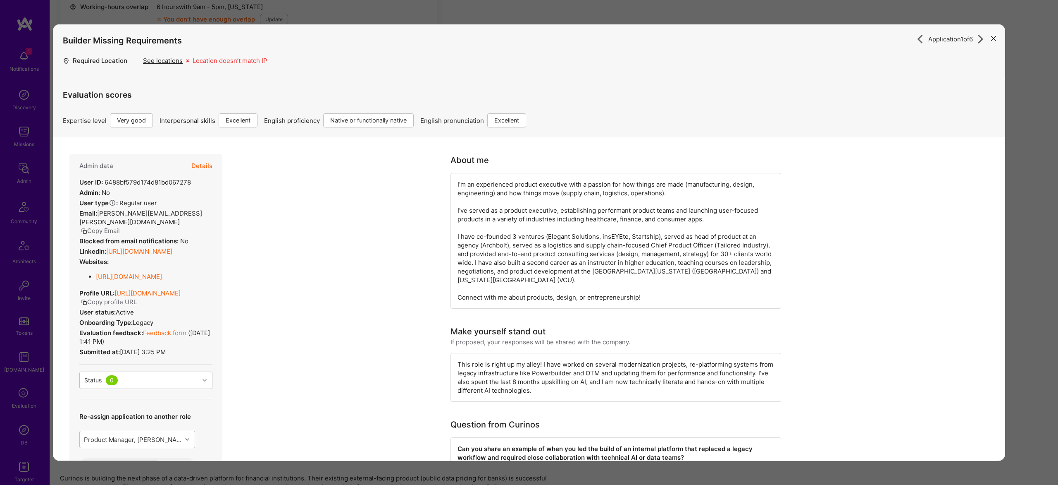
click at [169, 249] on link "https://linkedin.com/in/adarshramakrishnan" at bounding box center [139, 251] width 66 height 8
click at [321, 13] on div "Application 1 of 6 Builder Missing Requirements Required Location See locations…" at bounding box center [529, 242] width 1058 height 485
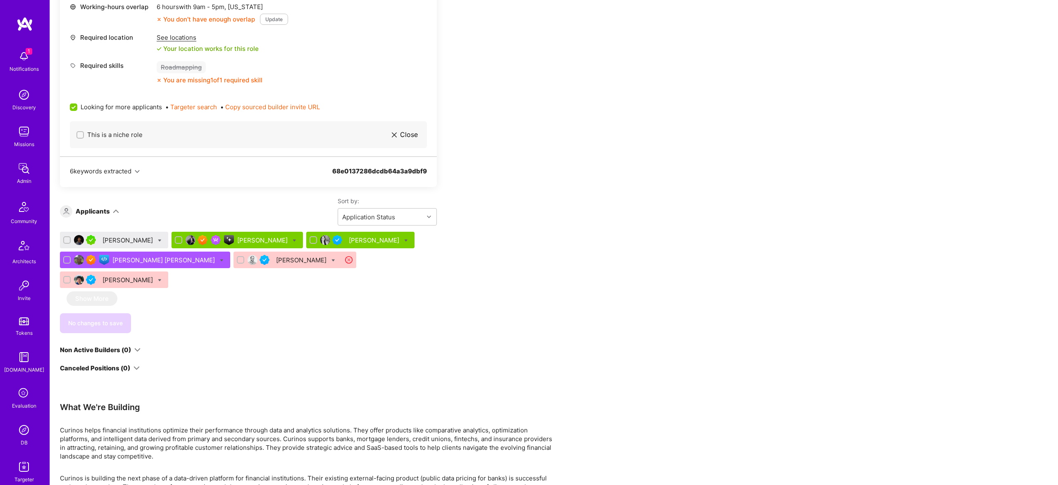
click at [168, 239] on div "Adarsh Ramakrishnan" at bounding box center [114, 240] width 108 height 17
click at [162, 239] on icon at bounding box center [160, 241] width 4 height 4
checkbox input "true"
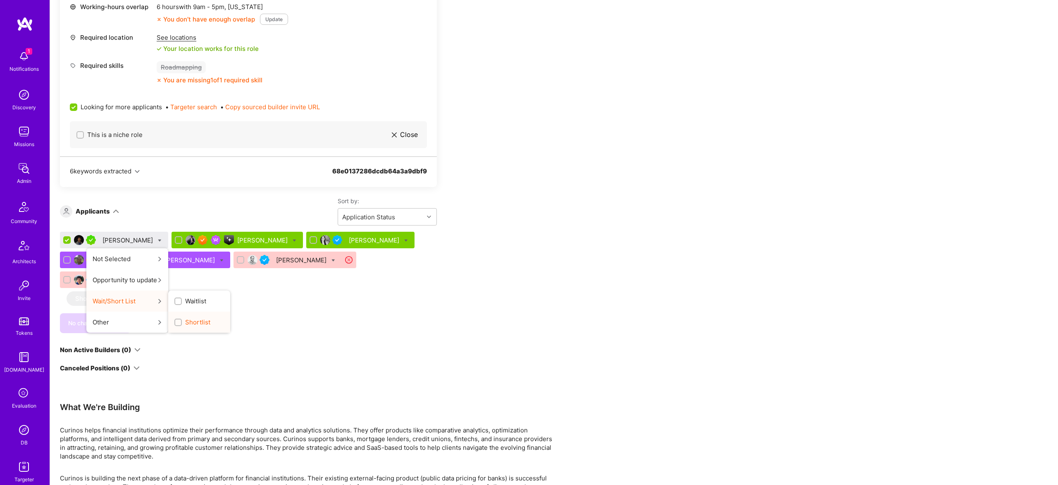
click at [209, 321] on span "Shortlist" at bounding box center [197, 322] width 25 height 9
click at [182, 321] on input "Shortlist" at bounding box center [179, 323] width 6 height 6
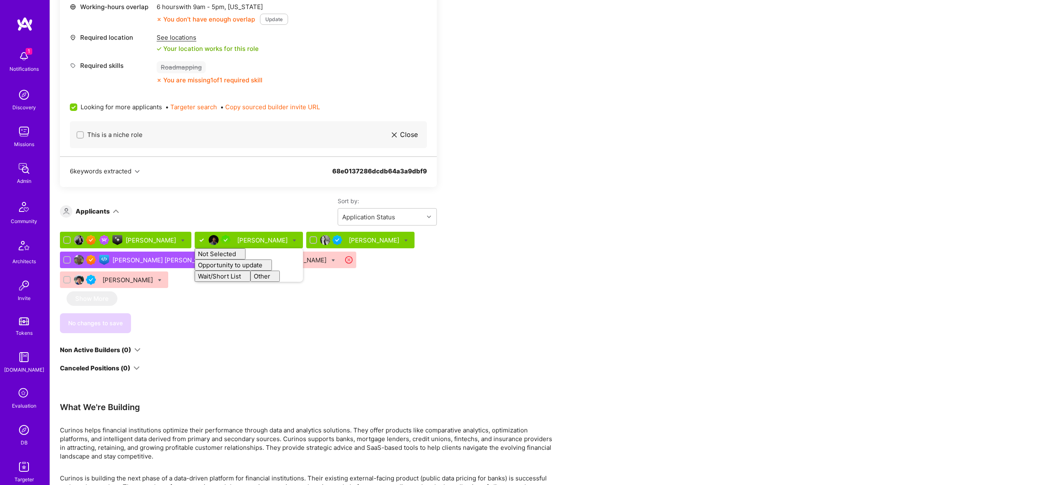
checkbox input "false"
drag, startPoint x: 169, startPoint y: 321, endPoint x: 159, endPoint y: 318, distance: 10.6
click at [169, 321] on div "We’re actively looking for builders. This is the best time to request to join. …" at bounding box center [248, 72] width 377 height 599
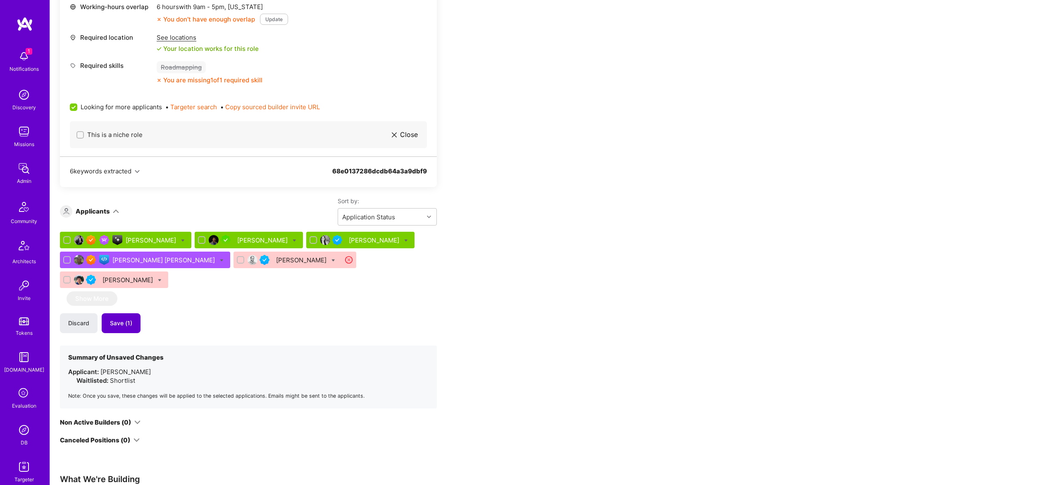
click at [116, 319] on span "Save (1)" at bounding box center [121, 323] width 22 height 8
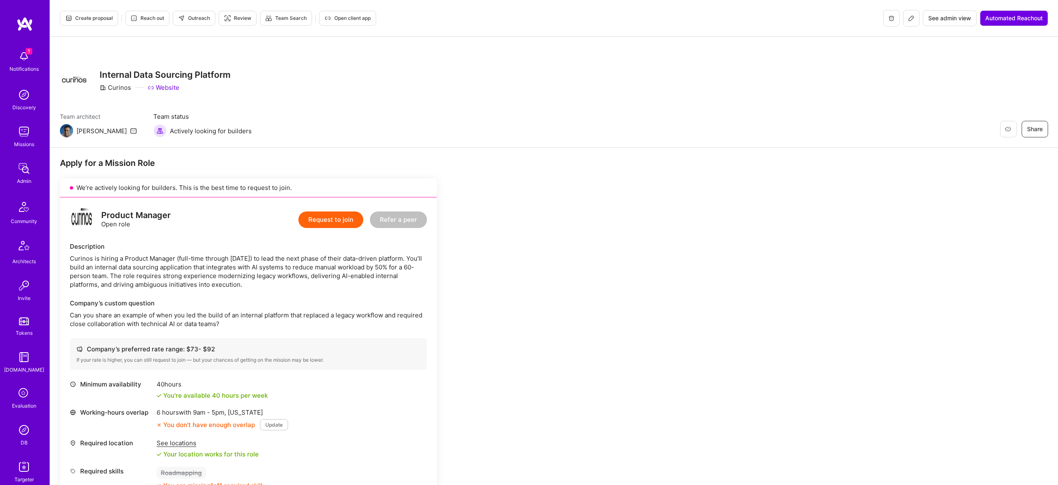
click at [91, 13] on button "Create proposal" at bounding box center [89, 18] width 58 height 15
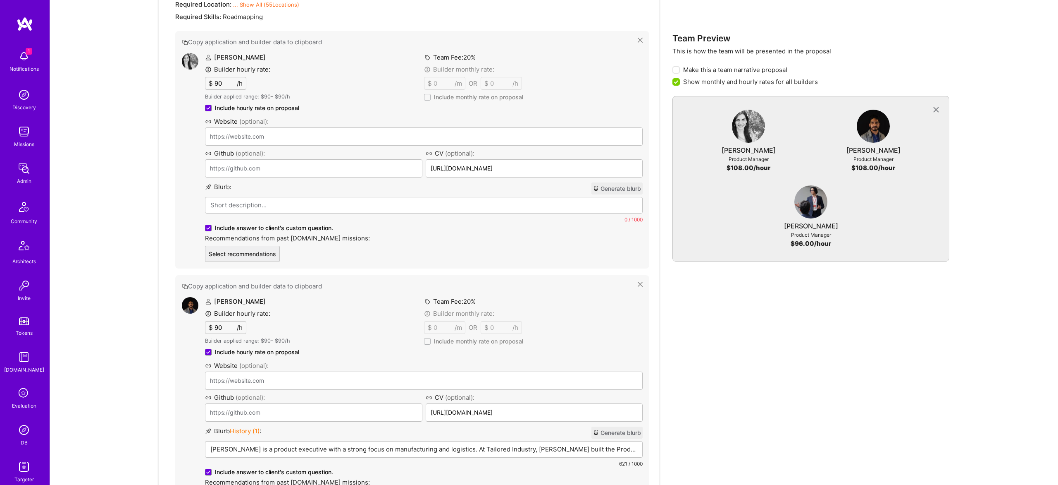
scroll to position [421, 0]
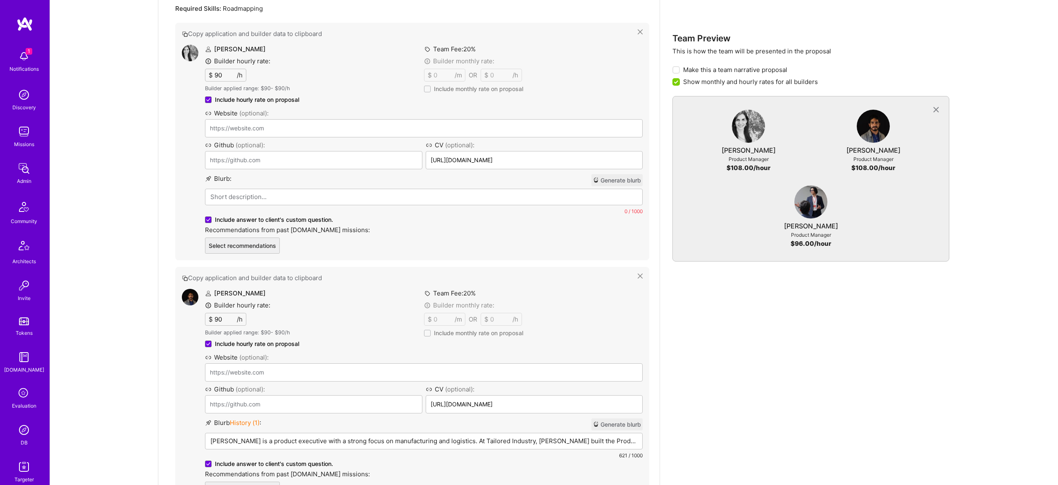
drag, startPoint x: 222, startPoint y: 382, endPoint x: 367, endPoint y: 1, distance: 408.3
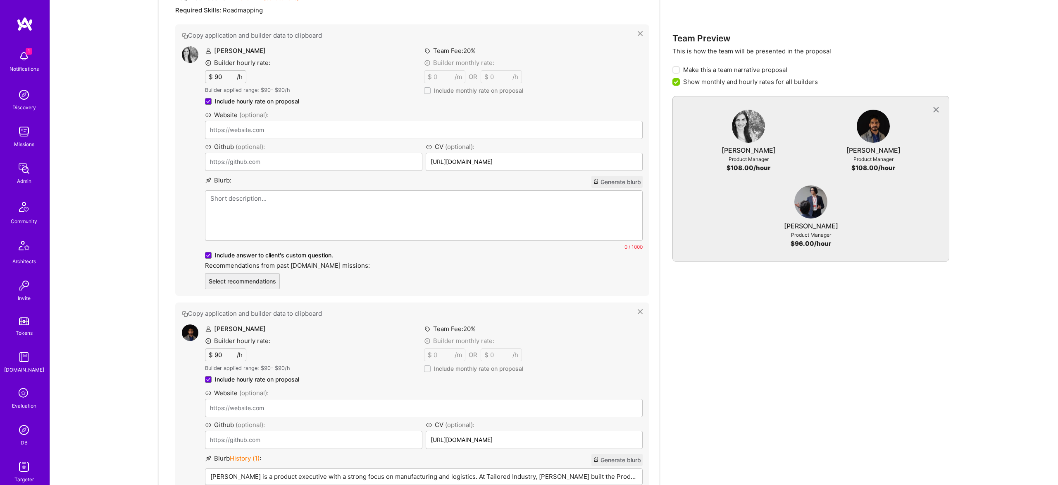
click at [330, 204] on div at bounding box center [423, 216] width 437 height 50
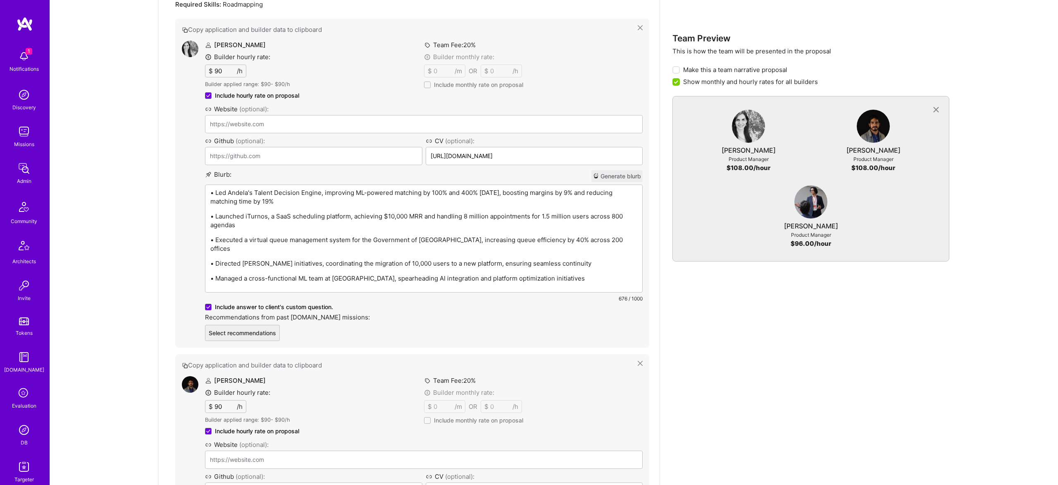
scroll to position [425, 0]
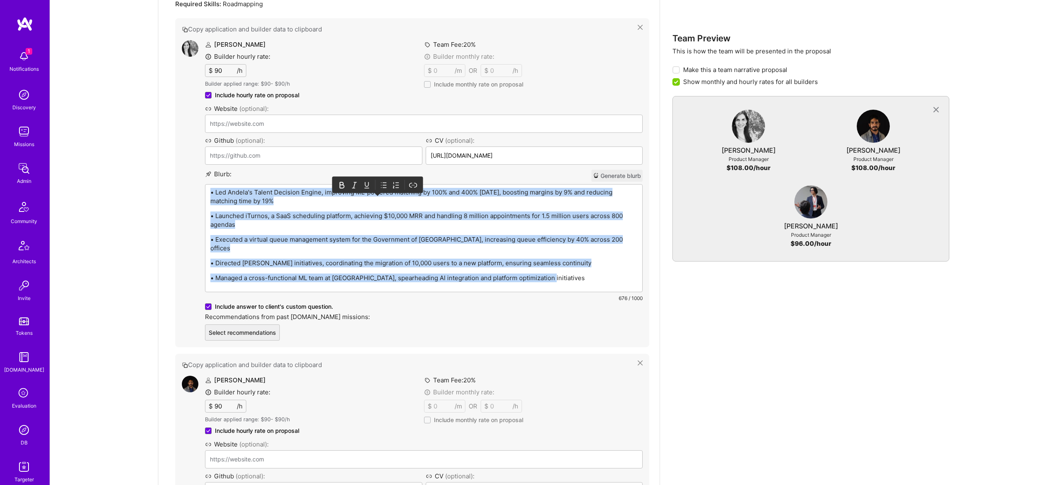
click at [385, 182] on icon at bounding box center [384, 184] width 3 height 5
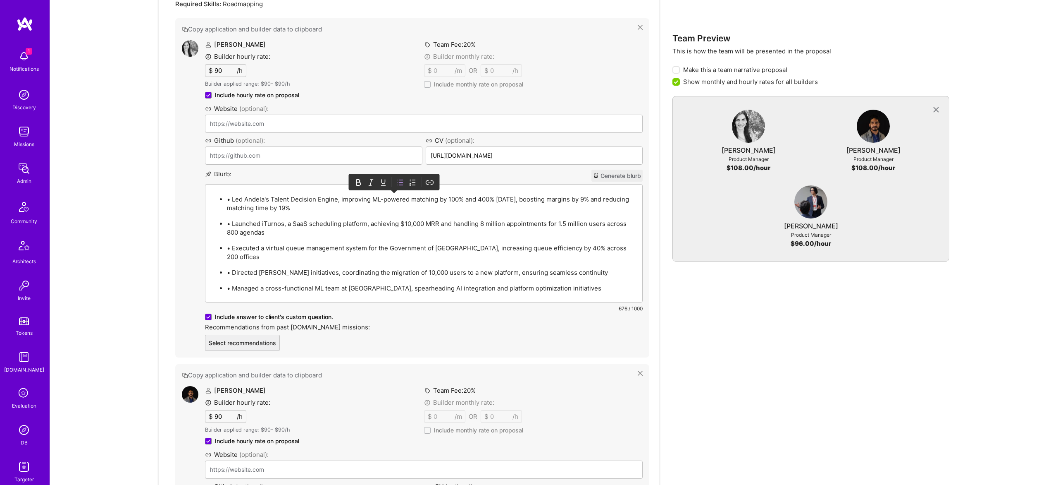
scroll to position [426, 0]
click at [227, 200] on p "• Led Andela's Talent Decision Engine, improving ML-powered matching by 100% an…" at bounding box center [432, 202] width 411 height 17
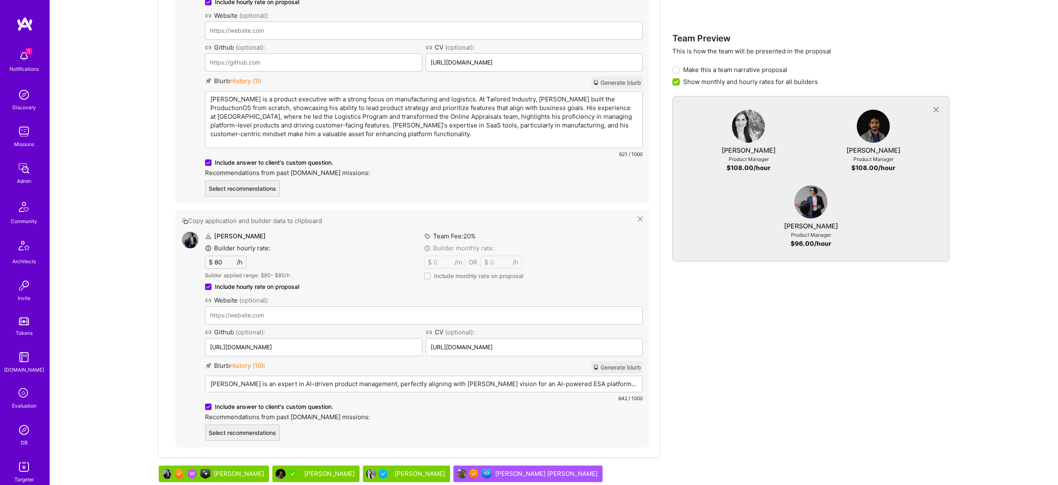
scroll to position [668, 0]
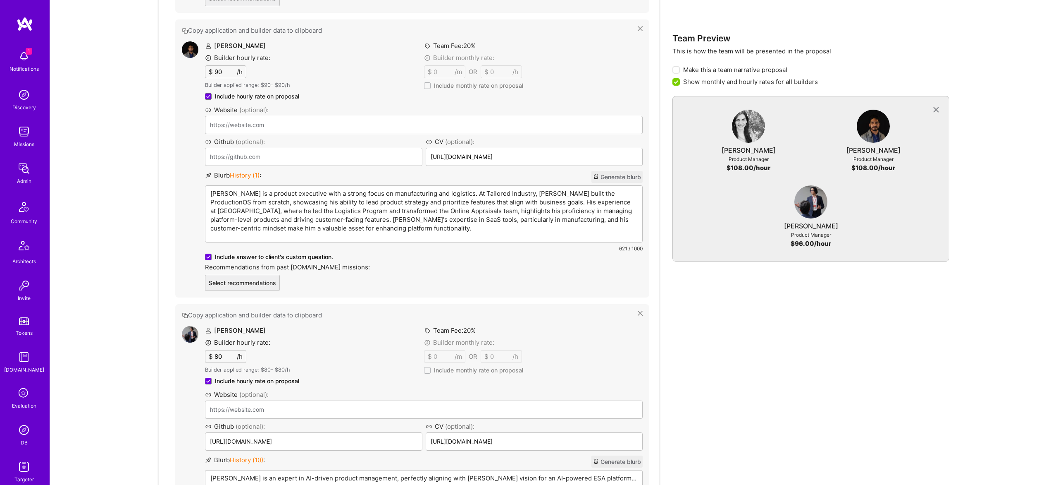
click at [342, 195] on p "Adarsh is a product executive with a strong focus on manufacturing and logistic…" at bounding box center [423, 210] width 427 height 43
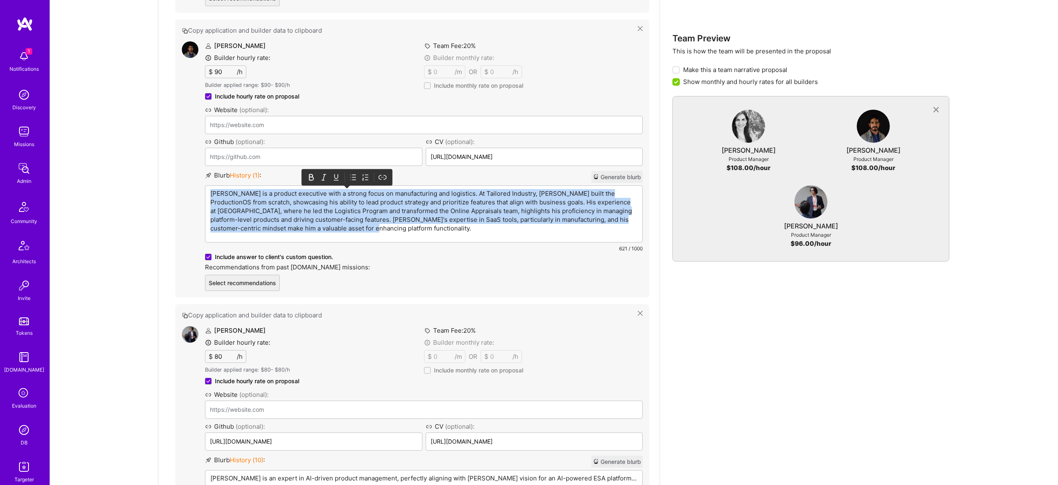
click at [342, 195] on p "Adarsh is a product executive with a strong focus on manufacturing and logistic…" at bounding box center [423, 210] width 427 height 43
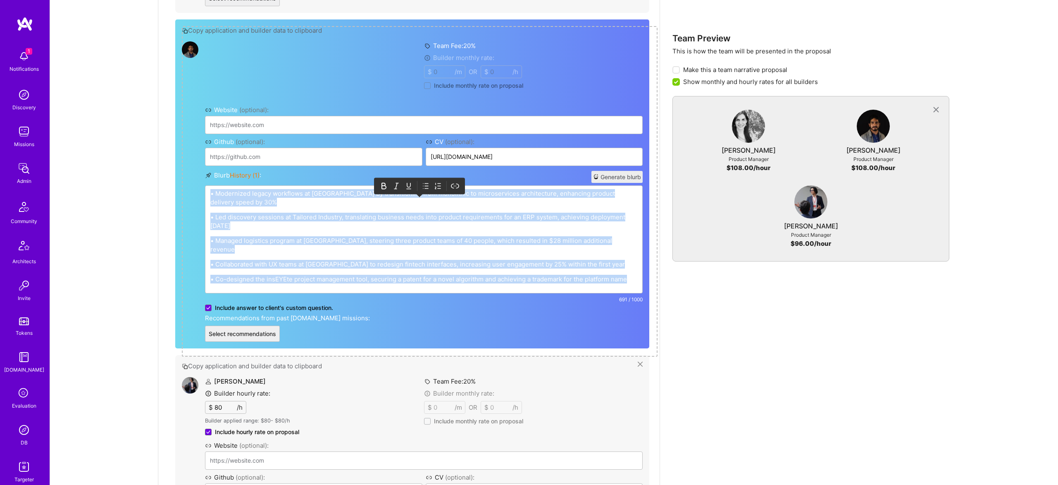
click at [426, 184] on icon at bounding box center [426, 186] width 3 height 5
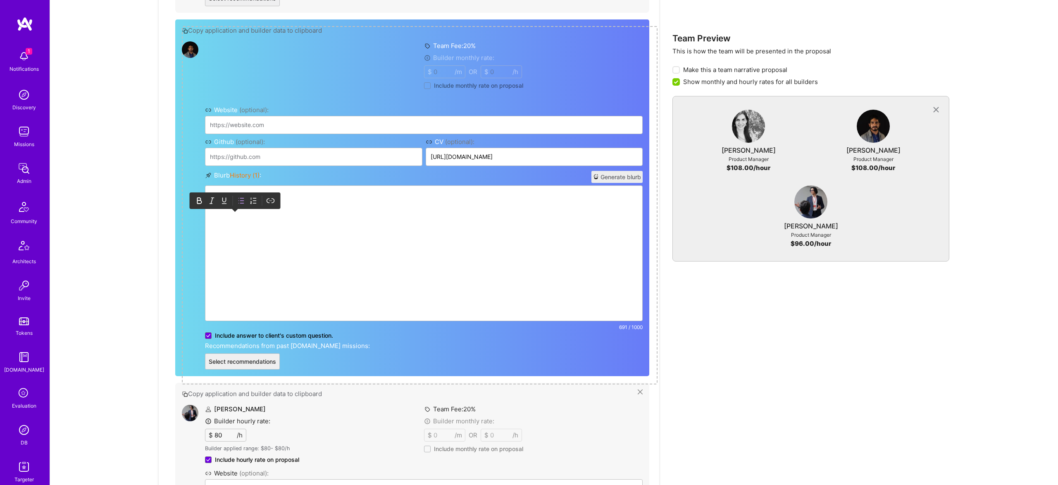
click at [296, 227] on p "• Led discovery sessions at Tailored Industry, translating business needs into …" at bounding box center [432, 228] width 411 height 17
drag, startPoint x: 273, startPoint y: 204, endPoint x: 351, endPoint y: 165, distance: 87.3
click at [273, 204] on p "• Modernized legacy workflows at CarMax by transitioning from monolithic to mic…" at bounding box center [432, 204] width 411 height 17
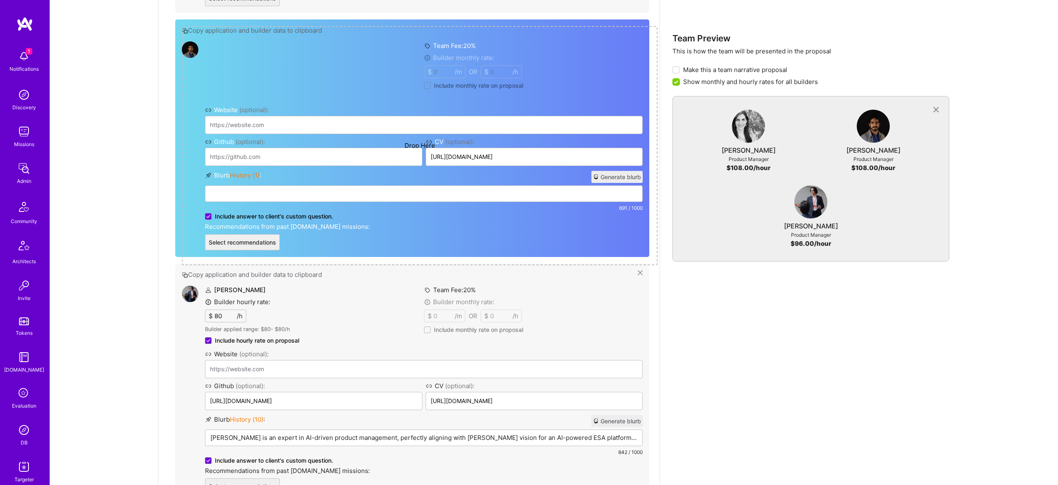
click at [732, 298] on div "Team Preview This is how the team will be presented in the proposal Make this a…" at bounding box center [811, 91] width 277 height 960
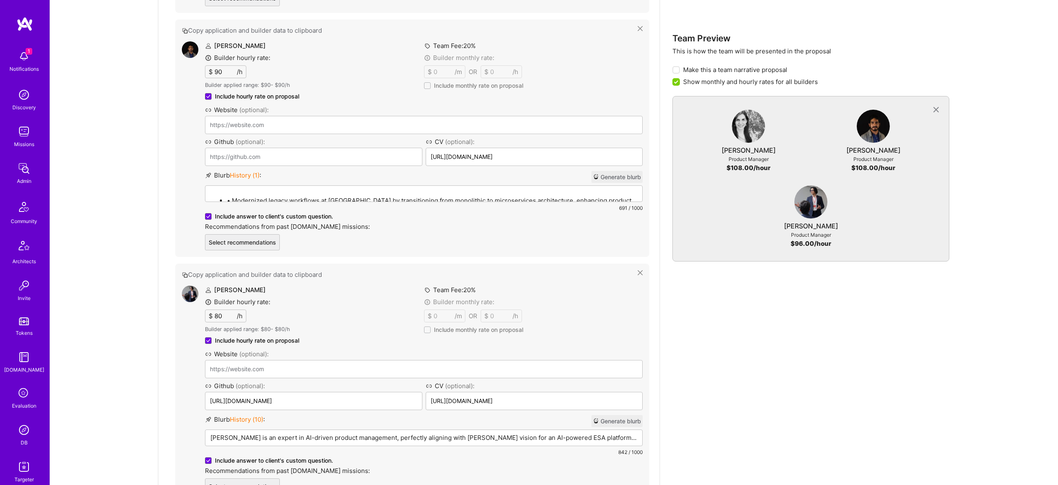
click at [318, 195] on li "• Modernized legacy workflows at CarMax by transitioning from monolithic to mic…" at bounding box center [432, 200] width 411 height 10
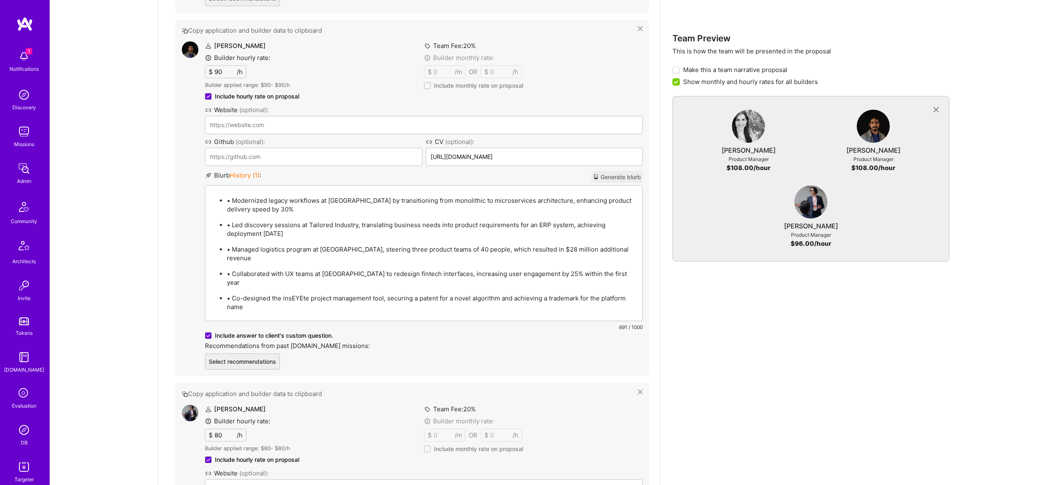
click at [234, 199] on p "• Modernized legacy workflows at CarMax by transitioning from monolithic to mic…" at bounding box center [432, 204] width 411 height 17
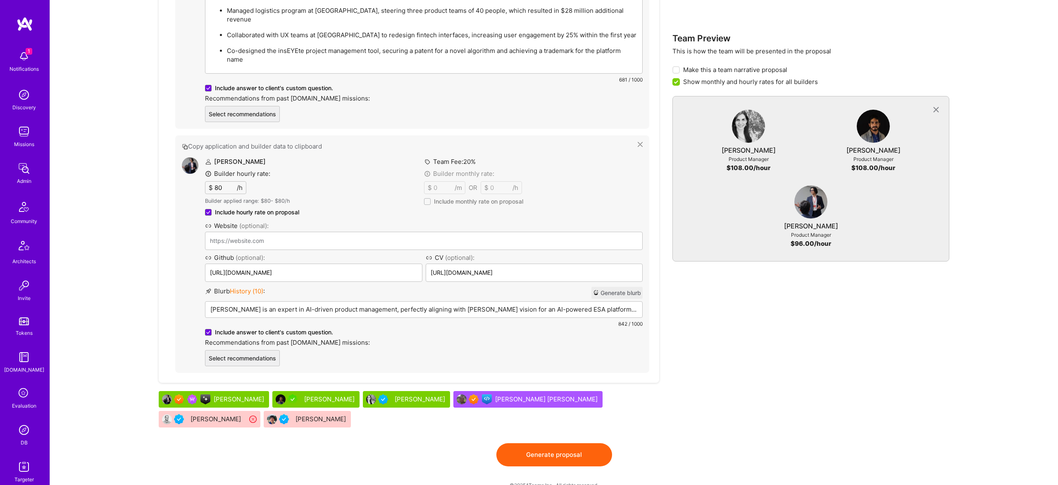
scroll to position [811, 0]
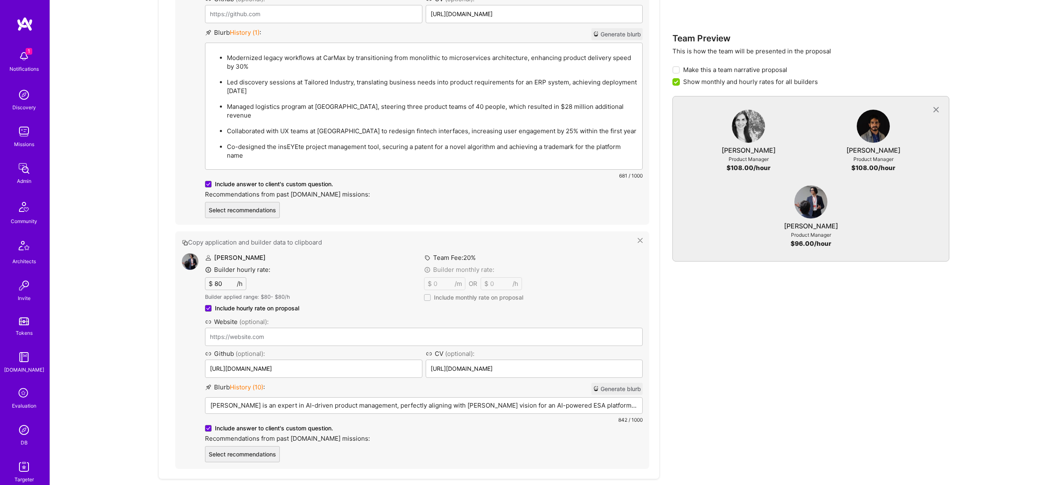
click at [315, 395] on div "Cyrus Eslamian Builder hourly rate: $ 80 /h Builder applied range: $ 80 - $ 80 …" at bounding box center [424, 357] width 438 height 209
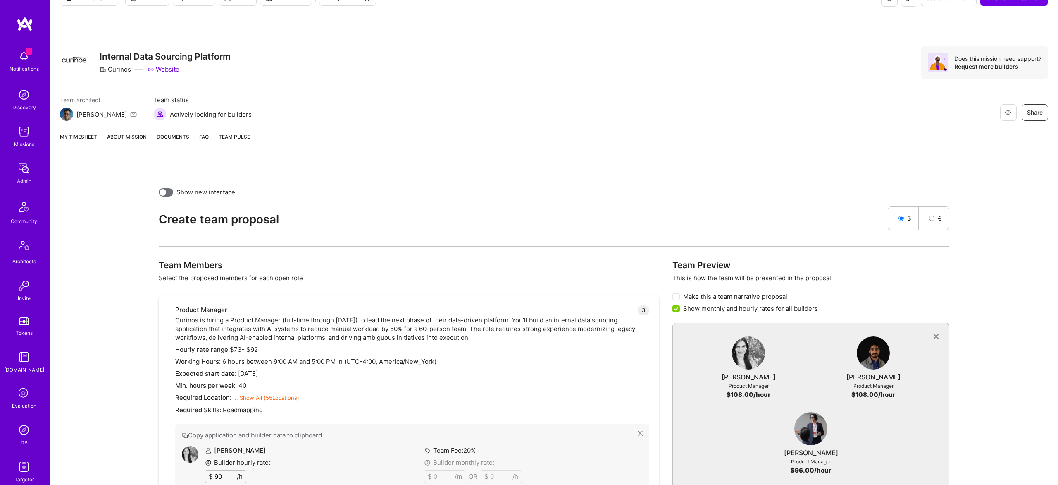
scroll to position [0, 0]
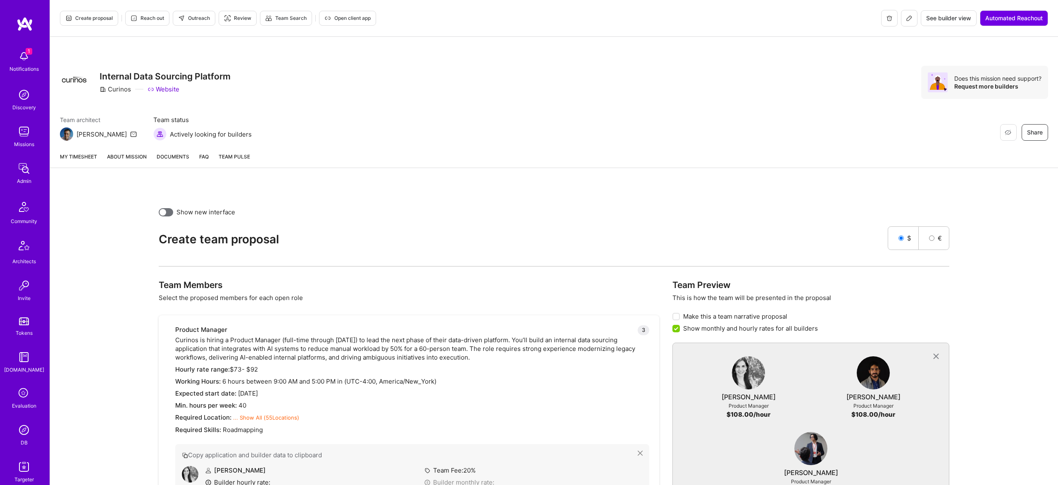
click at [137, 157] on link "About Mission" at bounding box center [127, 159] width 40 height 15
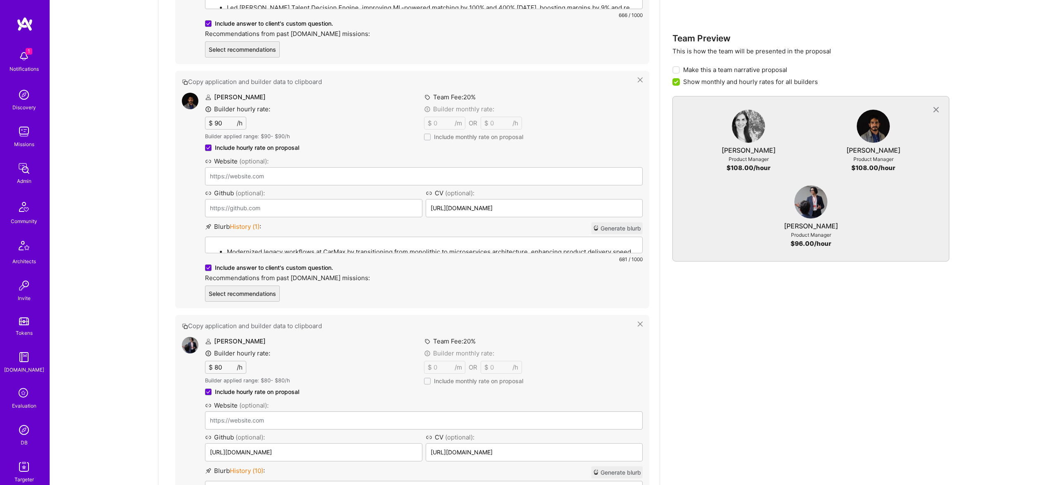
scroll to position [620, 0]
click at [817, 205] on img at bounding box center [811, 201] width 33 height 33
click at [643, 321] on icon at bounding box center [640, 320] width 5 height 5
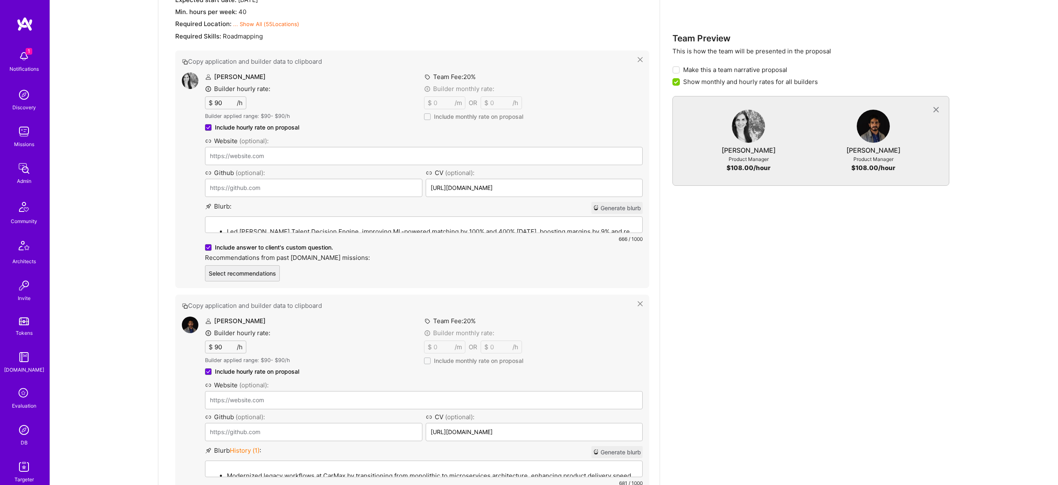
scroll to position [567, 0]
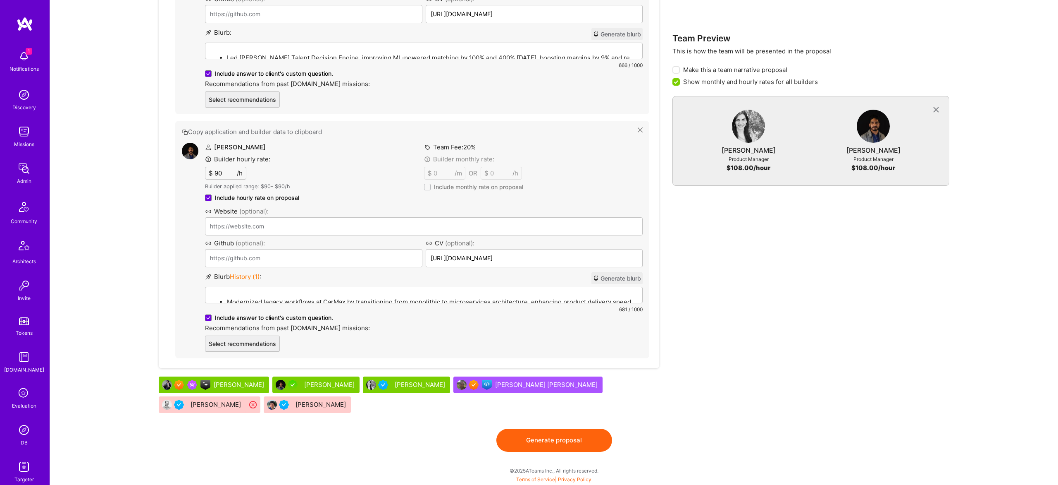
click at [544, 439] on button "Generate proposal" at bounding box center [555, 439] width 116 height 23
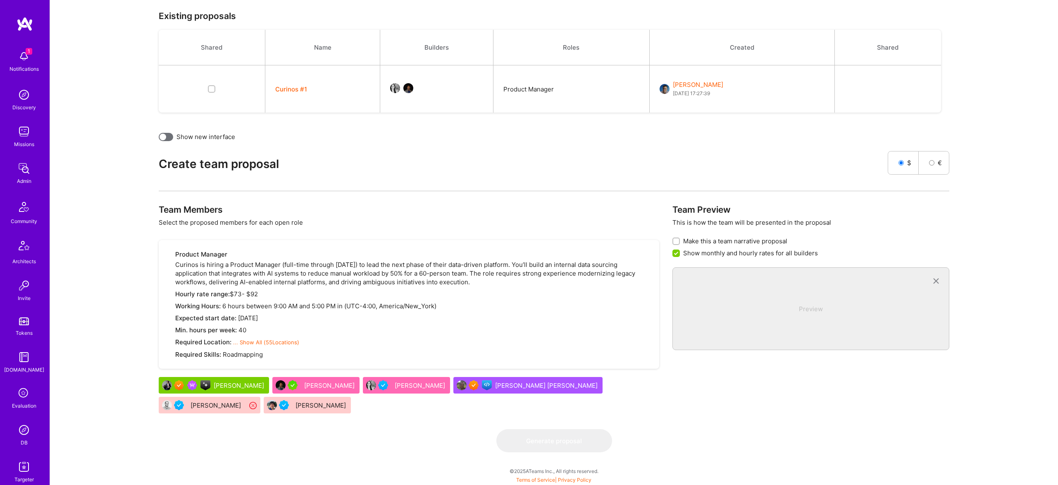
scroll to position [0, 0]
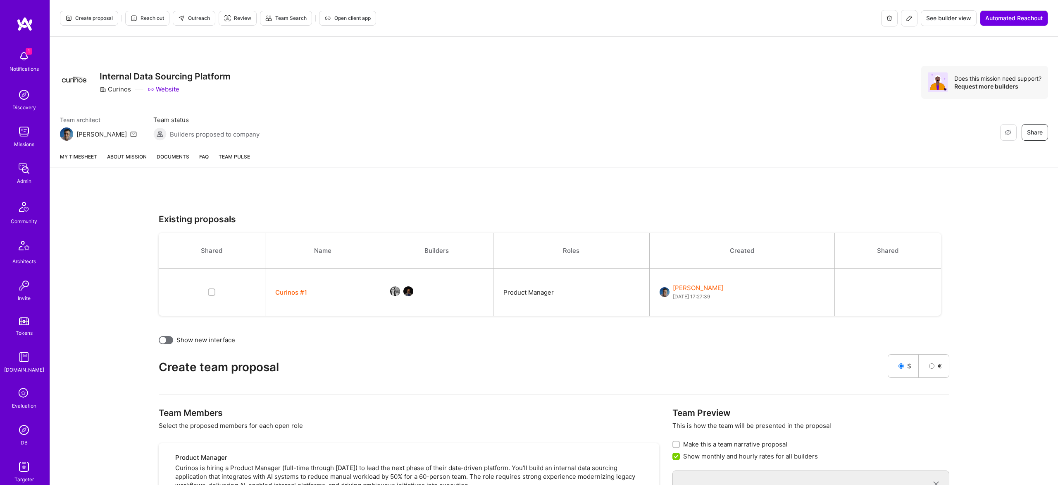
click at [129, 154] on link "About Mission" at bounding box center [127, 159] width 40 height 15
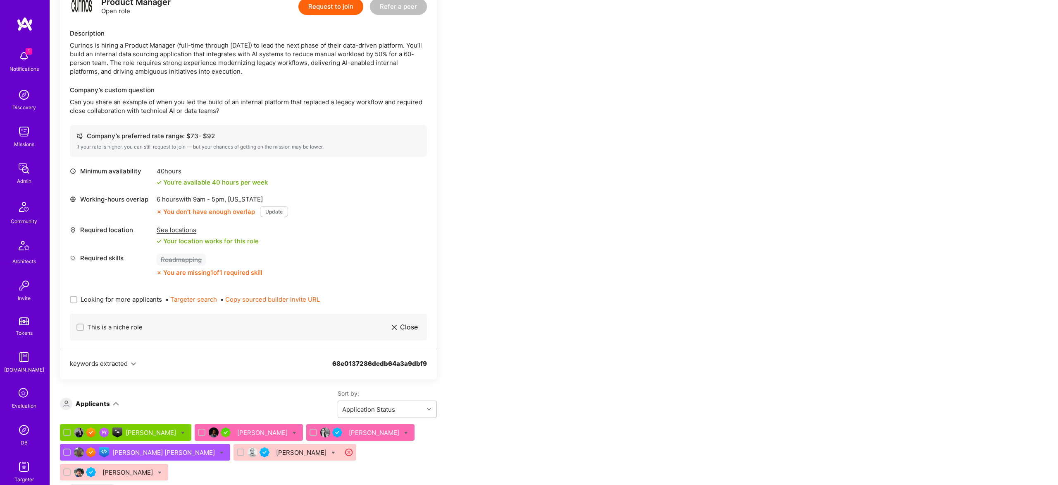
scroll to position [246, 0]
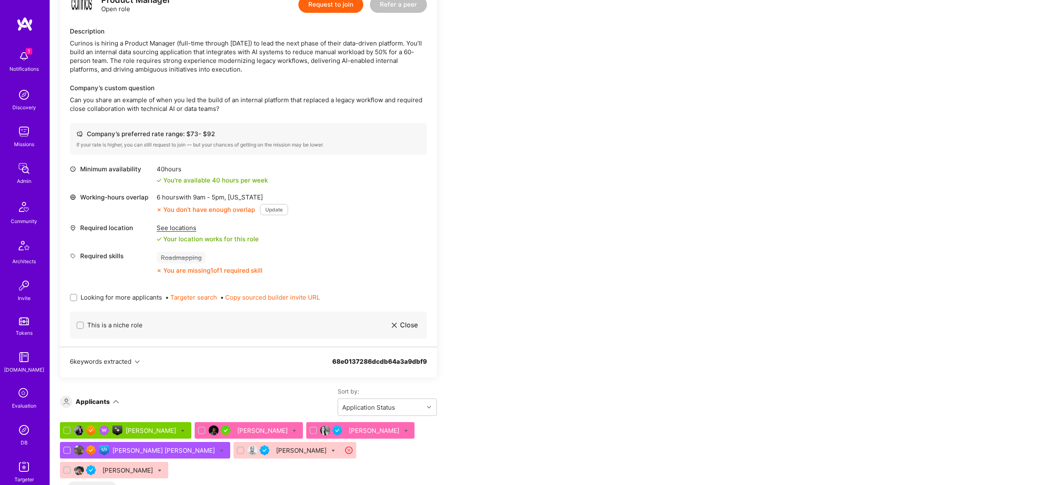
click at [87, 296] on span "Looking for more applicants" at bounding box center [121, 297] width 81 height 9
click at [77, 296] on input "Looking for more applicants" at bounding box center [75, 298] width 6 height 6
checkbox input "true"
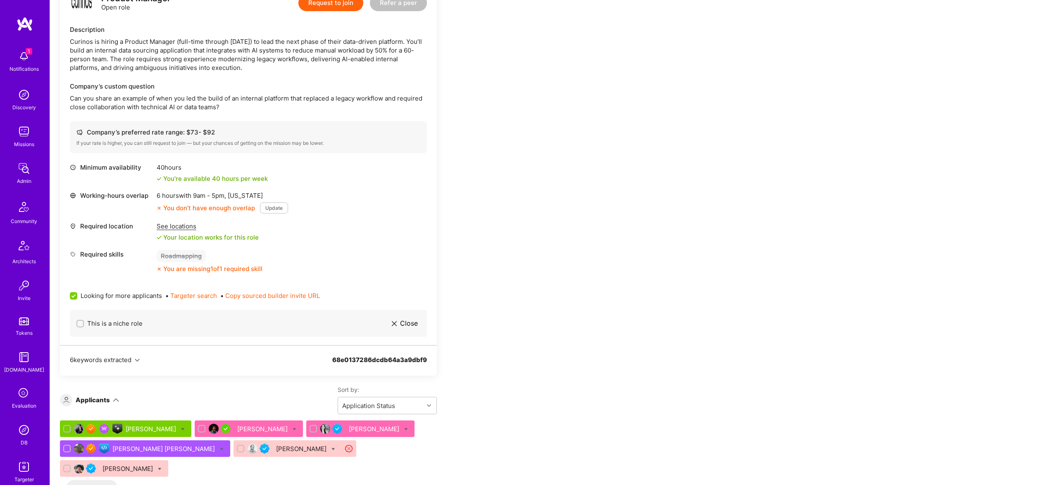
scroll to position [251, 0]
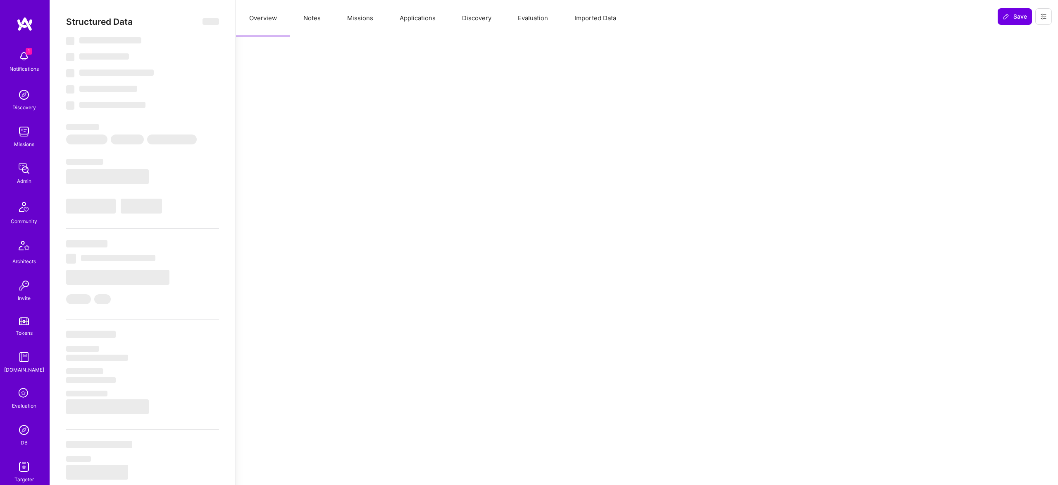
select select "Right Now"
select select "7"
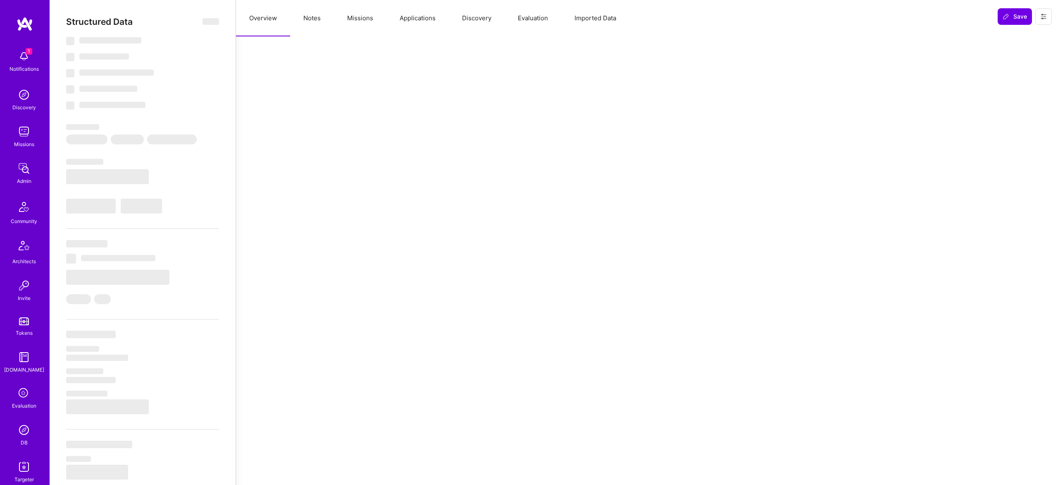
select select "US"
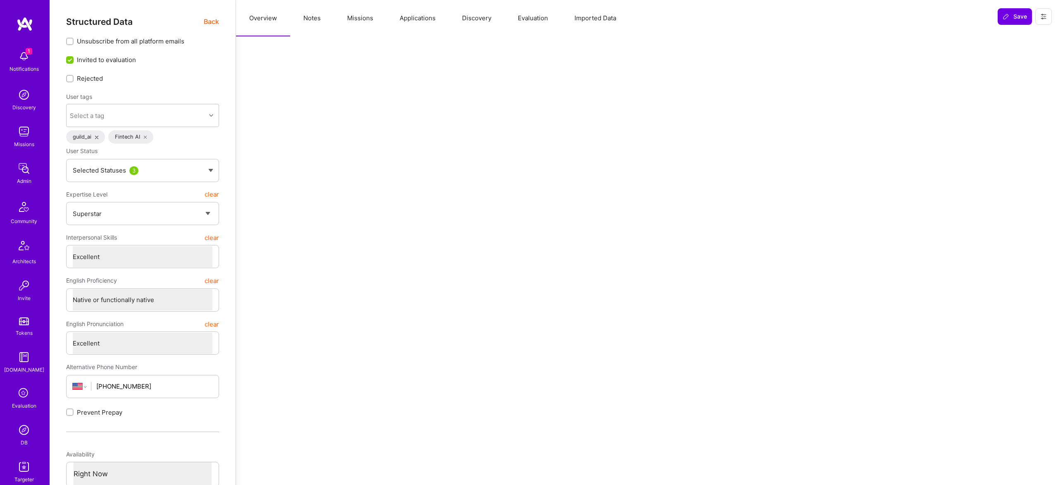
click at [315, 28] on button "Notes" at bounding box center [312, 18] width 44 height 36
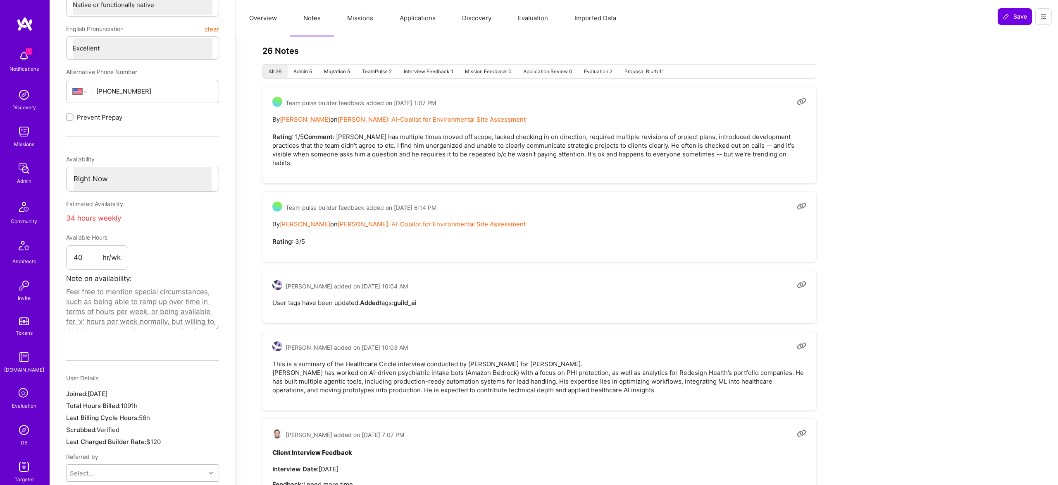
scroll to position [296, 0]
drag, startPoint x: 372, startPoint y: 142, endPoint x: 554, endPoint y: 161, distance: 182.9
click at [488, 147] on pre "By [PERSON_NAME] on [PERSON_NAME]: AI-Copilot for Environmental Site Assessment…" at bounding box center [539, 140] width 534 height 52
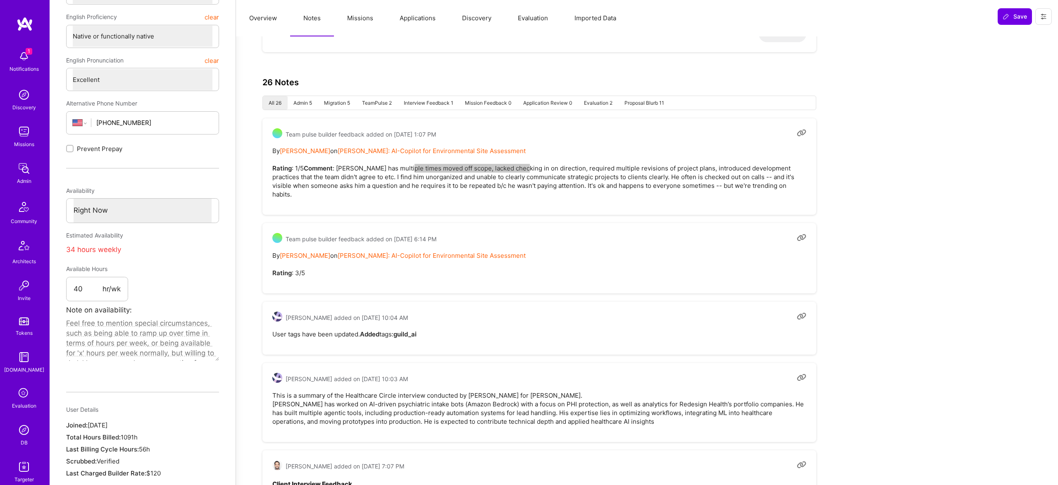
scroll to position [251, 0]
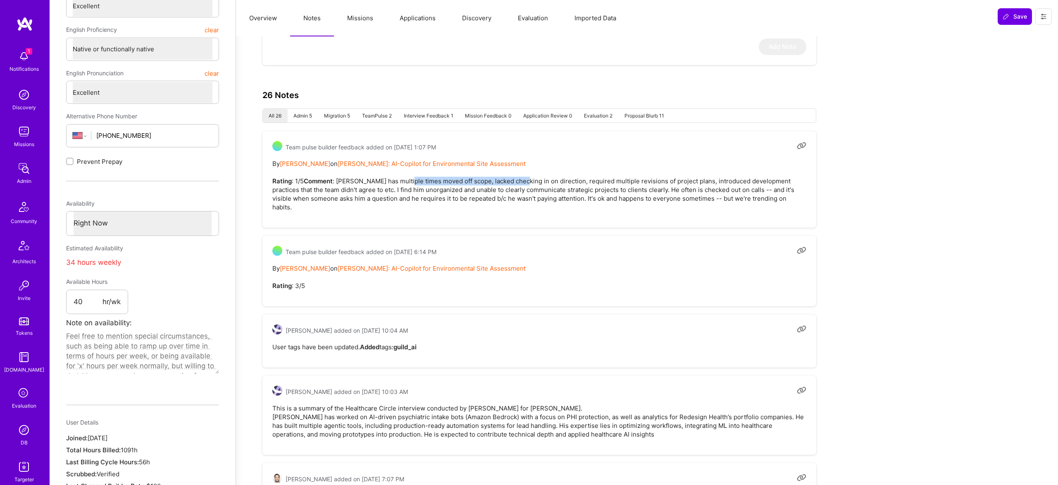
click at [268, 23] on button "Overview" at bounding box center [263, 18] width 54 height 36
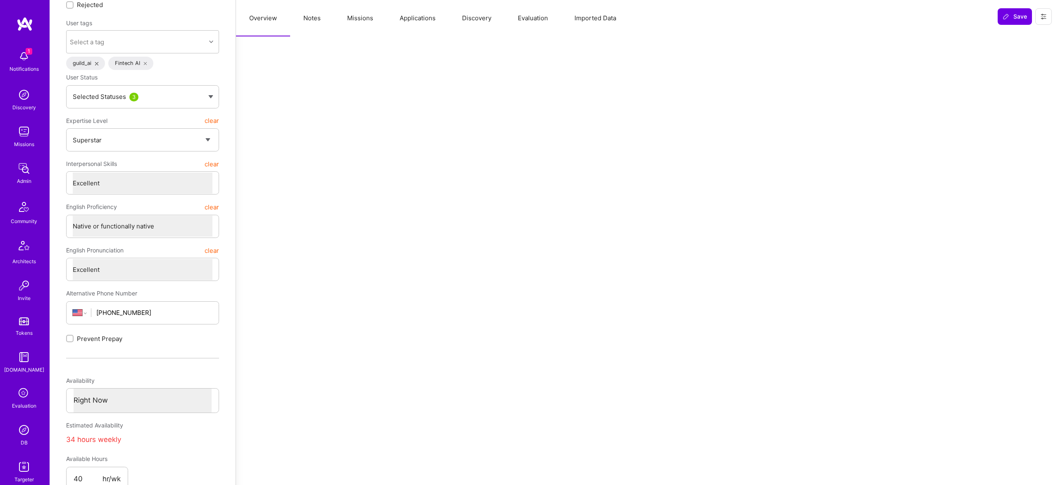
scroll to position [0, 0]
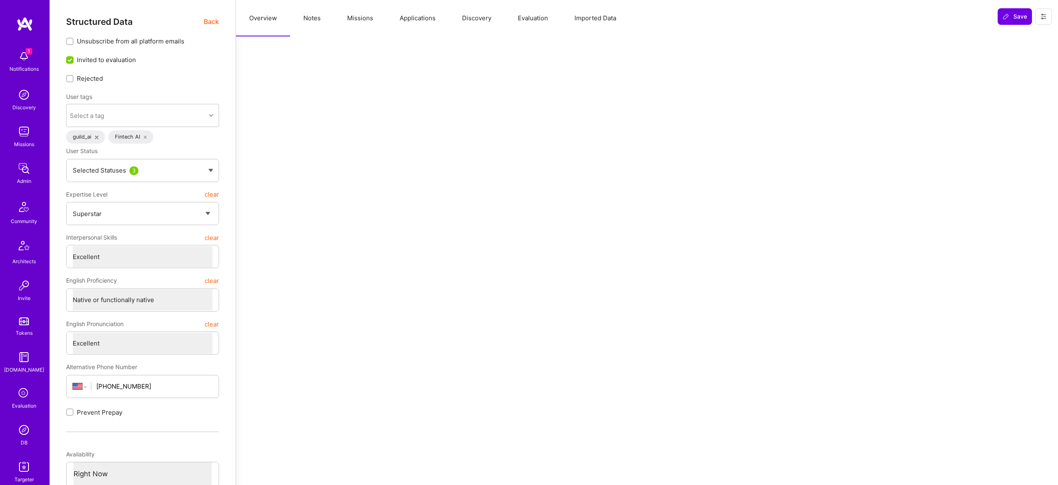
click at [311, 19] on button "Notes" at bounding box center [312, 18] width 44 height 36
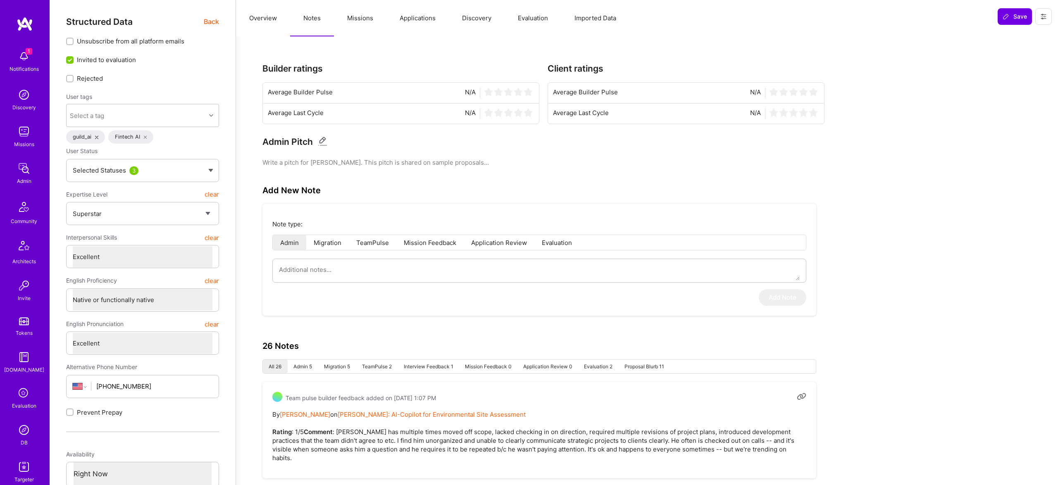
click at [208, 27] on div "Structured Data Back Unsubscribe from all platform emails Invited to evaluation…" at bounding box center [142, 396] width 153 height 759
click at [207, 23] on span "Back" at bounding box center [211, 22] width 15 height 10
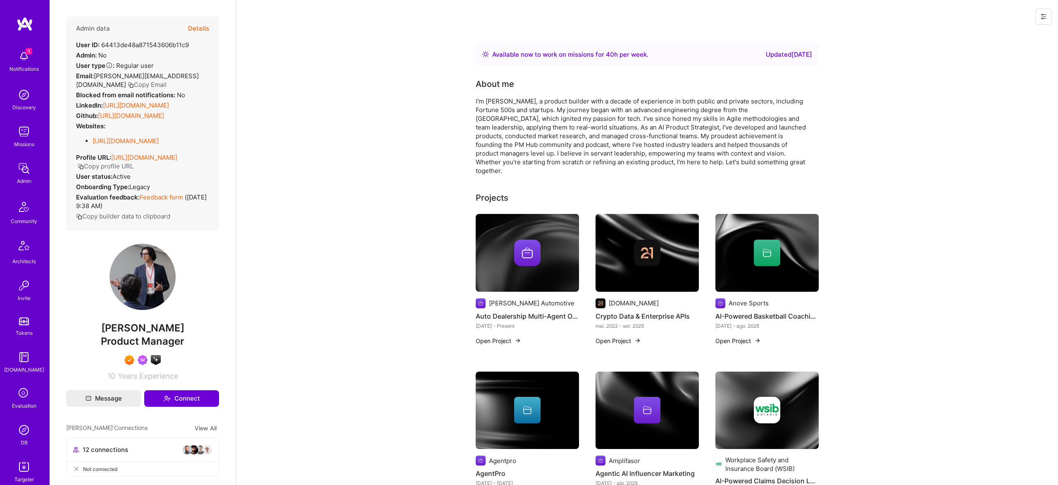
click at [198, 29] on button "Details" at bounding box center [198, 29] width 21 height 24
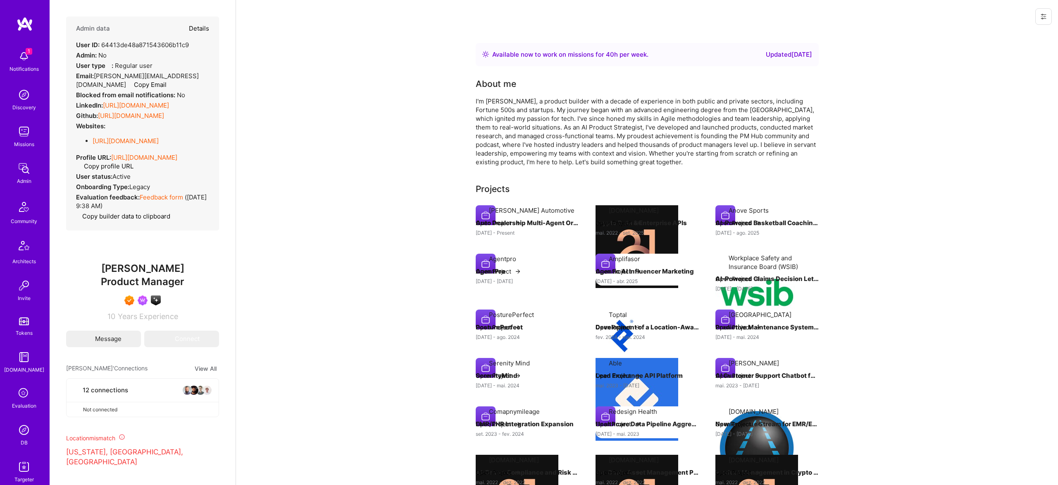
type textarea "x"
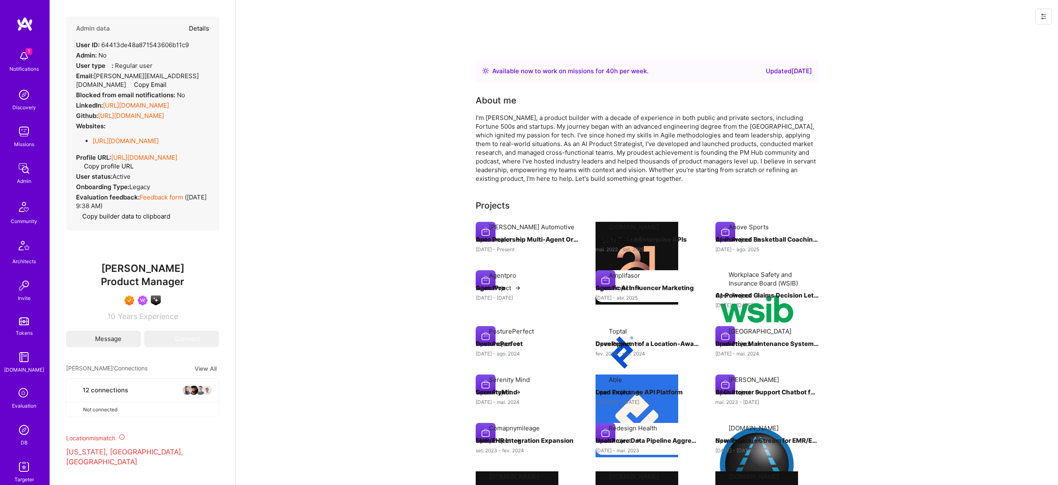
select select "7"
select select "US"
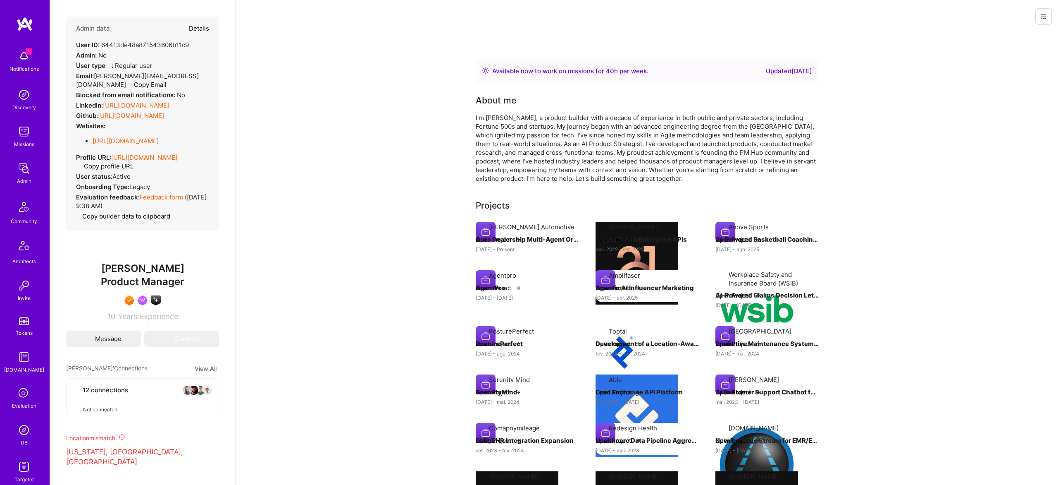
select select "Right Now"
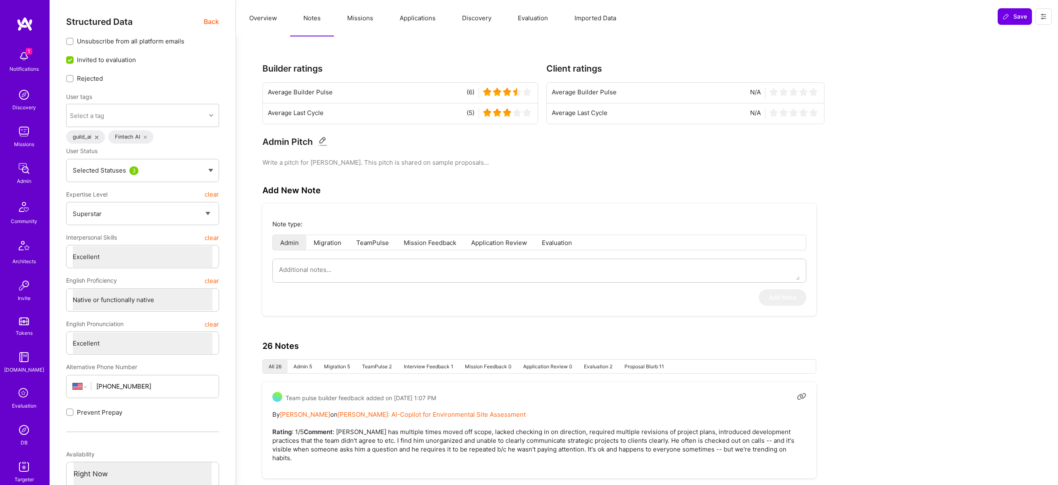
click at [364, 18] on button "Missions" at bounding box center [360, 18] width 53 height 36
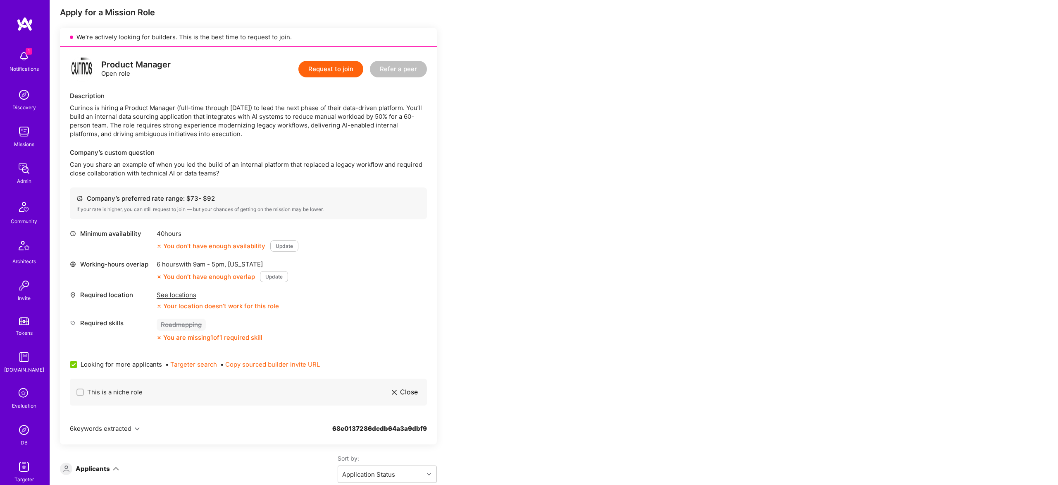
scroll to position [183, 0]
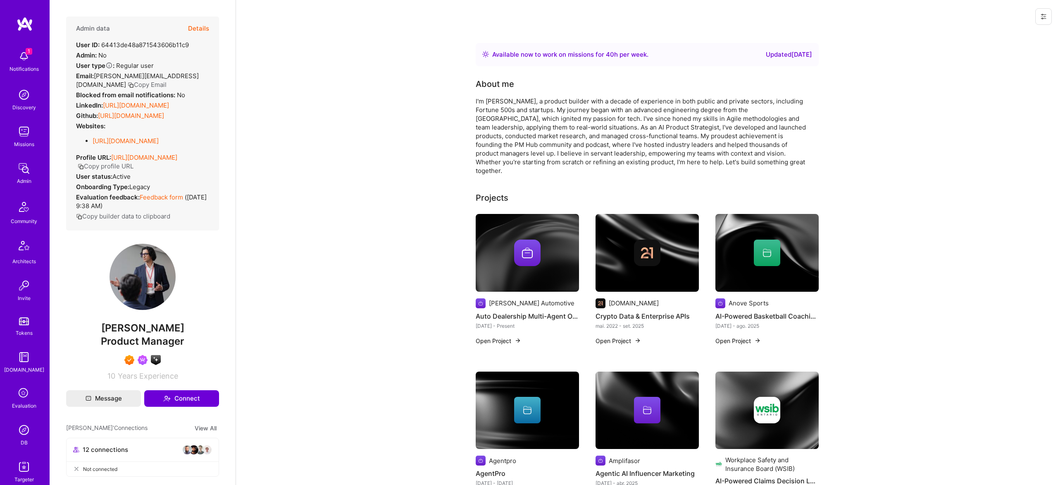
drag, startPoint x: 205, startPoint y: 14, endPoint x: 206, endPoint y: 27, distance: 12.9
click at [205, 18] on div "Admin data Details User ID: 64413de48a871543606b11c9 Admin: No User type Regula…" at bounding box center [143, 242] width 186 height 485
click at [206, 27] on button "Details" at bounding box center [198, 29] width 21 height 24
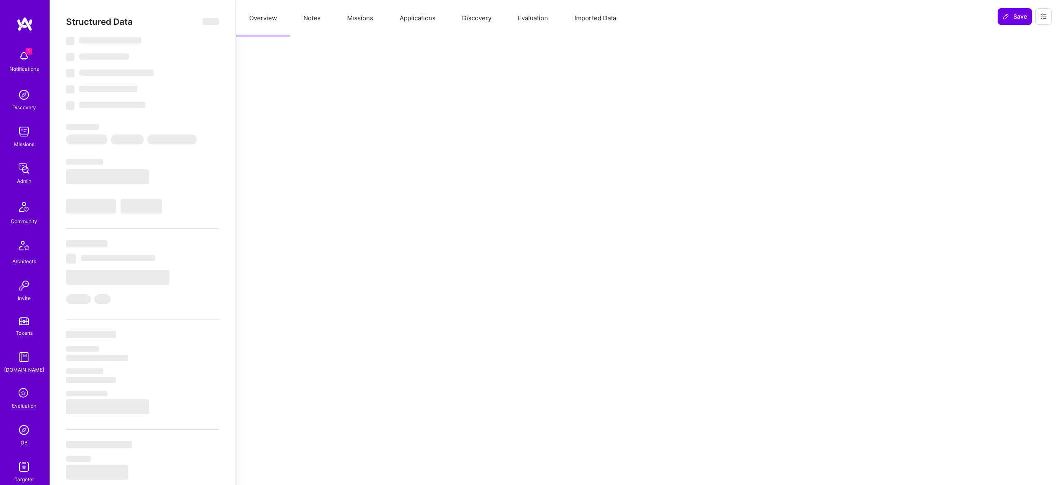
click at [358, 16] on button "Missions" at bounding box center [360, 18] width 53 height 36
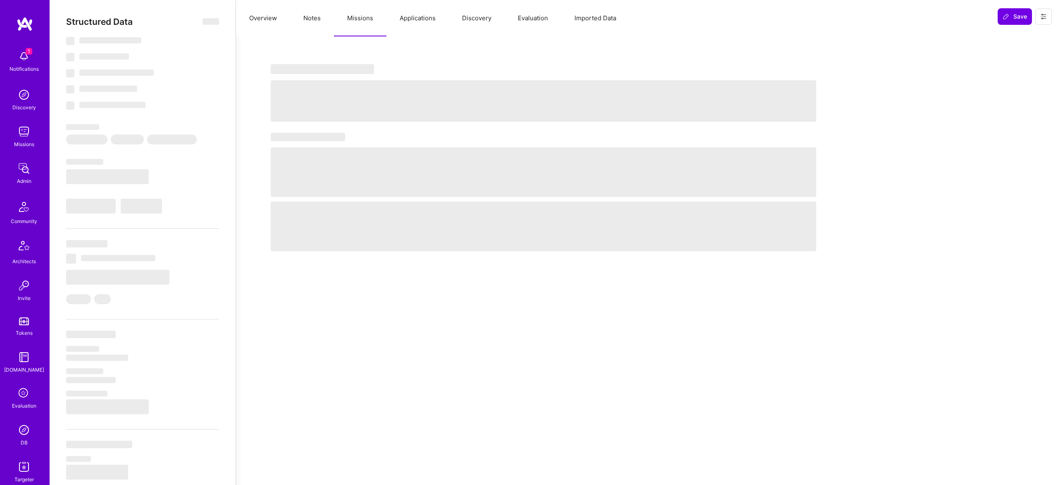
select select "Right Now"
select select "7"
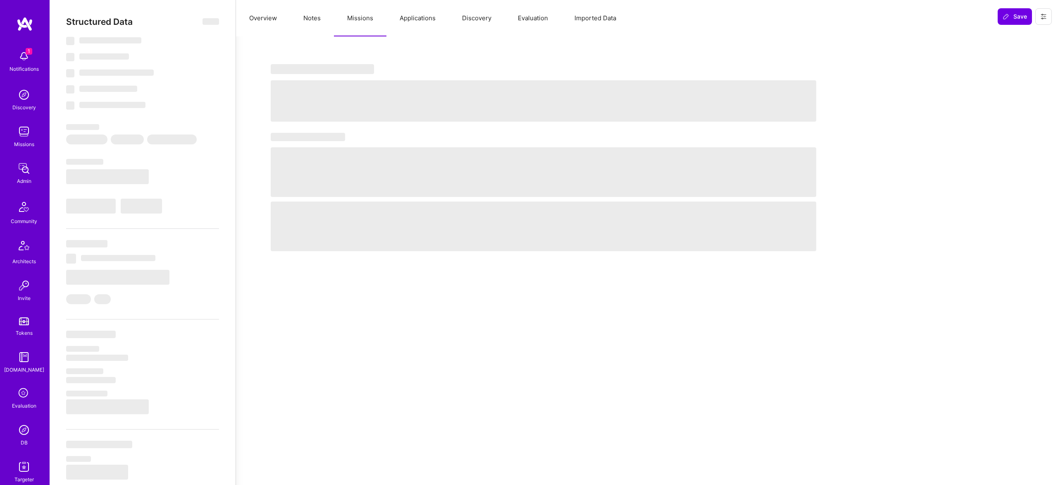
select select "US"
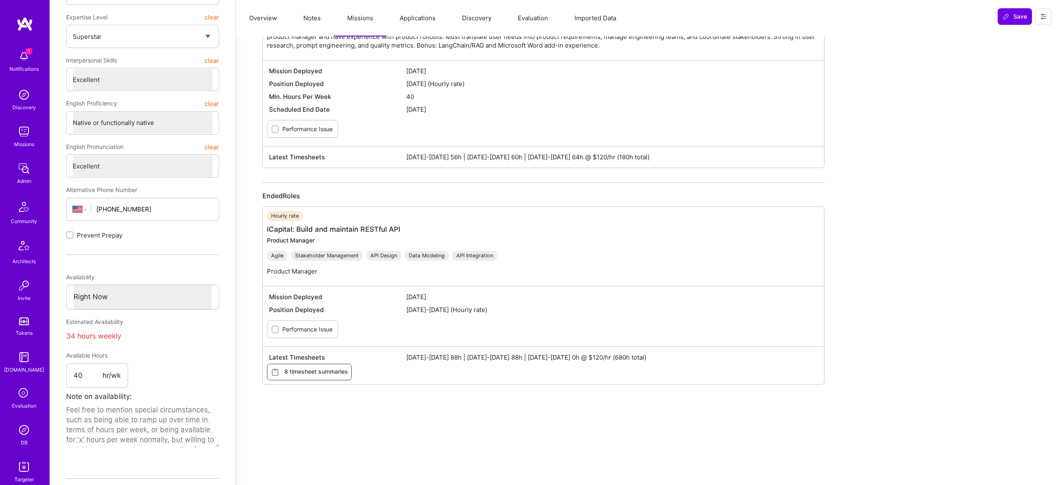
scroll to position [181, 0]
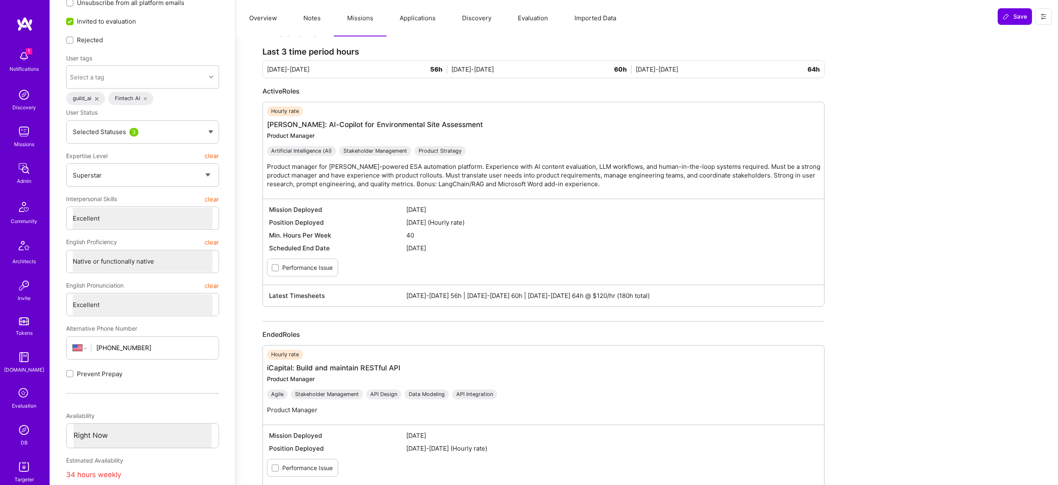
drag, startPoint x: 255, startPoint y: 17, endPoint x: 319, endPoint y: 22, distance: 63.9
click at [257, 17] on button "Overview" at bounding box center [263, 18] width 54 height 36
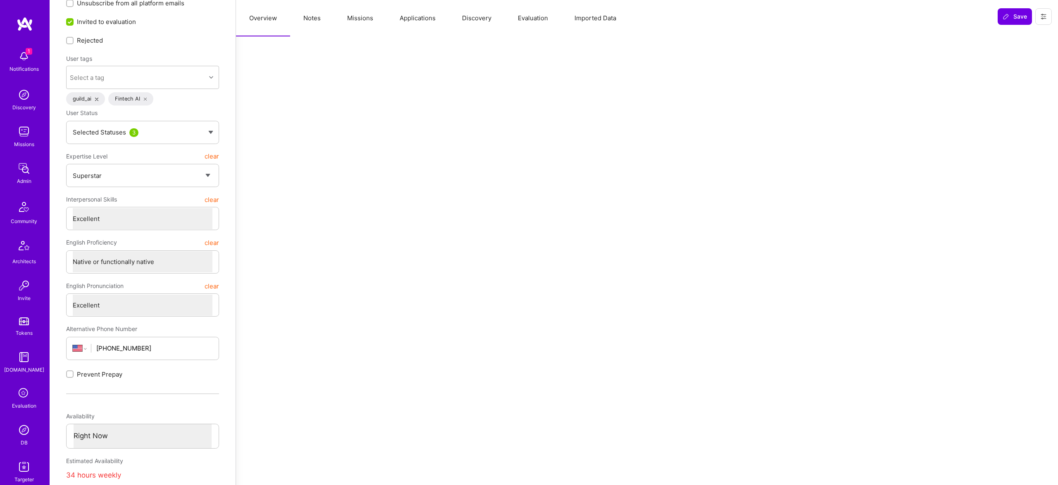
click at [319, 22] on button "Notes" at bounding box center [312, 18] width 44 height 36
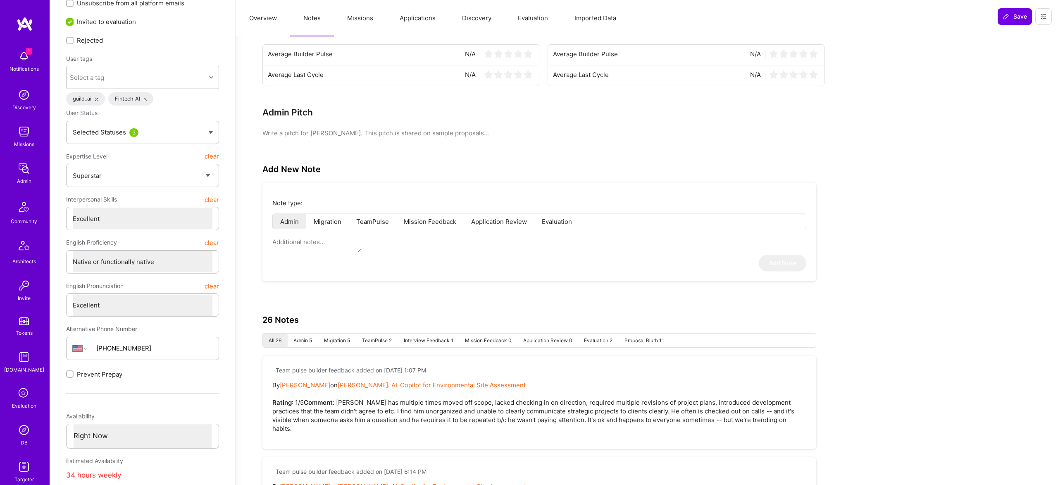
type textarea "x"
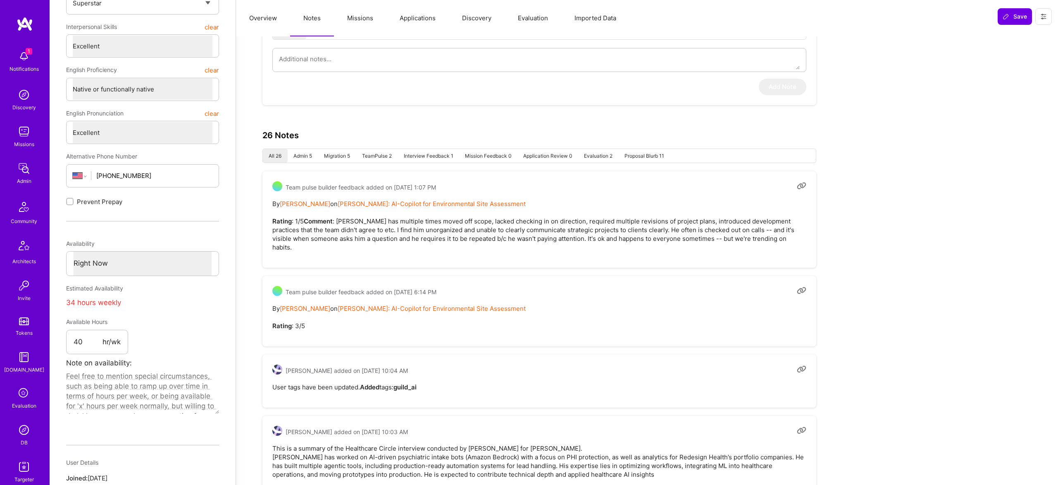
scroll to position [211, 0]
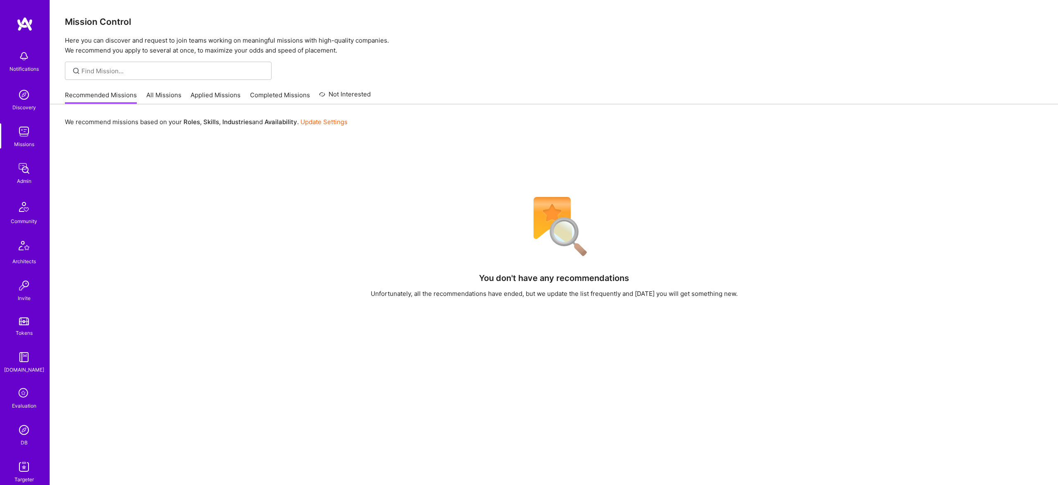
click at [28, 173] on img at bounding box center [24, 168] width 17 height 17
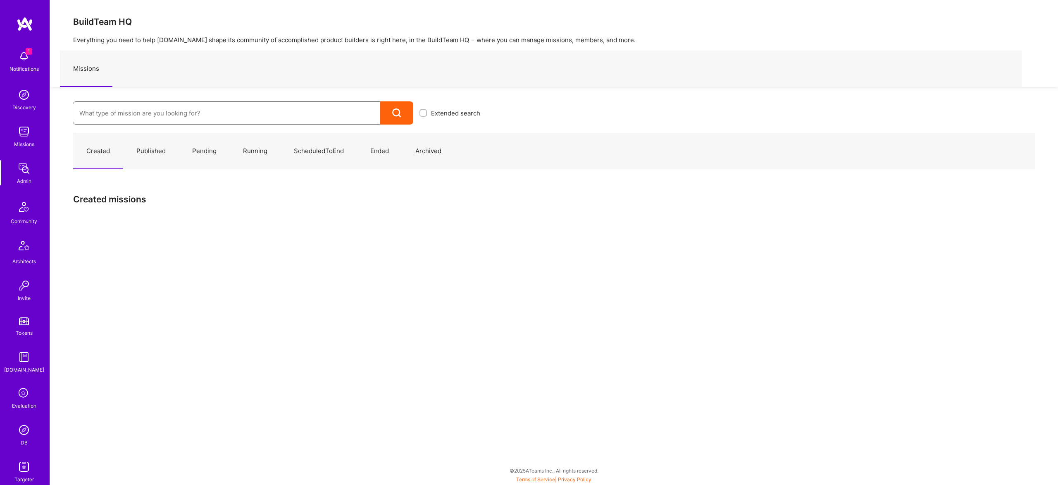
click at [235, 116] on input at bounding box center [226, 113] width 294 height 21
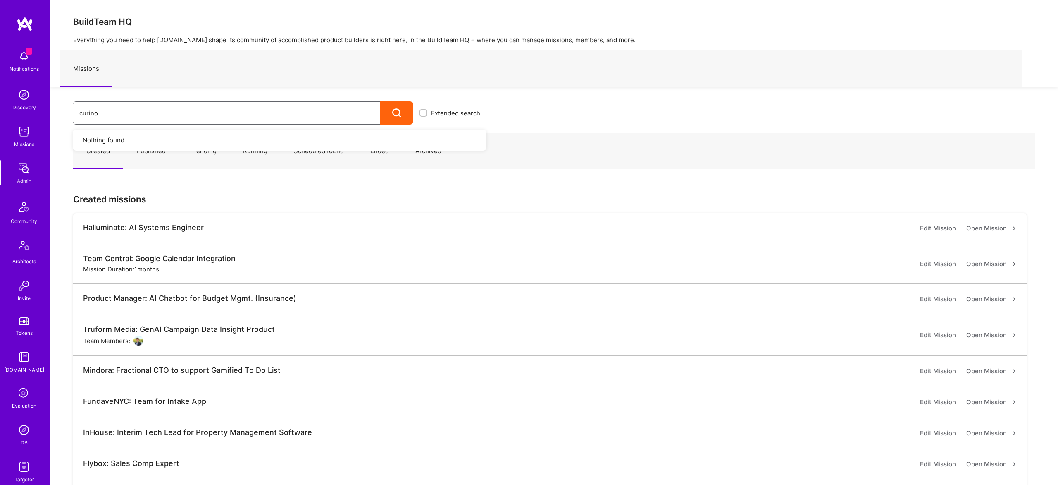
type input "curinos"
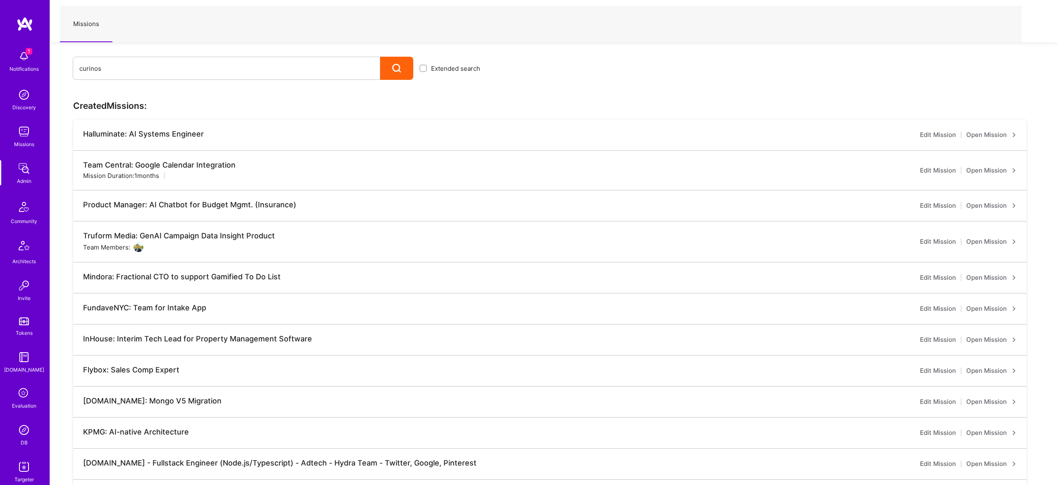
scroll to position [42, 0]
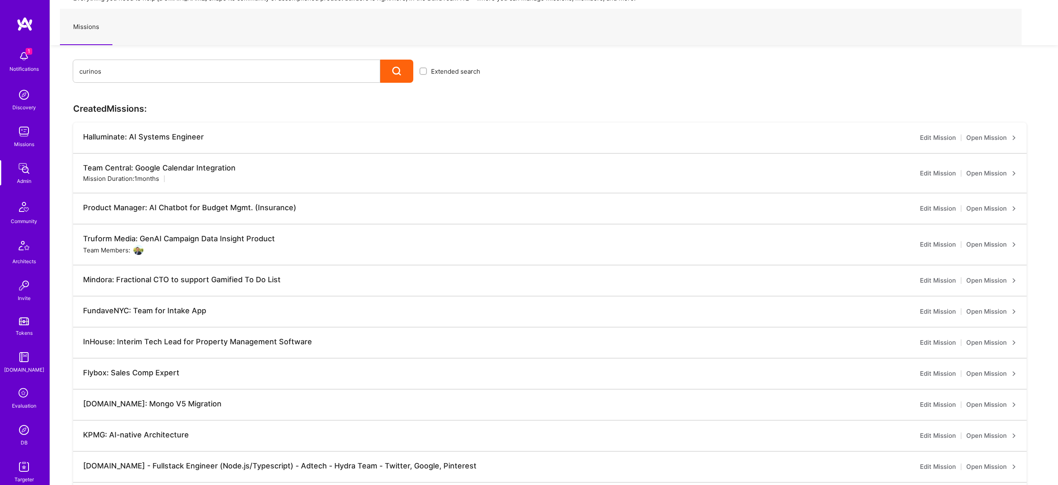
click at [28, 51] on span "1" at bounding box center [29, 51] width 7 height 7
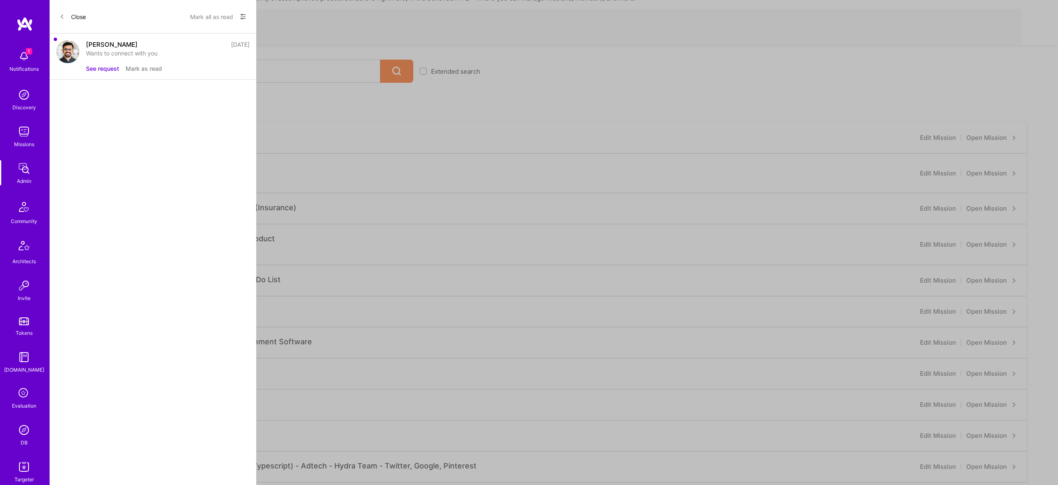
click at [138, 69] on button "Mark as read" at bounding box center [144, 68] width 36 height 9
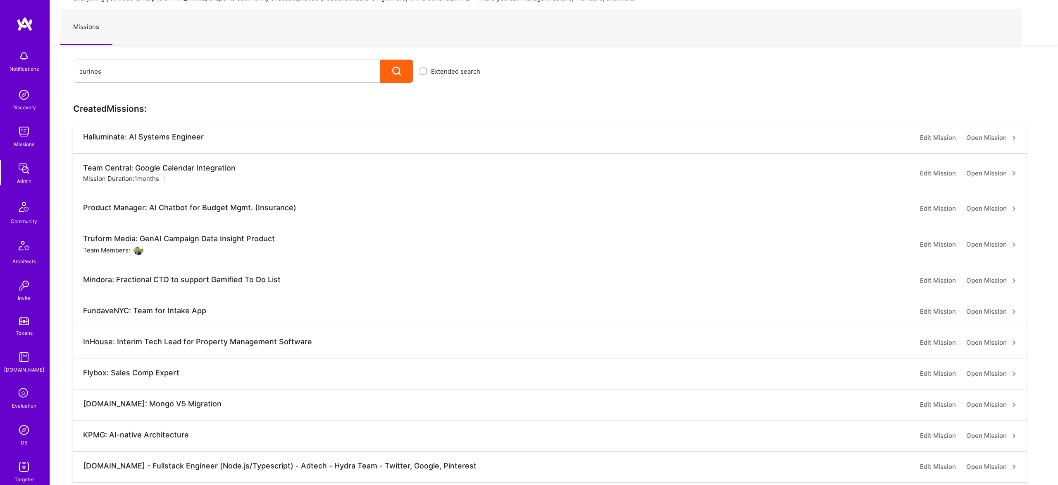
click at [27, 472] on img at bounding box center [24, 466] width 17 height 17
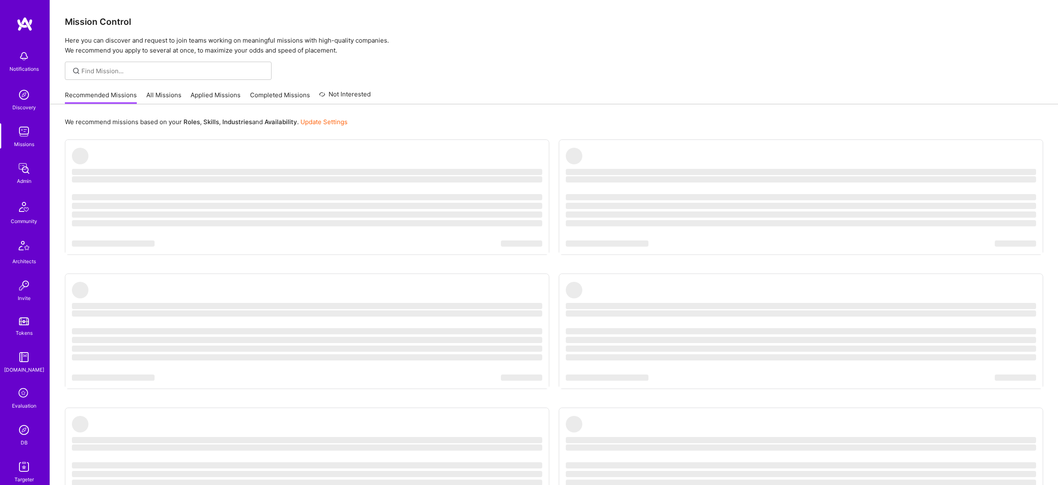
click at [25, 170] on img at bounding box center [24, 168] width 17 height 17
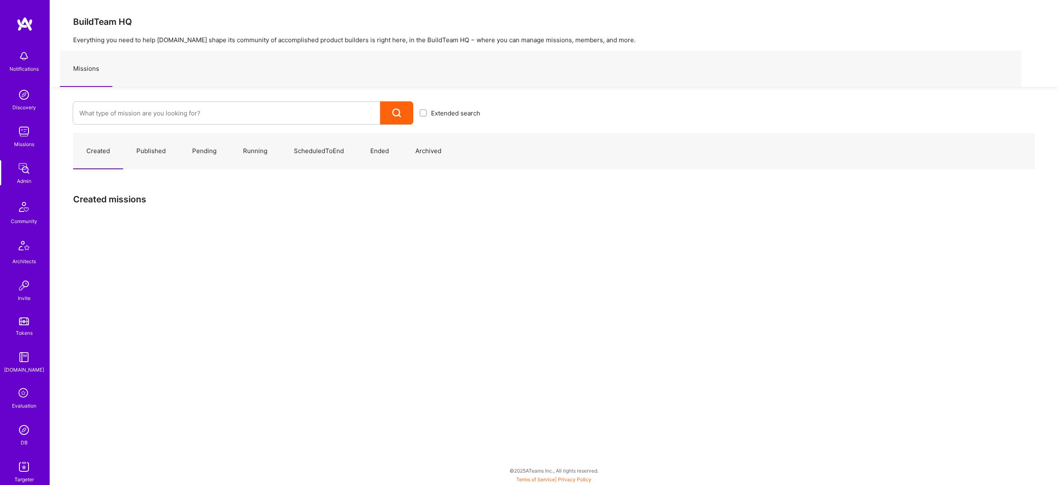
drag, startPoint x: 172, startPoint y: 101, endPoint x: 179, endPoint y: 110, distance: 10.7
click at [173, 102] on div at bounding box center [227, 112] width 308 height 23
click at [179, 111] on input at bounding box center [226, 113] width 294 height 21
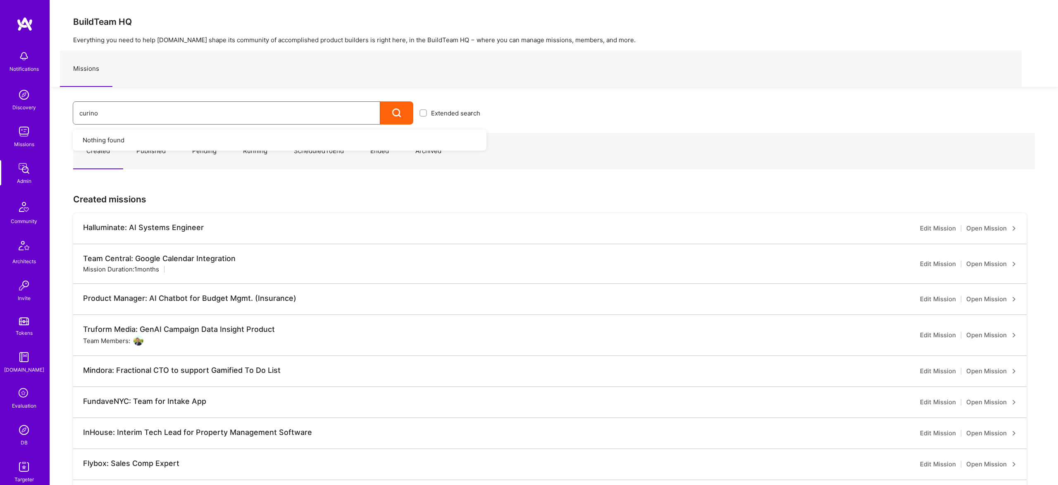
type input "curinos"
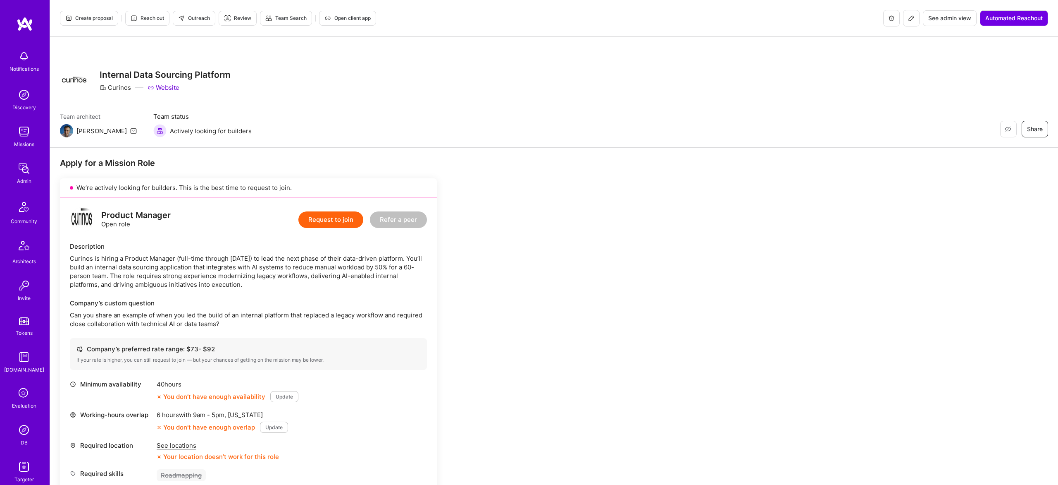
click at [86, 19] on span "Create proposal" at bounding box center [89, 17] width 48 height 7
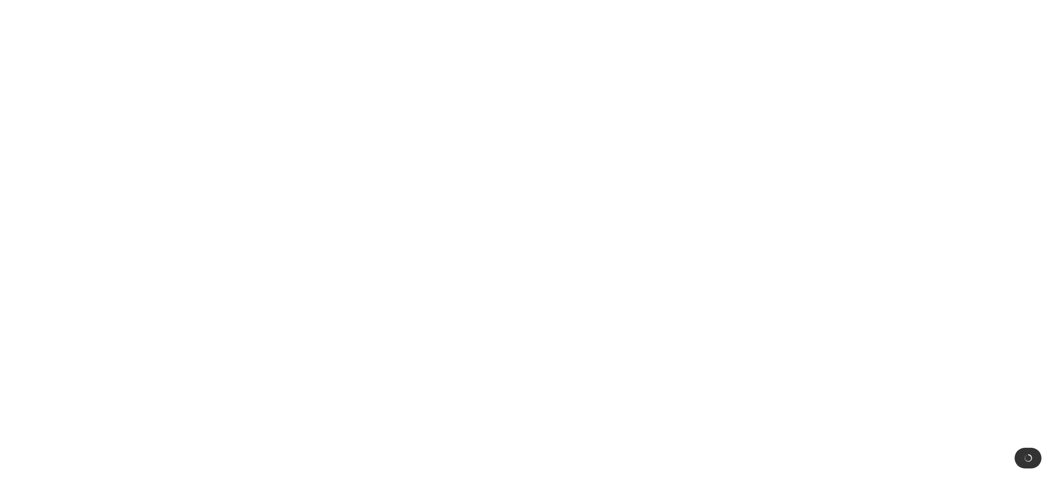
click at [297, 0] on html at bounding box center [529, 0] width 1058 height 0
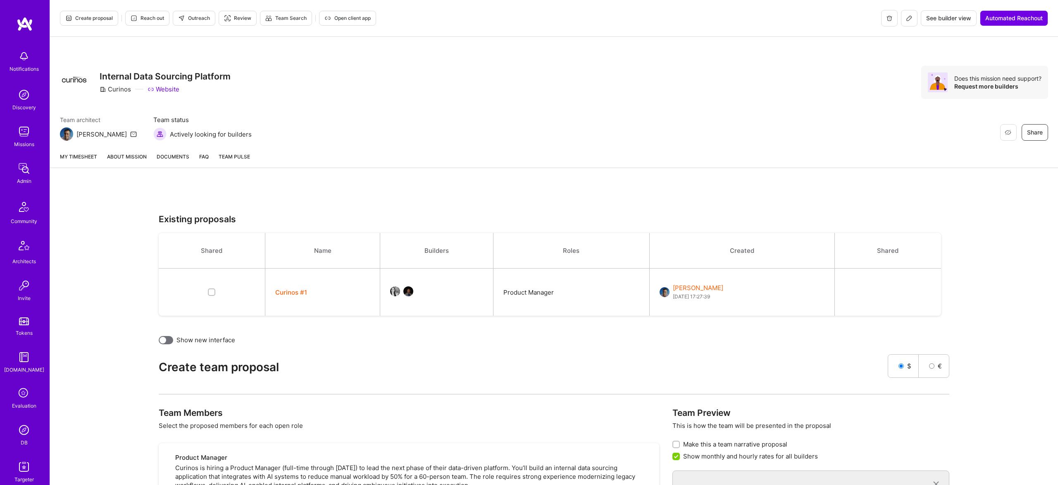
click at [293, 289] on button "Curinos #1" at bounding box center [291, 292] width 32 height 9
click at [903, 19] on button at bounding box center [909, 18] width 17 height 17
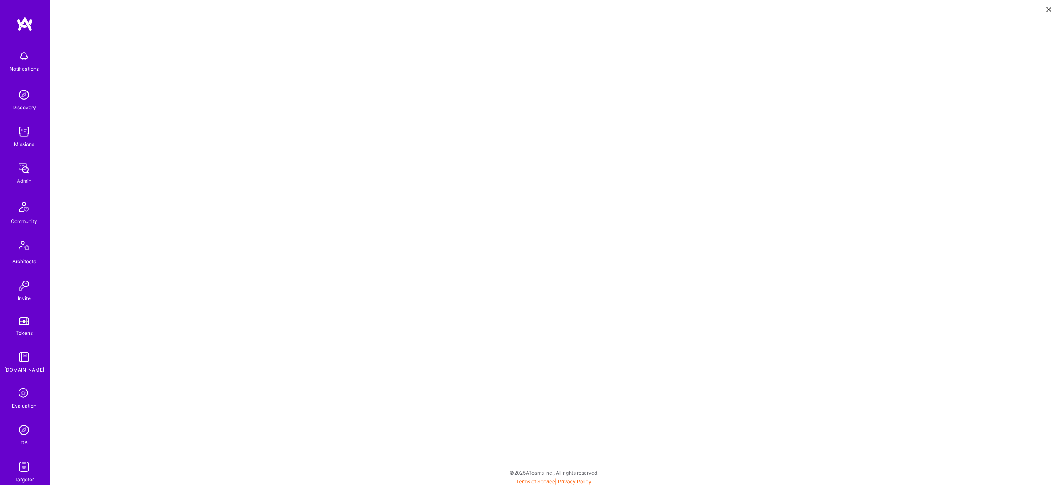
click at [1051, 12] on button at bounding box center [1049, 9] width 10 height 14
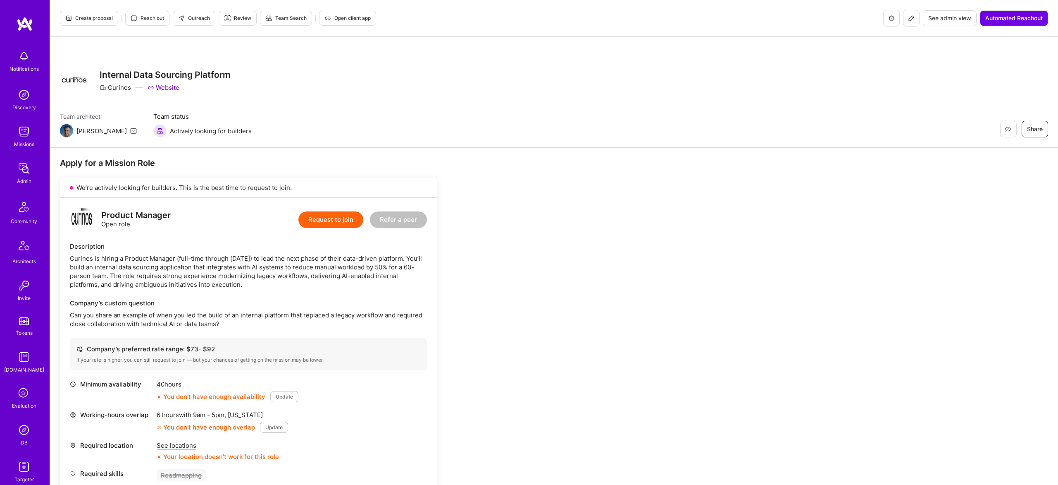
click at [95, 22] on button "Create proposal" at bounding box center [89, 18] width 58 height 15
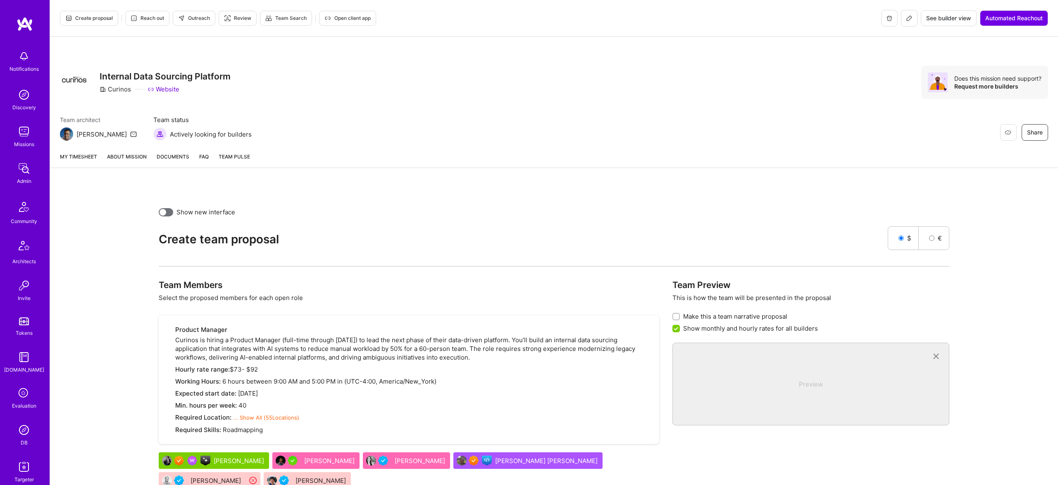
scroll to position [76, 0]
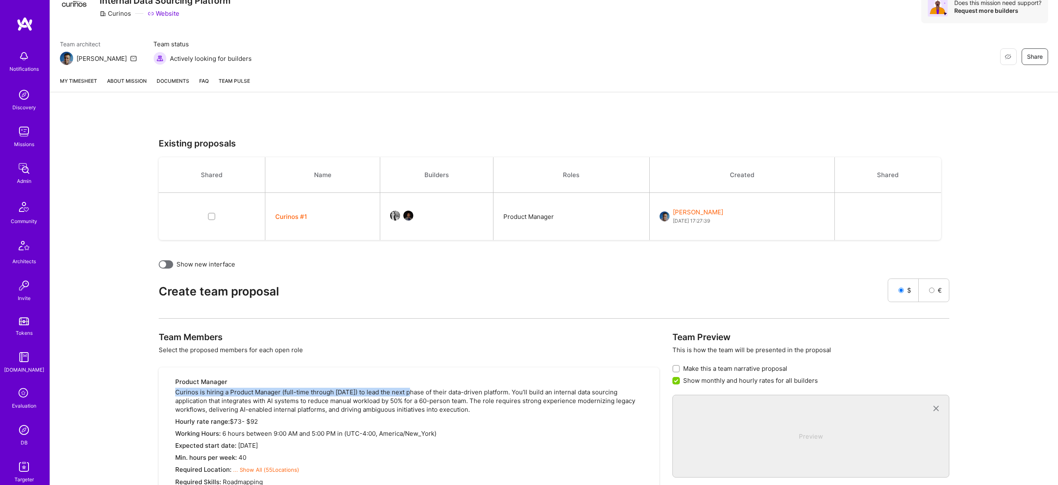
drag, startPoint x: 413, startPoint y: 389, endPoint x: 408, endPoint y: 380, distance: 9.6
click at [408, 380] on div "Product Manager Curinos is hiring a Product Manager (full-time through June 202…" at bounding box center [412, 431] width 474 height 109
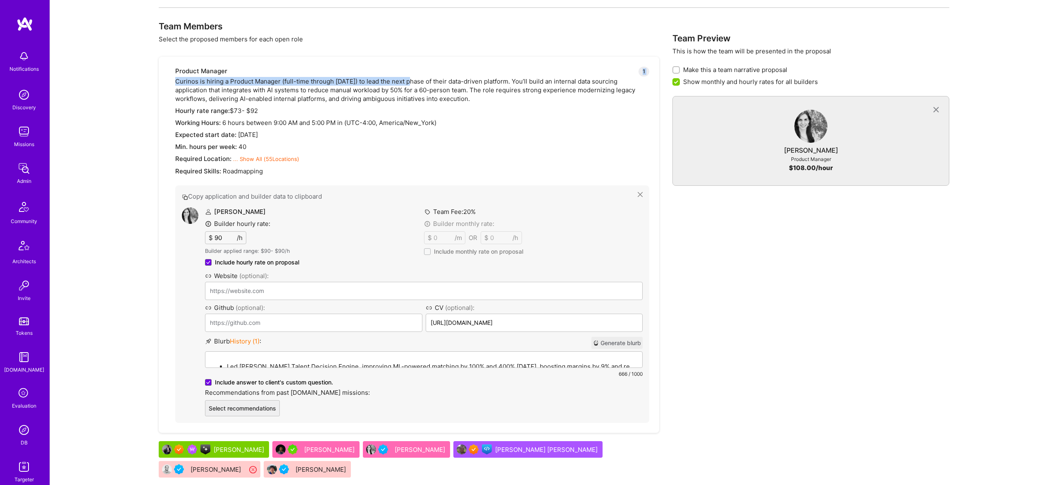
scroll to position [388, 0]
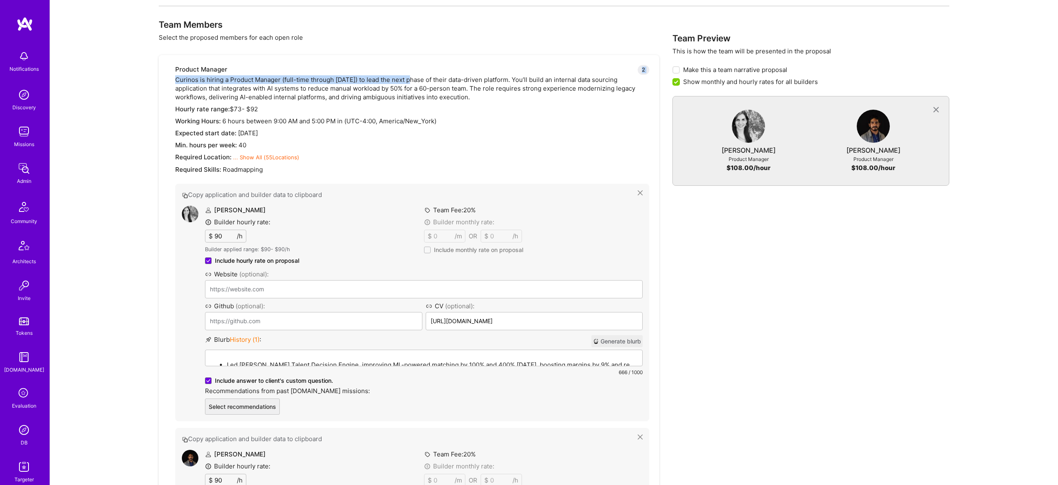
click at [424, 253] on label "Include monthly rate on proposal" at bounding box center [473, 250] width 99 height 8
click at [0, 0] on input "Include monthly rate on proposal" at bounding box center [0, 0] width 0 height 0
click at [427, 250] on span at bounding box center [427, 249] width 7 height 7
click at [0, 0] on input "Include monthly rate on proposal" at bounding box center [0, 0] width 0 height 0
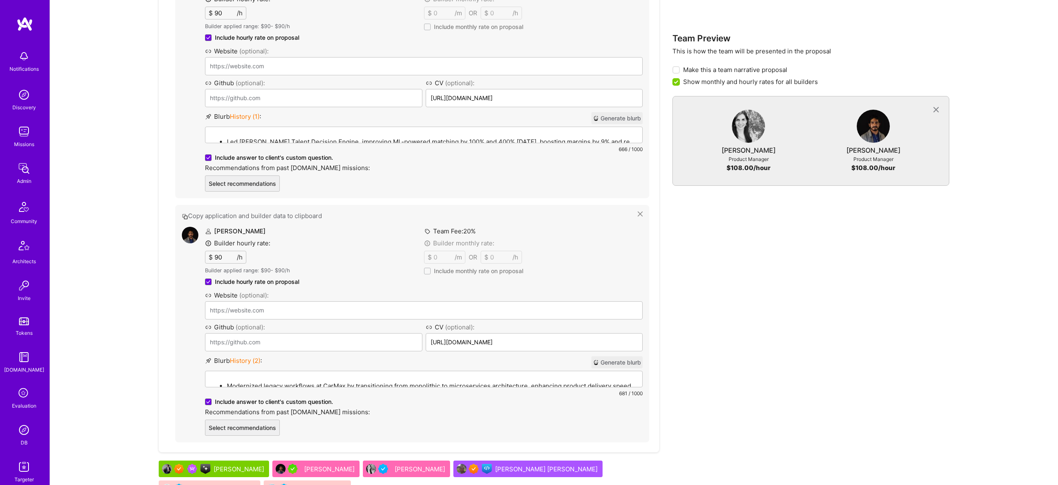
scroll to position [0, 0]
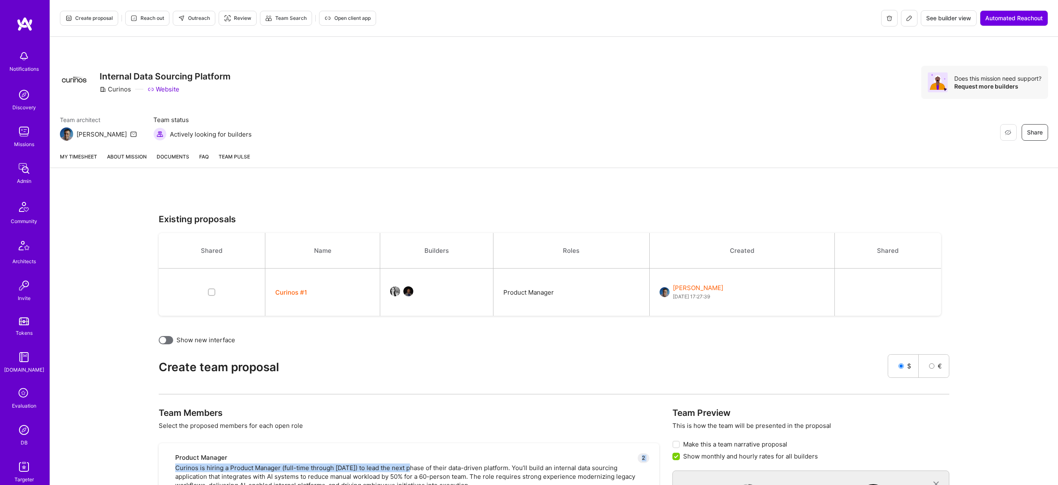
click at [910, 18] on icon at bounding box center [909, 18] width 7 height 7
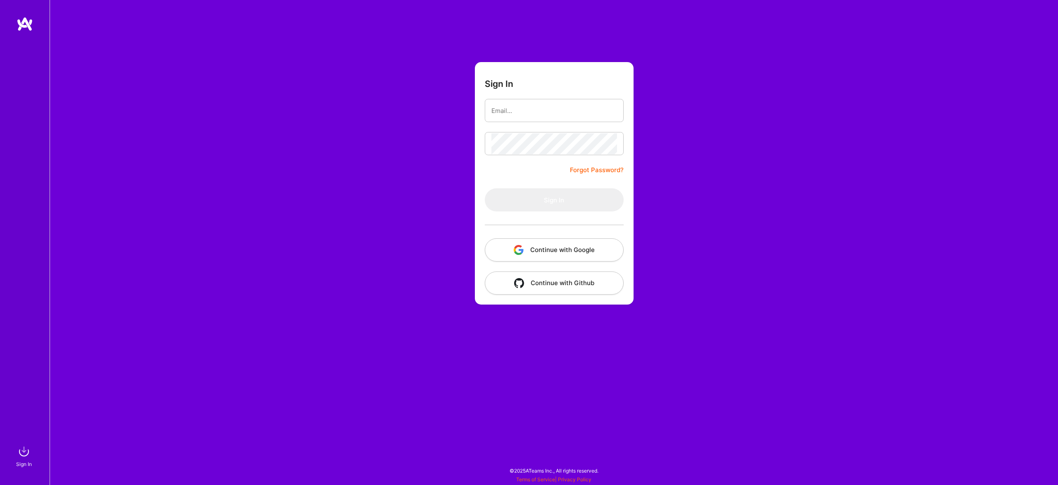
click at [556, 245] on button "Continue with Google" at bounding box center [554, 249] width 139 height 23
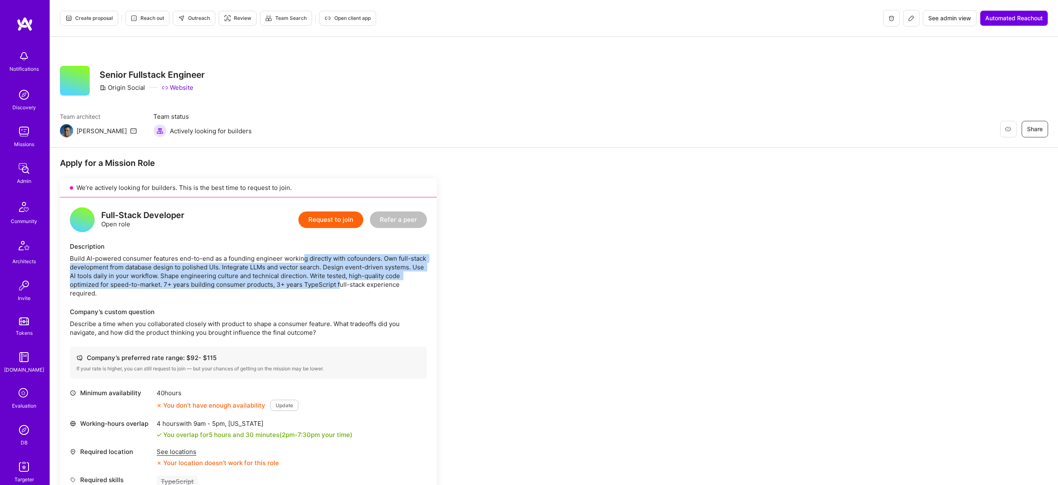
drag, startPoint x: 302, startPoint y: 258, endPoint x: 339, endPoint y: 286, distance: 46.4
click at [339, 286] on div "Build AI-powered consumer features end-to-end as a founding engineer working di…" at bounding box center [248, 275] width 357 height 43
click at [92, 17] on span "Create proposal" at bounding box center [89, 17] width 48 height 7
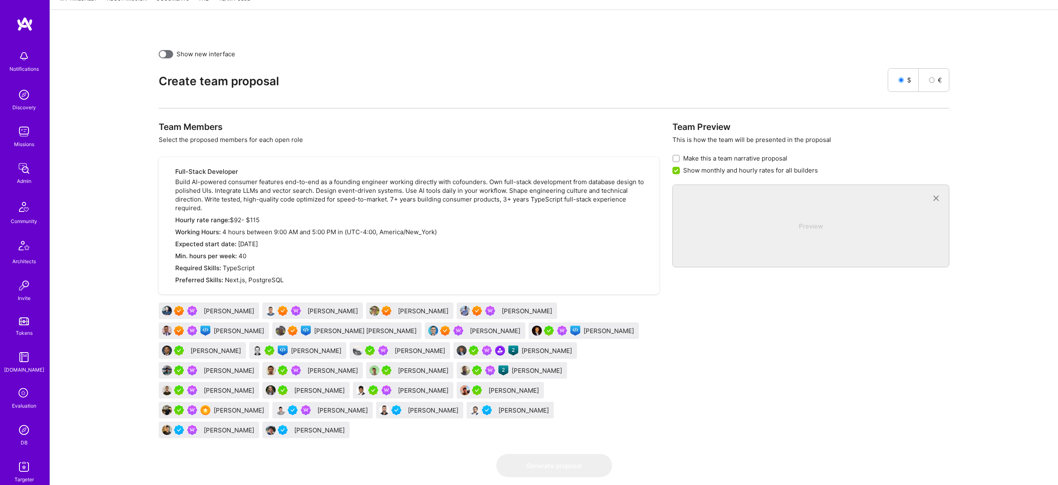
scroll to position [163, 0]
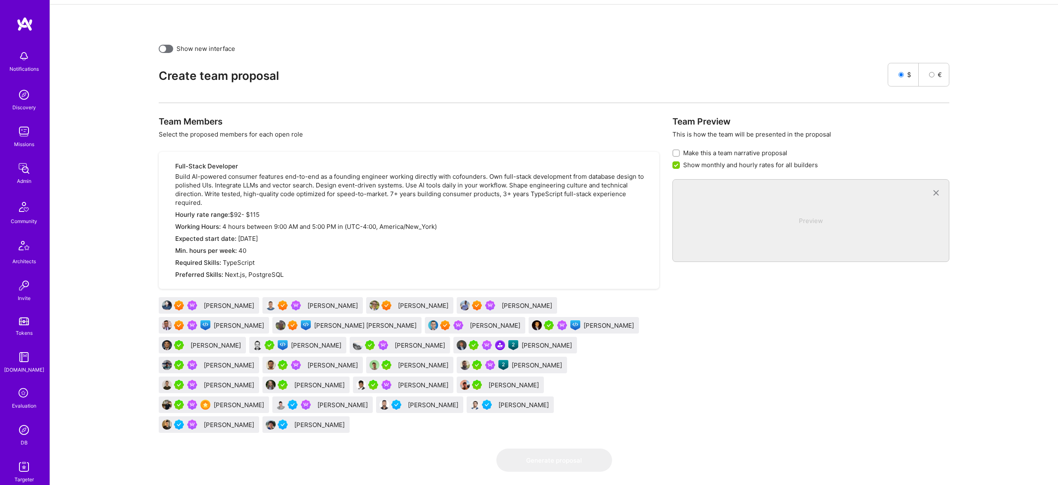
click at [256, 361] on div "Gnyanendra Madishetty" at bounding box center [230, 365] width 52 height 9
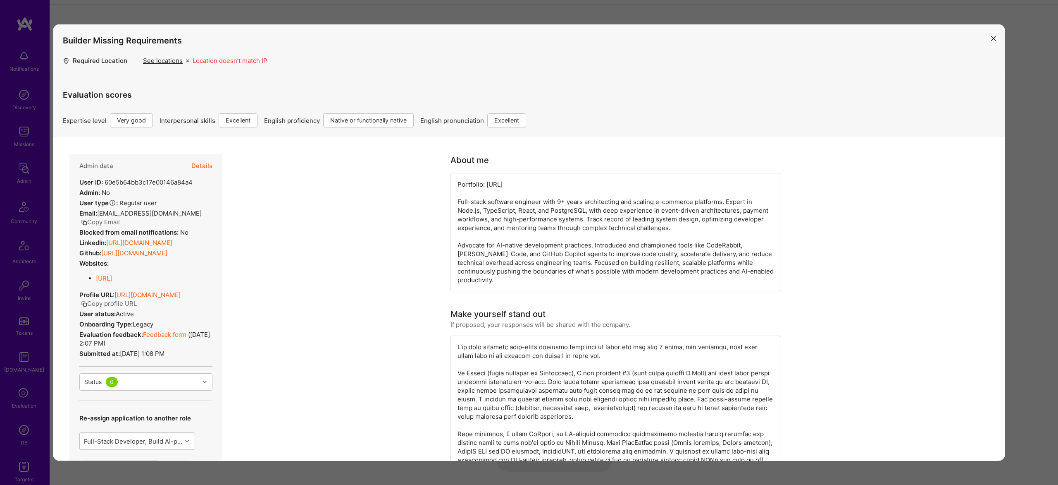
click at [187, 164] on div "Admin data Details" at bounding box center [145, 166] width 133 height 24
drag, startPoint x: 193, startPoint y: 164, endPoint x: 286, endPoint y: 191, distance: 96.5
click at [193, 164] on button "Details" at bounding box center [201, 166] width 21 height 24
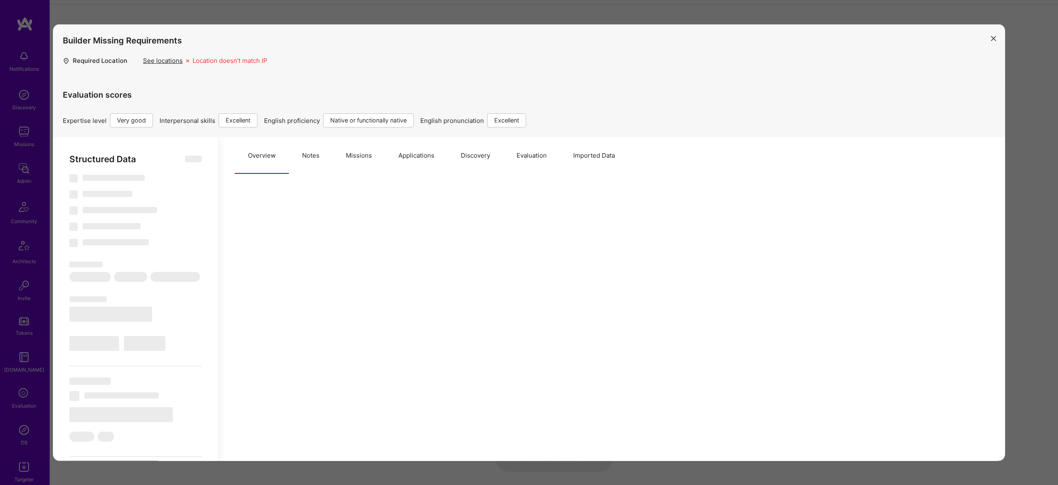
click at [323, 156] on button "Notes" at bounding box center [311, 155] width 44 height 36
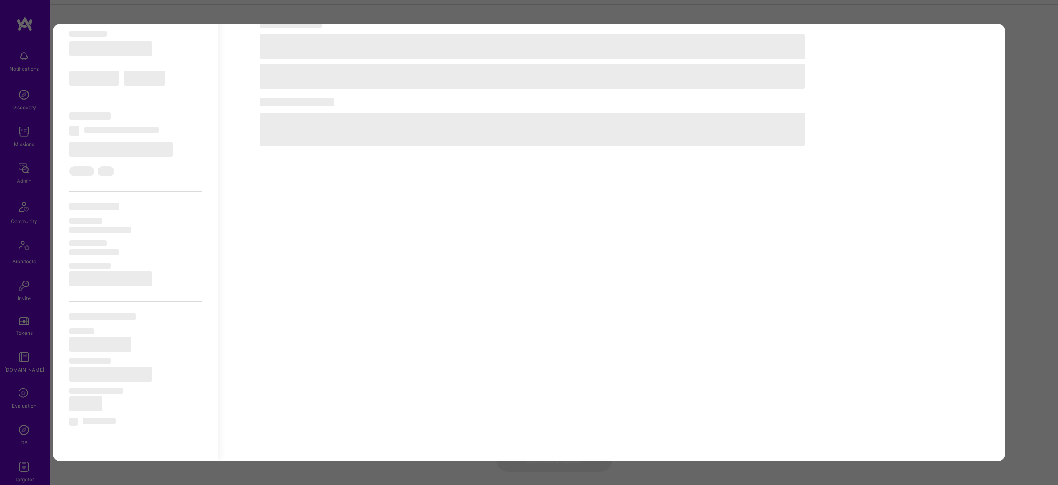
select select "Right Now"
select select "5"
select select "7"
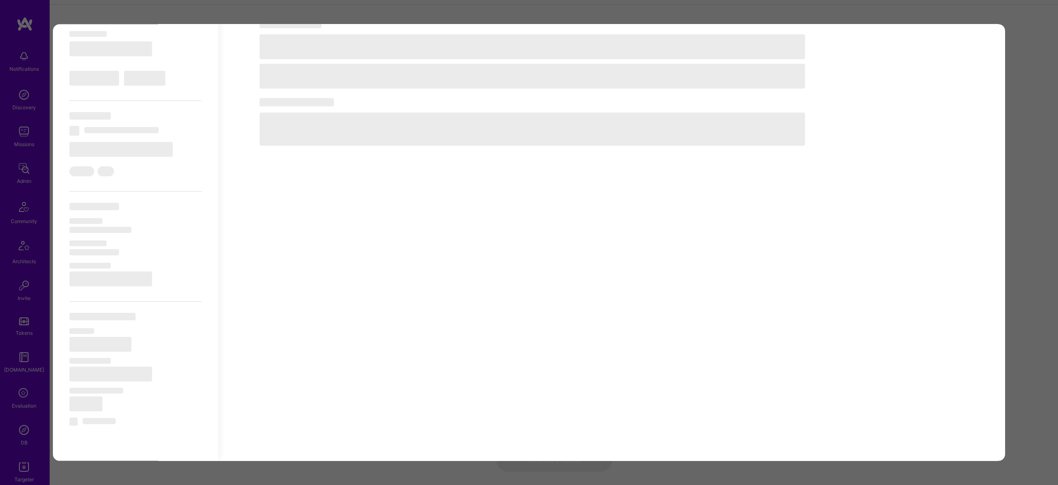
select select "GB"
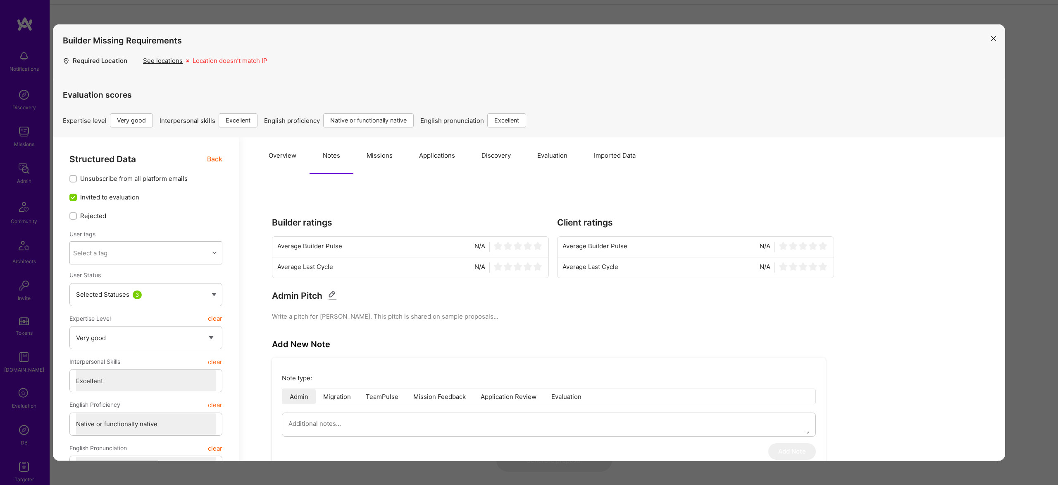
click at [382, 158] on button "Missions" at bounding box center [379, 155] width 53 height 36
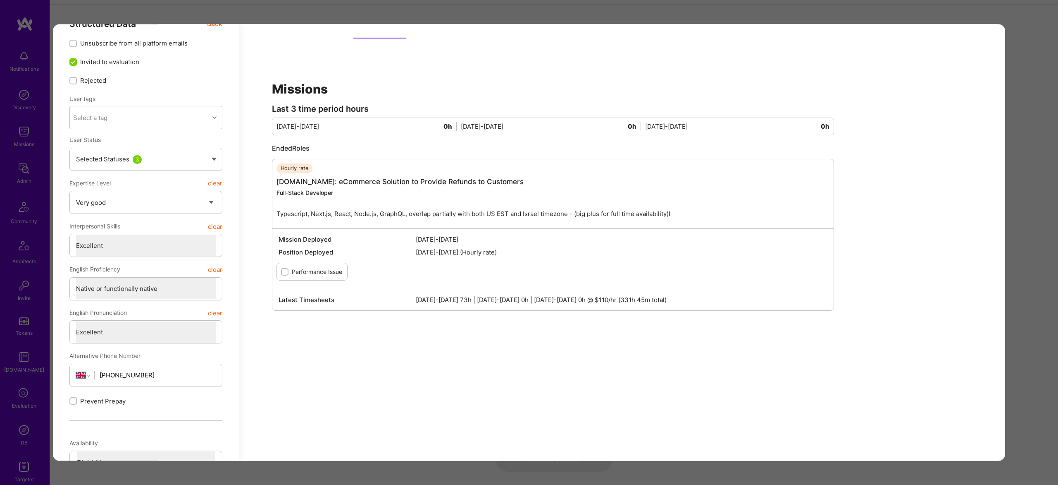
scroll to position [137, 0]
click at [1041, 201] on div "Builder Missing Requirements Required Location See locations Location doesn’t m…" at bounding box center [529, 242] width 1058 height 485
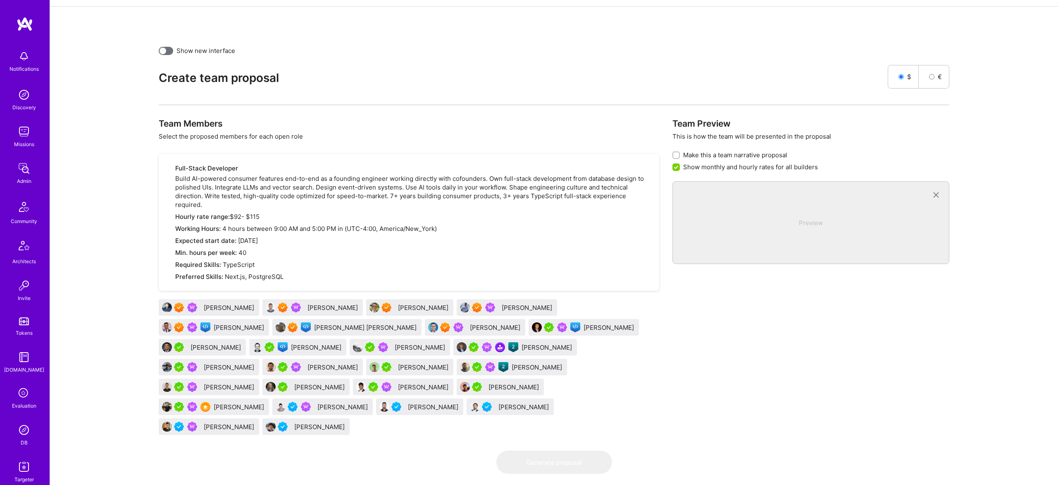
scroll to position [161, 0]
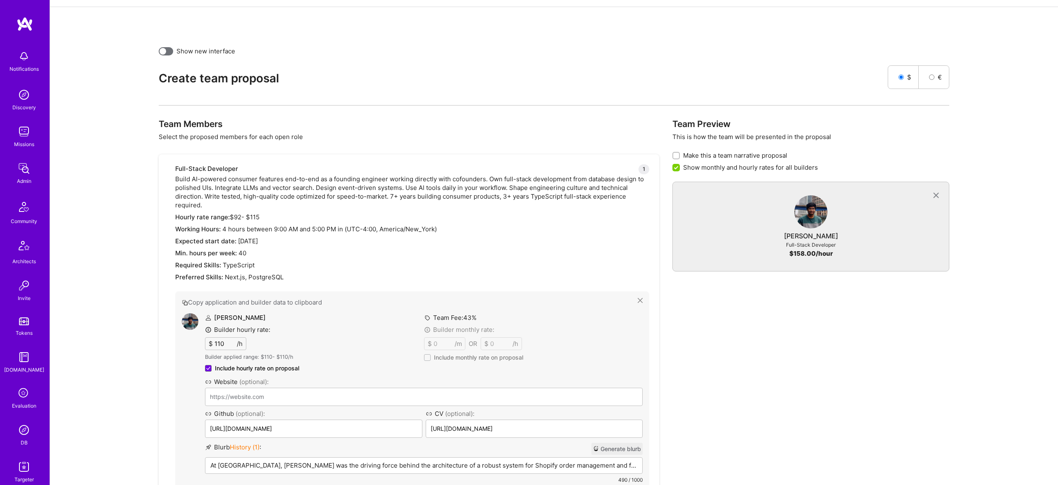
drag, startPoint x: 441, startPoint y: 345, endPoint x: 308, endPoint y: 15, distance: 355.5
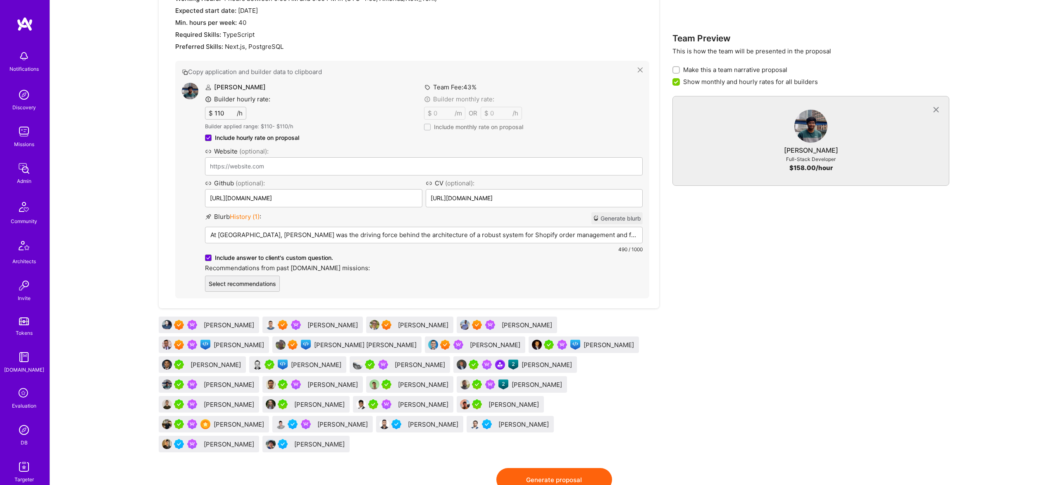
scroll to position [397, 0]
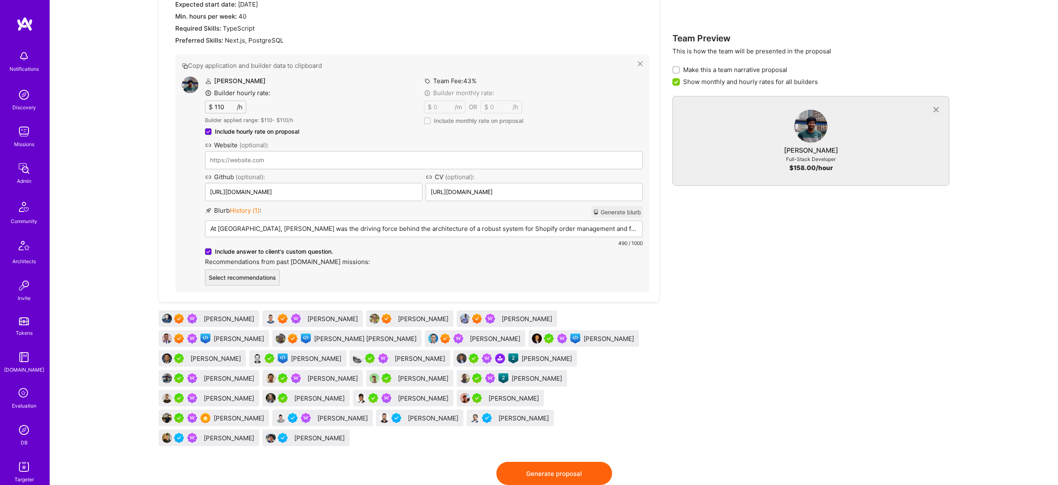
click at [680, 405] on div "Team Preview This is how the team will be presented in the proposal Make this a…" at bounding box center [811, 171] width 277 height 579
click at [512, 380] on div "[PERSON_NAME]" at bounding box center [538, 378] width 52 height 9
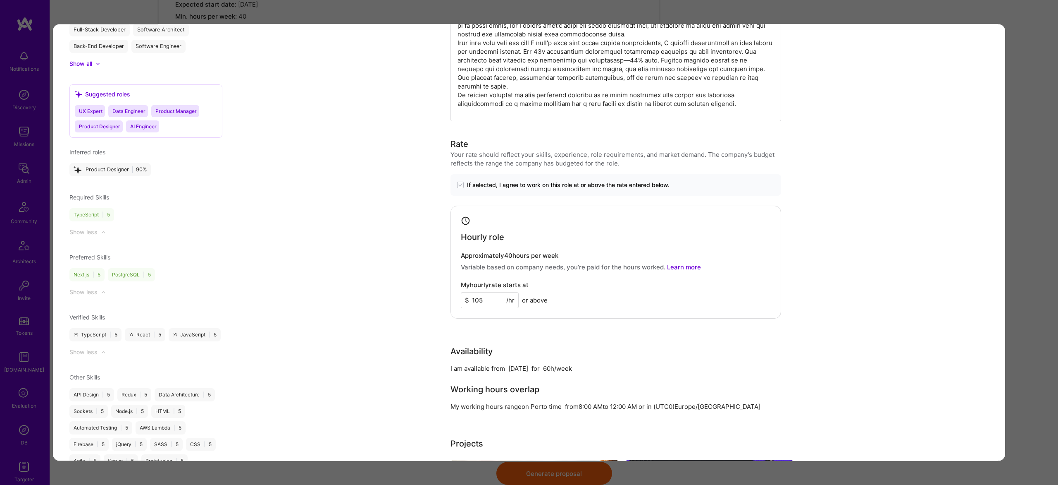
scroll to position [777, 0]
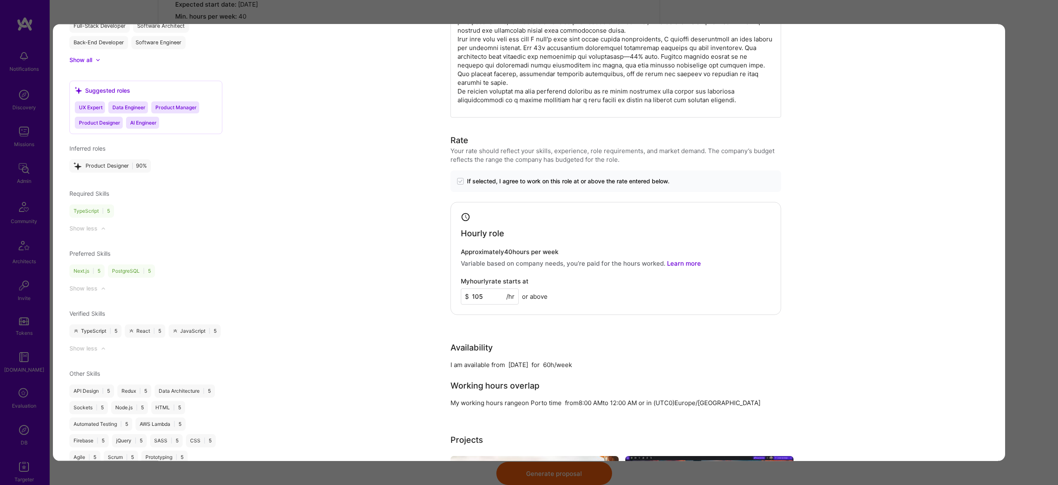
drag, startPoint x: 1034, startPoint y: 265, endPoint x: 954, endPoint y: 119, distance: 165.8
click at [1034, 265] on div "Evaluation scores Expertise level Very good Interpersonal skills Excellent Engl…" at bounding box center [529, 242] width 1058 height 485
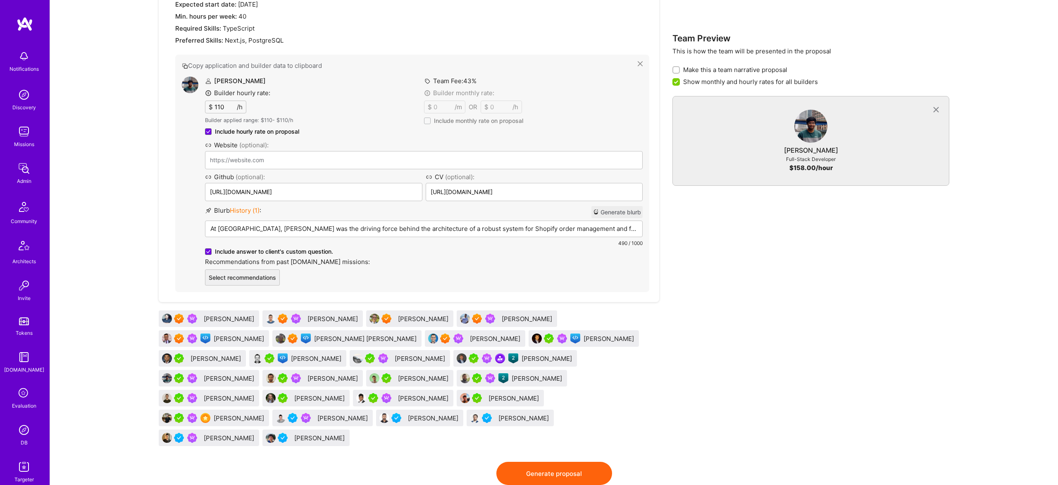
click at [522, 360] on div "[PERSON_NAME]" at bounding box center [548, 358] width 52 height 9
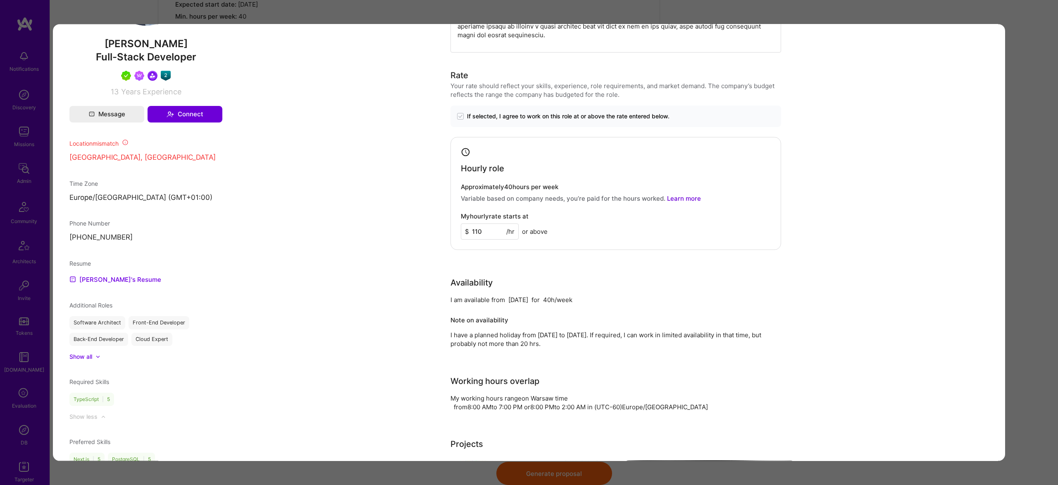
scroll to position [578, 0]
click at [1053, 146] on div "Builder Missing Requirements Required Location See locations Location doesn’t m…" at bounding box center [529, 242] width 1058 height 485
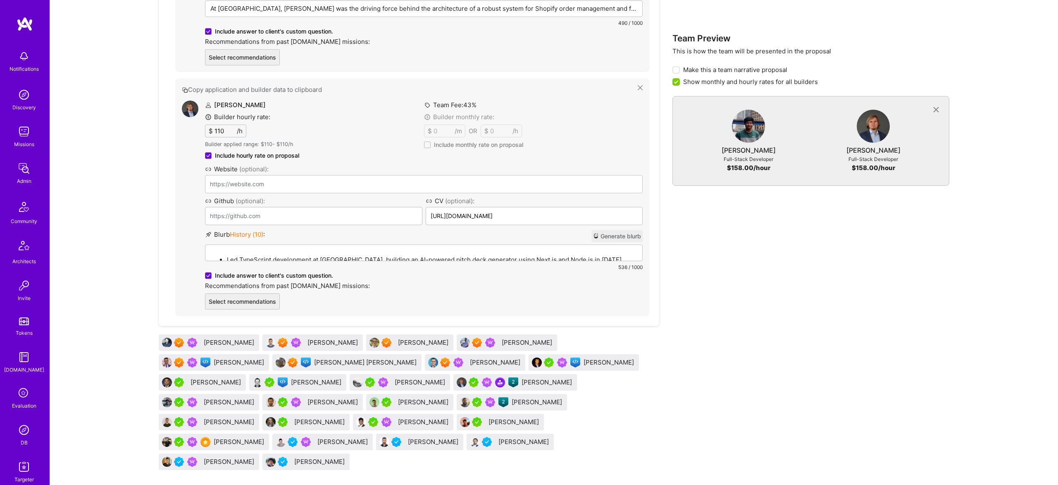
scroll to position [654, 0]
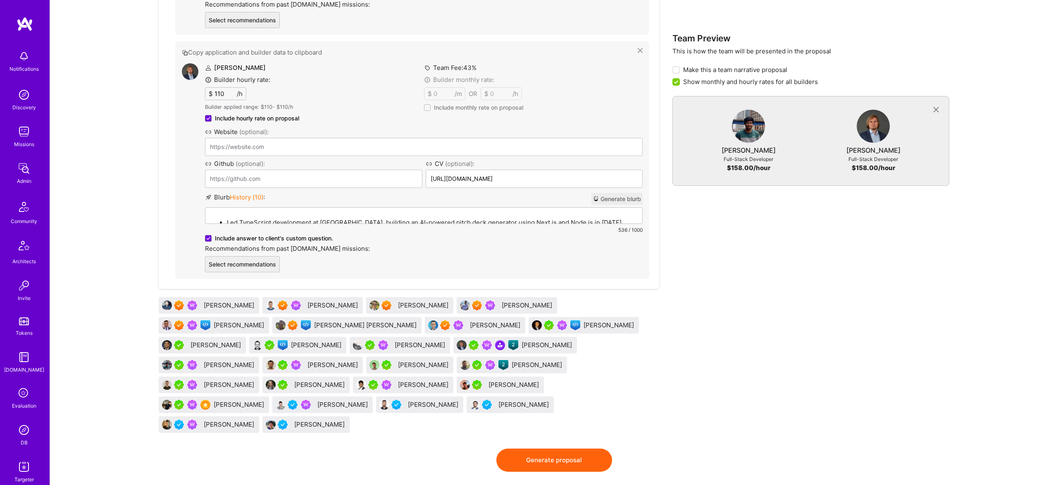
drag, startPoint x: 341, startPoint y: 361, endPoint x: 467, endPoint y: 26, distance: 358.5
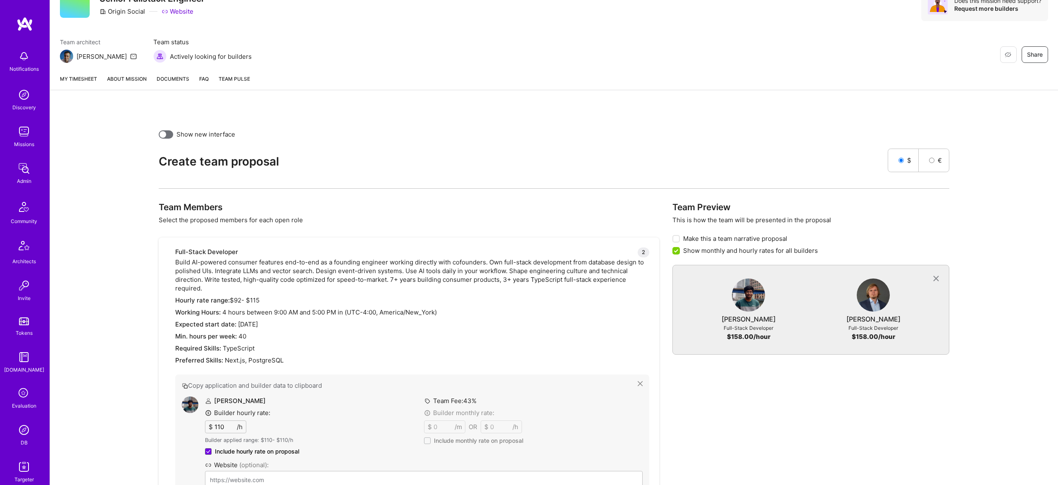
scroll to position [0, 0]
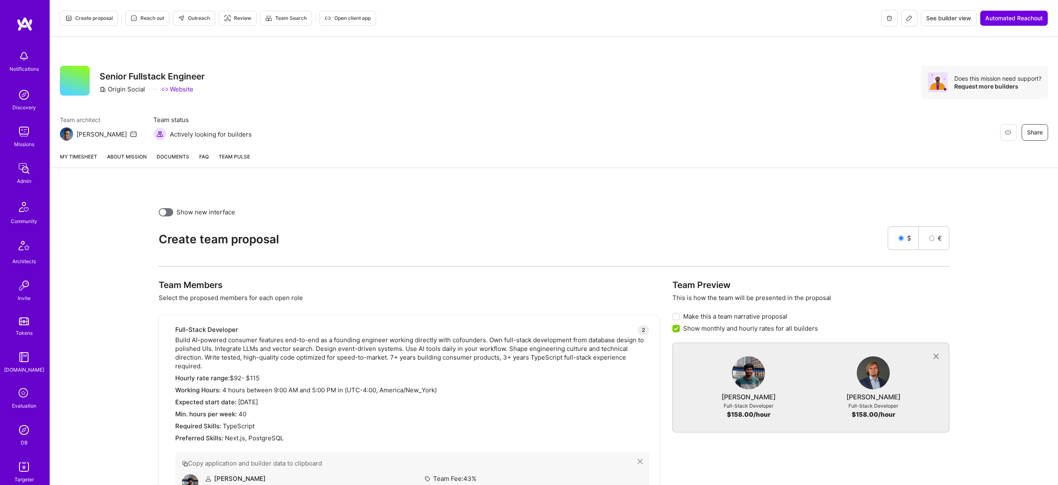
click at [131, 157] on link "About Mission" at bounding box center [127, 159] width 40 height 15
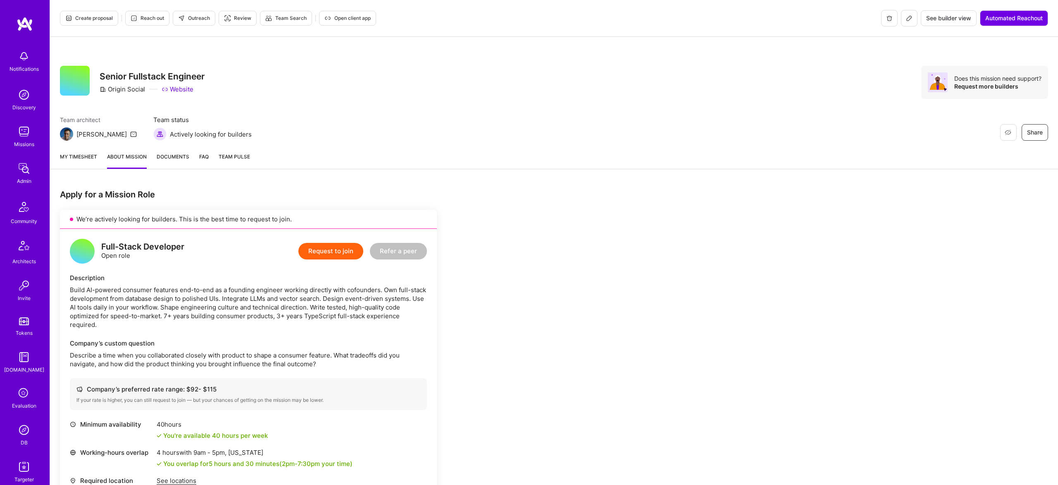
click at [94, 15] on span "Create proposal" at bounding box center [89, 17] width 48 height 7
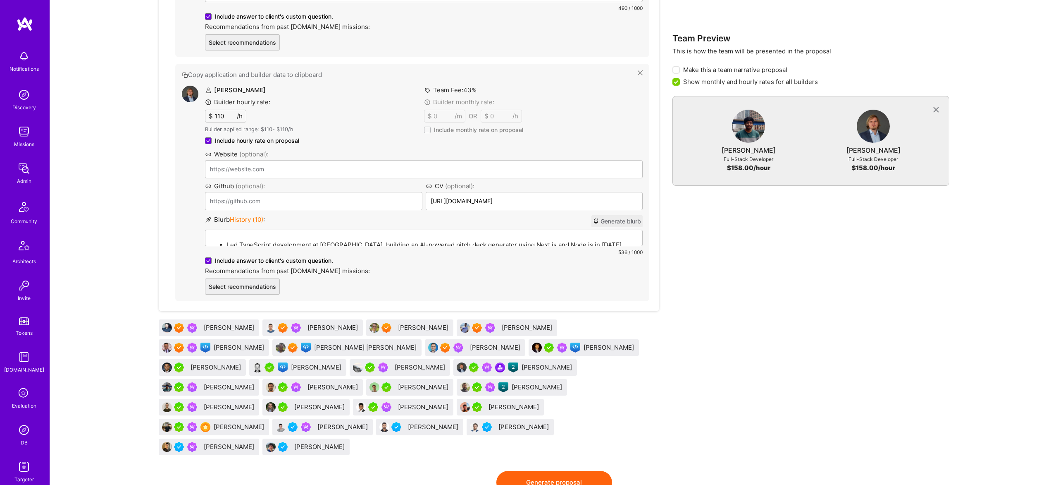
scroll to position [654, 0]
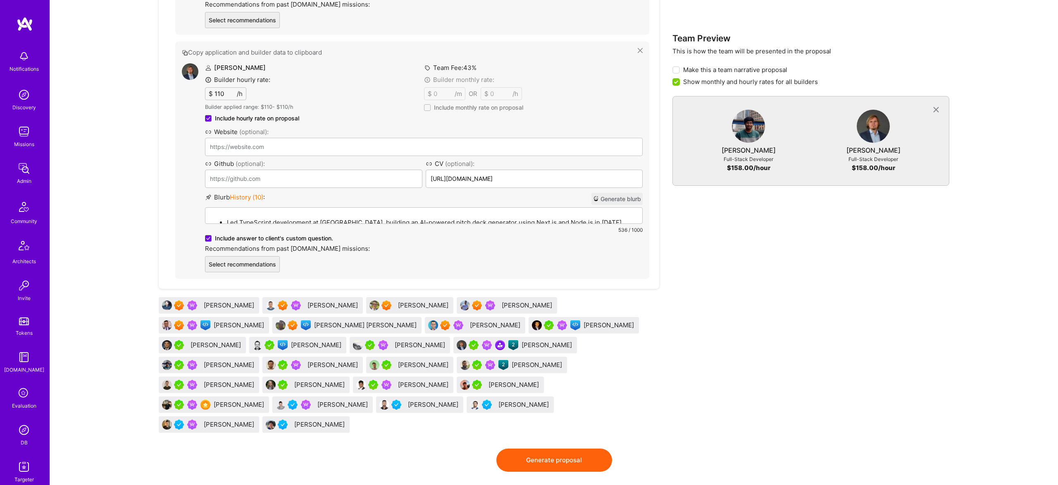
click at [360, 360] on div "[PERSON_NAME]" at bounding box center [334, 364] width 52 height 9
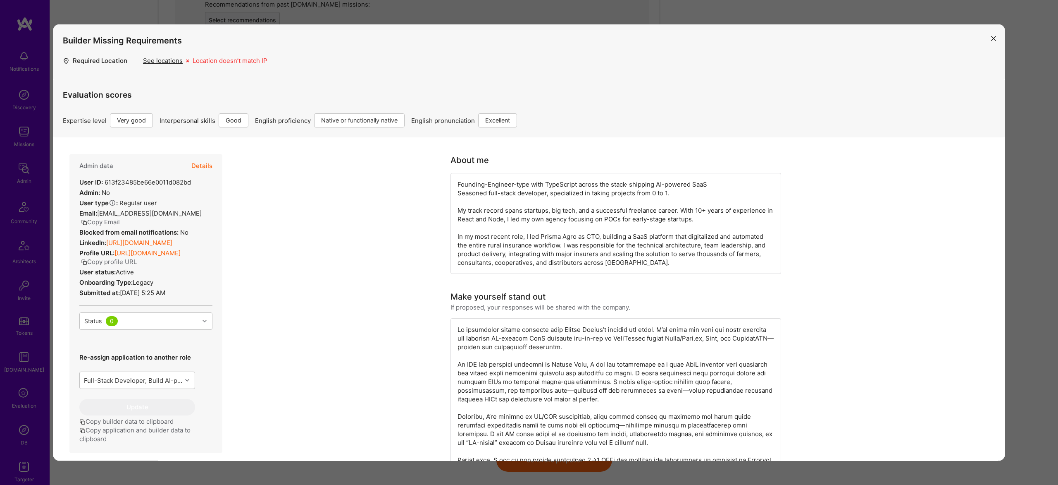
click at [267, 18] on div "Builder Missing Requirements Required Location See locations Location doesn’t m…" at bounding box center [529, 242] width 1058 height 485
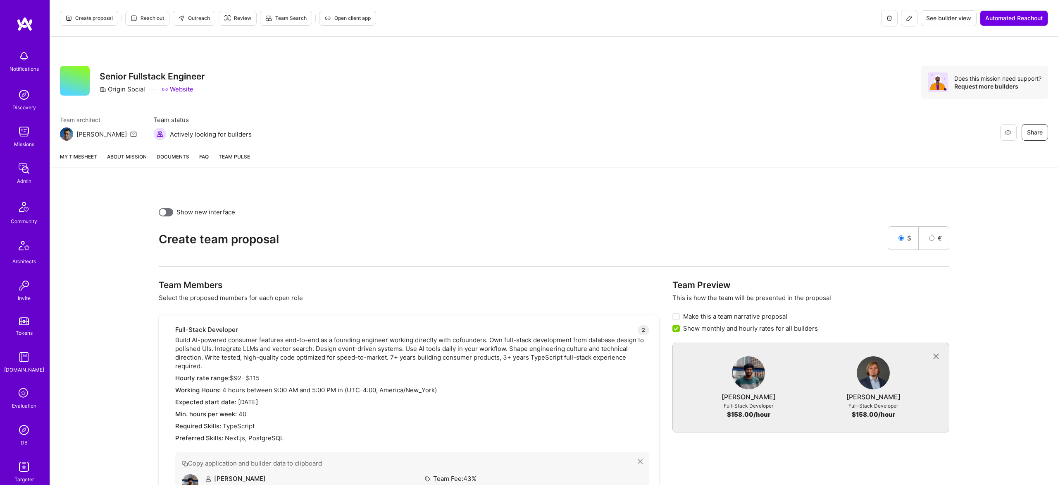
scroll to position [0, 0]
click at [244, 16] on span "Review" at bounding box center [237, 17] width 27 height 7
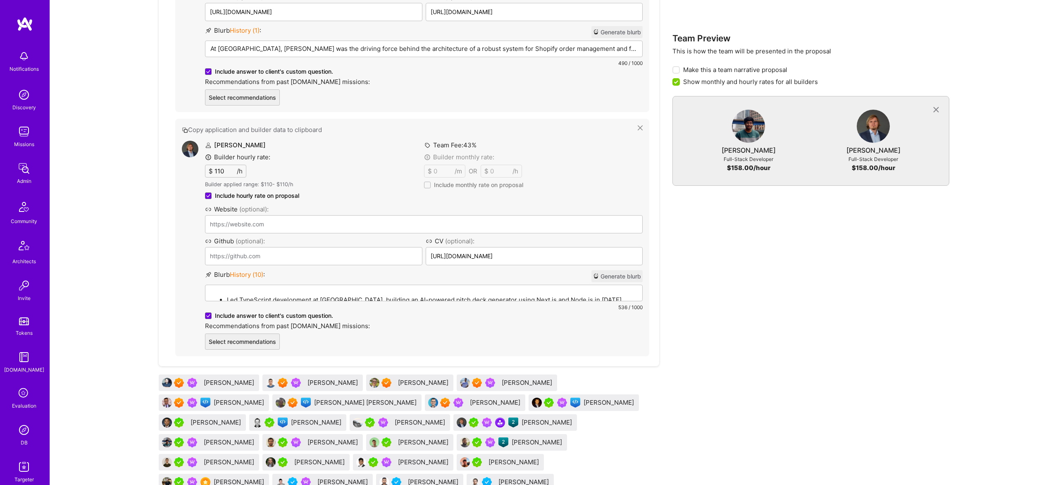
scroll to position [654, 0]
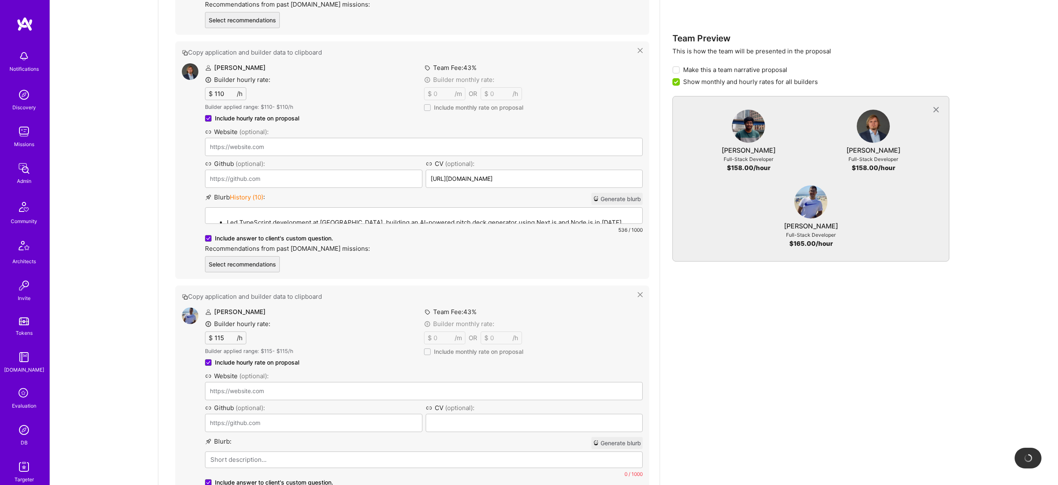
click at [191, 315] on img at bounding box center [190, 315] width 17 height 17
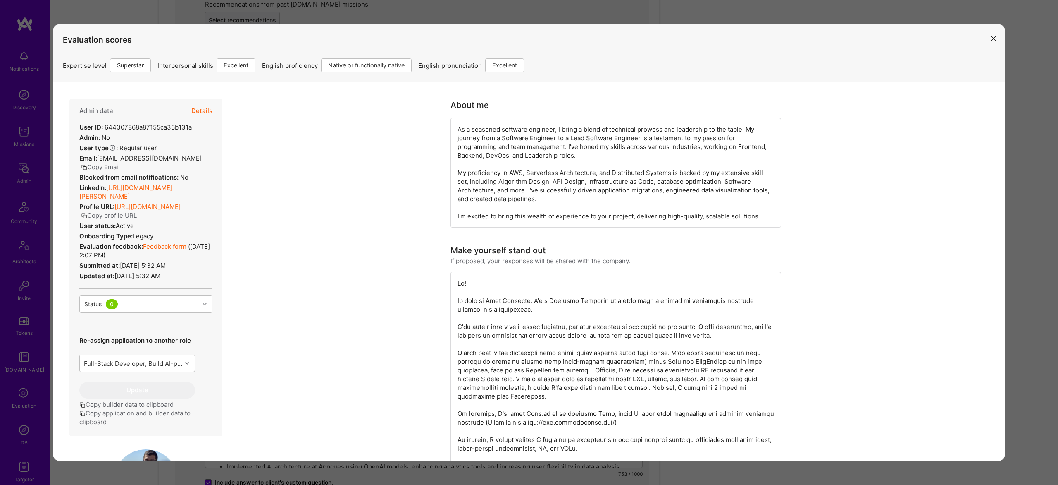
click at [201, 112] on button "Details" at bounding box center [201, 111] width 21 height 24
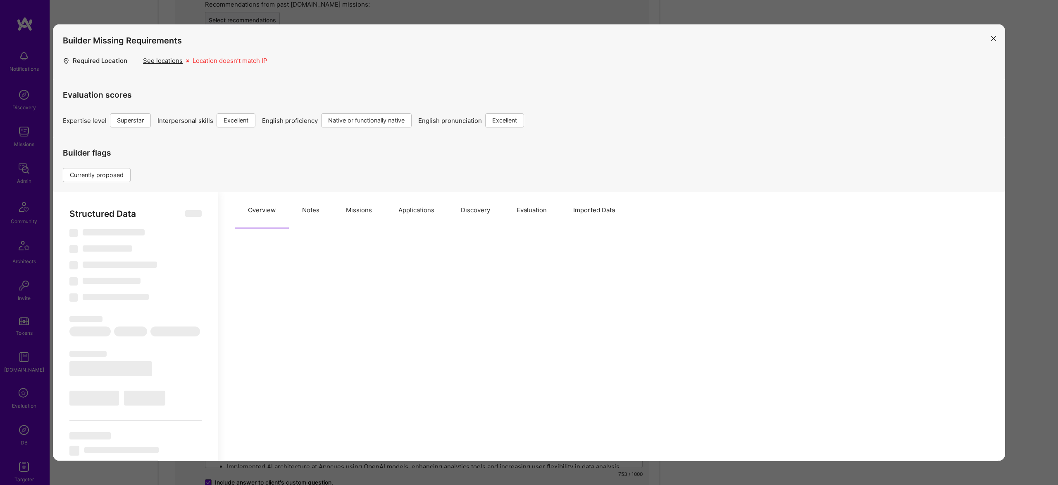
type textarea "x"
select select "Right Now"
select select "7"
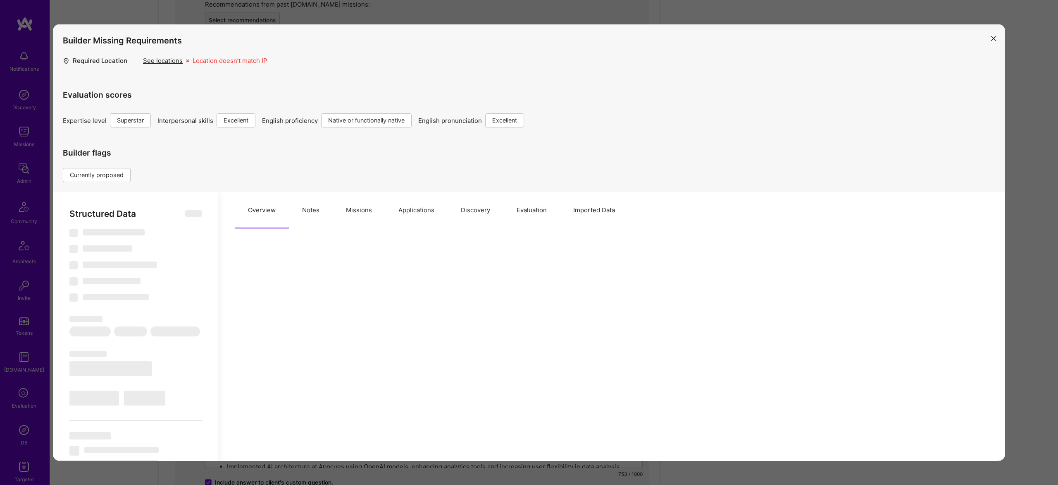
select select "7"
select select "BR"
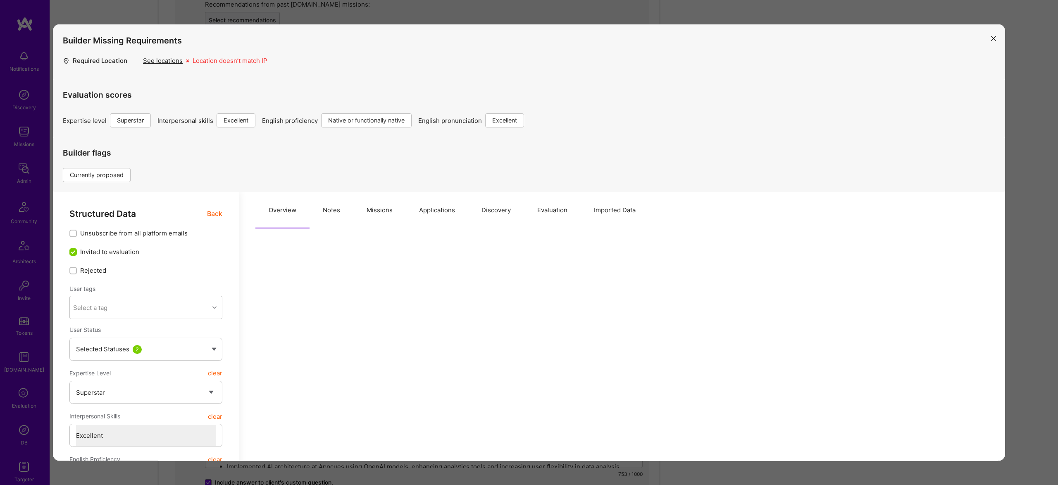
click at [318, 212] on button "Notes" at bounding box center [332, 210] width 44 height 36
type textarea "x"
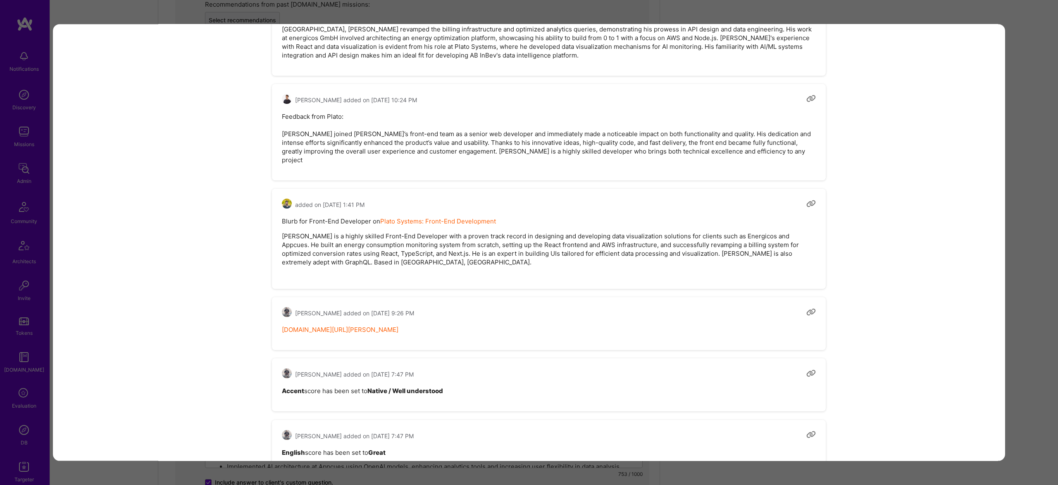
scroll to position [934, 0]
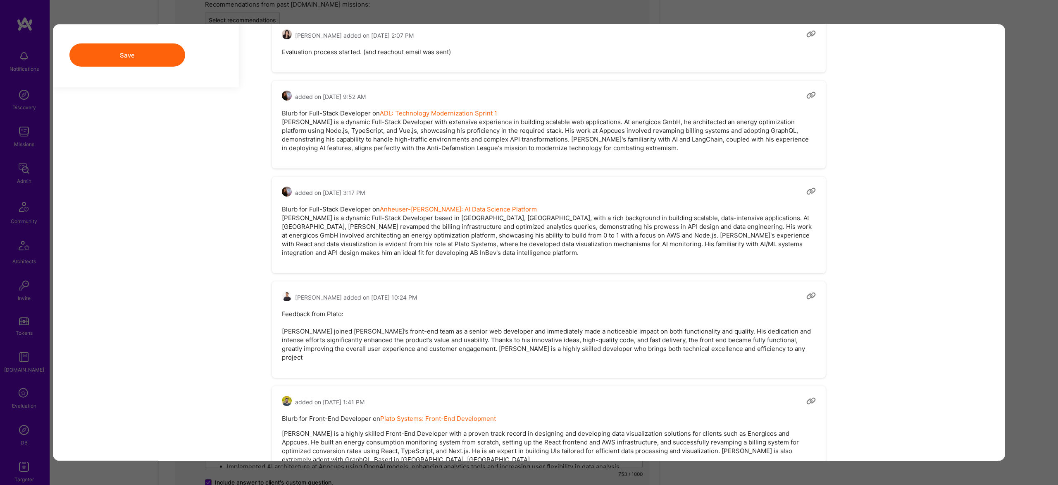
click at [1034, 208] on div "Builder Missing Requirements Required Location See locations Location doesn’t m…" at bounding box center [529, 242] width 1058 height 485
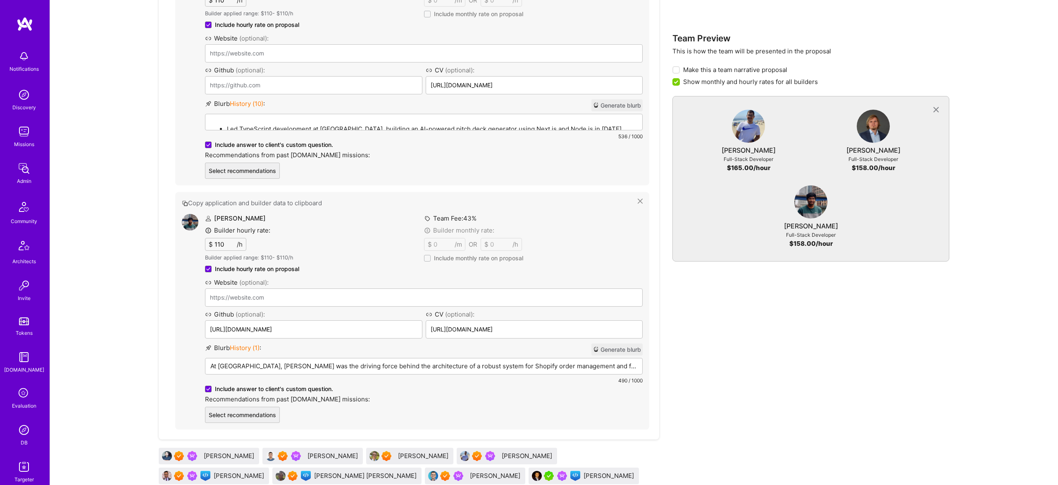
scroll to position [898, 0]
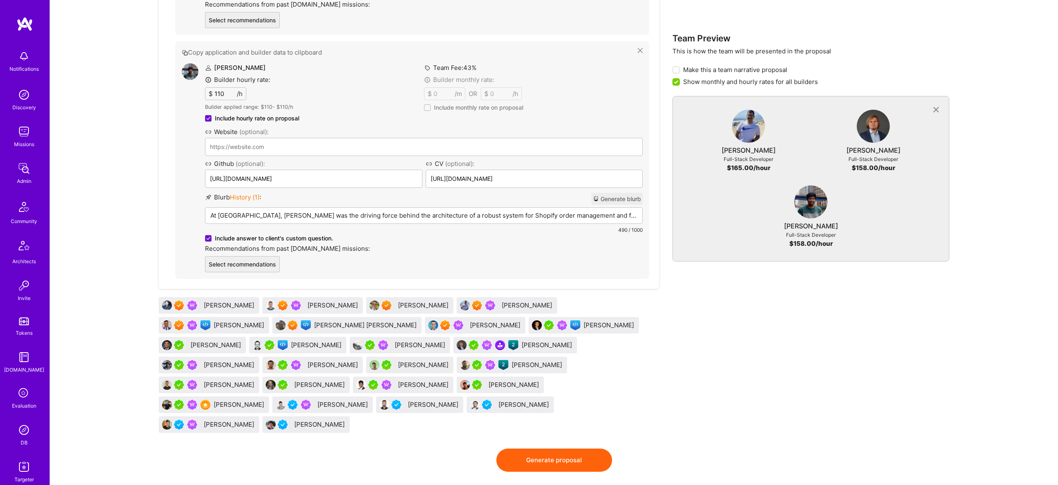
drag, startPoint x: 304, startPoint y: 221, endPoint x: 372, endPoint y: 17, distance: 214.8
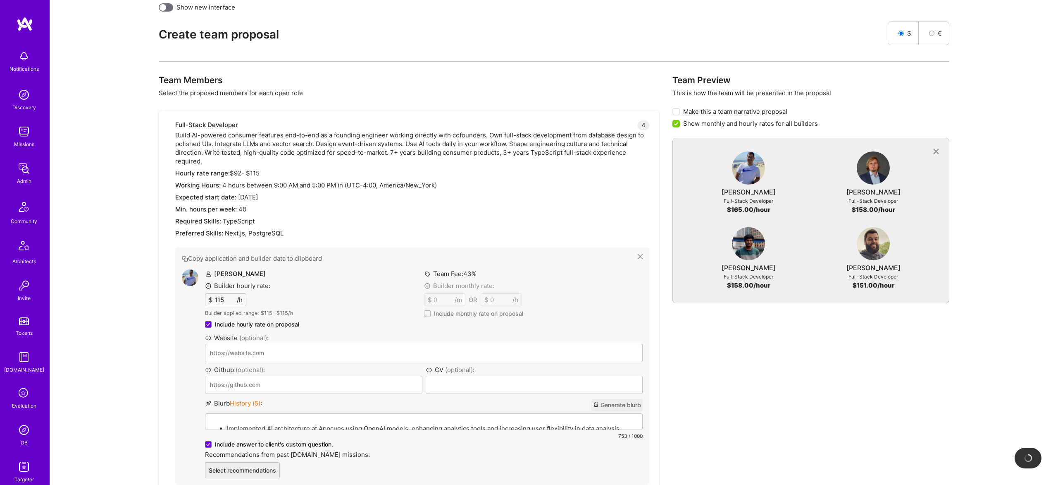
scroll to position [226, 0]
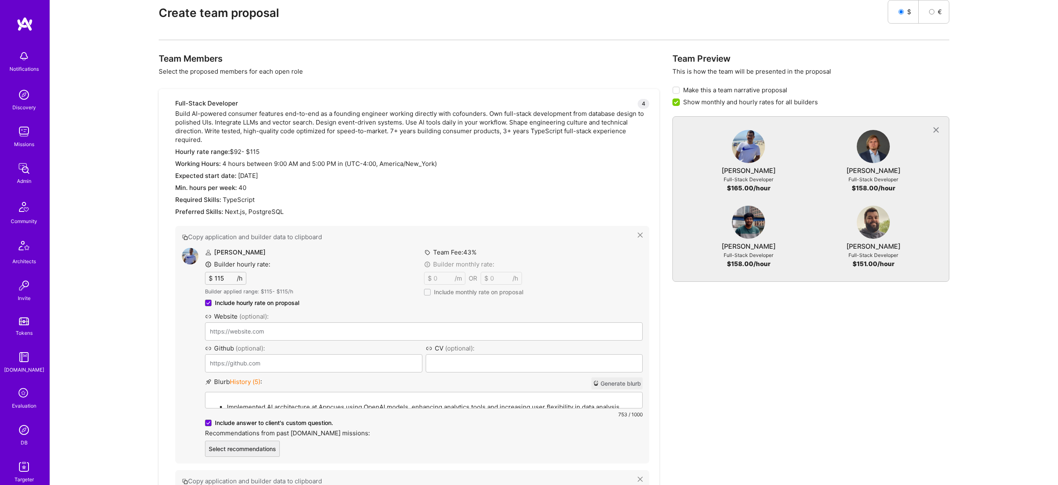
drag, startPoint x: 328, startPoint y: 361, endPoint x: 336, endPoint y: 31, distance: 330.0
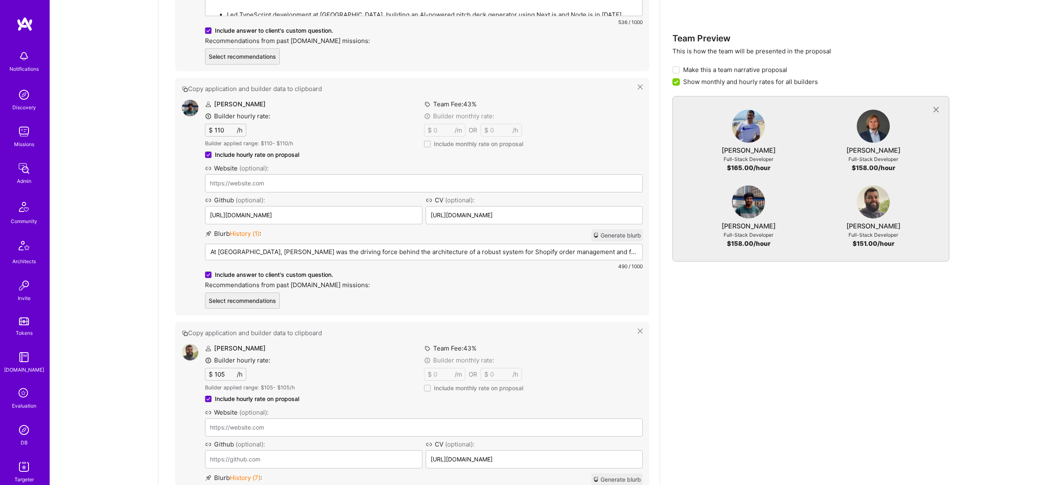
scroll to position [867, 0]
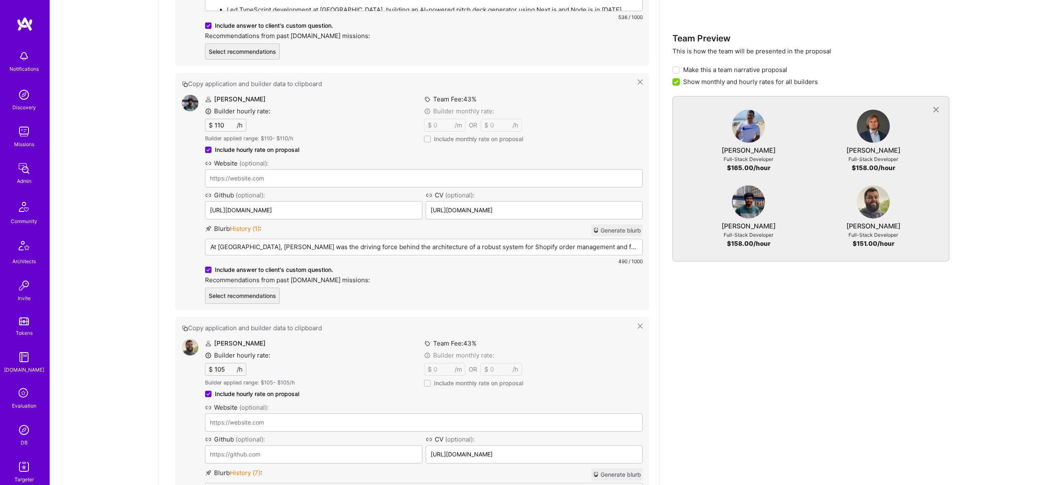
click at [317, 248] on p "At Fondue, Gnyanendra was the driving force behind the architecture of a robust…" at bounding box center [423, 246] width 427 height 9
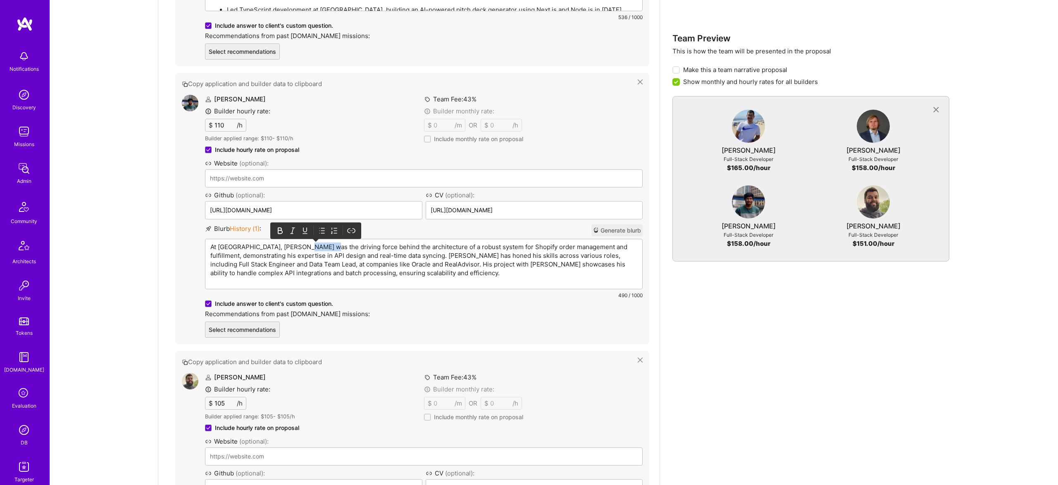
click at [317, 248] on p "At Fondue, Gnyanendra was the driving force behind the architecture of a robust…" at bounding box center [423, 259] width 427 height 35
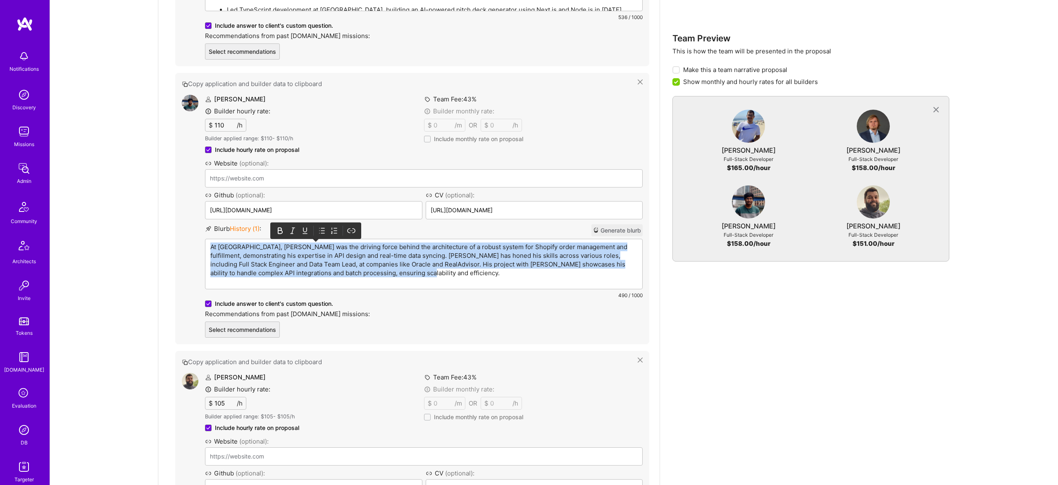
click at [317, 248] on p "At Fondue, Gnyanendra was the driving force behind the architecture of a robust…" at bounding box center [423, 259] width 427 height 35
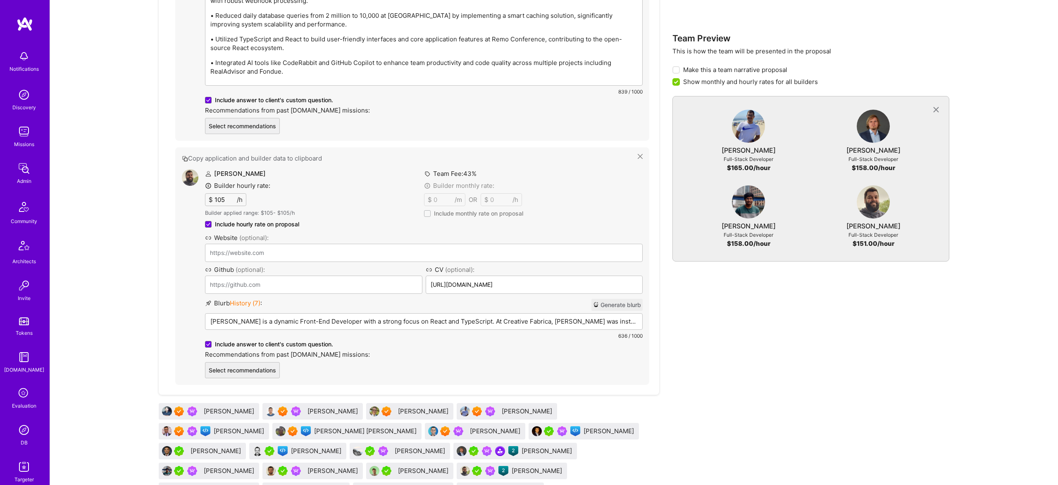
scroll to position [1036, 0]
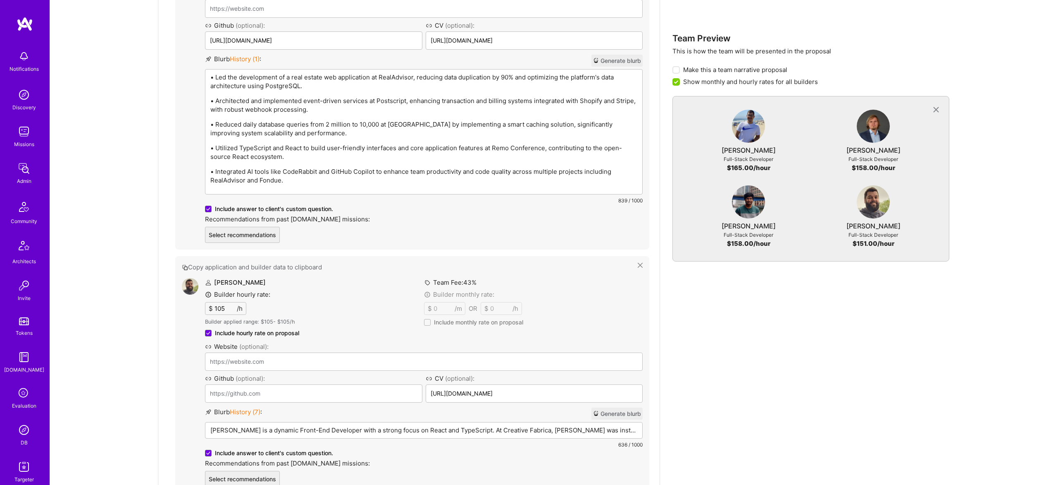
click at [280, 425] on p "Augusto is a dynamic Front-End Developer with a strong focus on React and TypeS…" at bounding box center [423, 429] width 427 height 9
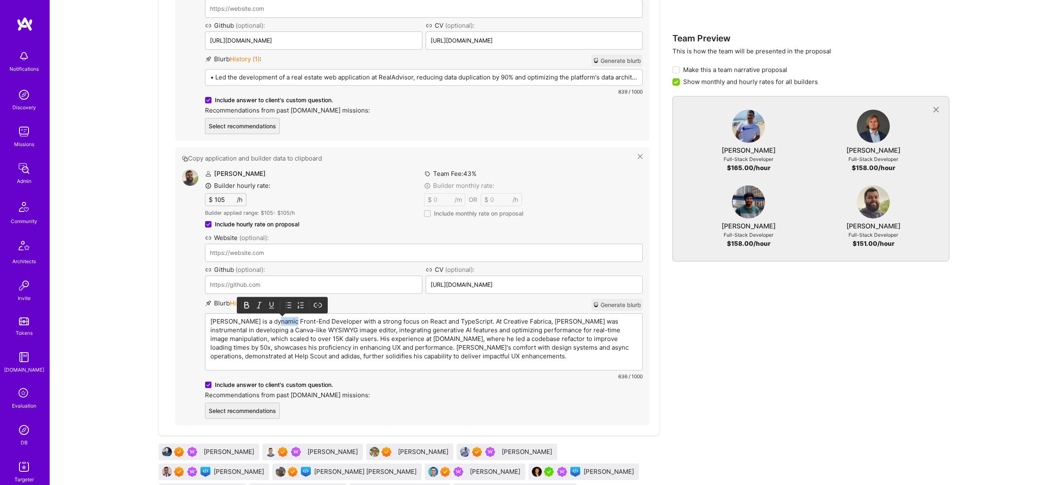
click at [280, 320] on p "Augusto is a dynamic Front-End Developer with a strong focus on React and TypeS…" at bounding box center [423, 338] width 427 height 43
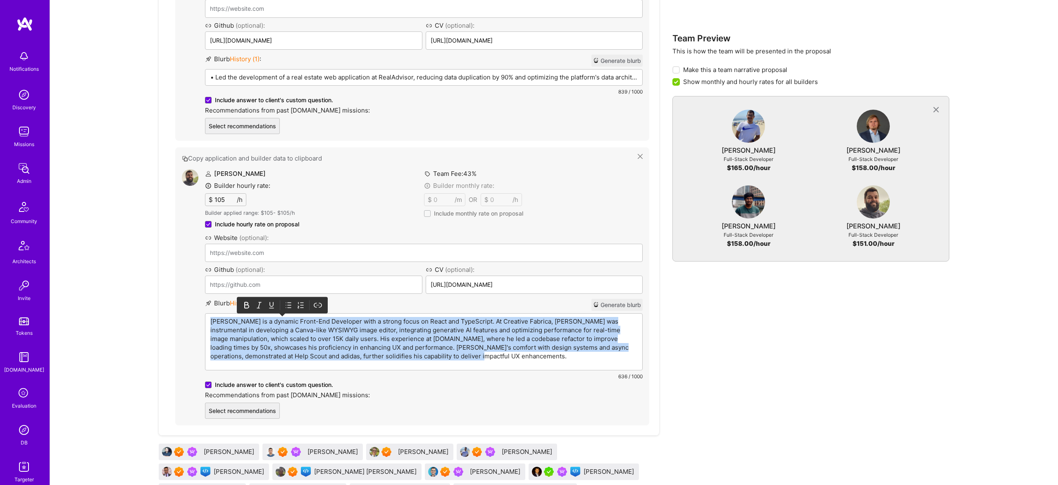
click at [280, 320] on p "Augusto is a dynamic Front-End Developer with a strong focus on React and TypeS…" at bounding box center [423, 338] width 427 height 43
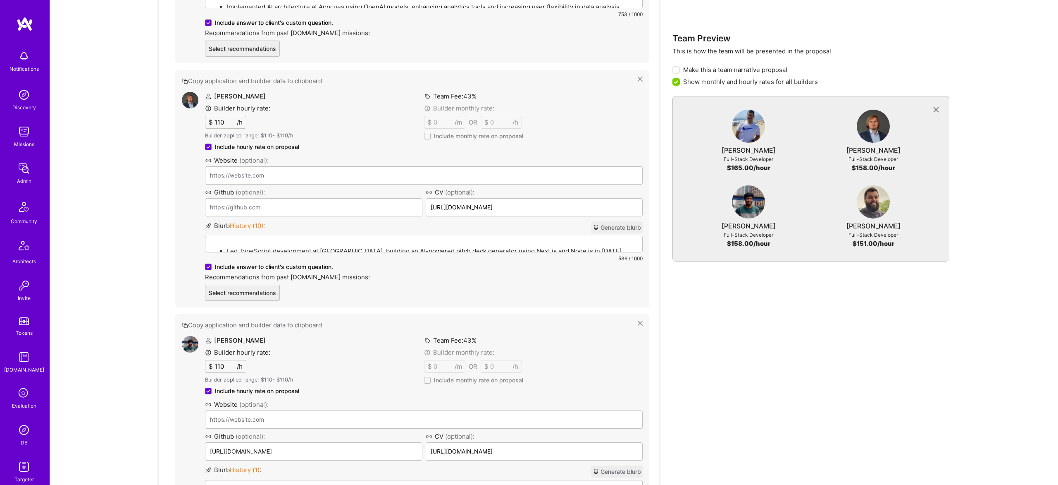
scroll to position [597, 0]
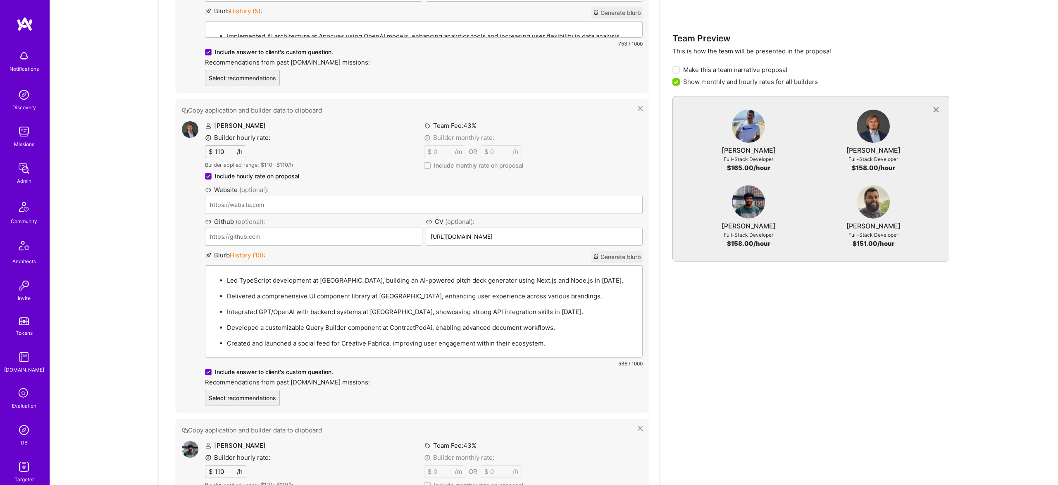
click at [332, 274] on div "Led TypeScript development at Elevo, building an AI-powered pitch deck generato…" at bounding box center [423, 310] width 437 height 91
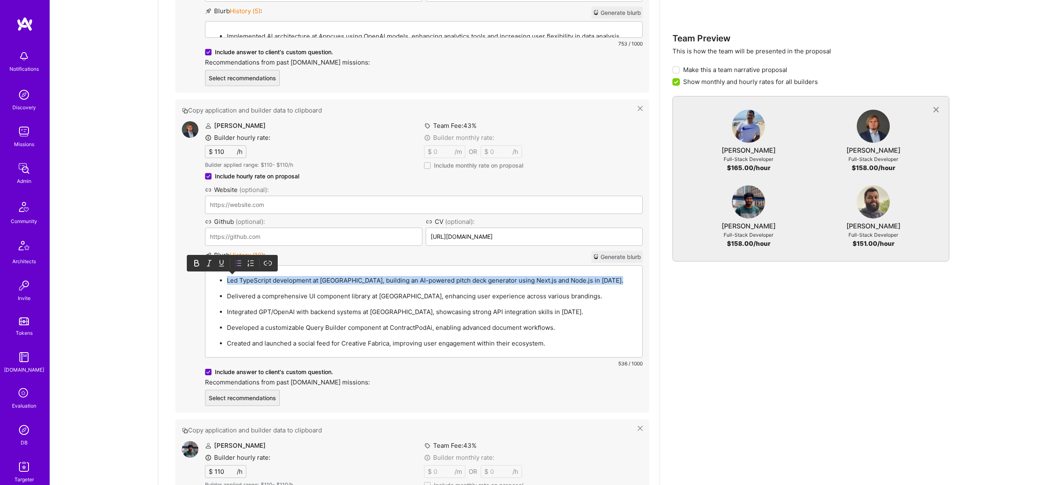
click at [332, 274] on div "Led TypeScript development at Elevo, building an AI-powered pitch deck generato…" at bounding box center [423, 310] width 437 height 91
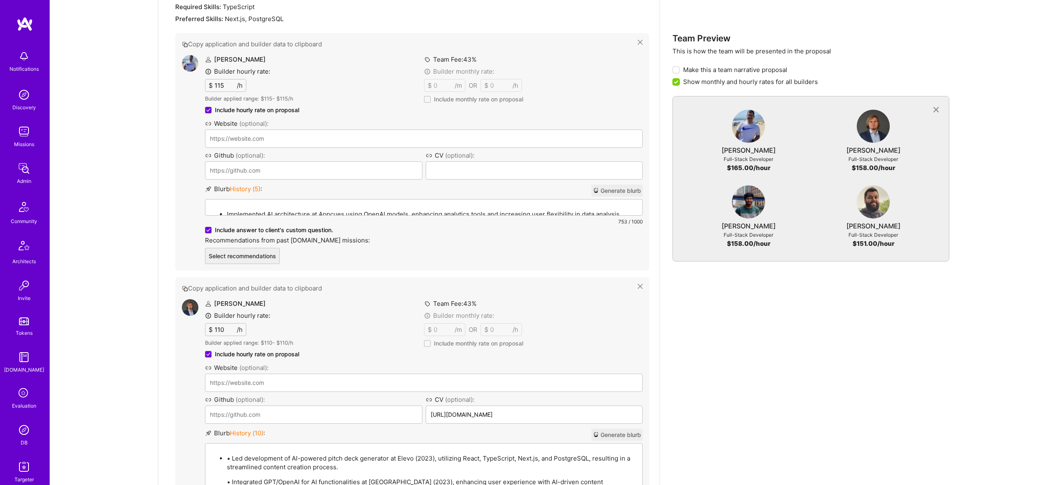
scroll to position [418, 0]
click at [292, 210] on li "Implemented AI architecture at Appcues using OpenAI models, enhancing analytics…" at bounding box center [432, 215] width 411 height 10
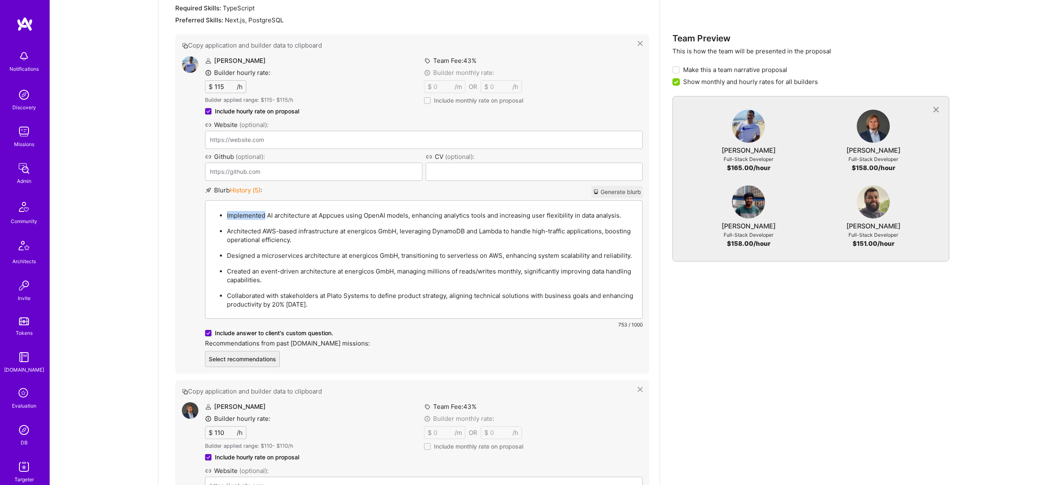
click at [292, 210] on li "Implemented AI architecture at Appcues using OpenAI models, enhancing analytics…" at bounding box center [432, 215] width 411 height 10
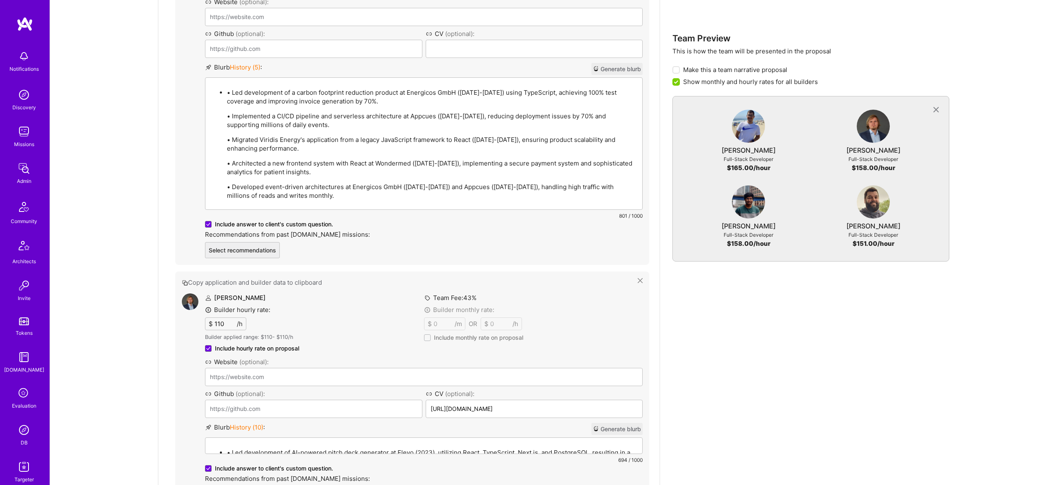
click at [270, 95] on p "• Led development of a carbon footprint reduction product at Energicos GmbH (20…" at bounding box center [432, 96] width 411 height 17
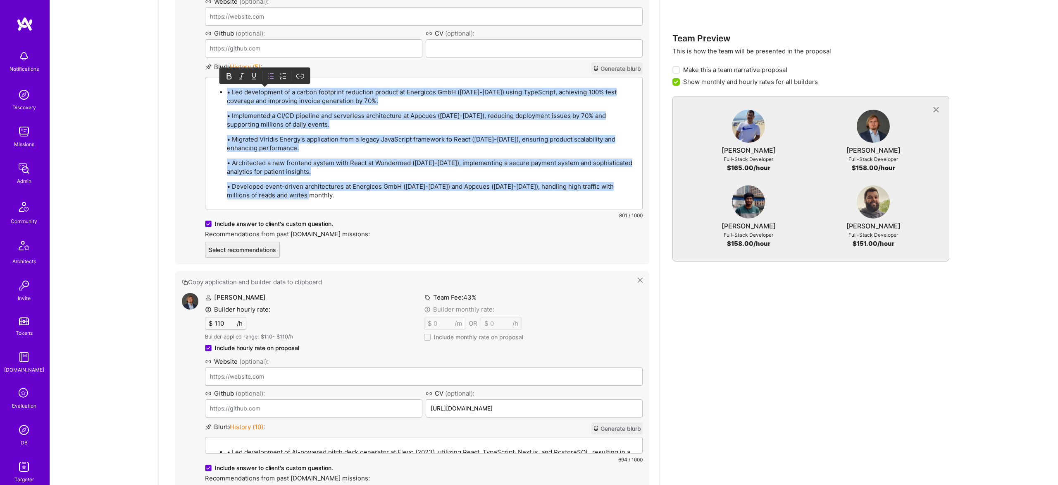
click at [274, 75] on icon at bounding box center [271, 76] width 8 height 8
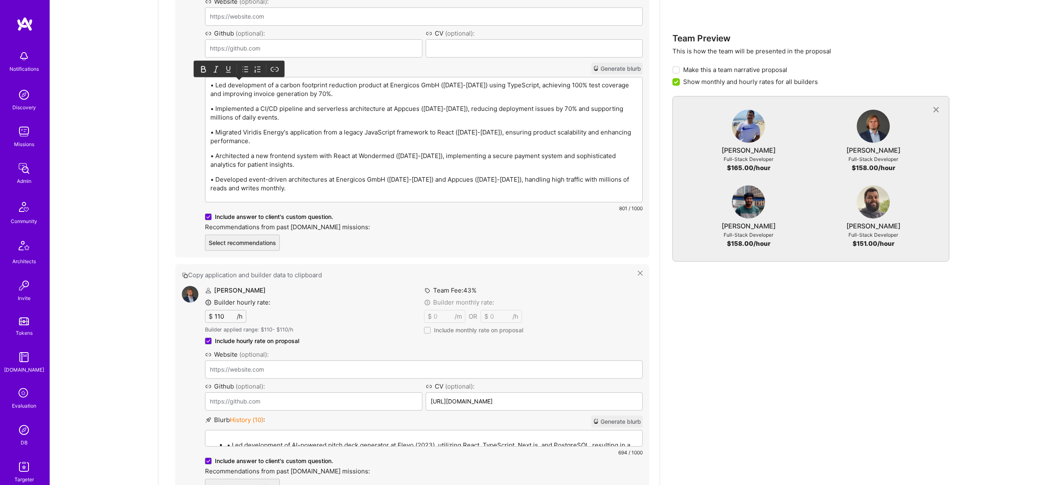
click at [245, 71] on icon at bounding box center [246, 69] width 3 height 5
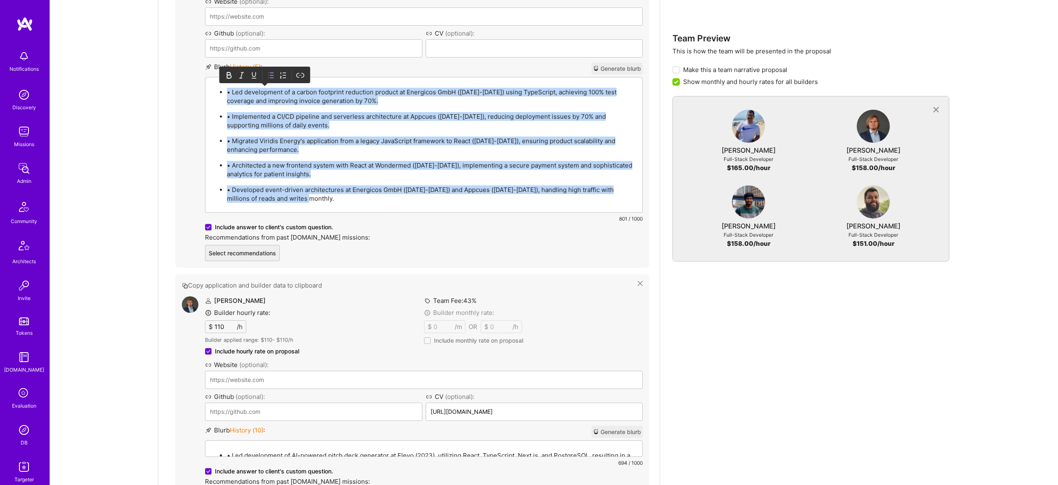
click at [232, 90] on p "• Led development of a carbon footprint reduction product at Energicos GmbH (20…" at bounding box center [432, 96] width 411 height 17
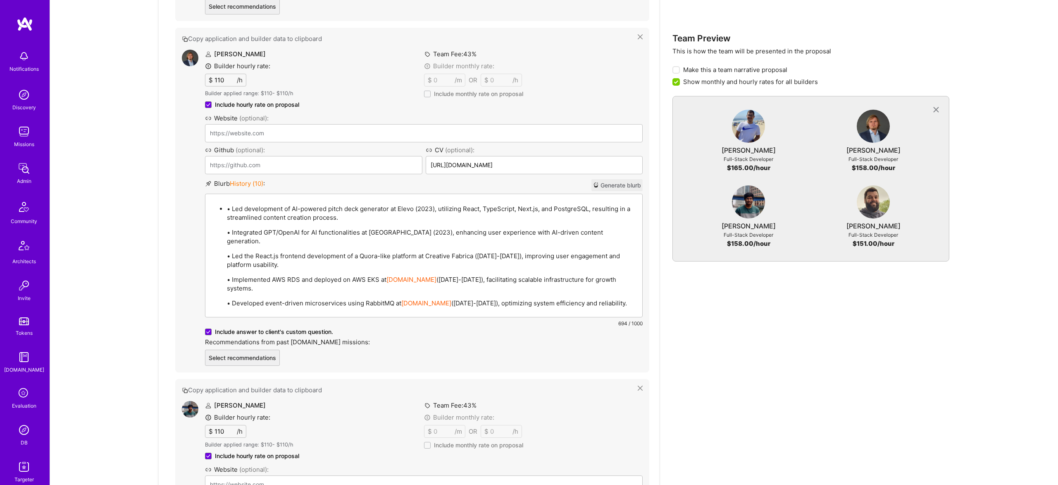
click at [232, 208] on p "• Led development of AI-powered pitch deck generator at Elevo (2023), utilizing…" at bounding box center [432, 212] width 411 height 17
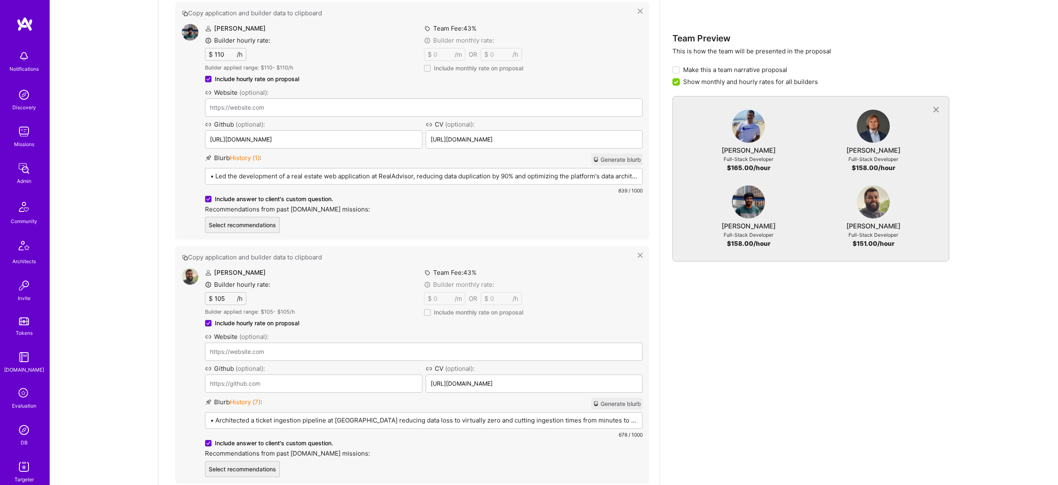
scroll to position [945, 0]
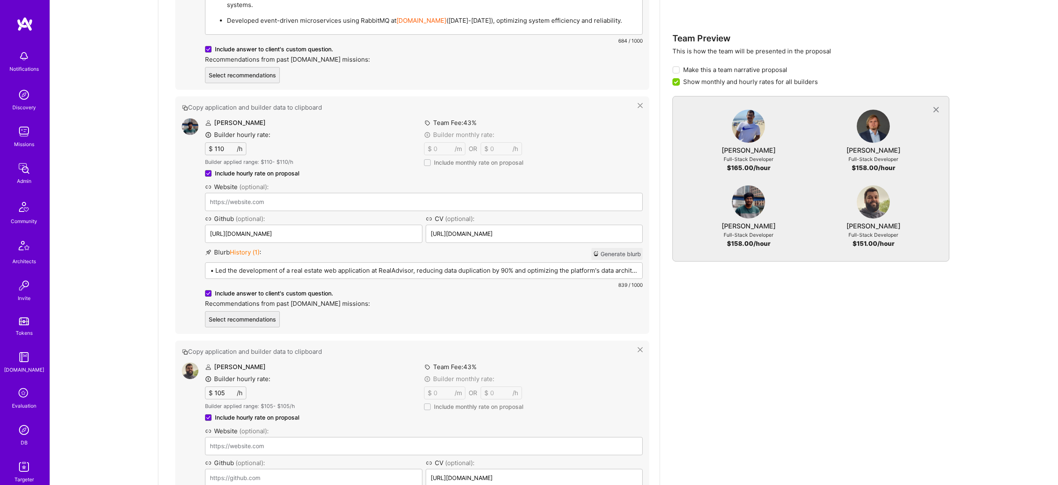
click at [326, 266] on p "• Led the development of a real estate web application at RealAdvisor, reducing…" at bounding box center [423, 270] width 427 height 9
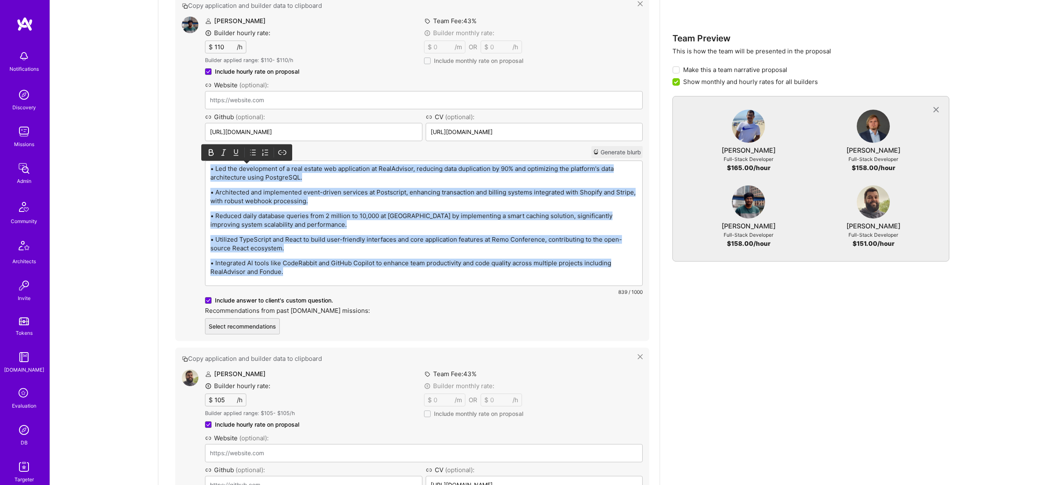
click at [253, 152] on icon at bounding box center [253, 152] width 3 height 5
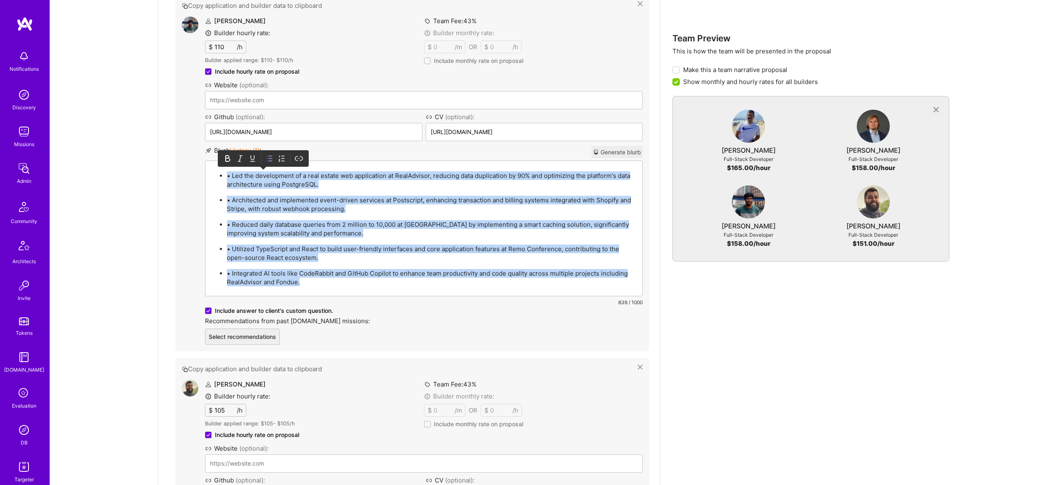
click at [233, 173] on p "• Led the development of a real estate web application at RealAdvisor, reducing…" at bounding box center [432, 179] width 411 height 17
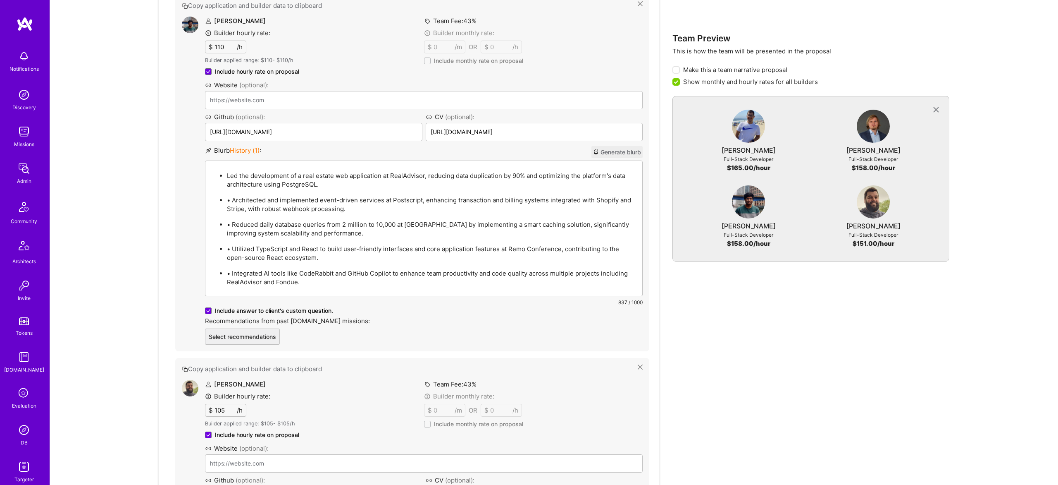
drag, startPoint x: 231, startPoint y: 200, endPoint x: 238, endPoint y: 198, distance: 7.3
click at [231, 200] on p "• Architected and implemented event-driven services at Postscript, enhancing tr…" at bounding box center [432, 204] width 411 height 17
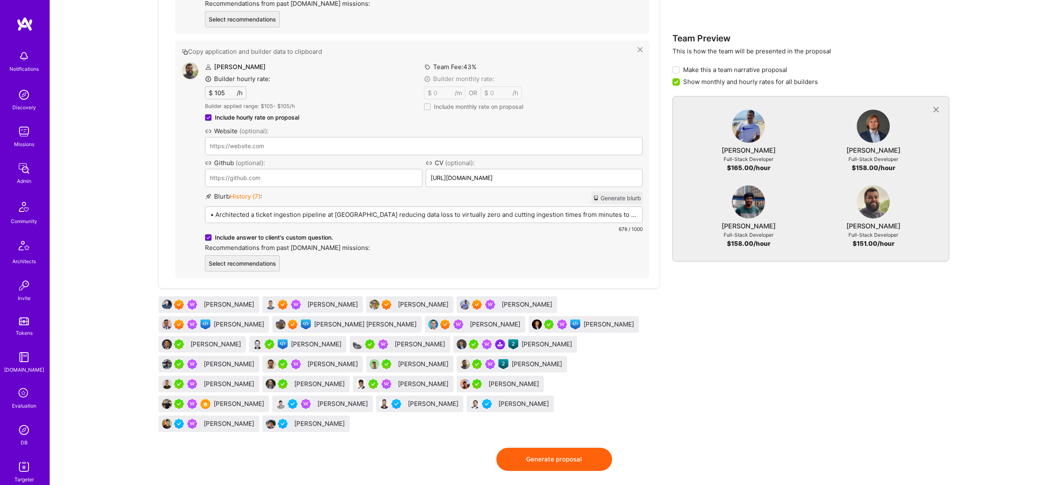
click at [309, 213] on p "• Architected a ticket ingestion pipeline at Urbint reducing data loss to virtu…" at bounding box center [423, 214] width 427 height 9
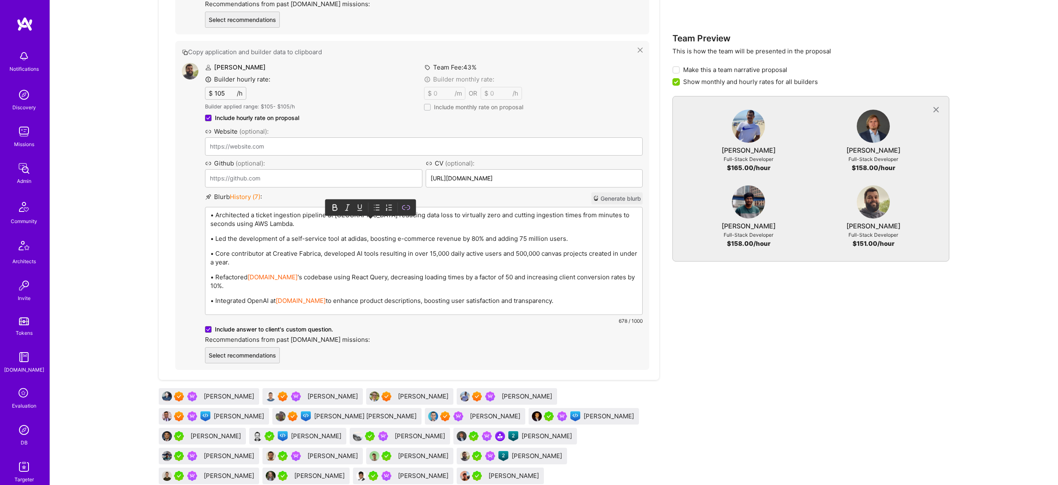
click at [379, 203] on icon at bounding box center [377, 207] width 8 height 8
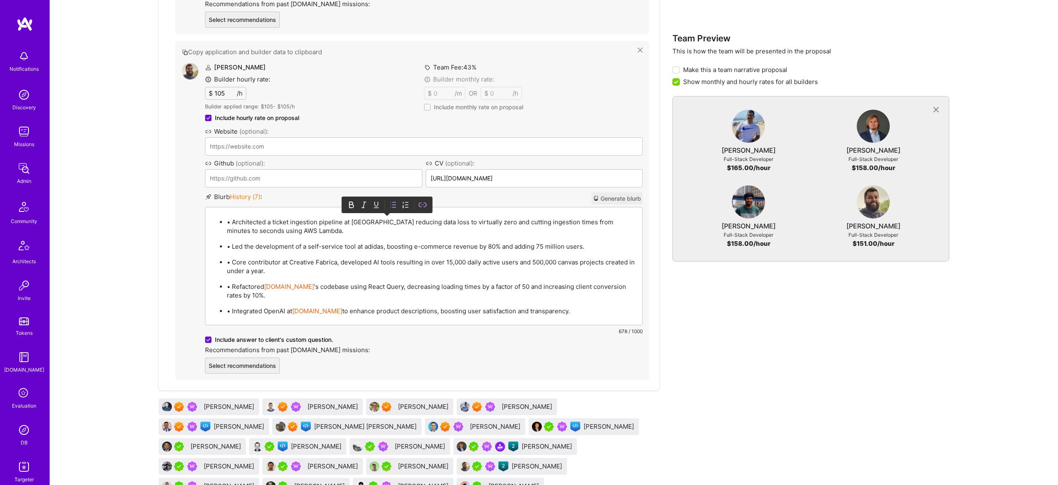
click at [236, 223] on p "• Architected a ticket ingestion pipeline at Urbint reducing data loss to virtu…" at bounding box center [432, 225] width 411 height 17
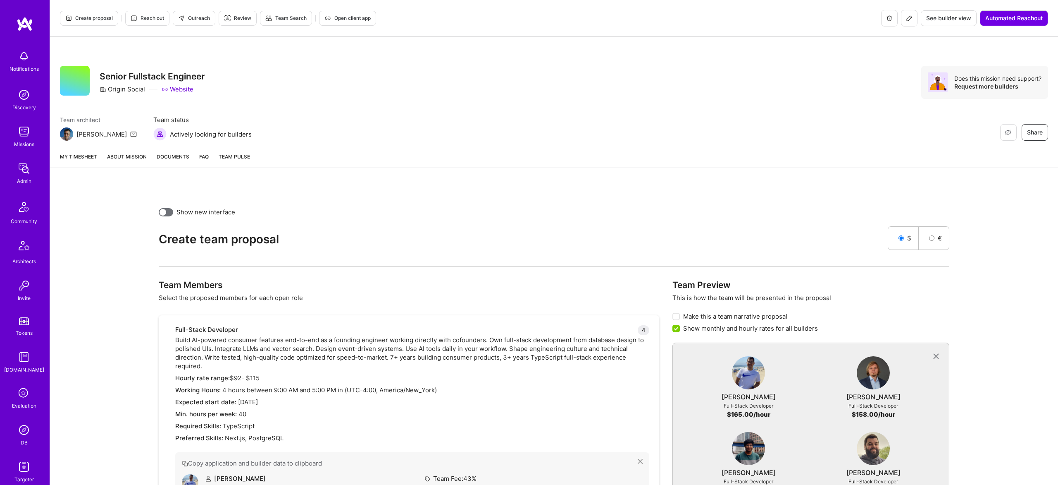
scroll to position [1236, 0]
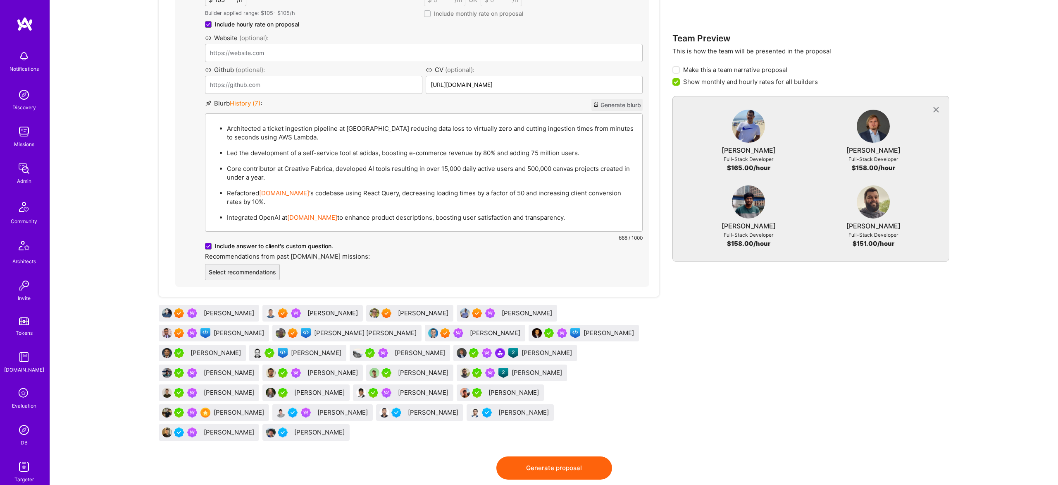
click at [578, 456] on button "Generate proposal" at bounding box center [555, 467] width 116 height 23
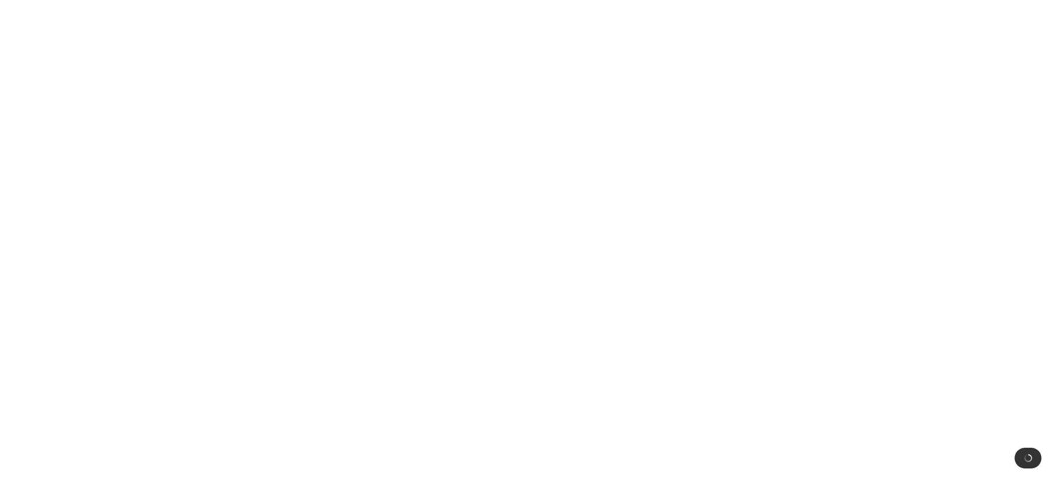
scroll to position [0, 0]
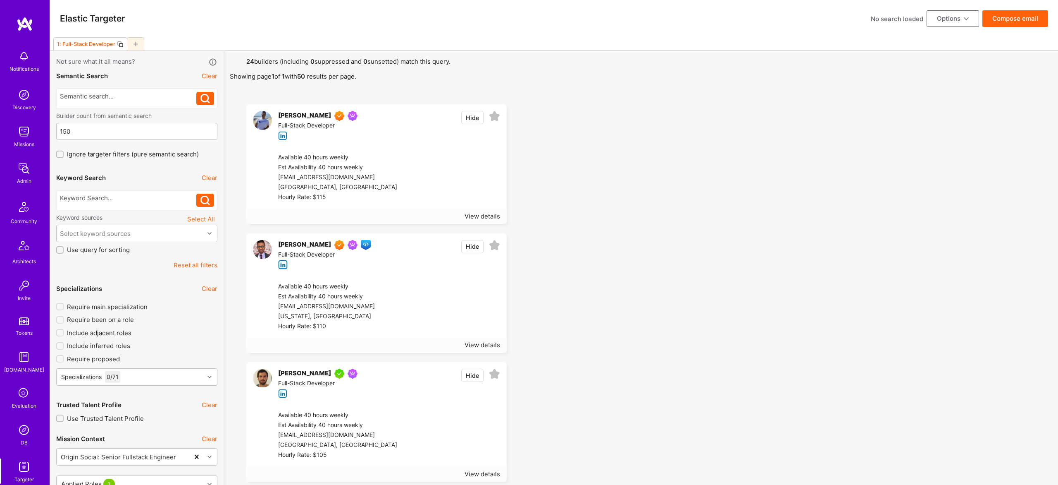
scroll to position [1316, 0]
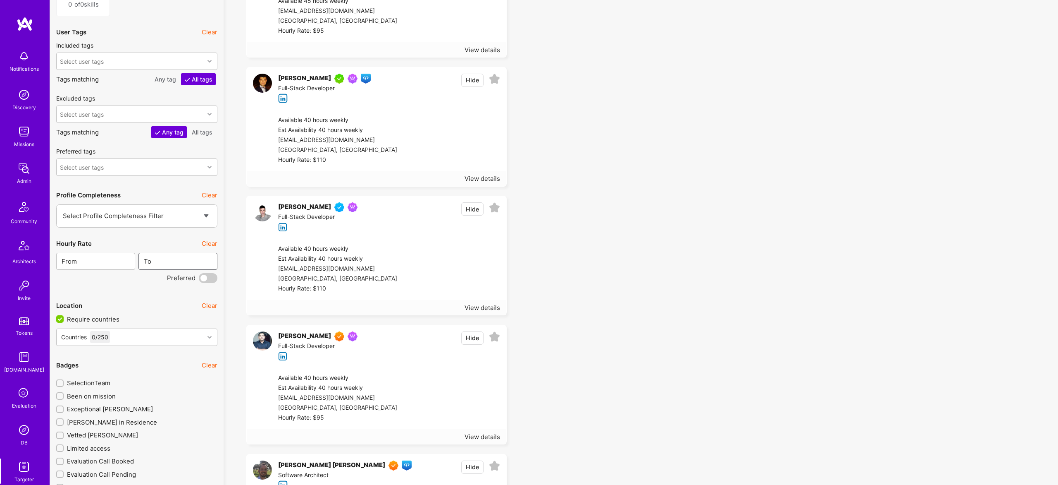
click at [194, 255] on input "text" at bounding box center [183, 261] width 62 height 21
type input "1"
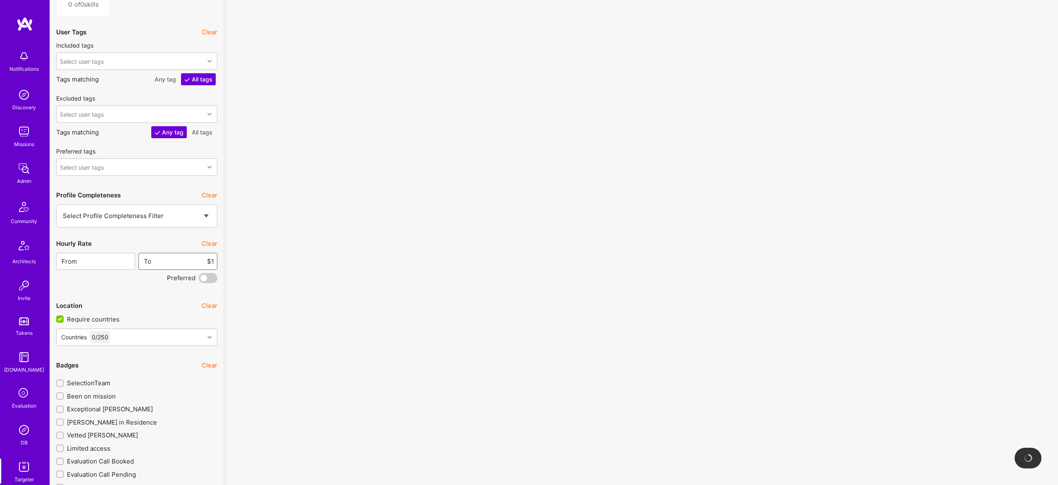
click at [214, 258] on input "$1" at bounding box center [183, 261] width 62 height 21
click at [212, 260] on input "$1" at bounding box center [183, 261] width 62 height 21
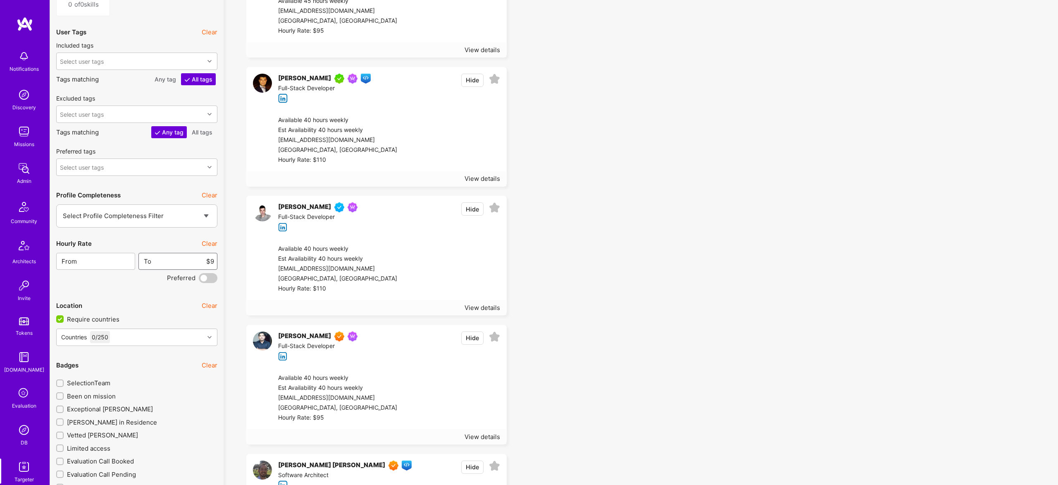
type input "$95"
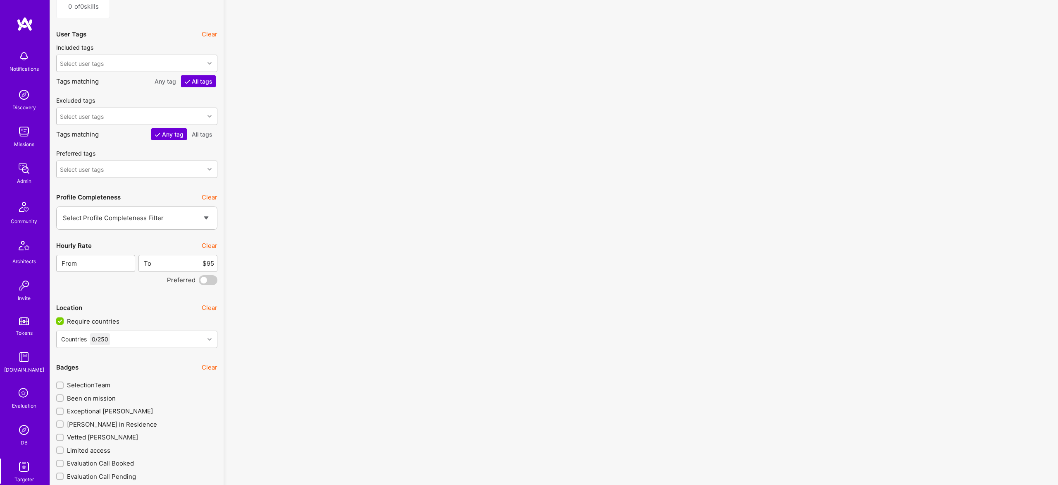
click at [211, 280] on span at bounding box center [208, 280] width 19 height 10
click at [201, 282] on input "checkbox" at bounding box center [201, 282] width 0 height 0
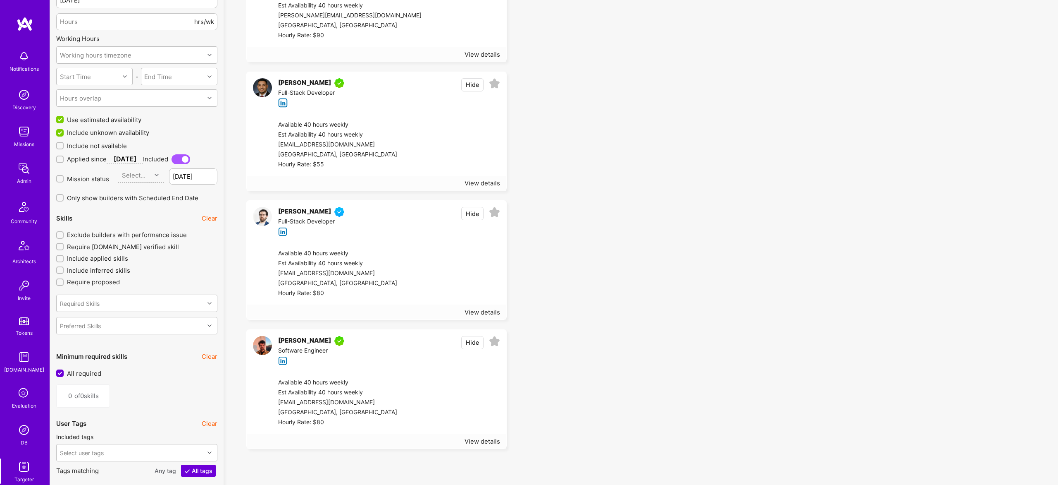
scroll to position [925, 0]
click at [259, 215] on img at bounding box center [262, 215] width 19 height 19
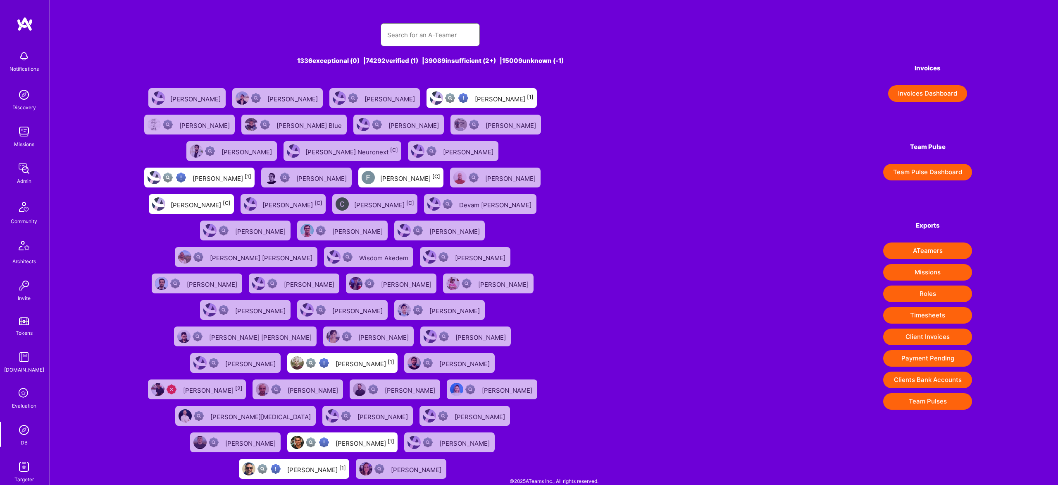
click at [424, 25] on input "text" at bounding box center [430, 34] width 86 height 21
paste input "[PERSON_NAME]"
type input "[PERSON_NAME]"
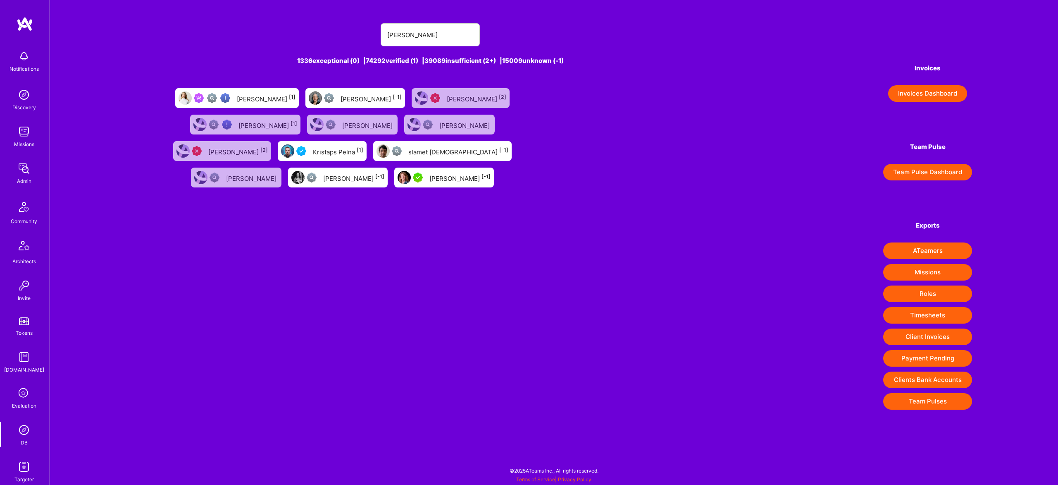
click at [271, 93] on div "[PERSON_NAME] [1]" at bounding box center [266, 98] width 59 height 11
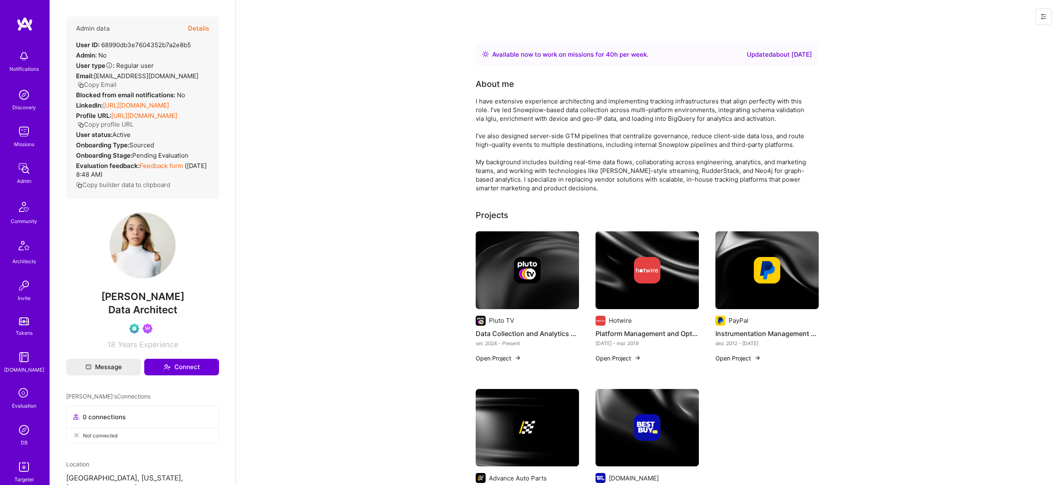
click at [201, 28] on button "Details" at bounding box center [198, 29] width 21 height 24
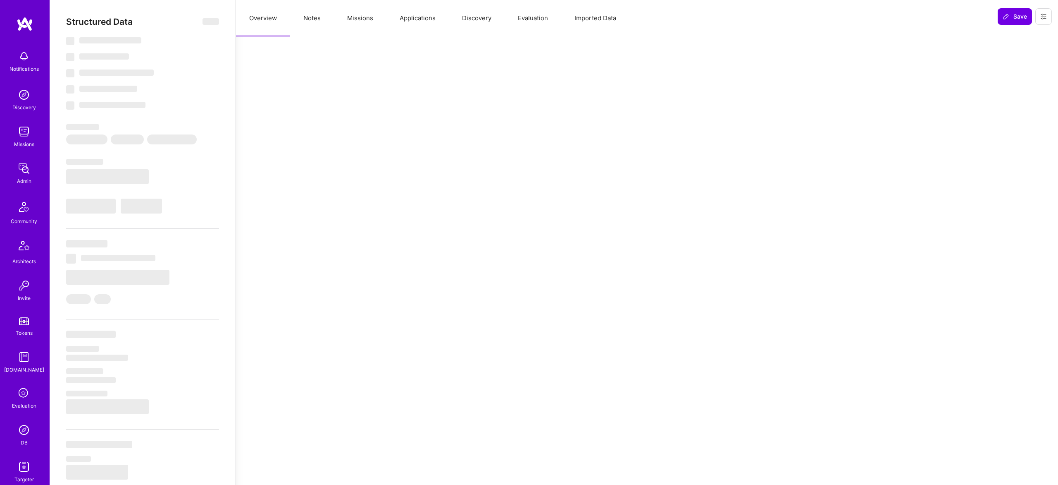
select select "Right Now"
select select "Verified"
select select "US"
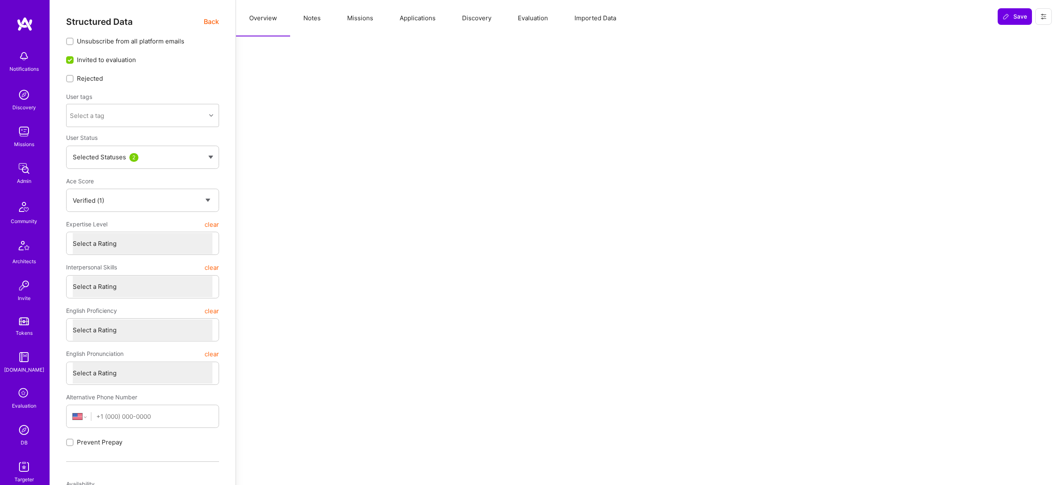
click at [318, 17] on button "Notes" at bounding box center [312, 18] width 44 height 36
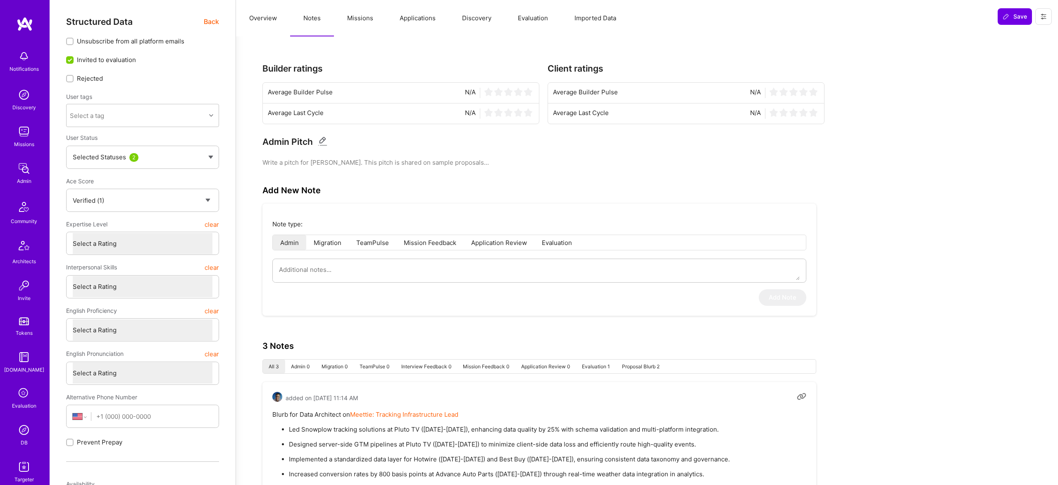
click at [367, 12] on button "Missions" at bounding box center [360, 18] width 53 height 36
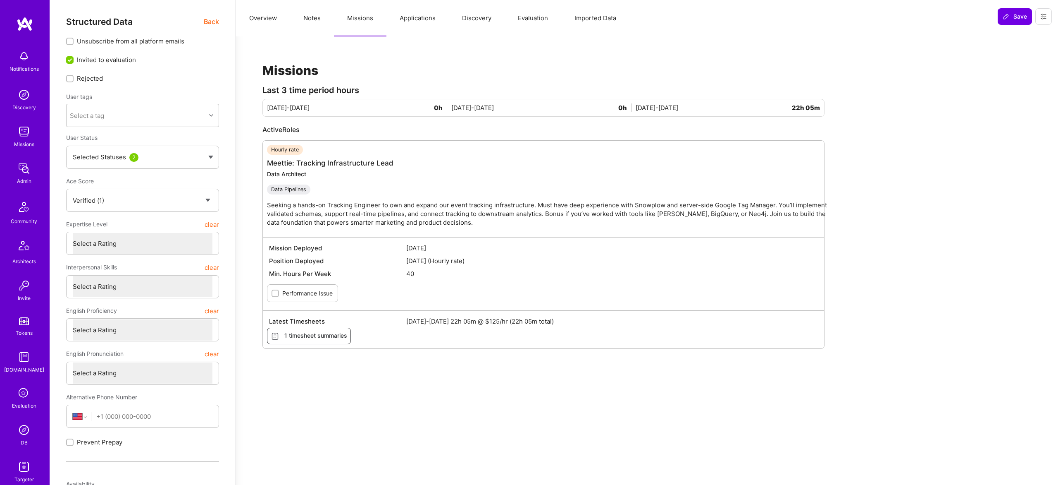
click at [305, 23] on button "Notes" at bounding box center [312, 18] width 44 height 36
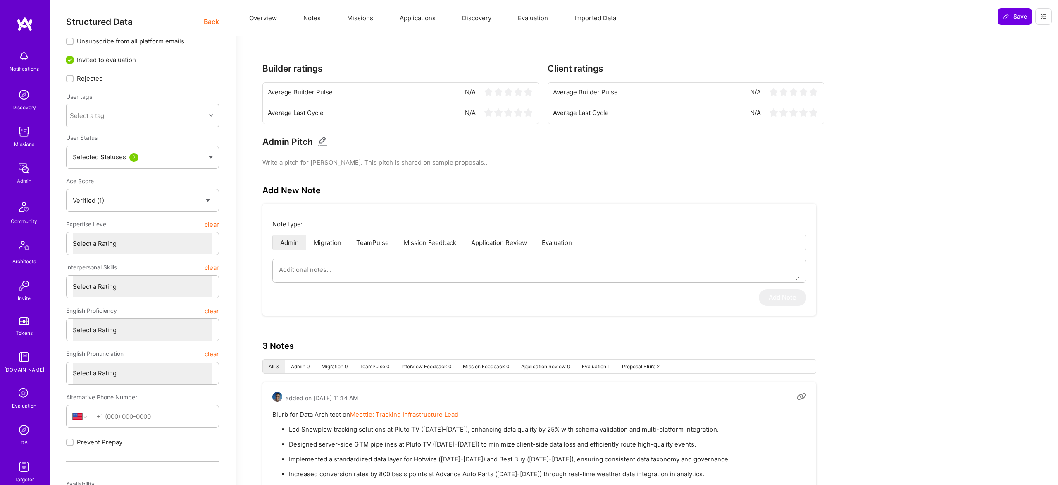
click at [270, 22] on button "Overview" at bounding box center [263, 18] width 54 height 36
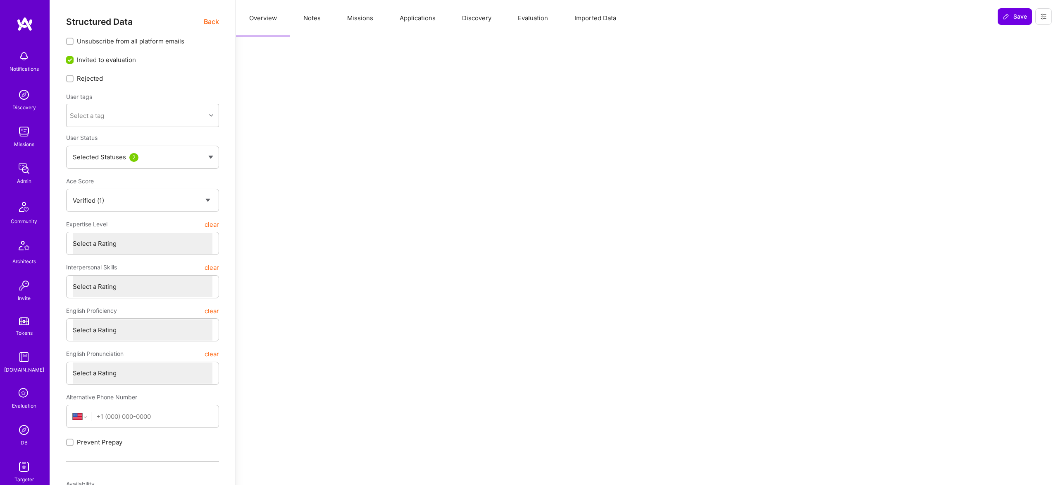
click at [332, 21] on button "Notes" at bounding box center [312, 18] width 44 height 36
type textarea "x"
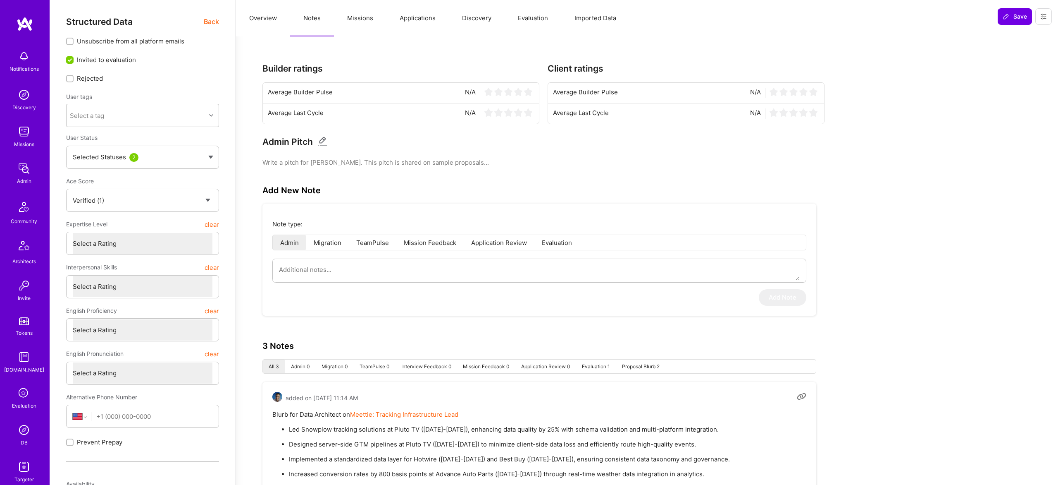
click at [285, 19] on button "Overview" at bounding box center [263, 18] width 54 height 36
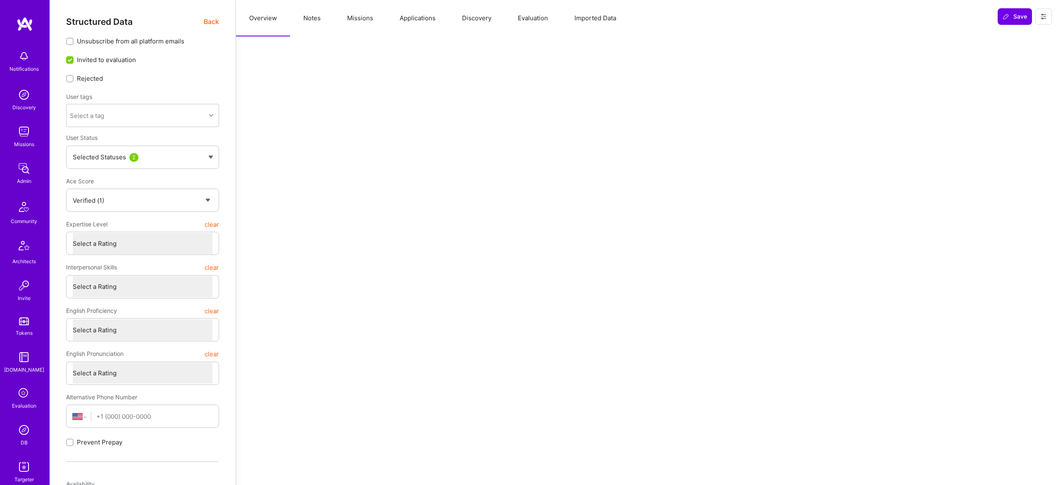
click at [379, 22] on button "Missions" at bounding box center [360, 18] width 53 height 36
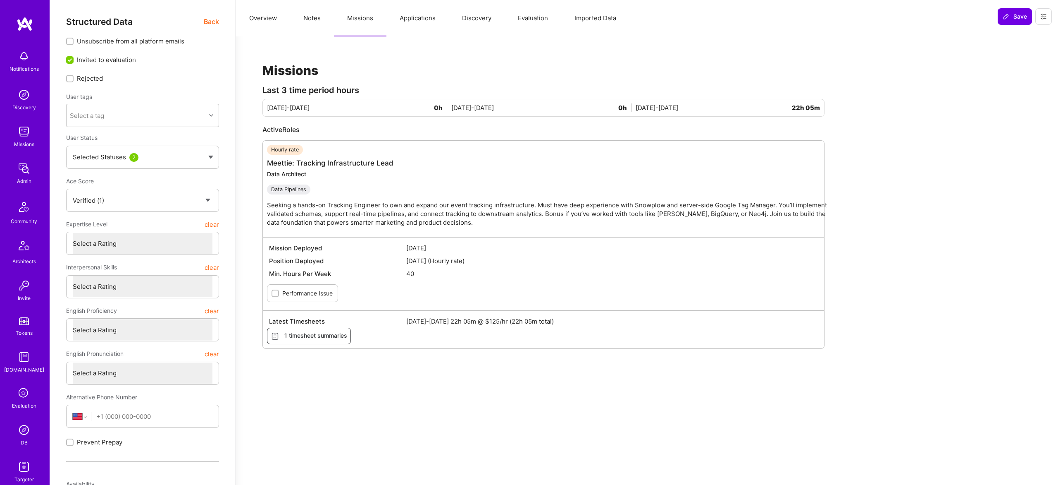
click at [516, 19] on button "Evaluation" at bounding box center [533, 18] width 57 height 36
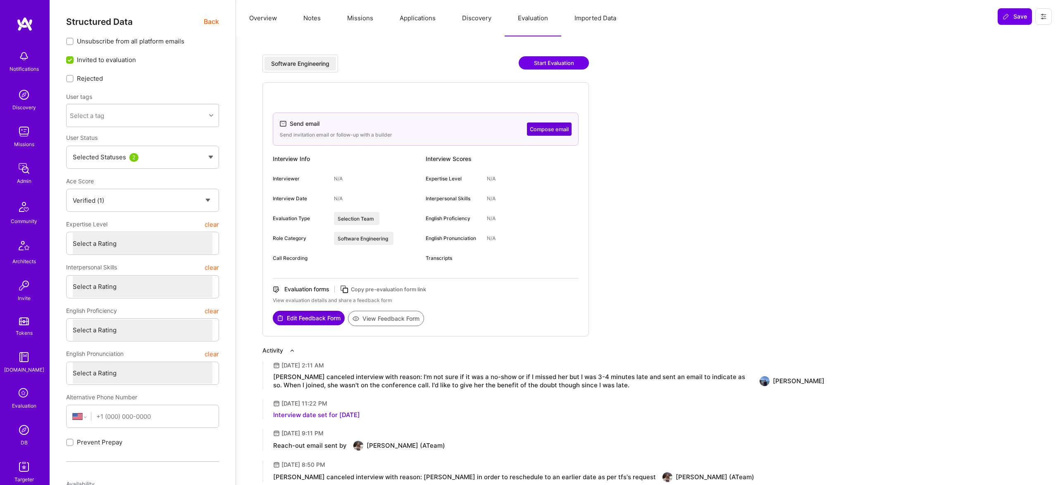
click at [480, 20] on button "Discovery" at bounding box center [477, 18] width 56 height 36
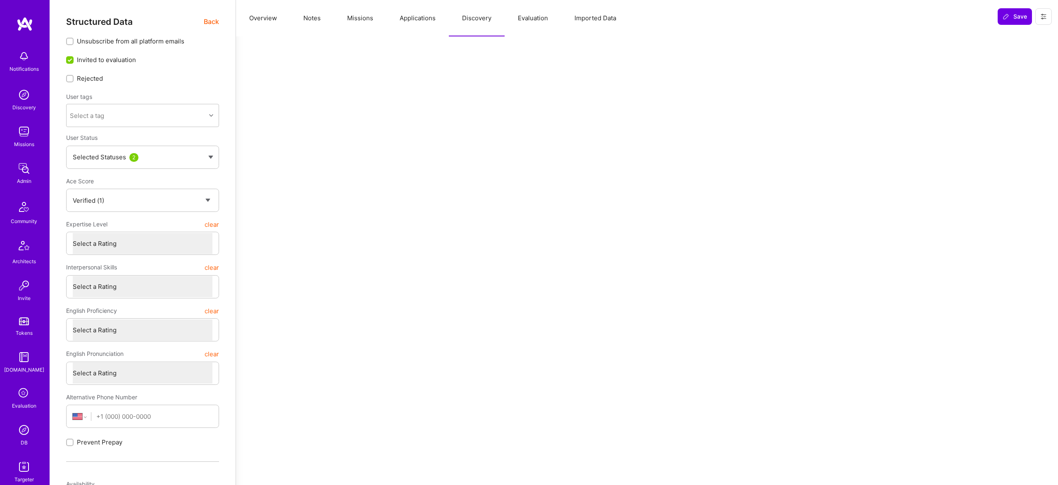
click at [509, 22] on button "Evaluation" at bounding box center [533, 18] width 57 height 36
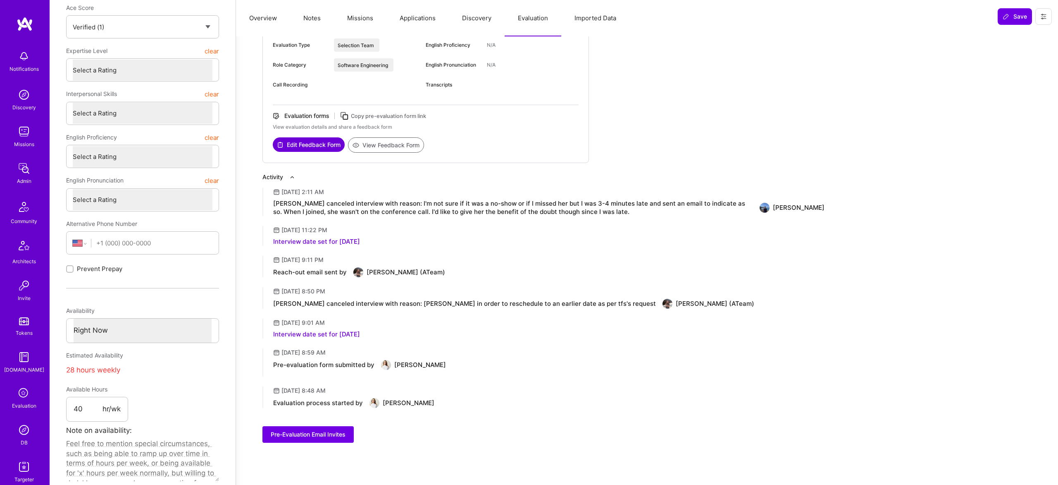
scroll to position [176, 0]
